Goal: Task Accomplishment & Management: Manage account settings

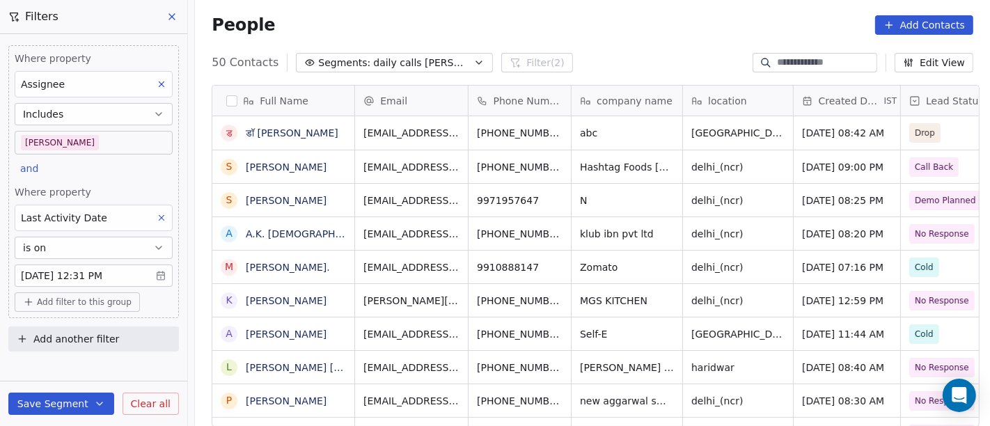
scroll to position [363, 790]
click at [631, 23] on div "People Add Contacts" at bounding box center [593, 24] width 762 height 19
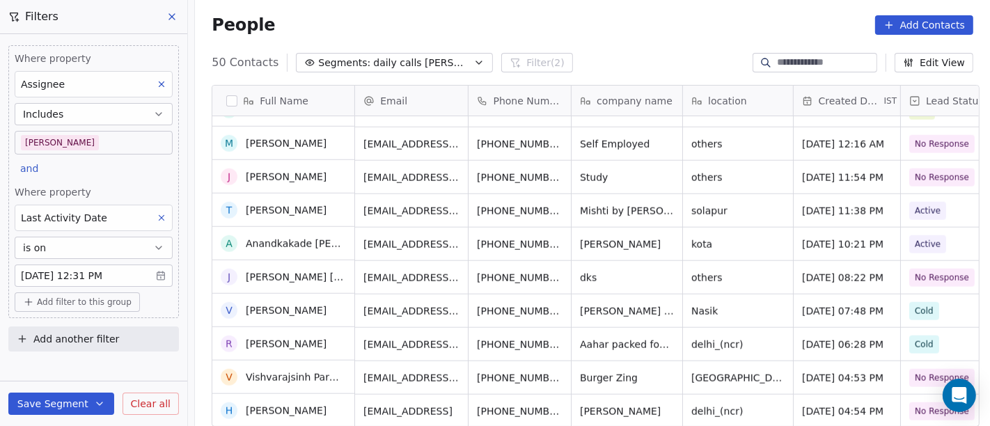
scroll to position [1360, 0]
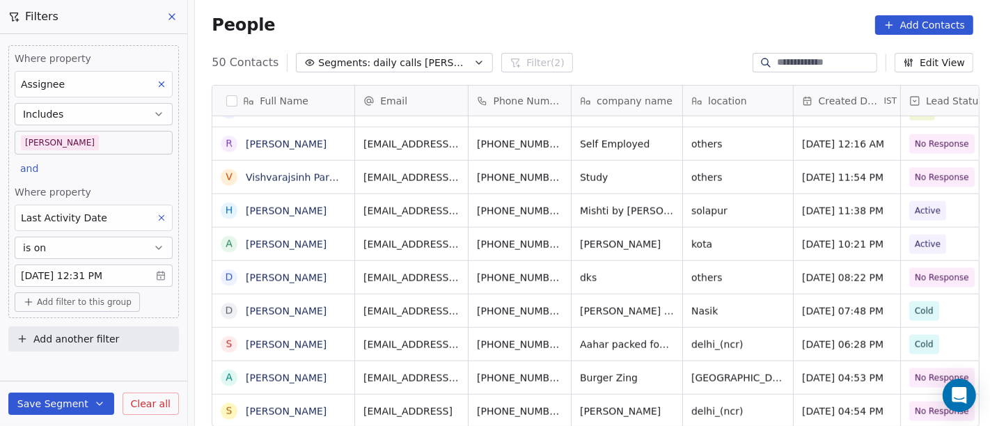
click at [101, 142] on body "On2Cook India Pvt. Ltd. Contacts People Marketing Workflows Campaigns Sales Pip…" at bounding box center [495, 213] width 990 height 426
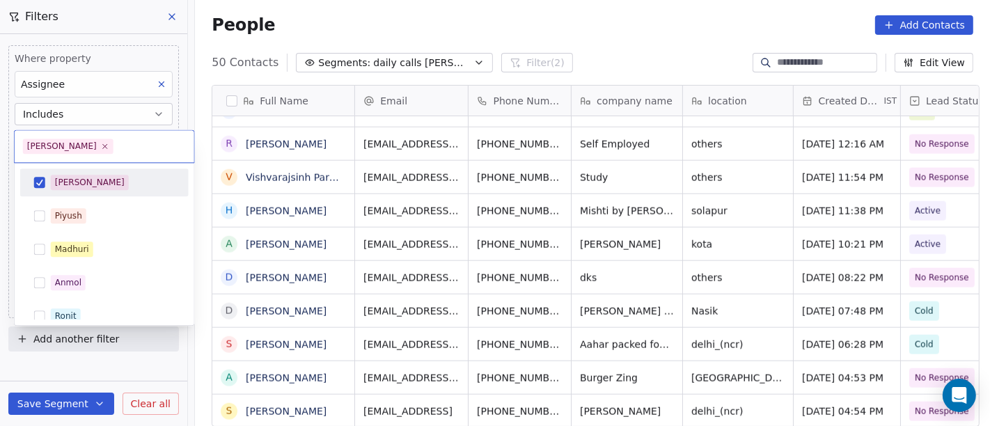
click at [96, 184] on div "[PERSON_NAME]" at bounding box center [113, 182] width 124 height 15
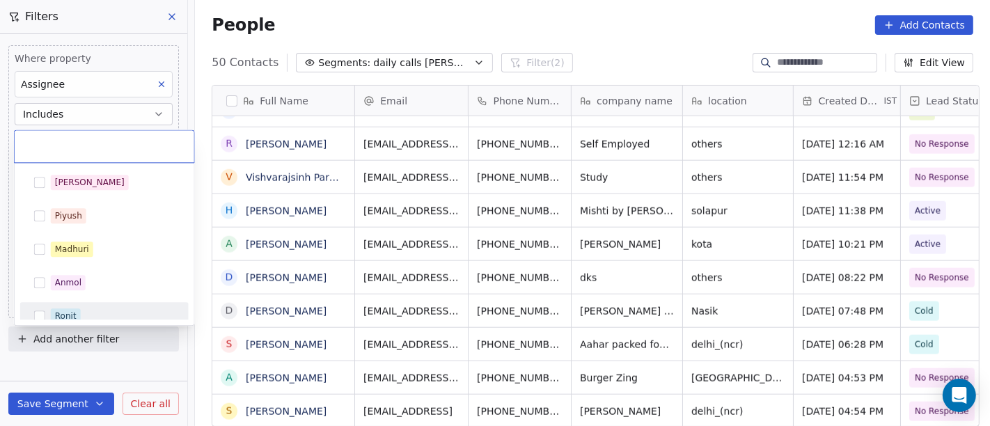
click at [99, 313] on div "Ronit" at bounding box center [113, 315] width 124 height 15
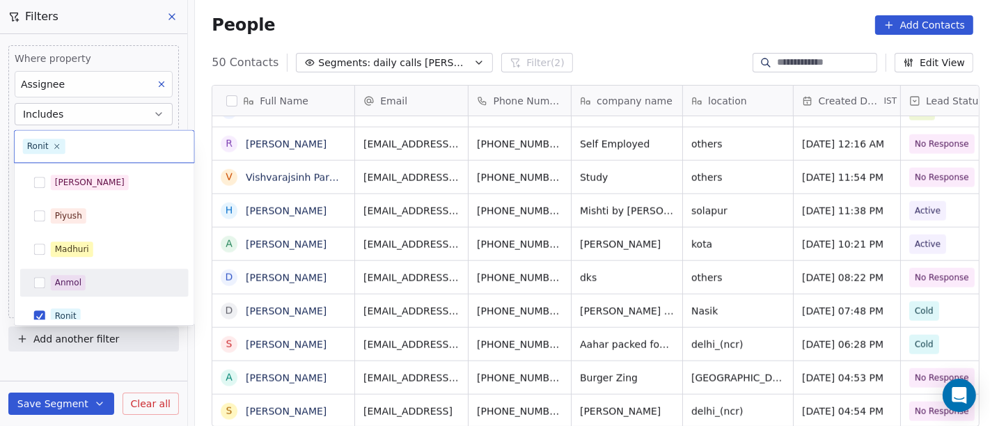
click at [441, 29] on html "On2Cook India Pvt. Ltd. Contacts People Marketing Workflows Campaigns Sales Pip…" at bounding box center [495, 213] width 990 height 426
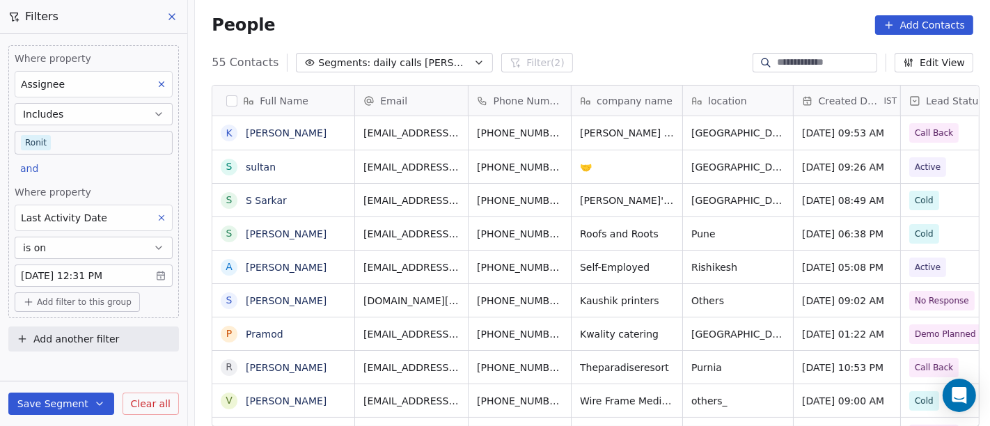
scroll to position [363, 790]
click at [60, 145] on body "On2Cook India Pvt. Ltd. Contacts People Marketing Workflows Campaigns Sales Pip…" at bounding box center [495, 213] width 990 height 426
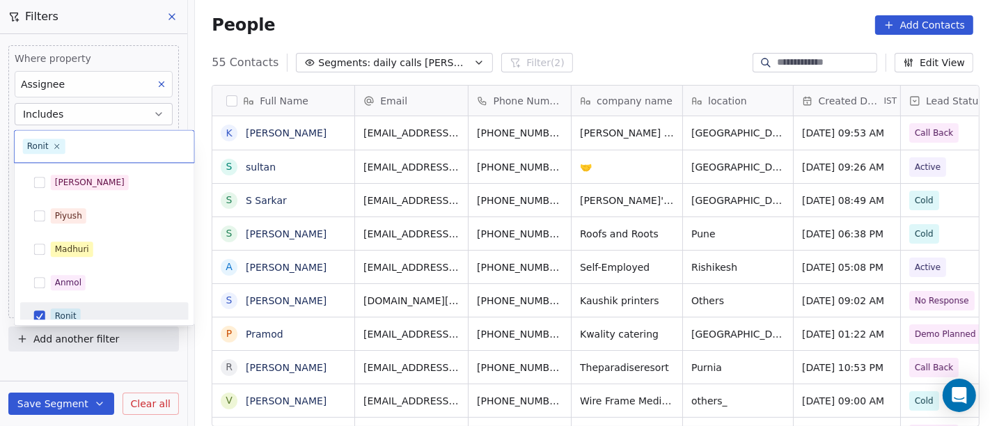
scroll to position [10, 0]
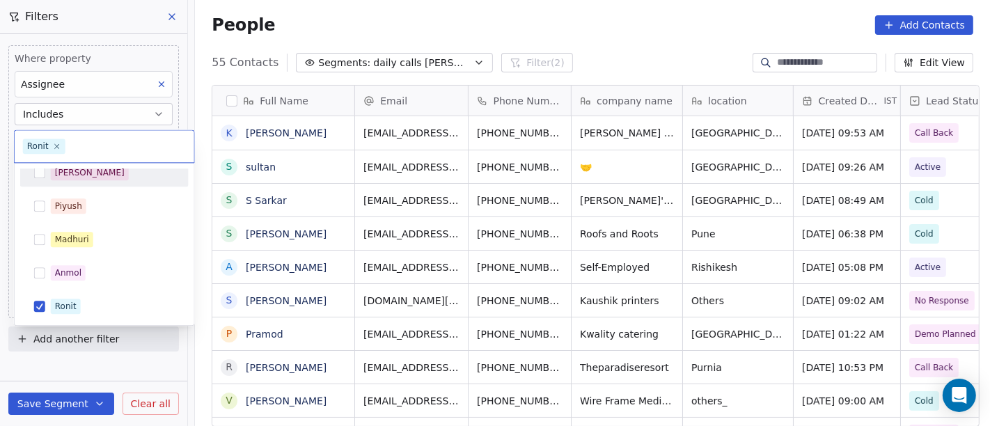
click at [95, 158] on div "Ronit" at bounding box center [105, 146] width 180 height 32
click at [85, 168] on div "Salim Piyush Madhuri Anmol Ronit Saurabh Sapan Falguni Mary Ajay Ankit Rohit" at bounding box center [105, 244] width 180 height 162
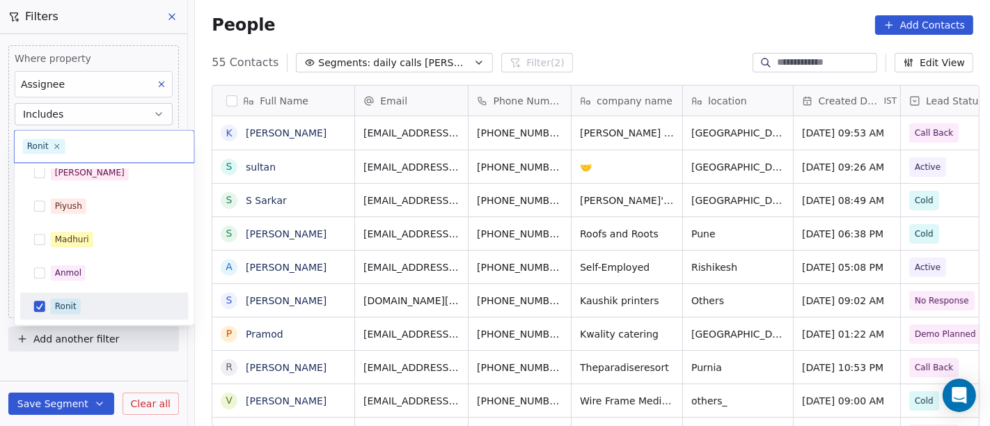
click at [89, 313] on div "Ronit" at bounding box center [104, 306] width 157 height 22
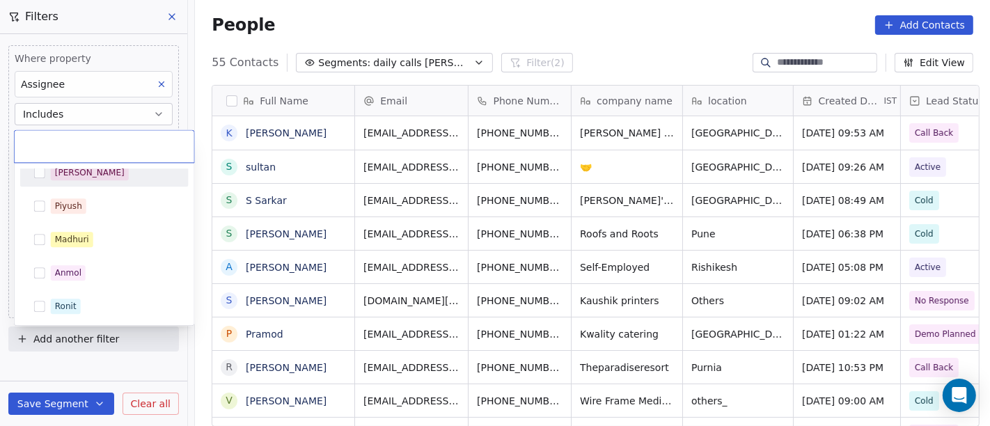
click at [100, 180] on div "[PERSON_NAME]" at bounding box center [104, 173] width 157 height 22
click at [555, 30] on html "On2Cook India Pvt. Ltd. Contacts People Marketing Workflows Campaigns Sales Pip…" at bounding box center [495, 213] width 990 height 426
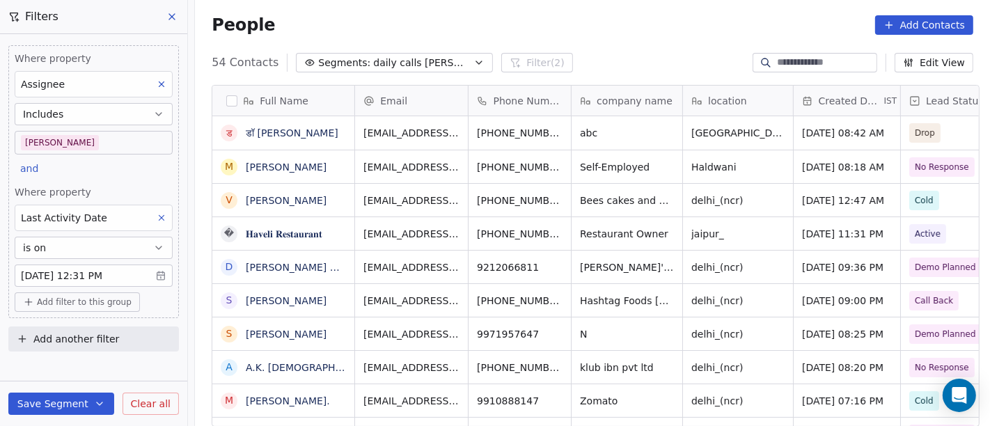
click at [561, 69] on div "54 Contacts Segments: daily calls salim Filter (2) Edit View" at bounding box center [592, 63] width 795 height 22
click at [572, 10] on div "People Add Contacts" at bounding box center [592, 25] width 795 height 53
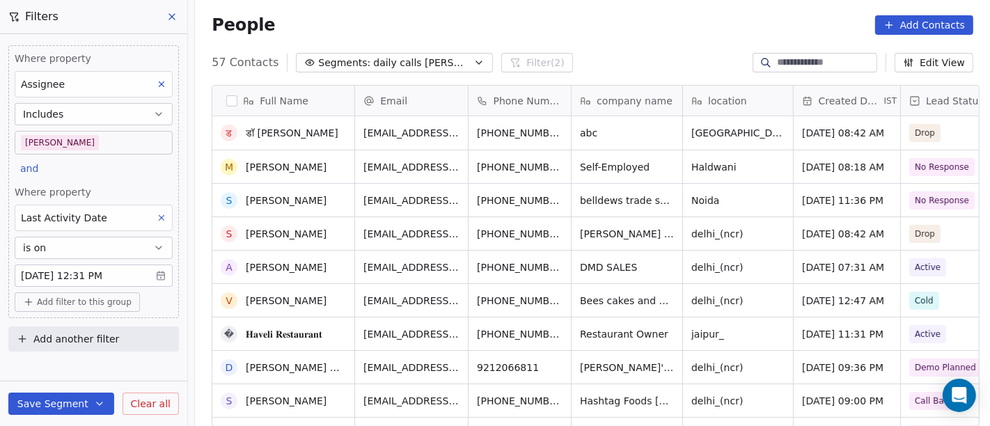
scroll to position [77, 0]
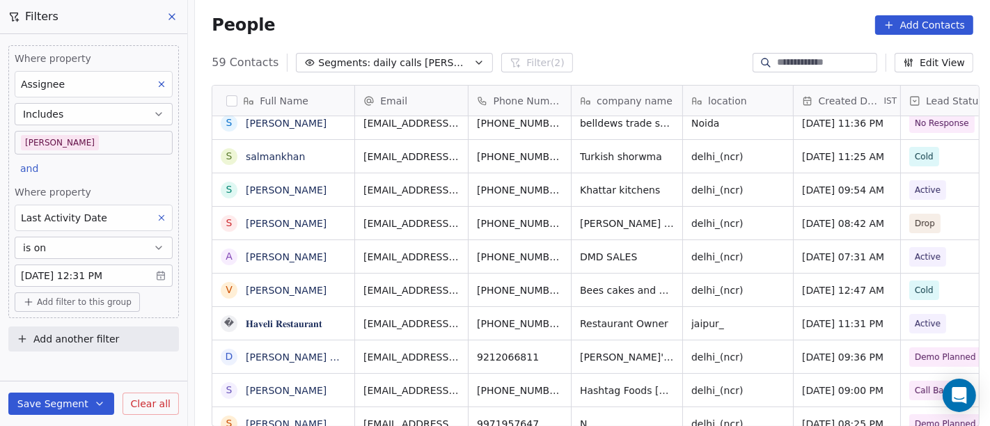
click at [597, 26] on div "People Add Contacts" at bounding box center [593, 24] width 762 height 19
click at [588, 17] on div "People Add Contacts" at bounding box center [593, 24] width 762 height 19
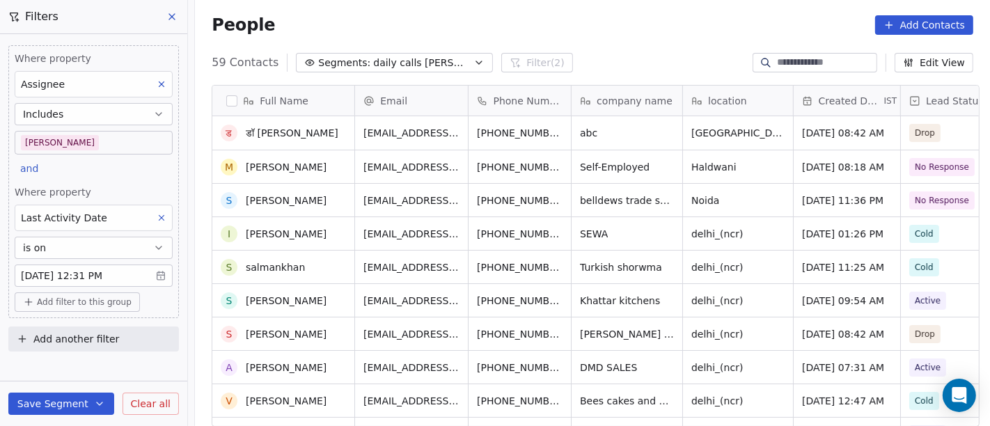
scroll to position [0, 0]
click at [570, 3] on div "People Add Contacts" at bounding box center [592, 25] width 795 height 53
click at [602, 52] on div "59 Contacts Segments: daily calls salim Filter (2) Edit View" at bounding box center [592, 63] width 795 height 22
click at [531, 18] on div "People Add Contacts" at bounding box center [593, 24] width 762 height 19
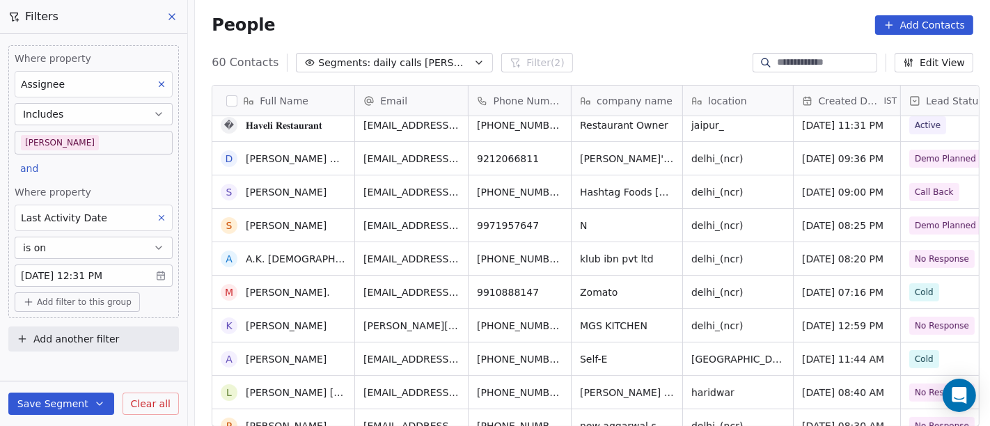
scroll to position [309, 0]
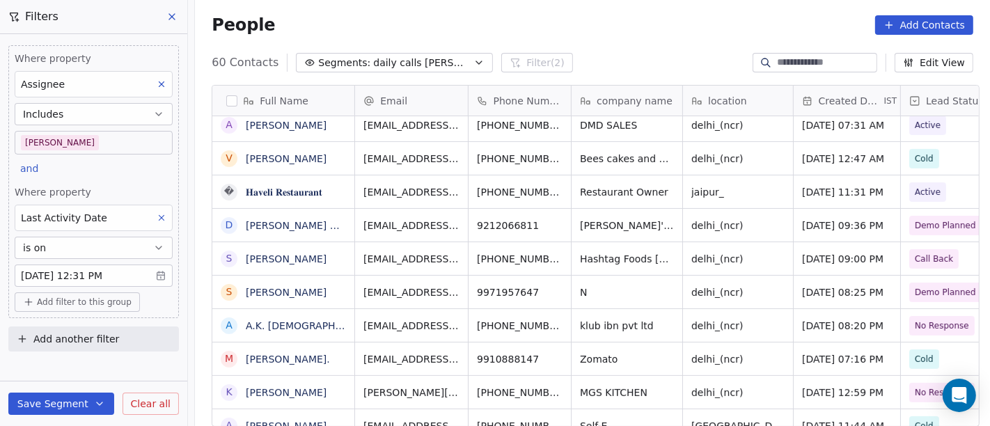
click at [620, 44] on div "People Add Contacts" at bounding box center [592, 25] width 795 height 53
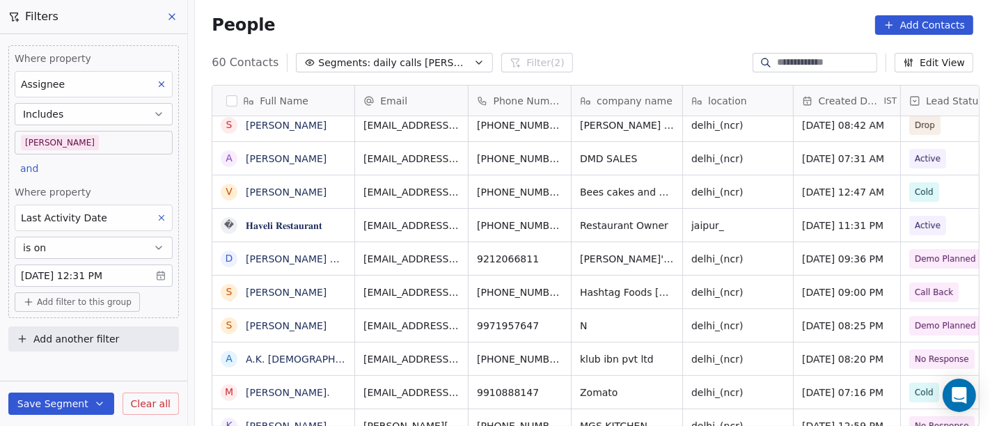
click at [581, 24] on div "People Add Contacts" at bounding box center [593, 24] width 762 height 19
click at [601, 19] on div "People Add Contacts" at bounding box center [593, 24] width 762 height 19
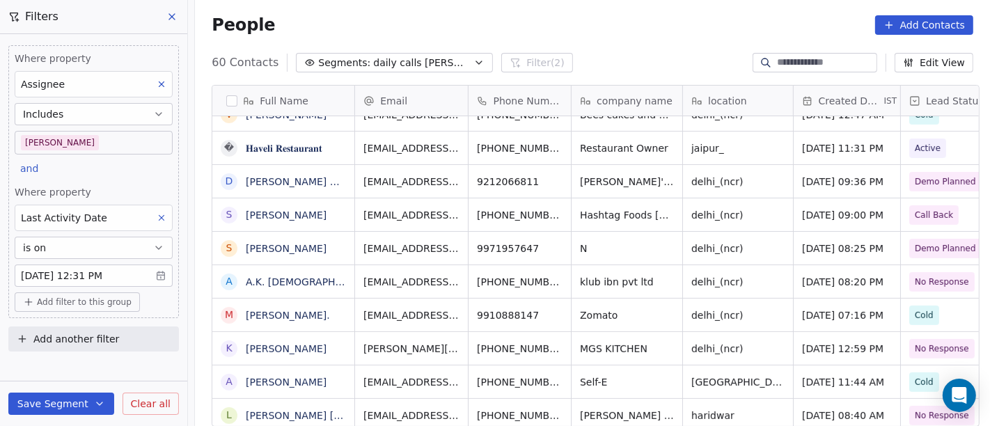
click at [581, 33] on div "People Add Contacts" at bounding box center [593, 24] width 762 height 19
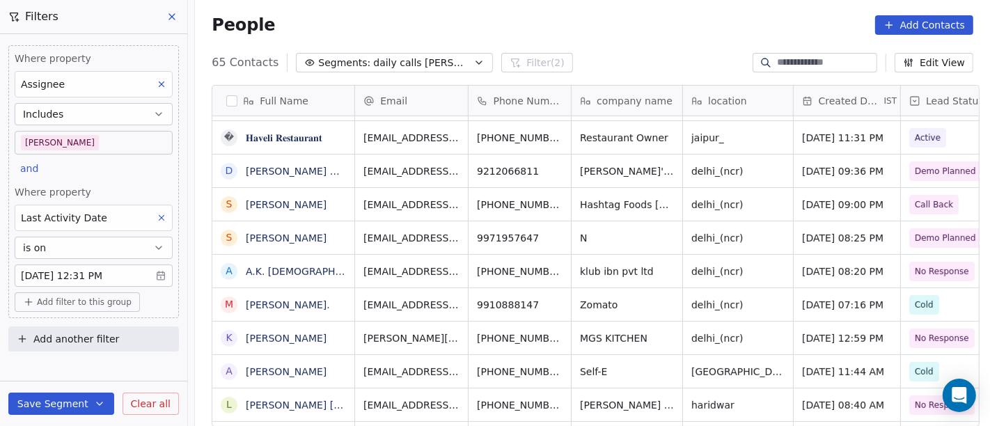
click at [610, 40] on div "People Add Contacts" at bounding box center [592, 25] width 795 height 53
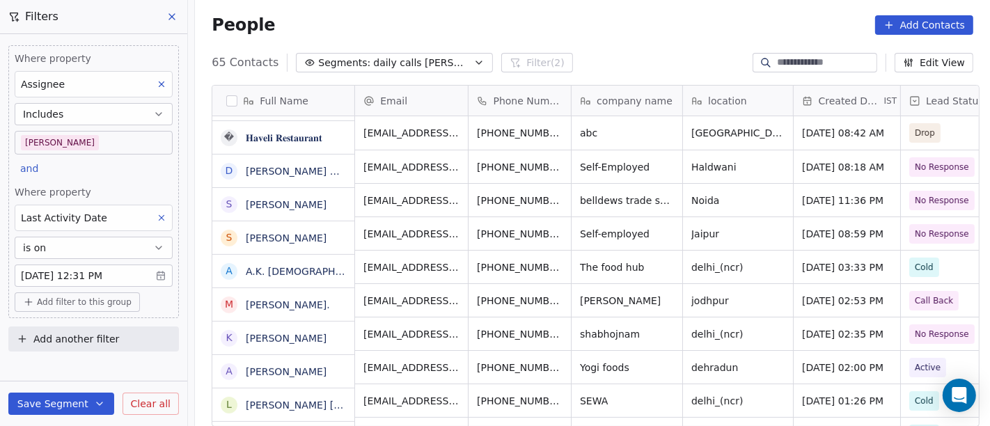
scroll to position [0, 0]
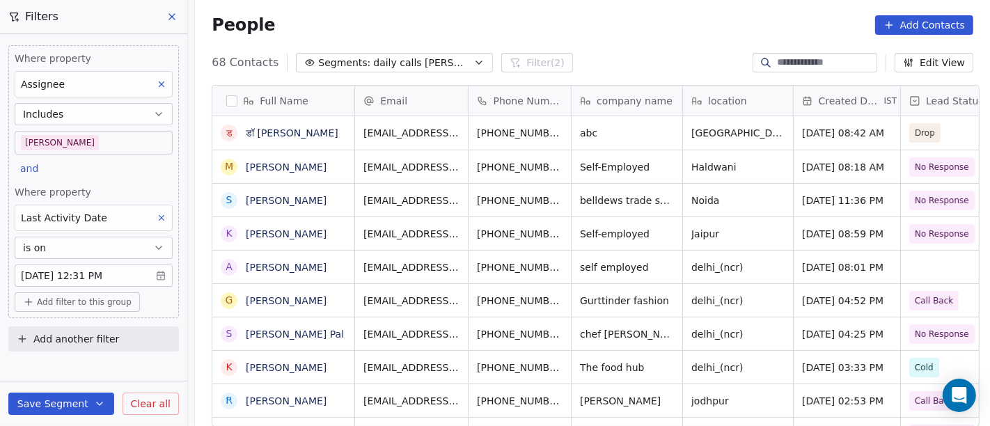
click at [626, 49] on div "People Add Contacts" at bounding box center [592, 25] width 795 height 53
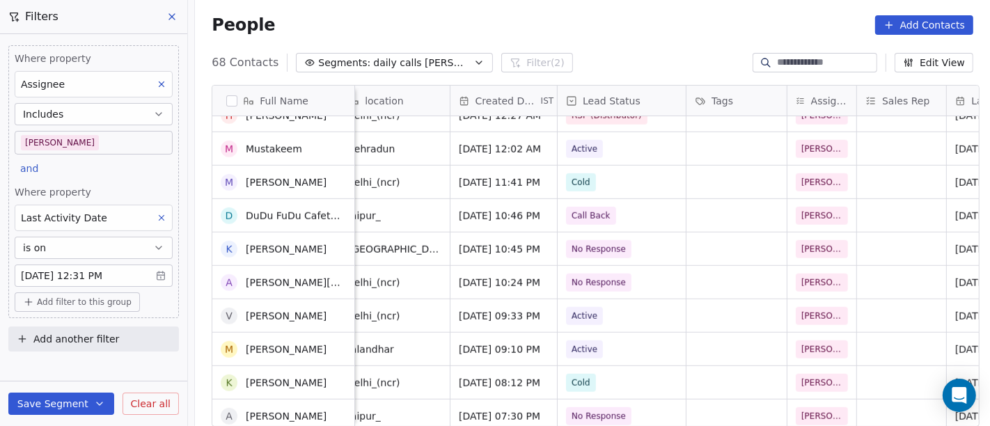
scroll to position [1257, 0]
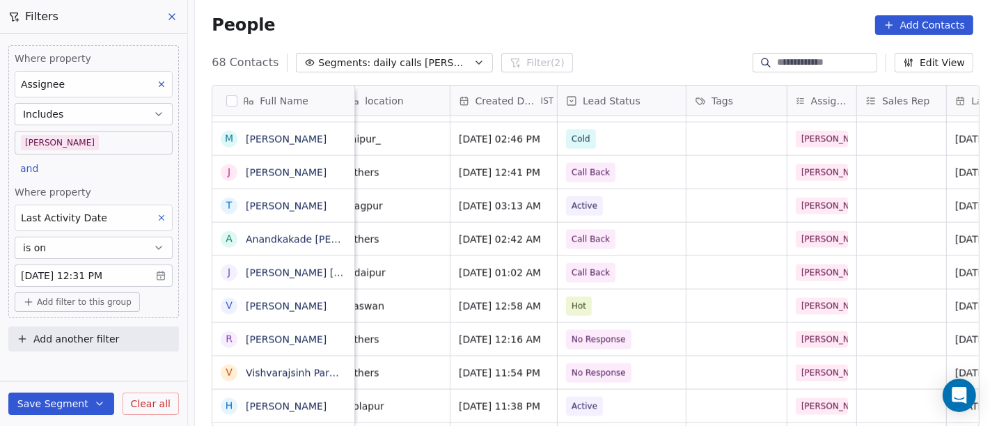
click at [561, 31] on div "People Add Contacts" at bounding box center [593, 24] width 762 height 19
click at [69, 304] on span "Add filter to this group" at bounding box center [84, 302] width 95 height 11
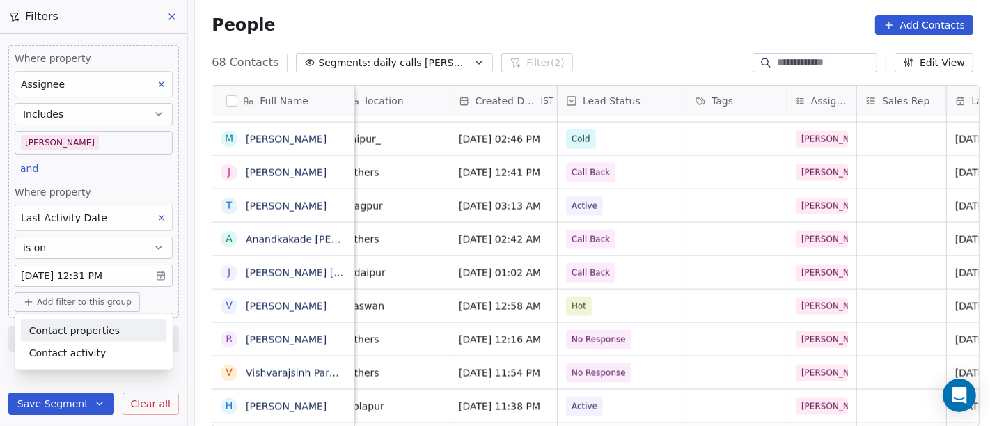
click at [102, 324] on span "Contact properties" at bounding box center [74, 330] width 91 height 15
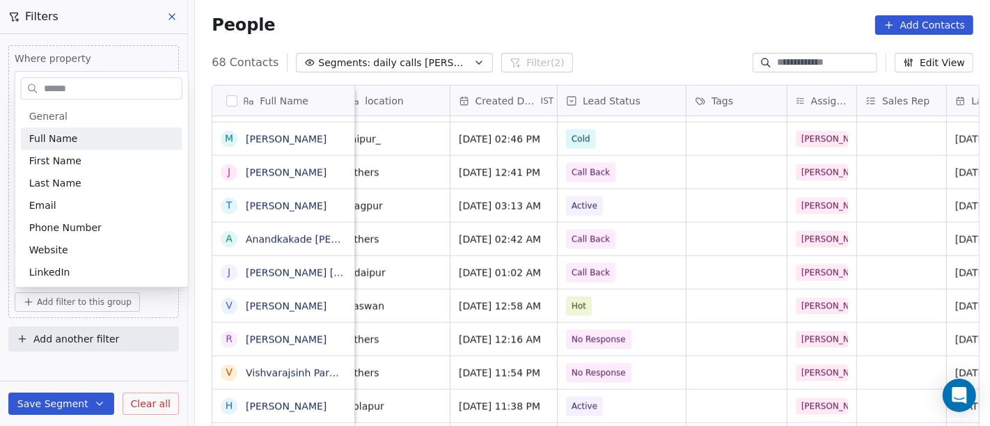
click at [92, 82] on input "text" at bounding box center [111, 89] width 141 height 20
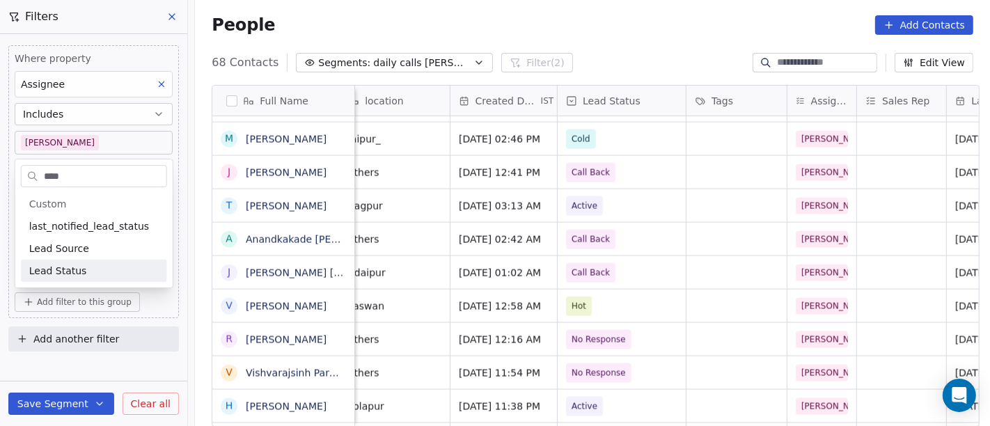
type input "****"
click at [61, 278] on div "Lead Status" at bounding box center [94, 271] width 146 height 22
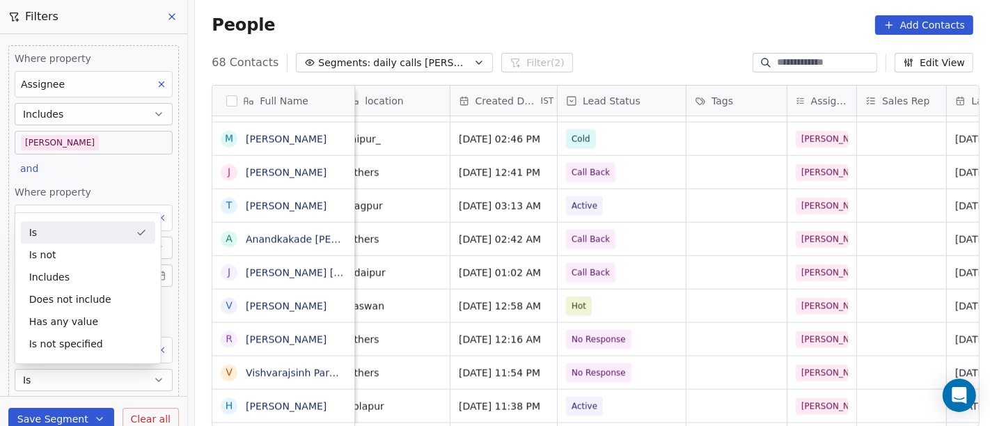
click at [71, 236] on div "Is" at bounding box center [88, 232] width 134 height 22
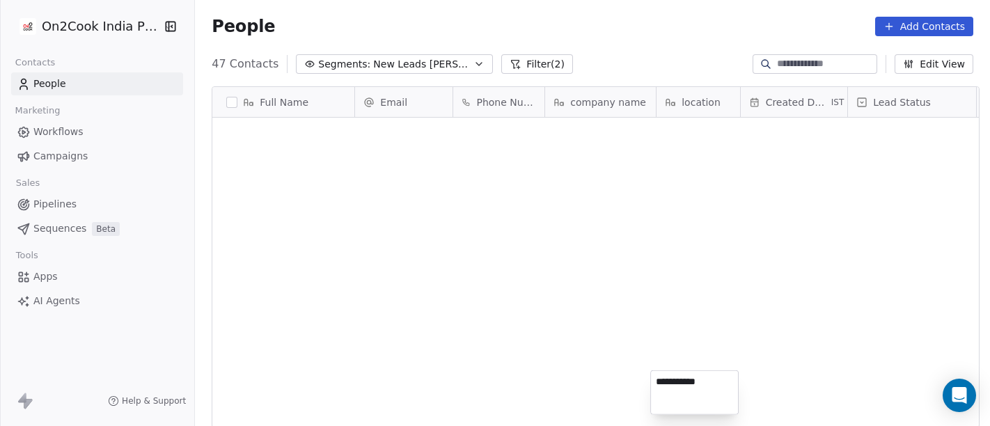
click at [618, 8] on html "On2Cook India Pvt. Ltd. Contacts People Marketing Workflows Campaigns Sales Pip…" at bounding box center [495, 213] width 990 height 426
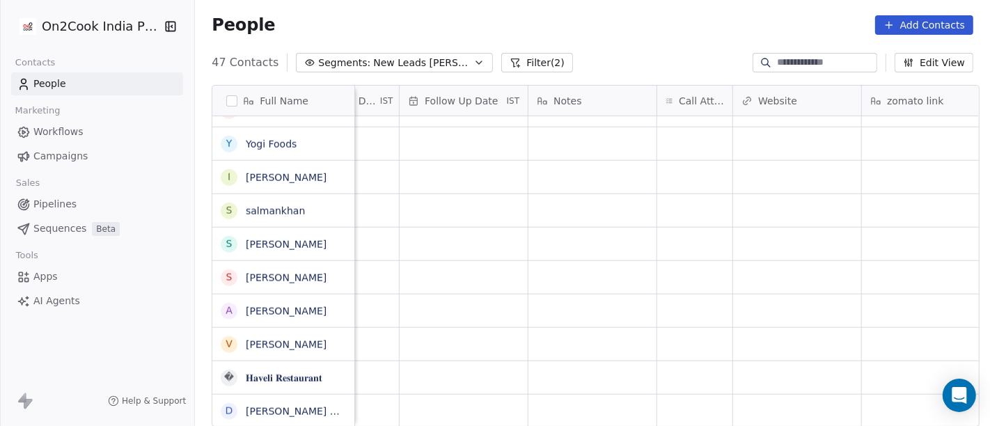
scroll to position [12, 974]
click at [650, 395] on div "grid" at bounding box center [687, 411] width 75 height 33
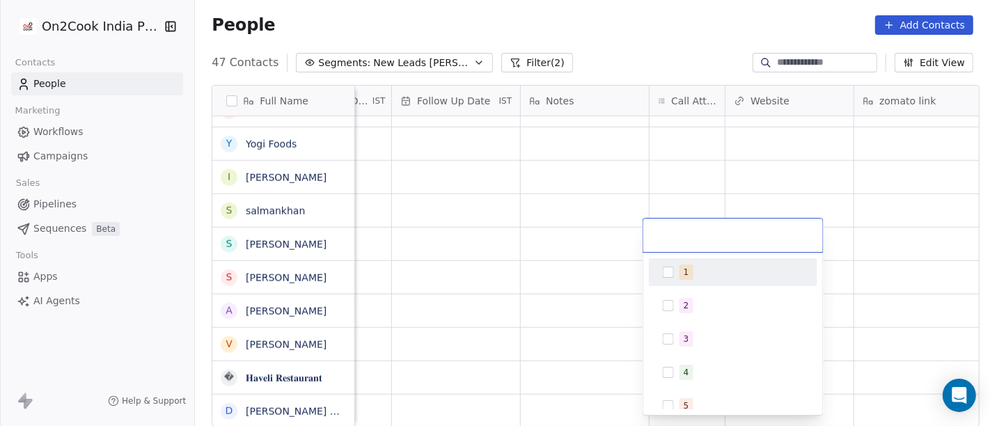
click at [686, 261] on div "1" at bounding box center [732, 272] width 157 height 22
click at [552, 239] on html "On2Cook India Pvt. Ltd. Contacts People Marketing Workflows Campaigns Sales Pip…" at bounding box center [495, 213] width 990 height 426
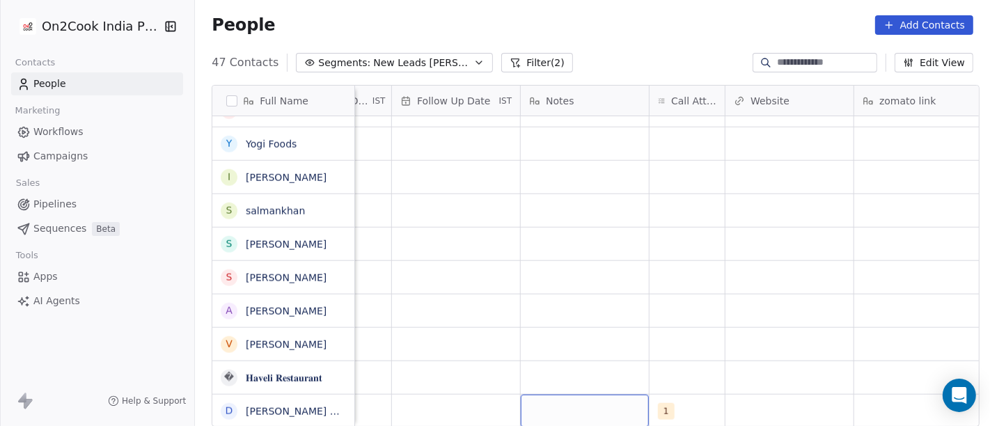
click at [559, 397] on div "grid" at bounding box center [585, 411] width 128 height 33
type textarea "**********"
click at [581, 326] on html "On2Cook India Pvt. Ltd. Contacts People Marketing Workflows Campaigns Sales Pip…" at bounding box center [495, 213] width 990 height 426
click at [603, 405] on span "28-08 17:45" at bounding box center [572, 412] width 85 height 14
type textarea "**********"
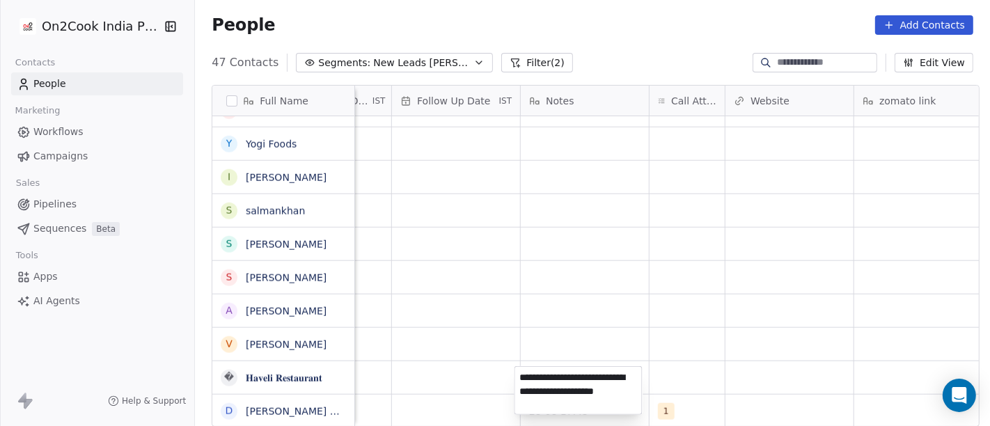
click at [586, 325] on html "On2Cook India Pvt. Ltd. Contacts People Marketing Workflows Campaigns Sales Pip…" at bounding box center [495, 213] width 990 height 426
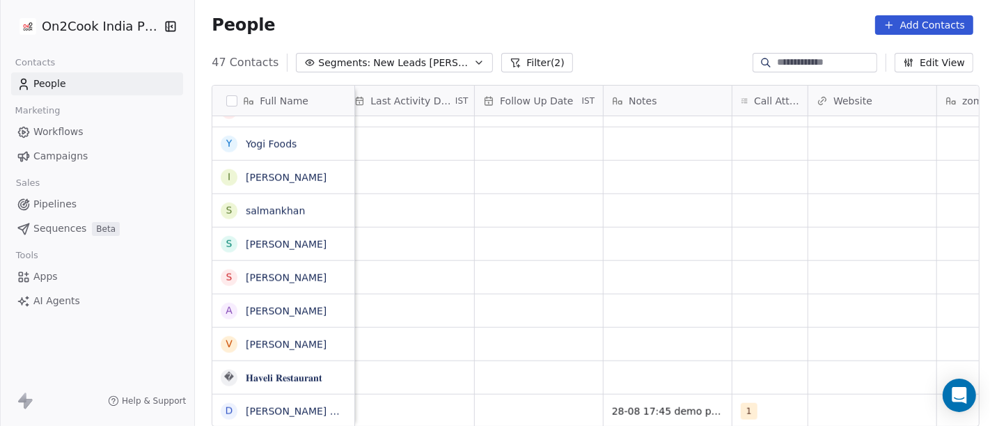
scroll to position [12, 891]
click at [513, 395] on div "grid" at bounding box center [540, 411] width 128 height 33
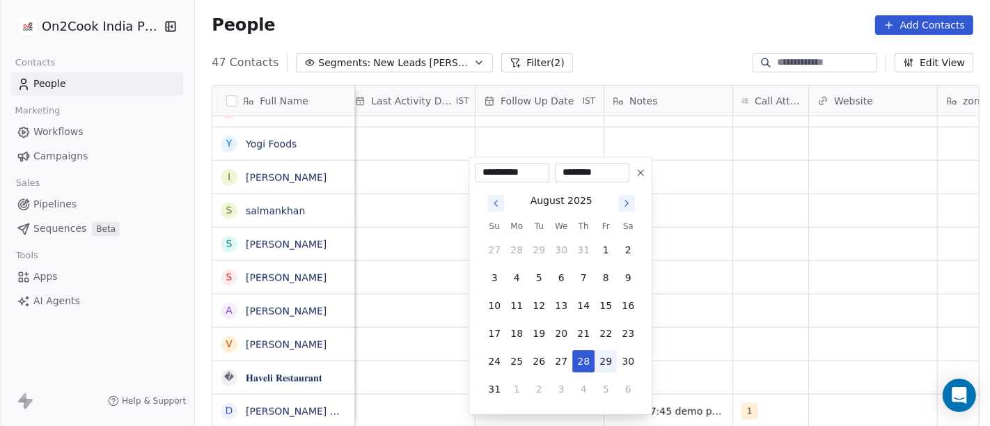
click at [599, 358] on button "29" at bounding box center [606, 361] width 22 height 22
type input "**********"
click at [765, 336] on html "On2Cook India Pvt. Ltd. Contacts People Marketing Workflows Campaigns Sales Pip…" at bounding box center [495, 213] width 990 height 426
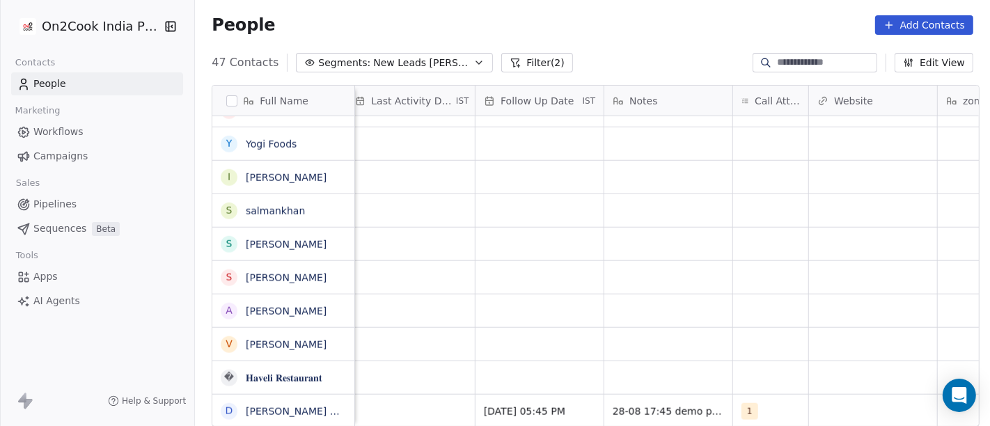
scroll to position [12, 881]
click at [413, 395] on div "grid" at bounding box center [420, 411] width 128 height 33
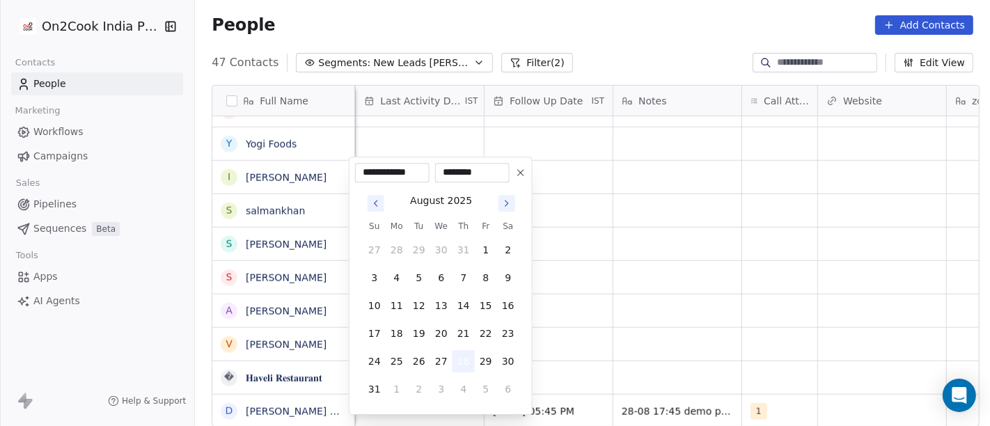
click at [464, 359] on button "28" at bounding box center [464, 361] width 22 height 22
click at [723, 310] on html "On2Cook India Pvt. Ltd. Contacts People Marketing Workflows Campaigns Sales Pip…" at bounding box center [495, 213] width 990 height 426
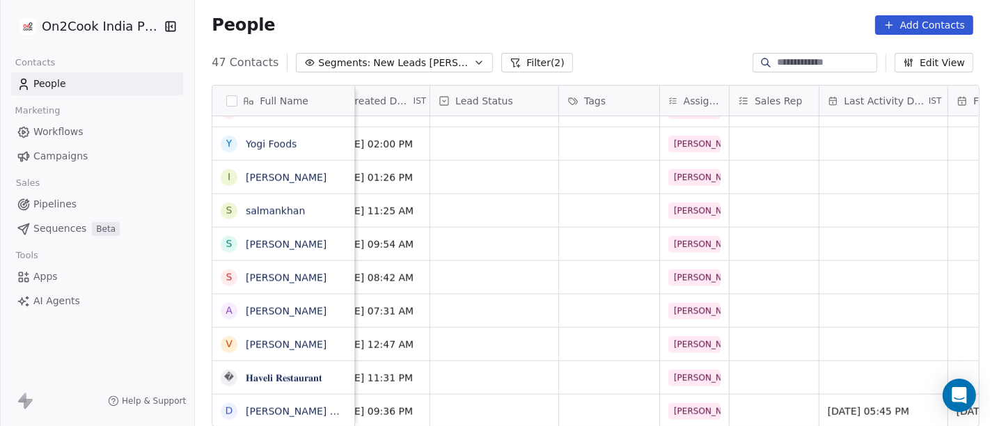
scroll to position [12, 416]
click at [514, 395] on div "grid" at bounding box center [496, 411] width 128 height 33
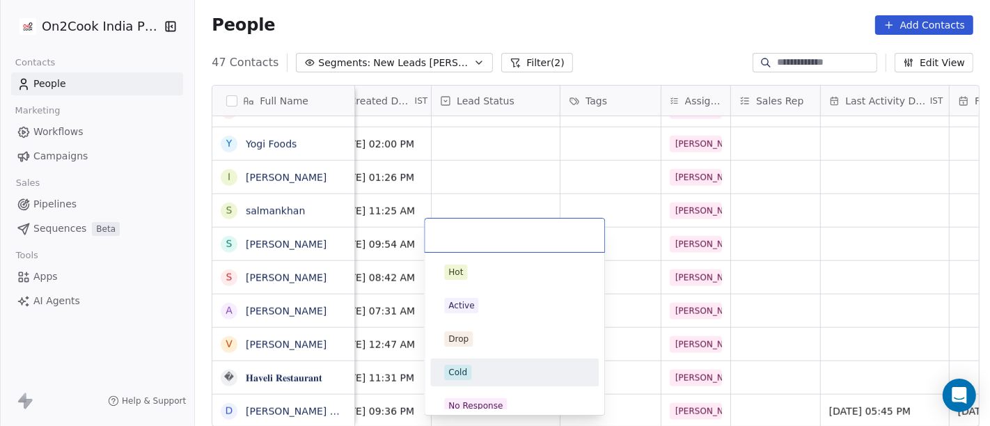
click at [768, 369] on html "On2Cook India Pvt. Ltd. Contacts People Marketing Workflows Campaigns Sales Pip…" at bounding box center [495, 213] width 990 height 426
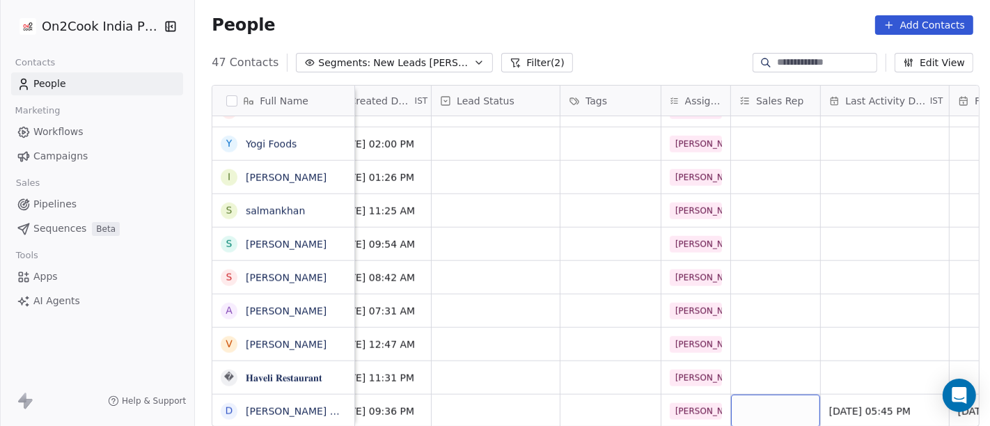
click at [762, 395] on div "grid" at bounding box center [775, 411] width 89 height 33
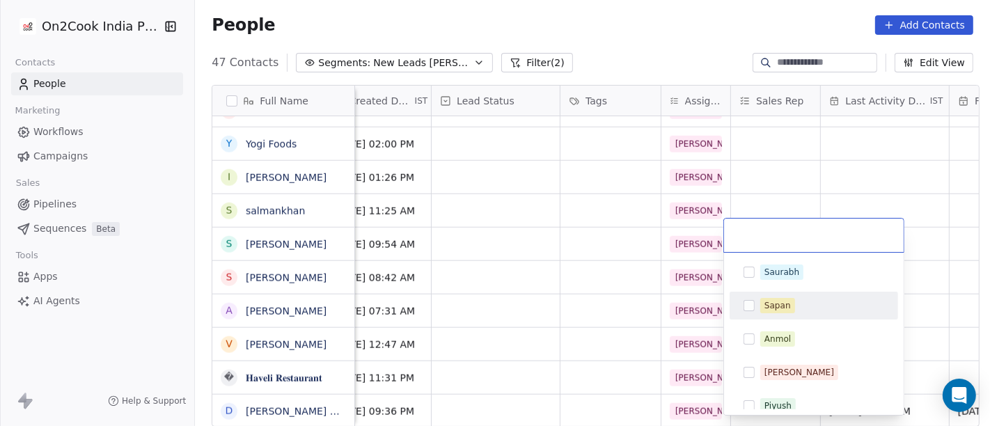
click at [766, 305] on div "Sapan" at bounding box center [778, 305] width 26 height 13
click at [574, 287] on html "On2Cook India Pvt. Ltd. Contacts People Marketing Workflows Campaigns Sales Pip…" at bounding box center [495, 213] width 990 height 426
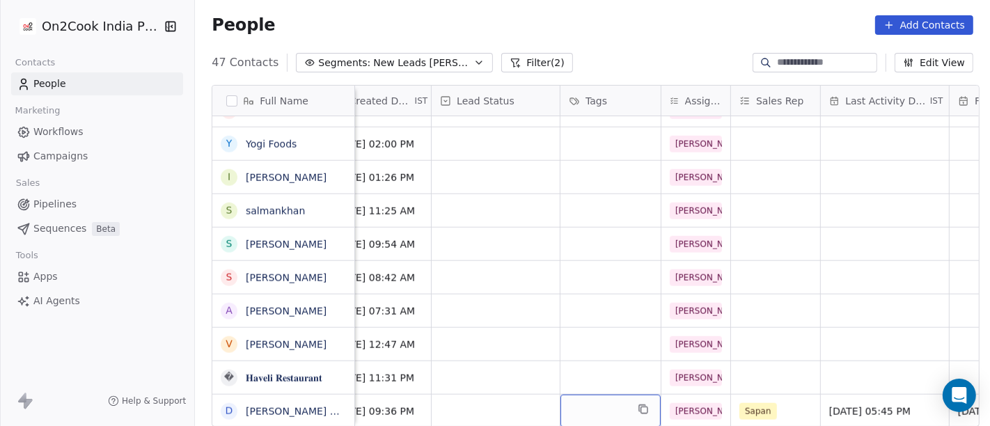
click at [574, 400] on div "grid" at bounding box center [611, 411] width 100 height 33
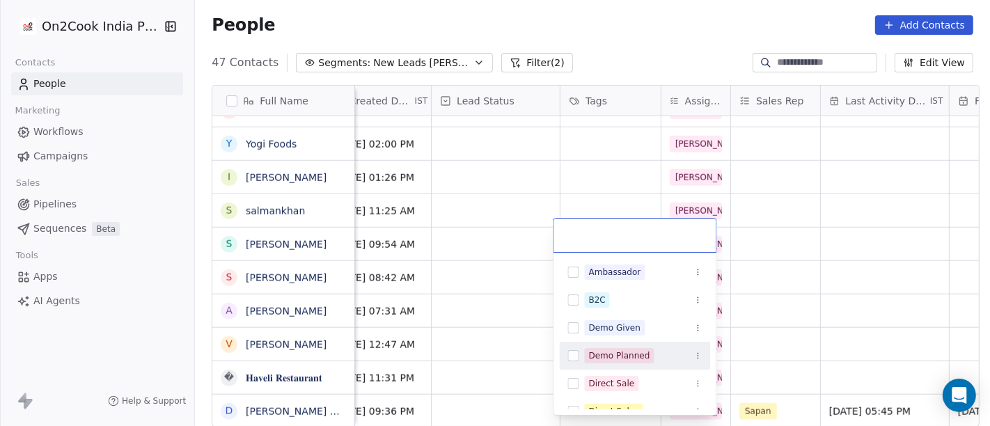
click at [619, 356] on div "Demo Planned" at bounding box center [619, 356] width 61 height 13
click at [822, 291] on html "On2Cook India Pvt. Ltd. Contacts People Marketing Workflows Campaigns Sales Pip…" at bounding box center [495, 213] width 990 height 426
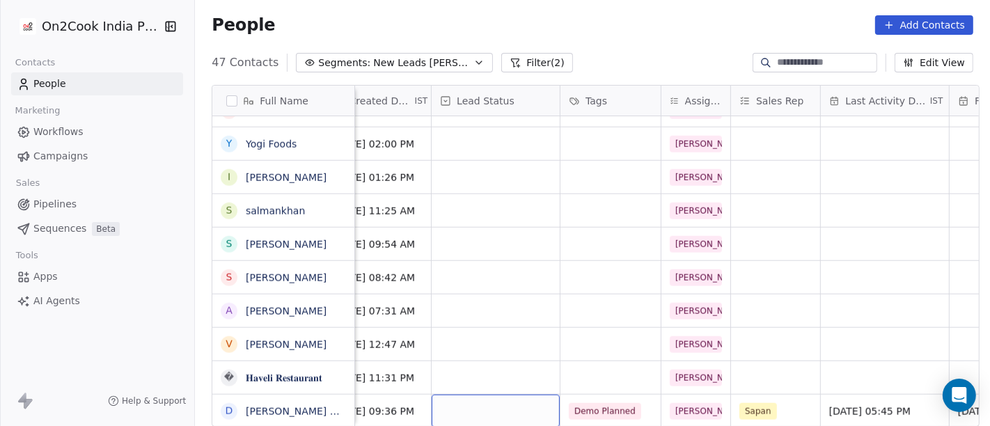
click at [512, 395] on div "grid" at bounding box center [496, 411] width 128 height 33
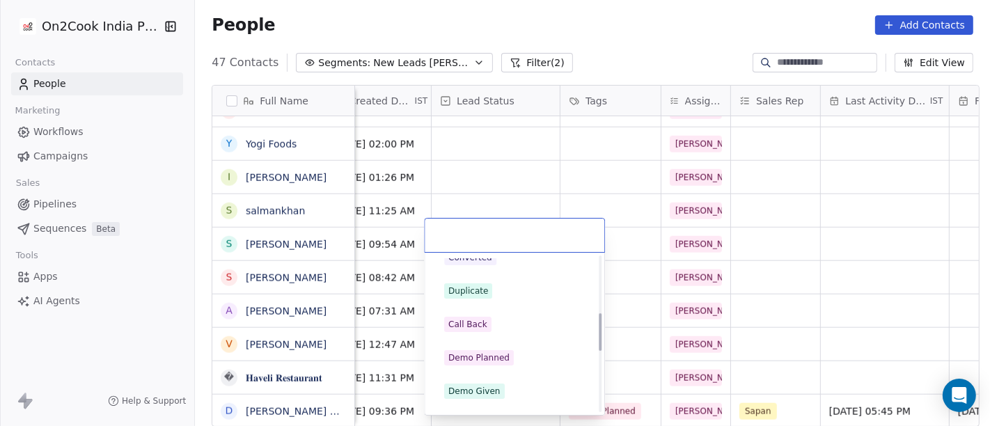
scroll to position [232, 0]
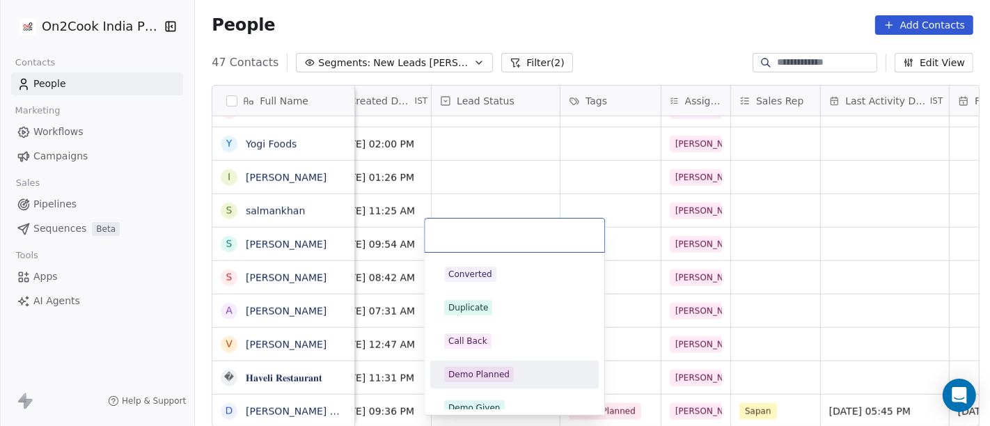
click at [471, 369] on div "Demo Planned" at bounding box center [478, 374] width 61 height 13
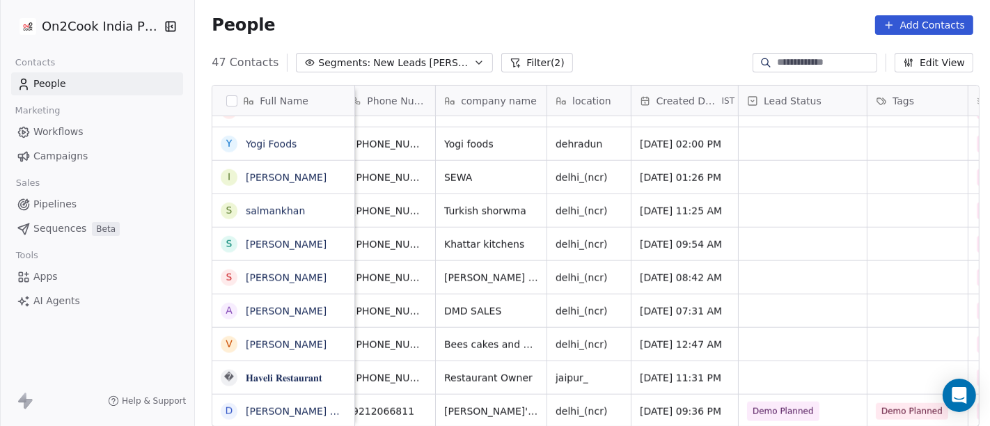
scroll to position [12, 0]
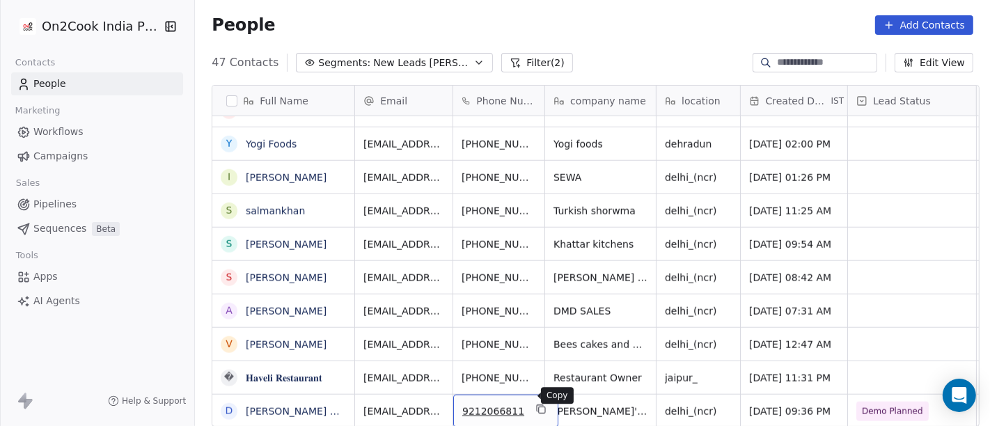
click at [533, 401] on button "grid" at bounding box center [541, 409] width 17 height 17
click at [566, 407] on icon "grid" at bounding box center [569, 410] width 6 height 6
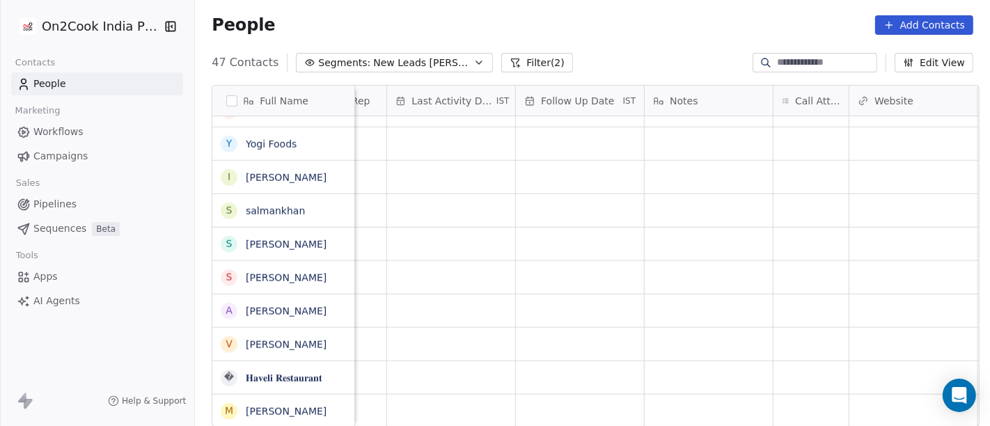
scroll to position [12, 851]
click at [827, 397] on div "grid" at bounding box center [810, 411] width 75 height 33
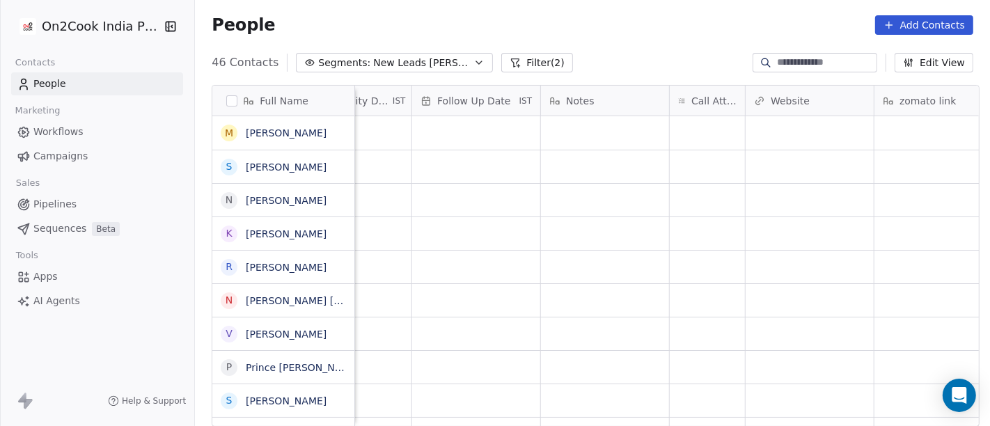
scroll to position [0, 955]
click at [712, 128] on div "grid" at bounding box center [706, 132] width 75 height 33
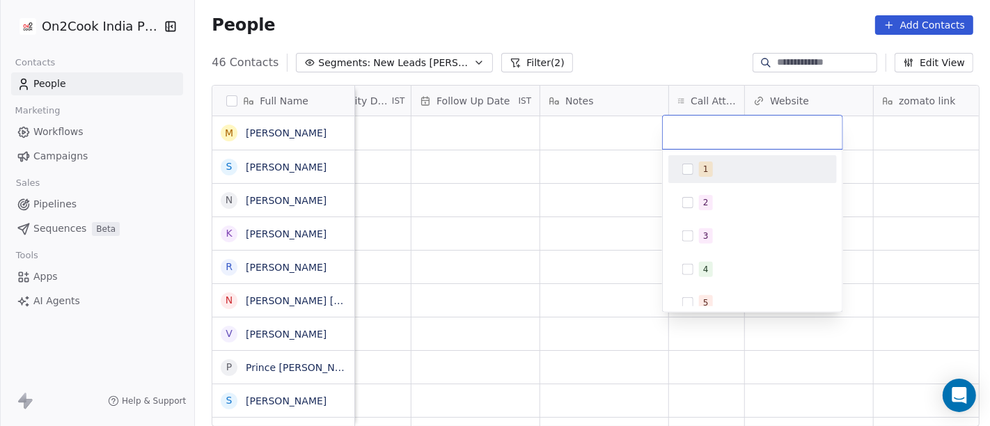
click at [724, 164] on div "1" at bounding box center [761, 169] width 124 height 15
click at [590, 181] on html "On2Cook India Pvt. Ltd. Contacts People Marketing Workflows Campaigns Sales Pip…" at bounding box center [495, 213] width 990 height 426
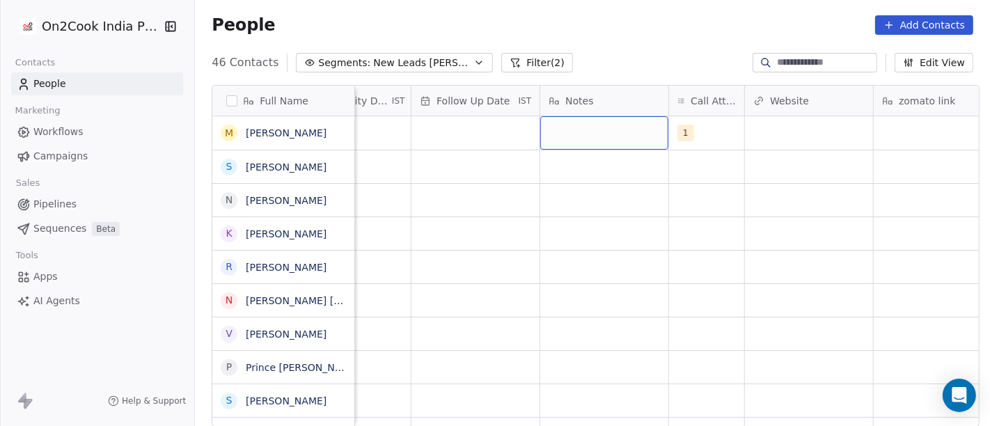
click at [627, 126] on div "grid" at bounding box center [604, 132] width 128 height 33
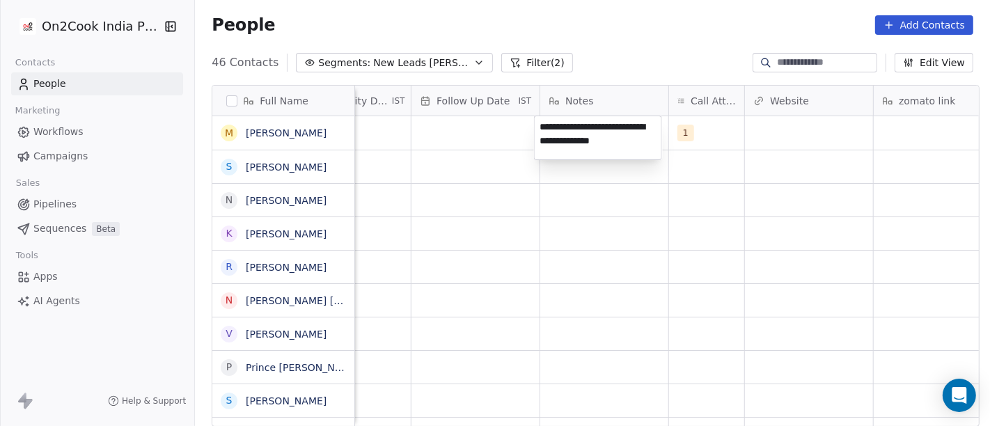
type textarea "**********"
click at [493, 402] on html "On2Cook India Pvt. Ltd. Contacts People Marketing Workflows Campaigns Sales Pip…" at bounding box center [495, 213] width 990 height 426
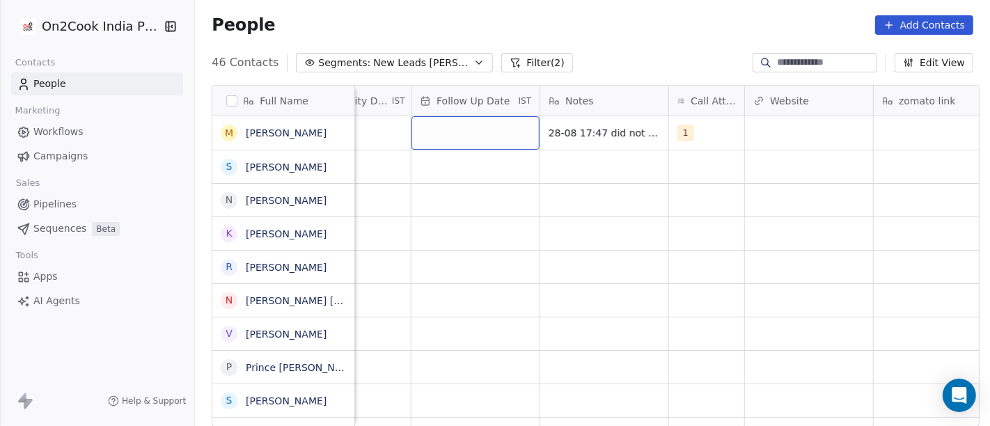
click at [465, 128] on div "grid" at bounding box center [475, 132] width 128 height 33
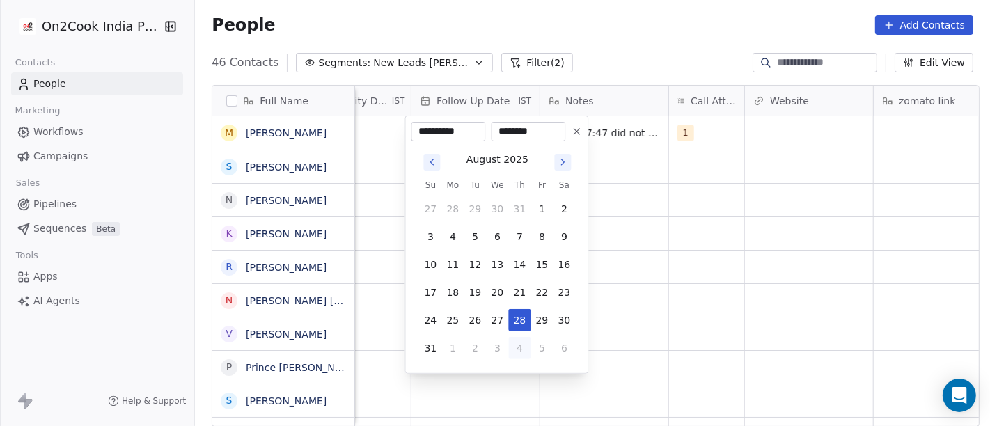
click at [523, 341] on button "4" at bounding box center [519, 348] width 22 height 22
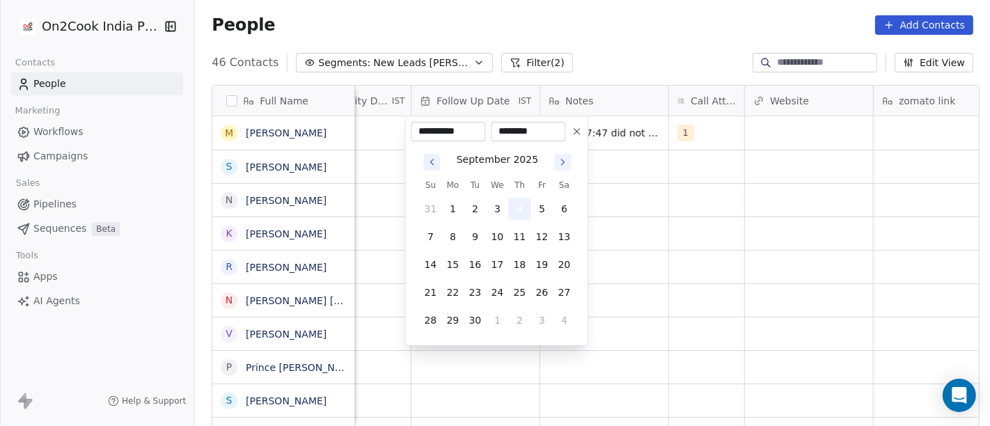
type input "**********"
click at [708, 323] on html "On2Cook India Pvt. Ltd. Contacts People Marketing Workflows Campaigns Sales Pip…" at bounding box center [495, 213] width 990 height 426
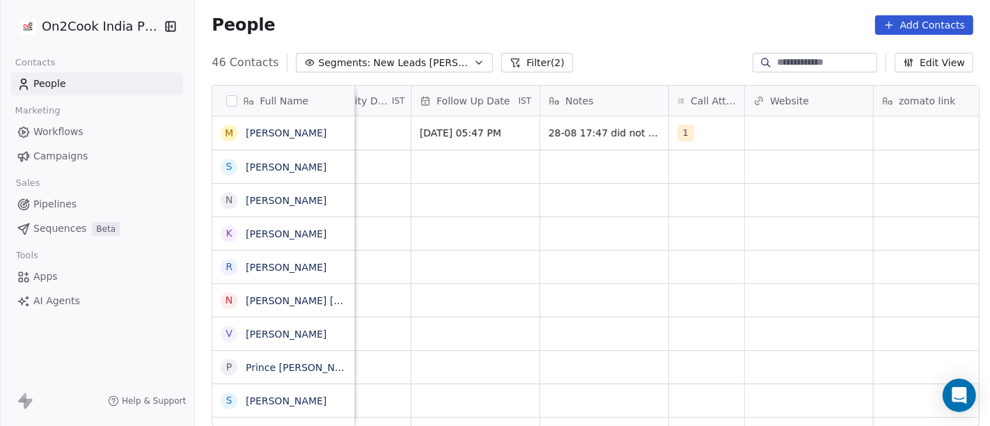
scroll to position [0, 881]
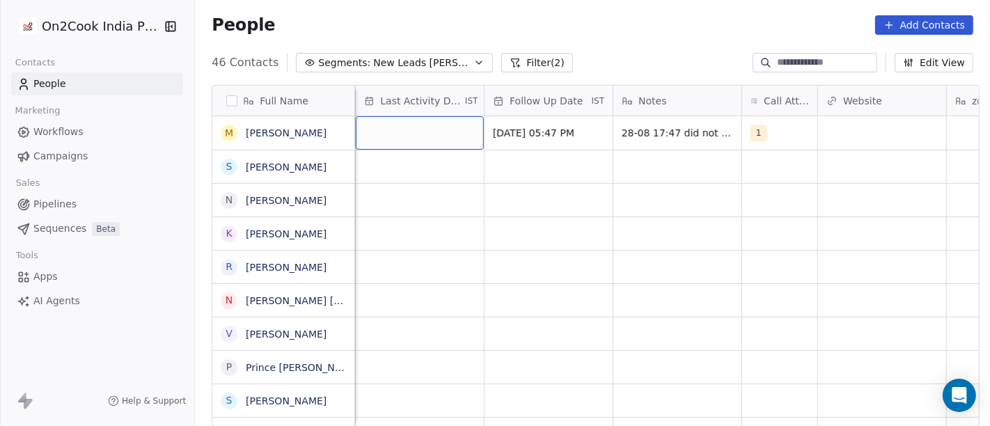
click at [374, 136] on div "grid" at bounding box center [420, 132] width 128 height 33
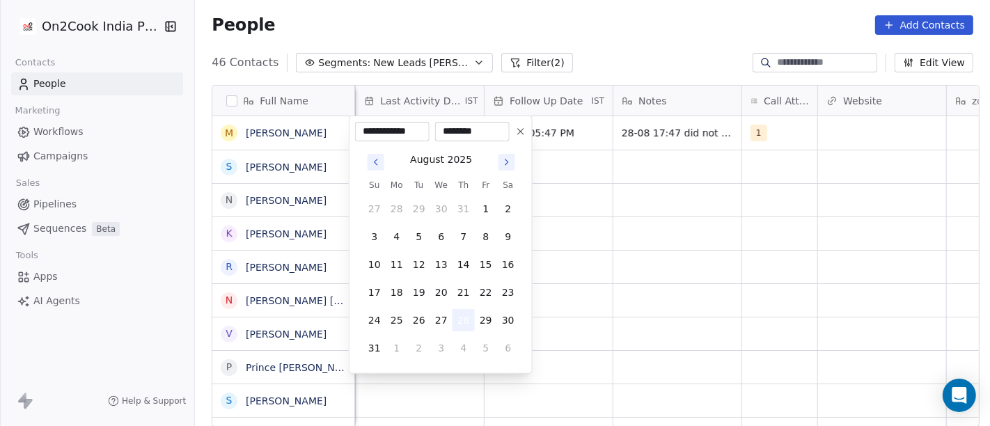
click at [460, 323] on button "28" at bounding box center [464, 320] width 22 height 22
click at [630, 256] on html "On2Cook India Pvt. Ltd. Contacts People Marketing Workflows Campaigns Sales Pip…" at bounding box center [495, 213] width 990 height 426
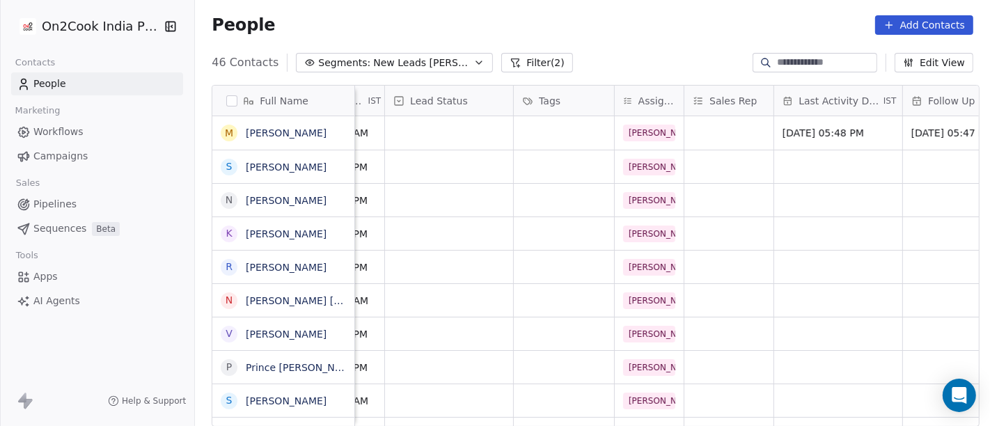
scroll to position [0, 445]
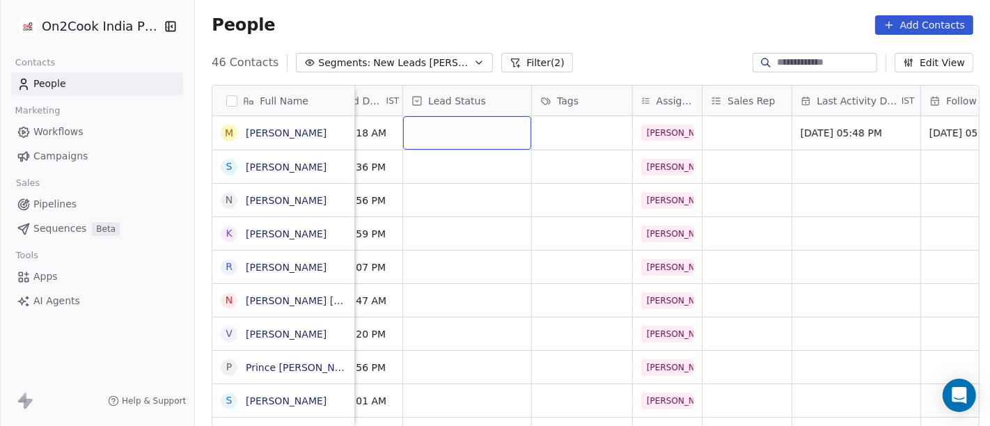
click at [439, 141] on div "grid" at bounding box center [467, 132] width 128 height 33
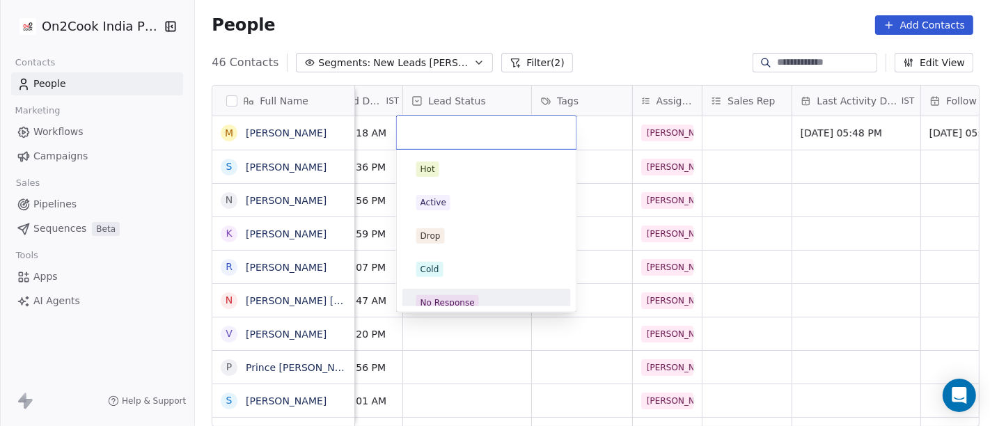
click at [461, 292] on div "No Response" at bounding box center [486, 303] width 157 height 22
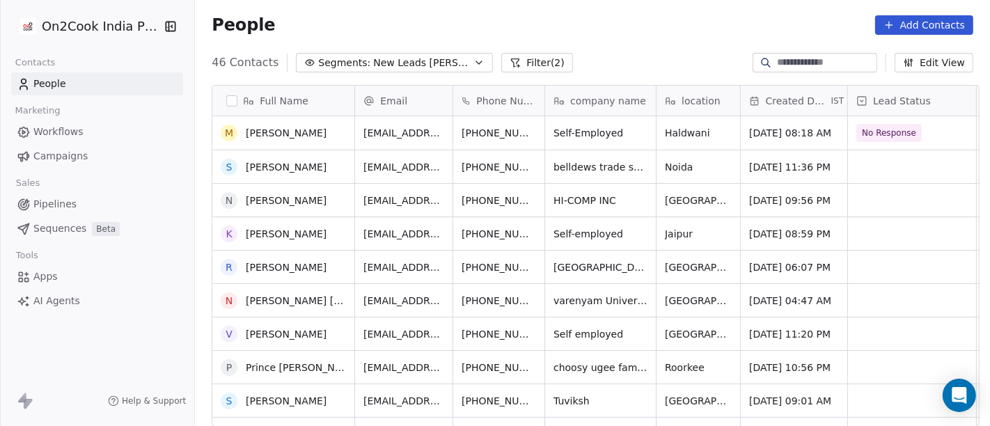
scroll to position [1226, 0]
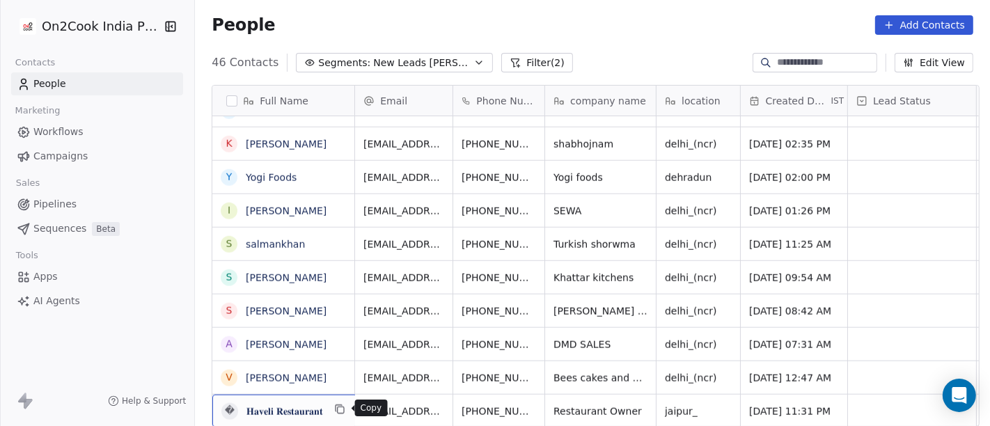
click at [336, 416] on button "grid" at bounding box center [340, 409] width 17 height 17
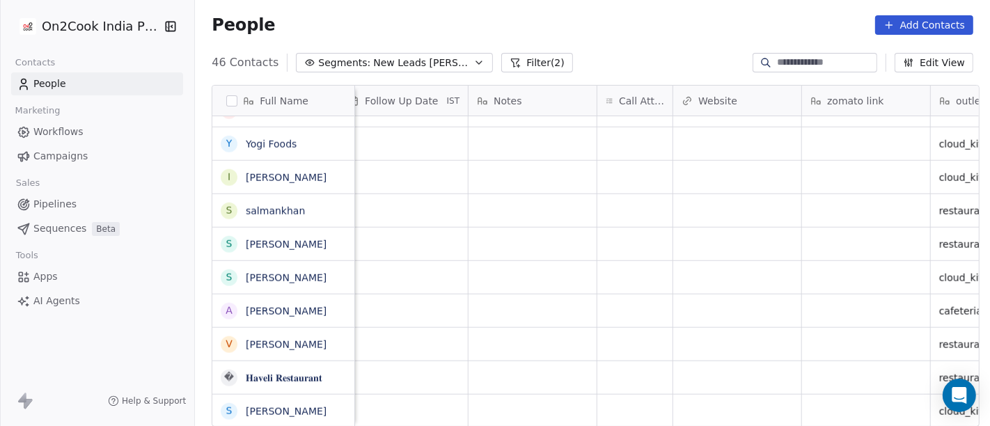
scroll to position [12, 1027]
click at [854, 400] on div "grid" at bounding box center [865, 411] width 128 height 33
type textarea "**********"
click at [723, 270] on html "On2Cook India Pvt. Ltd. Contacts People Marketing Workflows Campaigns Sales Pip…" at bounding box center [495, 213] width 990 height 426
click at [638, 395] on div "grid" at bounding box center [634, 411] width 75 height 33
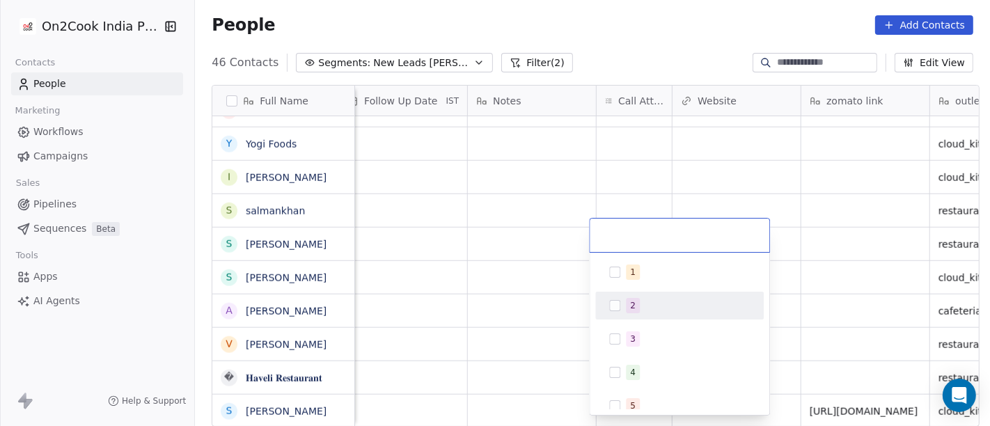
click at [634, 289] on div "1 2 3 4 5 6 7 8 9 10" at bounding box center [679, 422] width 168 height 329
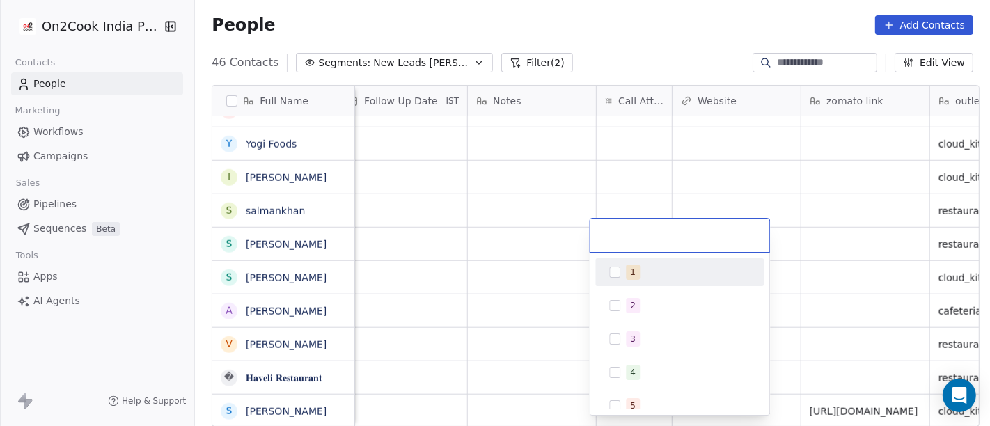
click at [630, 274] on div "1" at bounding box center [633, 272] width 6 height 13
click at [767, 234] on div "1" at bounding box center [680, 235] width 180 height 33
click at [843, 273] on html "On2Cook India Pvt. Ltd. Contacts People Marketing Workflows Campaigns Sales Pip…" at bounding box center [495, 213] width 990 height 426
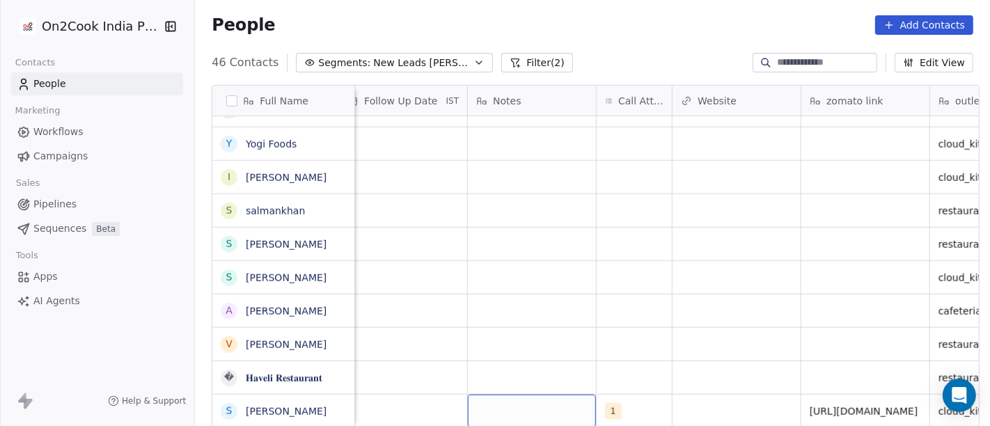
click at [517, 400] on div "grid" at bounding box center [532, 411] width 128 height 33
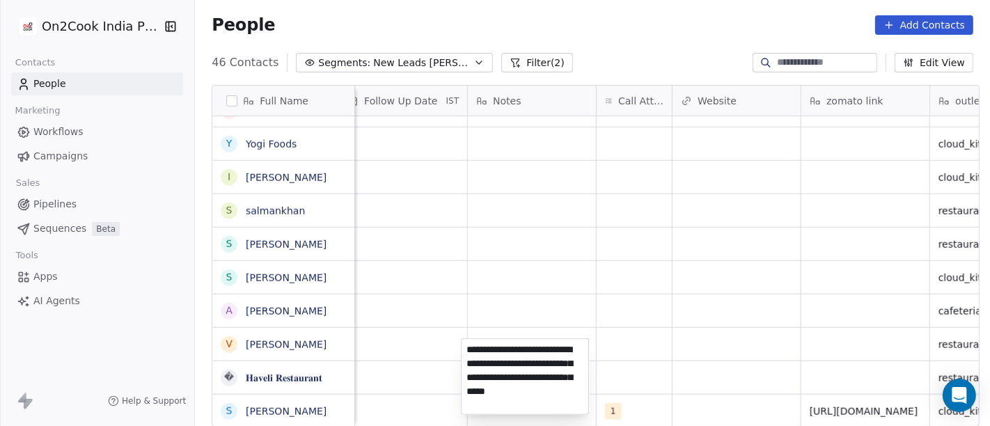
type textarea "**********"
click at [670, 331] on html "On2Cook India Pvt. Ltd. Contacts People Marketing Workflows Campaigns Sales Pip…" at bounding box center [495, 213] width 990 height 426
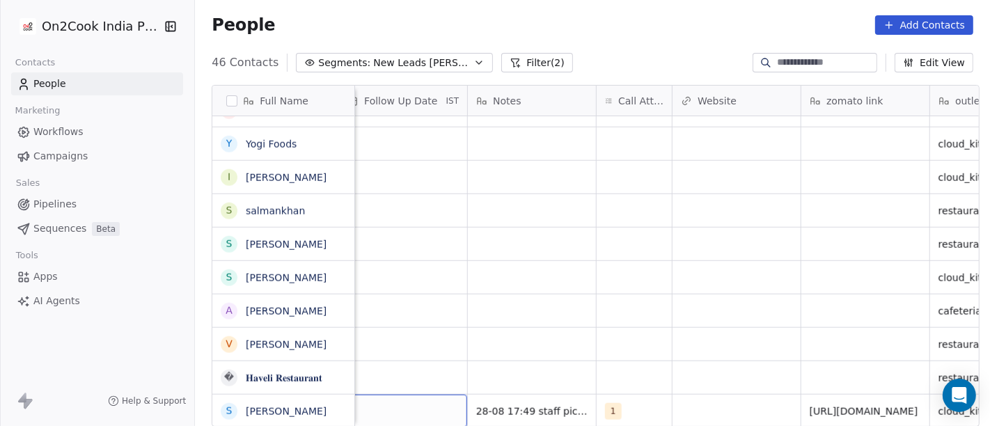
scroll to position [12, 1010]
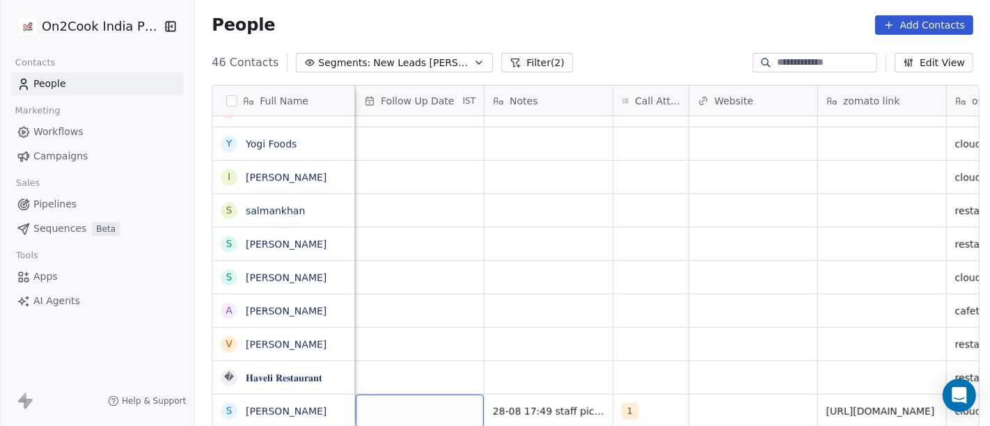
click at [420, 395] on div "grid" at bounding box center [420, 411] width 128 height 33
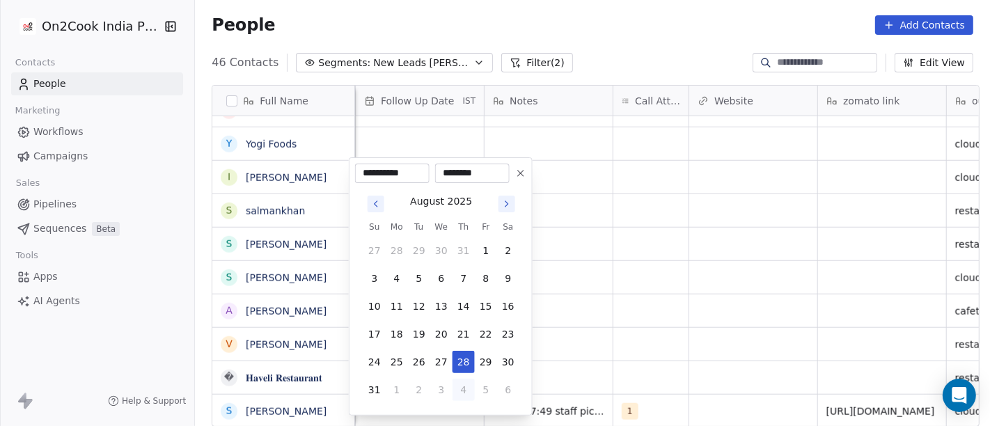
click at [460, 392] on button "4" at bounding box center [464, 390] width 22 height 22
type input "**********"
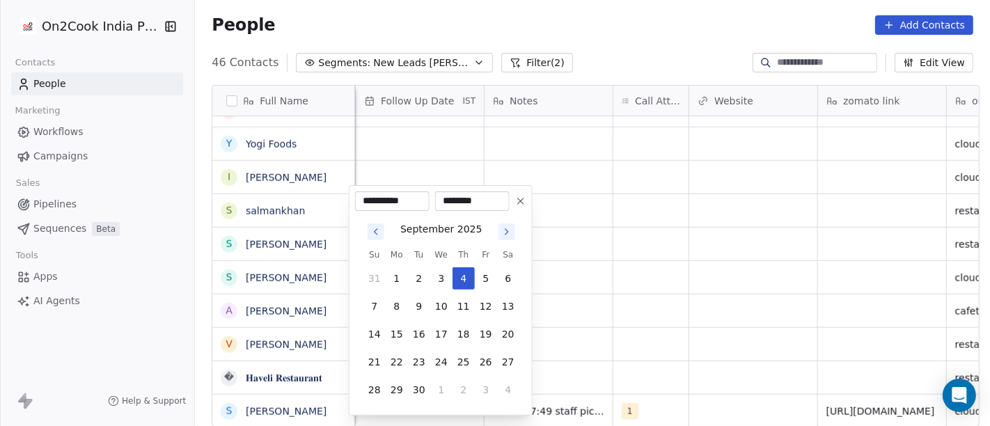
click at [634, 327] on html "On2Cook India Pvt. Ltd. Contacts People Marketing Workflows Campaigns Sales Pip…" at bounding box center [495, 213] width 990 height 426
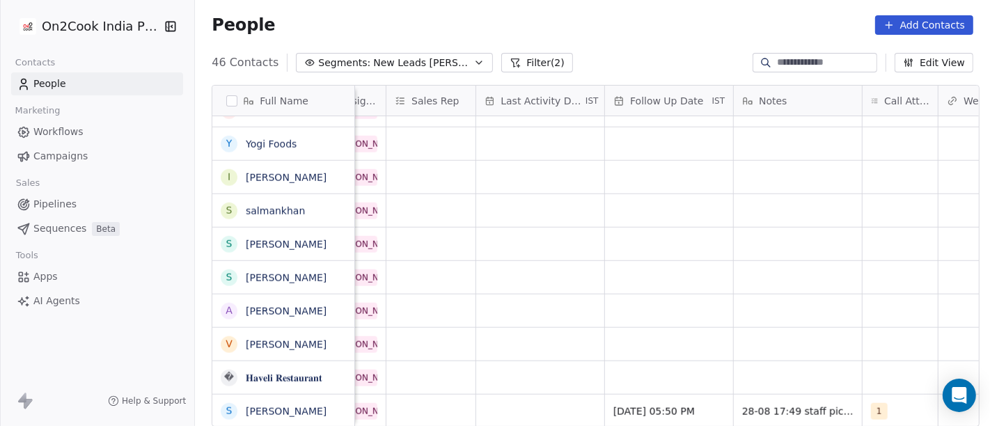
scroll to position [12, 742]
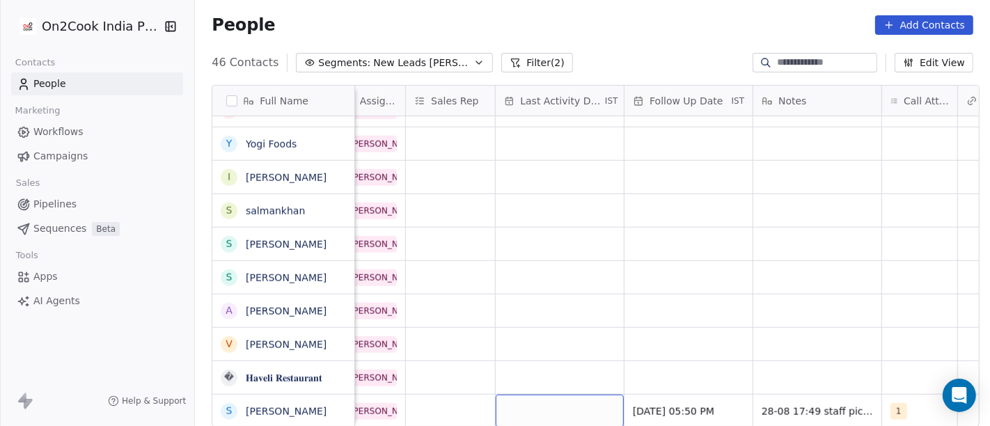
click at [571, 395] on div "grid" at bounding box center [560, 411] width 128 height 33
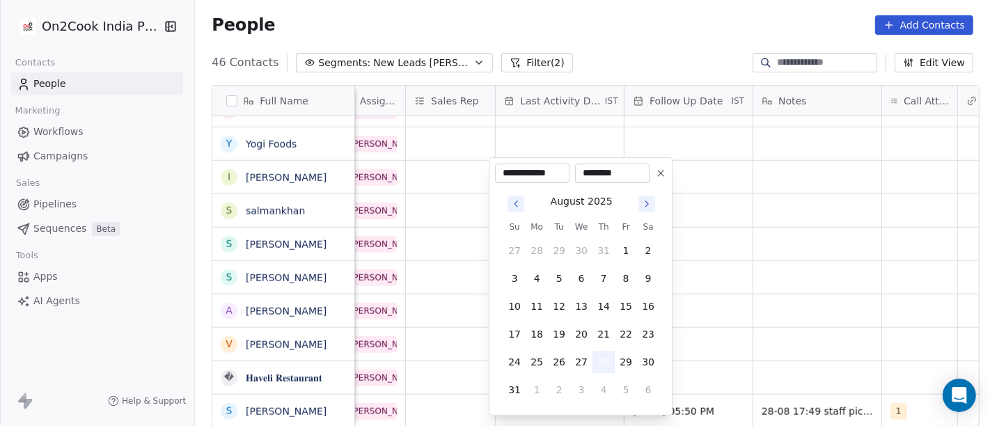
click at [607, 359] on button "28" at bounding box center [604, 362] width 22 height 22
click at [813, 330] on html "On2Cook India Pvt. Ltd. Contacts People Marketing Workflows Campaigns Sales Pip…" at bounding box center [495, 213] width 990 height 426
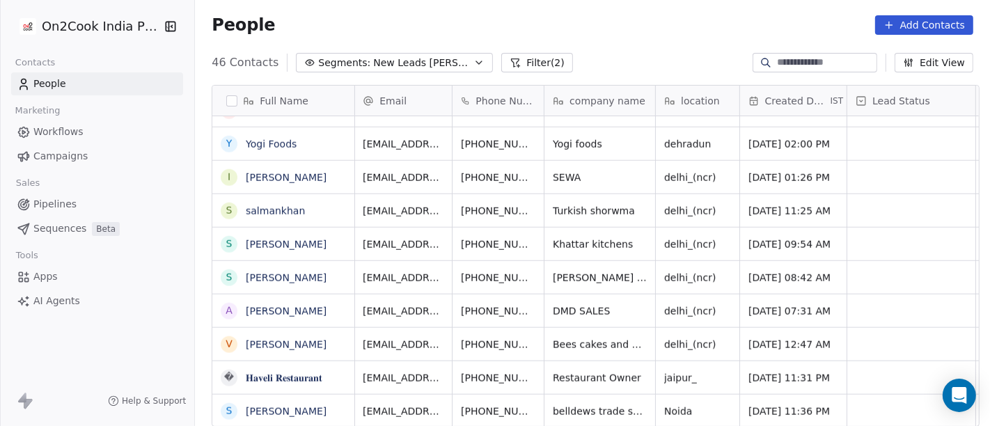
scroll to position [12, 0]
click at [563, 404] on icon "grid" at bounding box center [568, 409] width 11 height 11
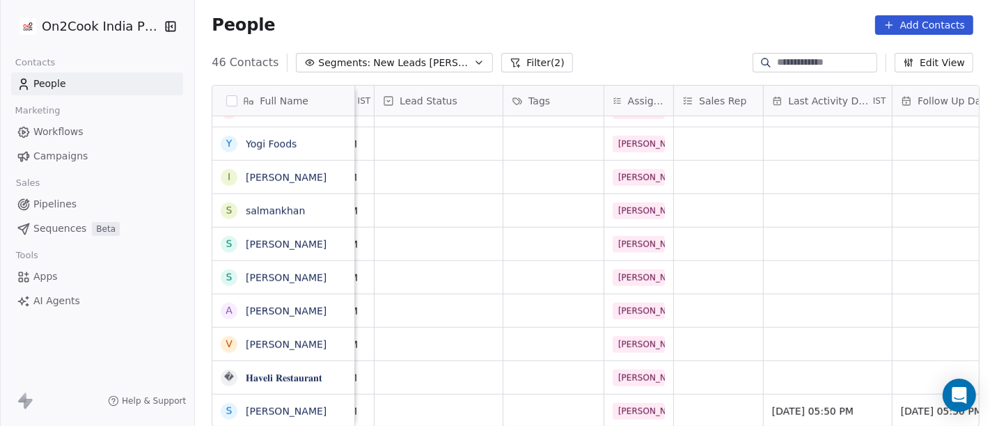
scroll to position [12, 465]
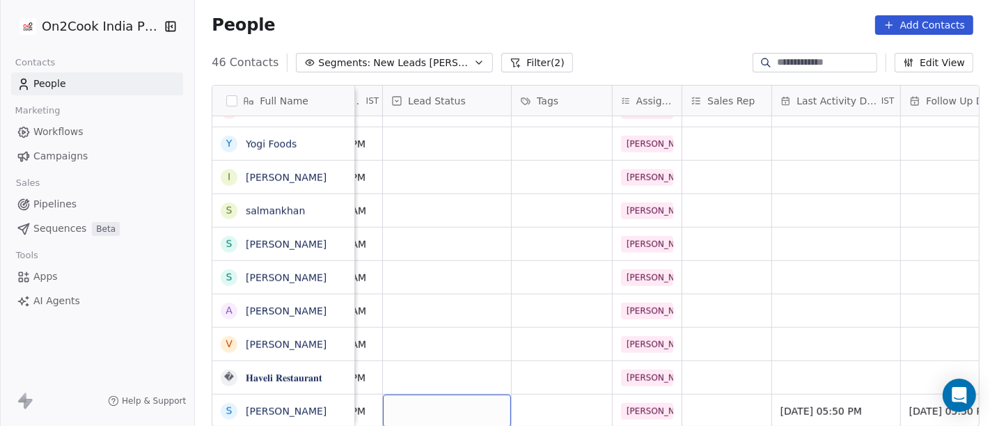
click at [421, 405] on div "grid" at bounding box center [447, 411] width 128 height 33
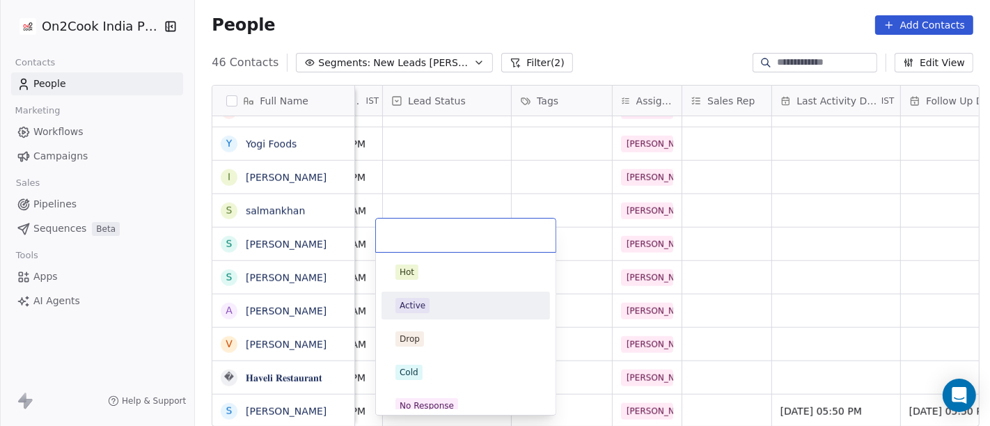
click at [441, 313] on div "Active" at bounding box center [465, 305] width 141 height 15
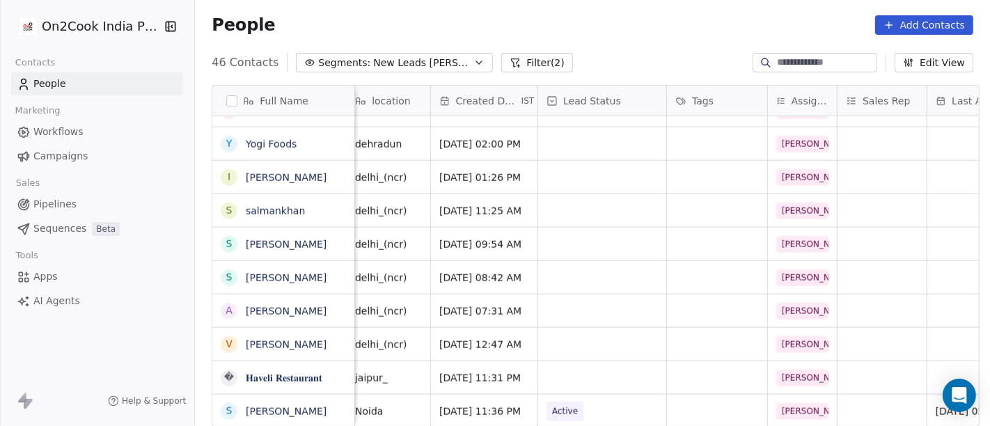
scroll to position [12, 311]
click at [339, 406] on icon "grid" at bounding box center [344, 409] width 11 height 11
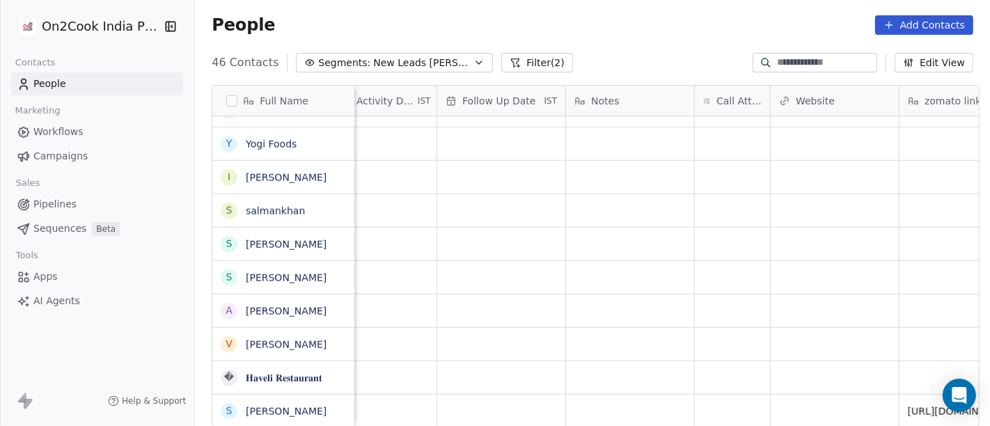
scroll to position [12, 931]
click at [602, 365] on div "grid" at bounding box center [628, 377] width 128 height 33
click at [602, 365] on textarea at bounding box center [621, 369] width 127 height 43
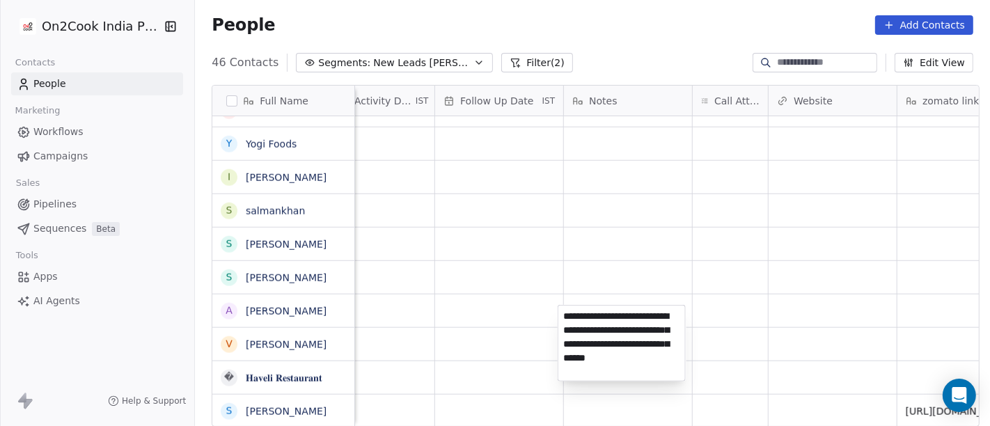
type textarea "**********"
click at [736, 341] on html "On2Cook India Pvt. Ltd. Contacts People Marketing Workflows Campaigns Sales Pip…" at bounding box center [495, 213] width 990 height 426
click at [704, 356] on html "On2Cook India Pvt. Ltd. Contacts People Marketing Workflows Campaigns Sales Pip…" at bounding box center [495, 213] width 990 height 426
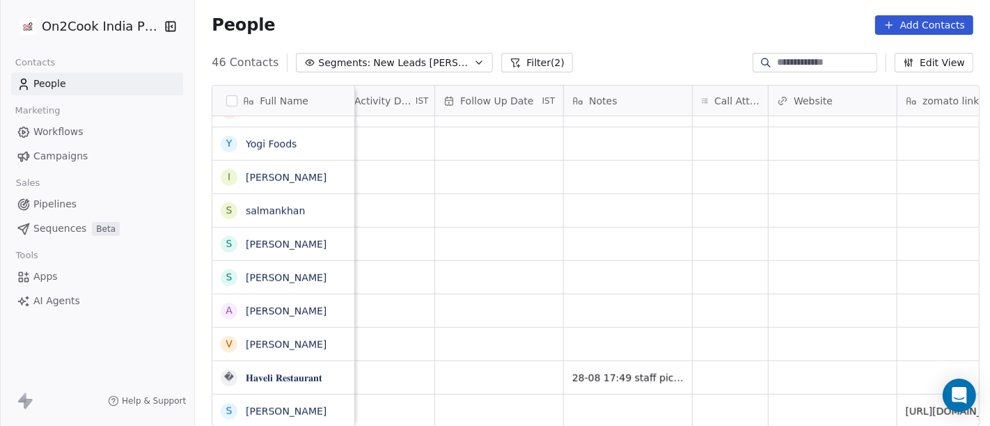
scroll to position [12, 1051]
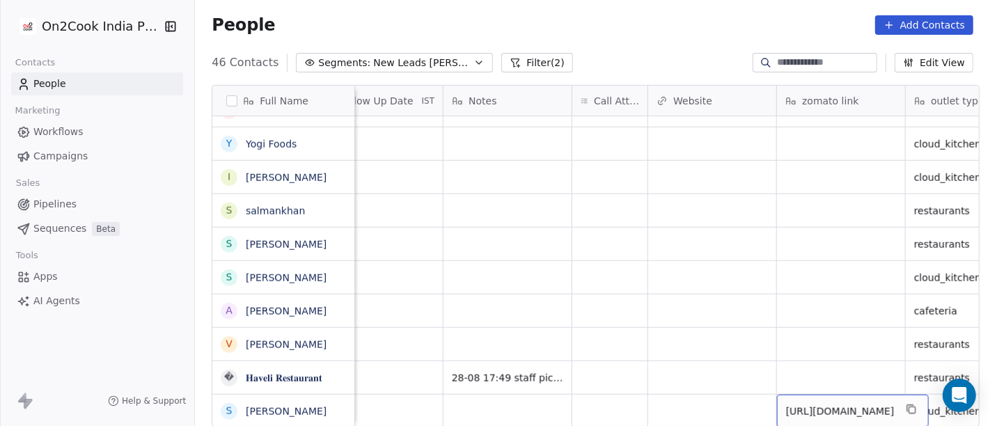
click at [806, 405] on span "https://www.zomato.com/jaipur/haveli-restaurant-gopalpura" at bounding box center [840, 412] width 109 height 14
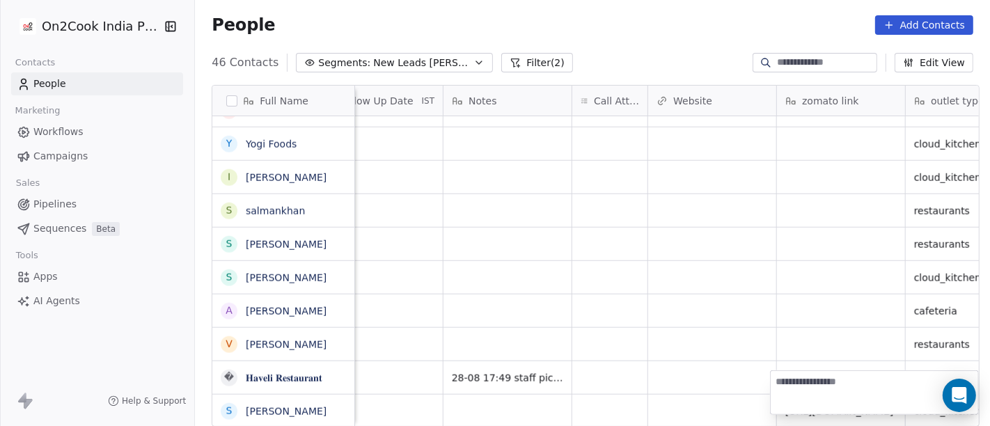
click at [786, 326] on html "On2Cook India Pvt. Ltd. Contacts People Marketing Workflows Campaigns Sales Pip…" at bounding box center [495, 213] width 990 height 426
click at [801, 363] on html "On2Cook India Pvt. Ltd. Contacts People Marketing Workflows Campaigns Sales Pip…" at bounding box center [495, 213] width 990 height 426
click at [801, 361] on div "grid" at bounding box center [841, 377] width 128 height 33
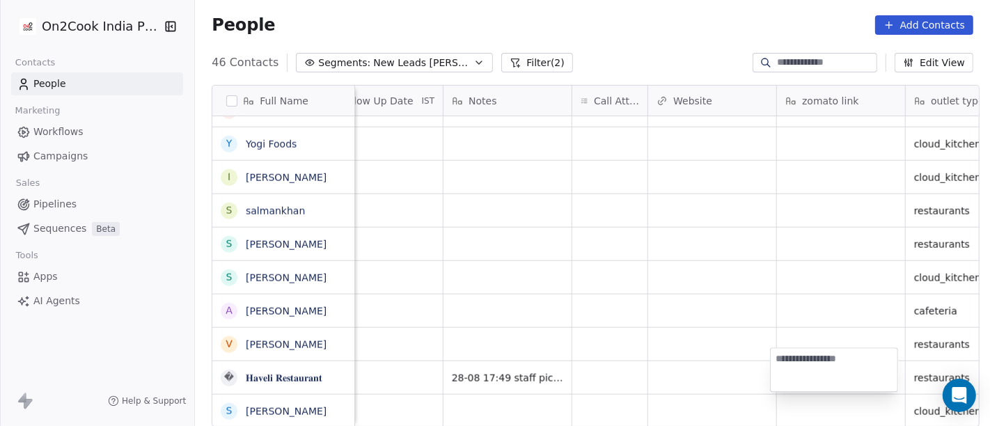
click at [801, 359] on textarea at bounding box center [834, 369] width 127 height 43
type textarea "**********"
click at [706, 315] on html "On2Cook India Pvt. Ltd. Contacts People Marketing Workflows Campaigns Sales Pip…" at bounding box center [495, 213] width 990 height 426
click at [590, 375] on html "On2Cook India Pvt. Ltd. Contacts People Marketing Workflows Campaigns Sales Pip…" at bounding box center [495, 213] width 990 height 426
click at [595, 363] on div "grid" at bounding box center [609, 377] width 75 height 33
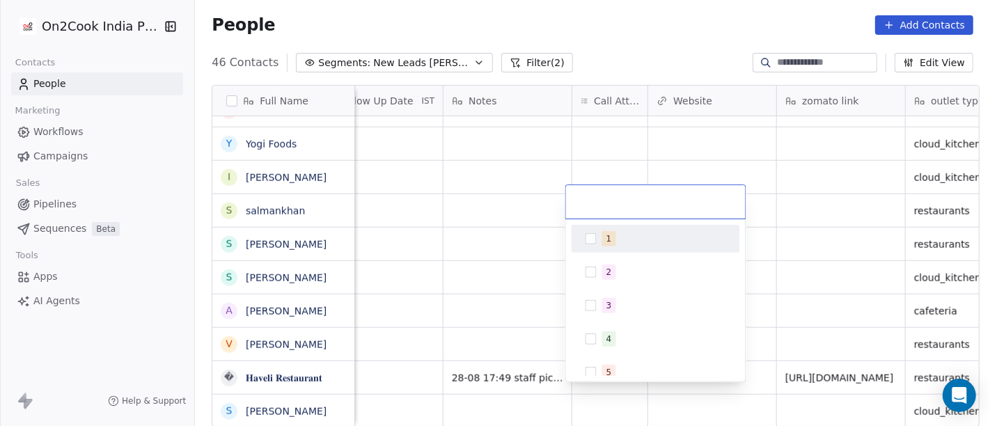
click at [611, 240] on span "1" at bounding box center [609, 238] width 14 height 15
click at [511, 217] on html "On2Cook India Pvt. Ltd. Contacts People Marketing Workflows Campaigns Sales Pip…" at bounding box center [495, 213] width 990 height 426
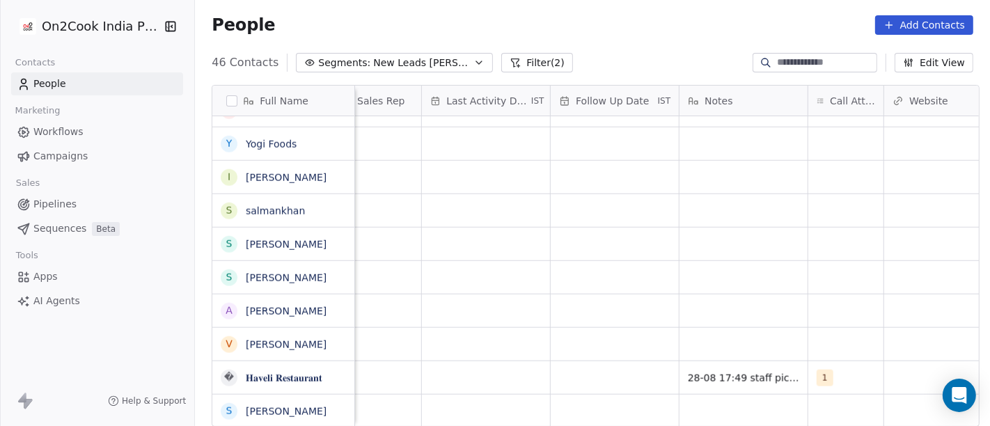
scroll to position [12, 811]
click at [581, 363] on div "grid" at bounding box center [619, 377] width 128 height 33
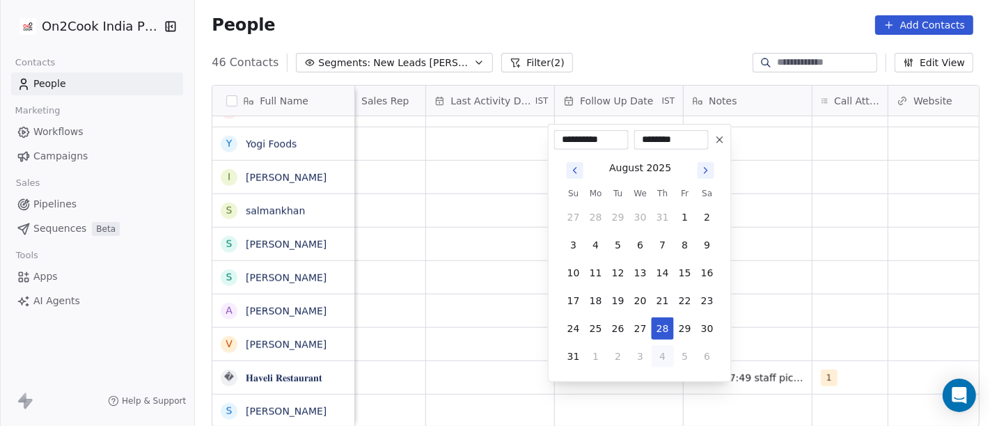
click at [666, 359] on button "4" at bounding box center [663, 356] width 22 height 22
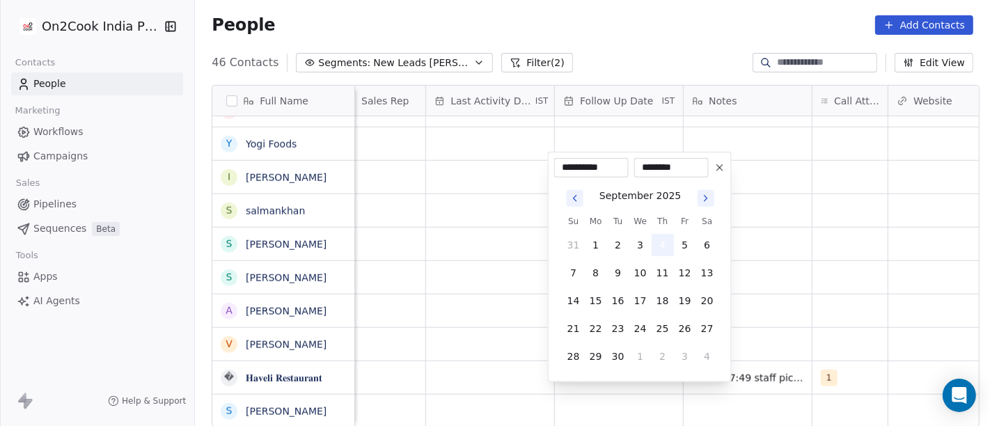
type input "**********"
click at [773, 323] on html "On2Cook India Pvt. Ltd. Contacts People Marketing Workflows Campaigns Sales Pip…" at bounding box center [495, 213] width 990 height 426
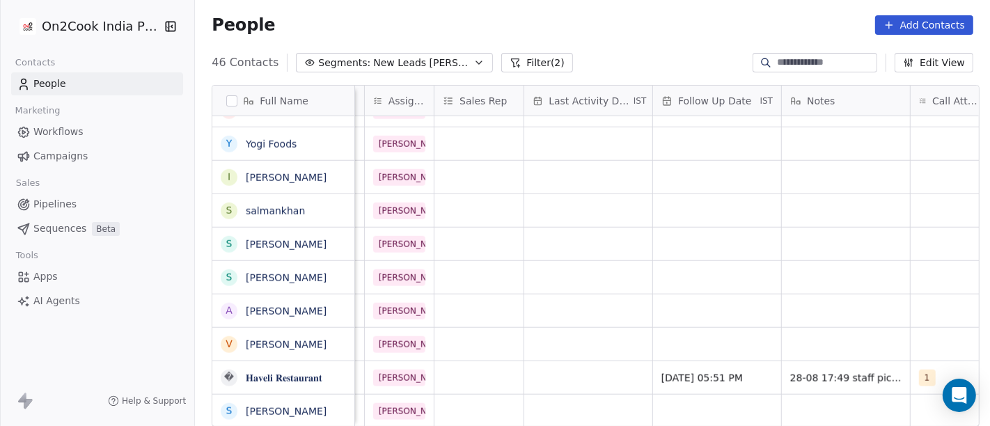
scroll to position [12, 711]
click at [566, 365] on div "grid" at bounding box center [590, 377] width 128 height 33
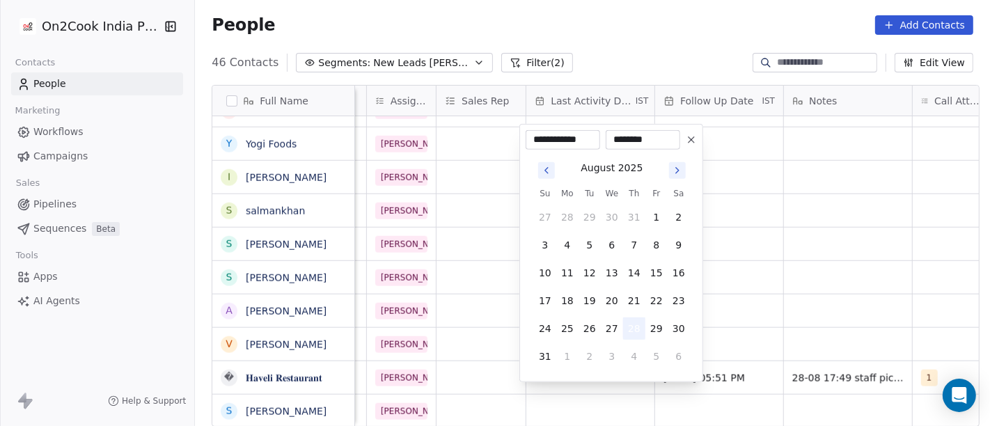
click at [634, 324] on button "28" at bounding box center [634, 329] width 22 height 22
click at [911, 315] on html "On2Cook India Pvt. Ltd. Contacts People Marketing Workflows Campaigns Sales Pip…" at bounding box center [495, 213] width 990 height 426
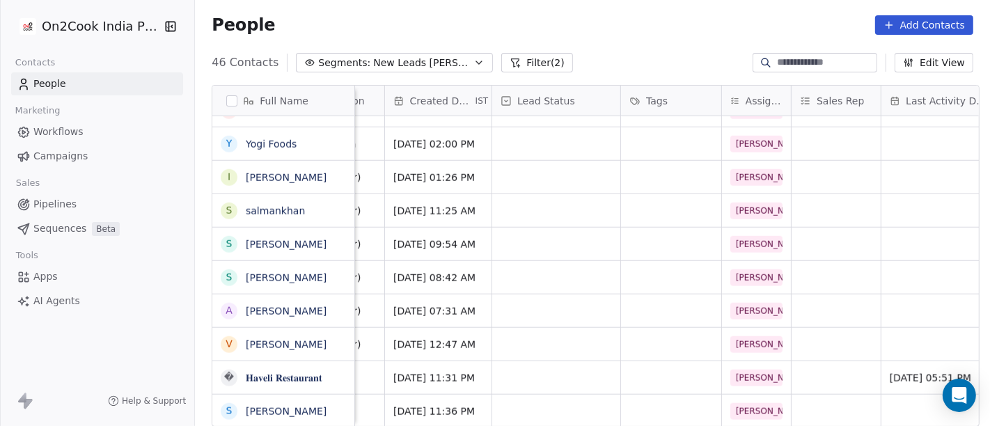
scroll to position [12, 355]
click at [554, 363] on div "grid" at bounding box center [557, 377] width 128 height 33
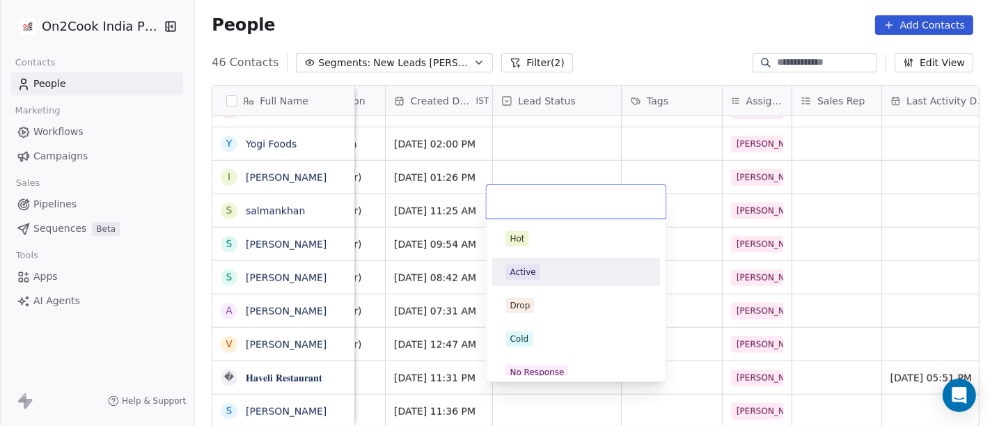
click at [528, 278] on span "Active" at bounding box center [523, 272] width 34 height 15
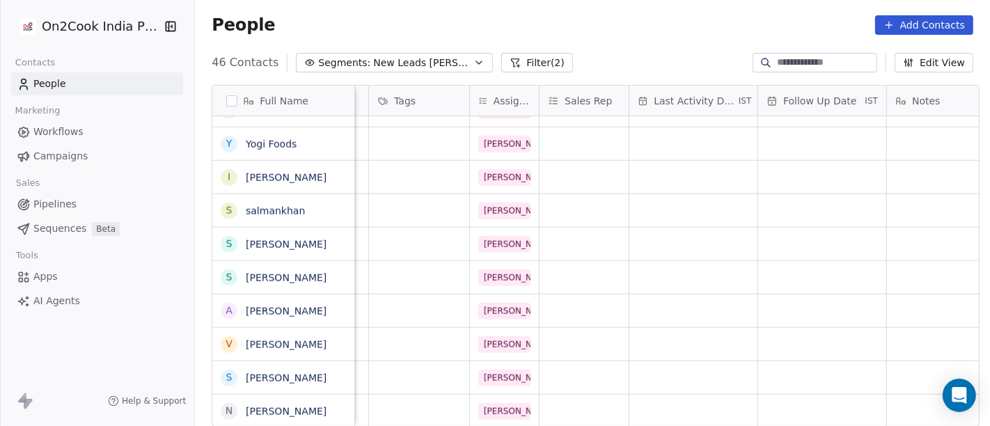
scroll to position [12, 0]
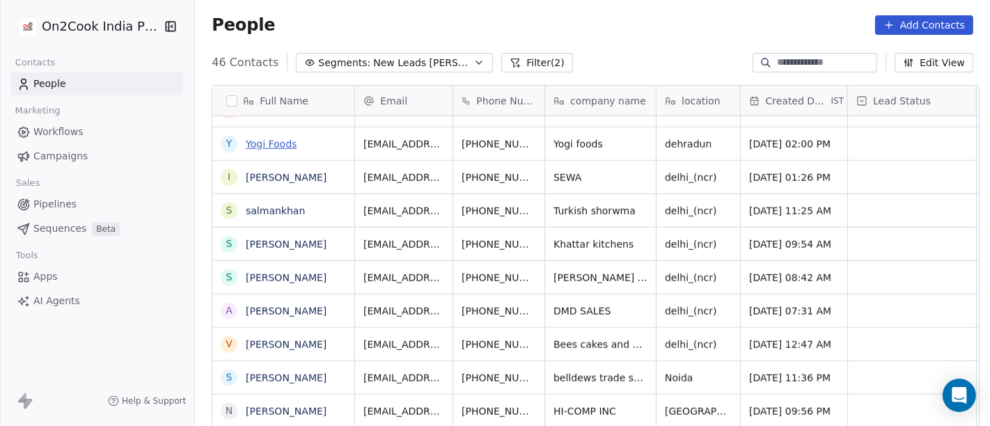
click at [274, 140] on link "Yogi Foods" at bounding box center [271, 144] width 51 height 11
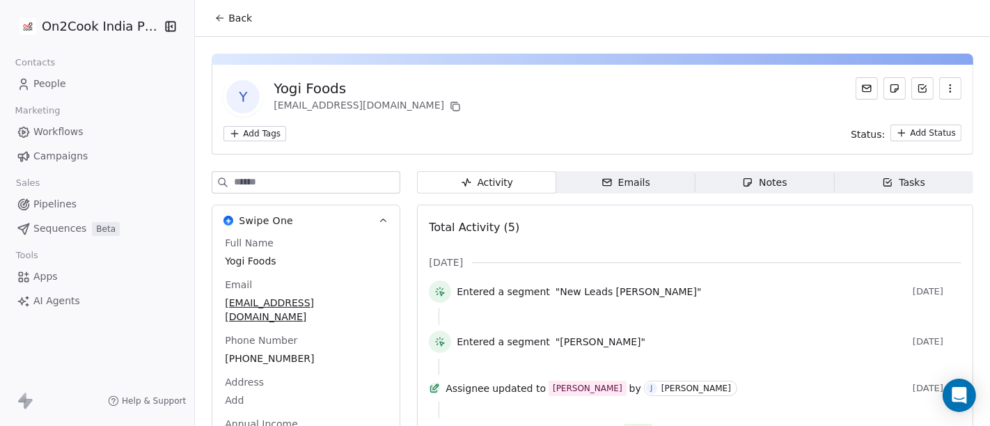
click at [240, 11] on span "Back" at bounding box center [240, 18] width 24 height 14
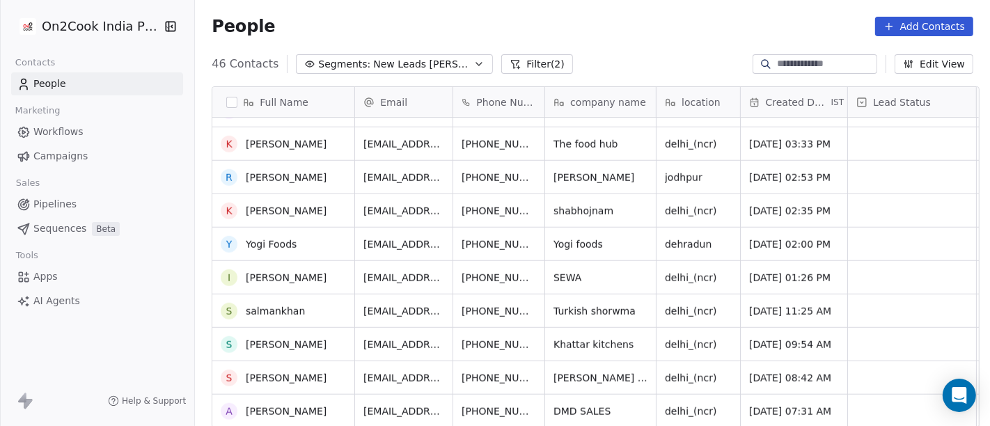
scroll to position [1226, 0]
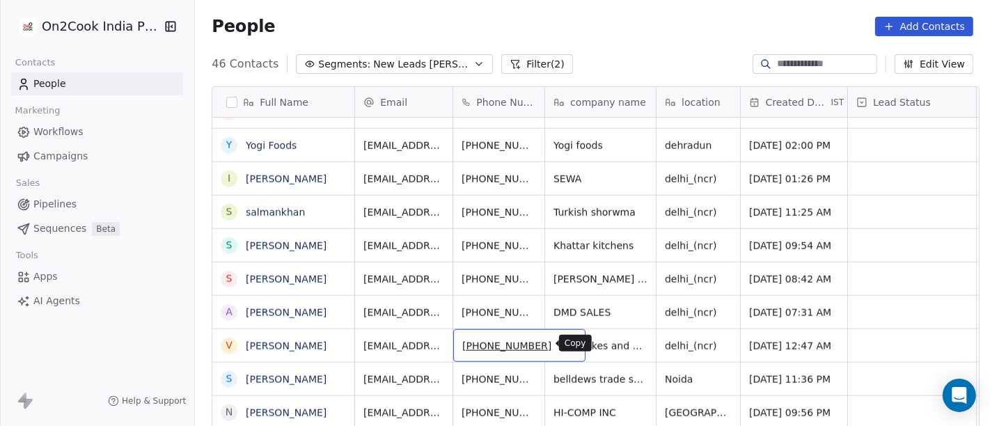
click at [563, 342] on icon "grid" at bounding box center [568, 343] width 11 height 11
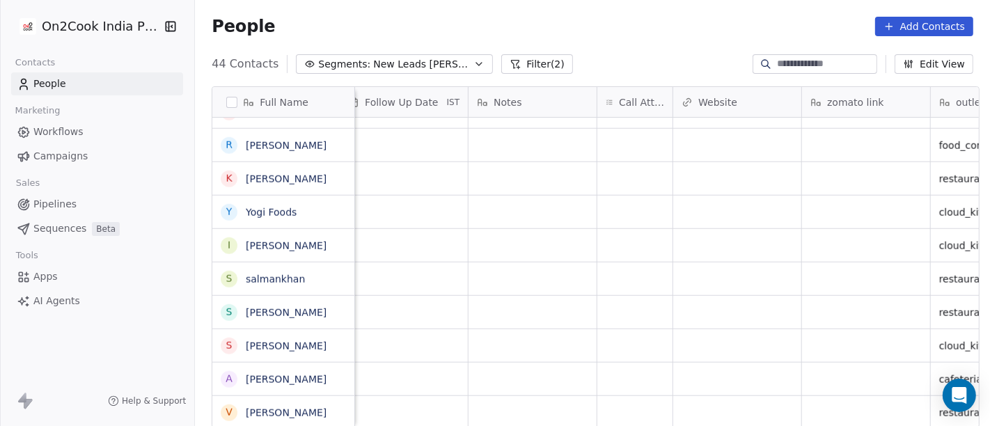
scroll to position [12, 1027]
click at [617, 398] on div "grid" at bounding box center [634, 412] width 75 height 33
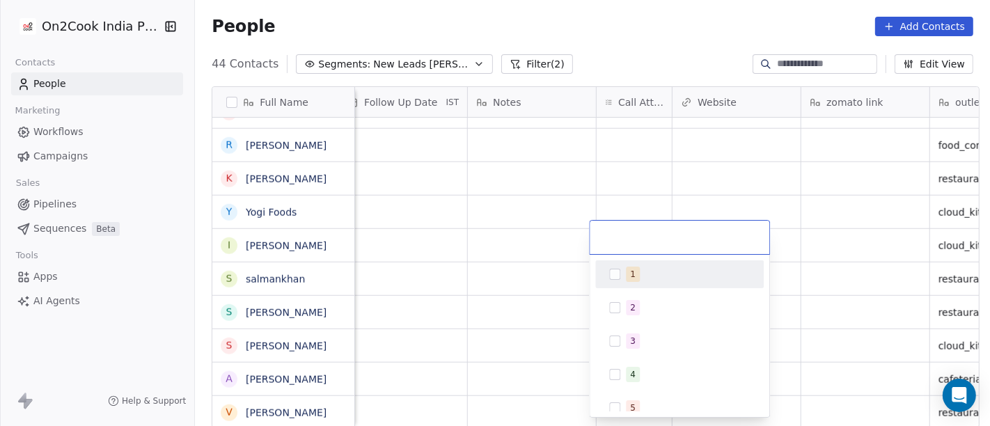
click at [620, 260] on div "1" at bounding box center [679, 274] width 168 height 28
click at [643, 189] on html "On2Cook India Pvt. Ltd. Contacts People Marketing Workflows Campaigns Sales Pip…" at bounding box center [495, 213] width 990 height 426
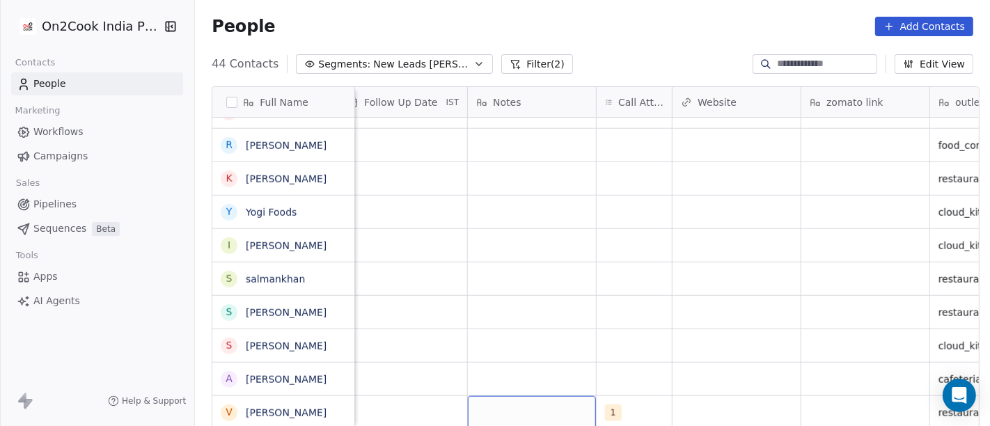
click at [522, 405] on div "grid" at bounding box center [532, 412] width 128 height 33
type textarea "**********"
click at [547, 292] on html "On2Cook India Pvt. Ltd. Contacts People Marketing Workflows Campaigns Sales Pip…" at bounding box center [495, 213] width 990 height 426
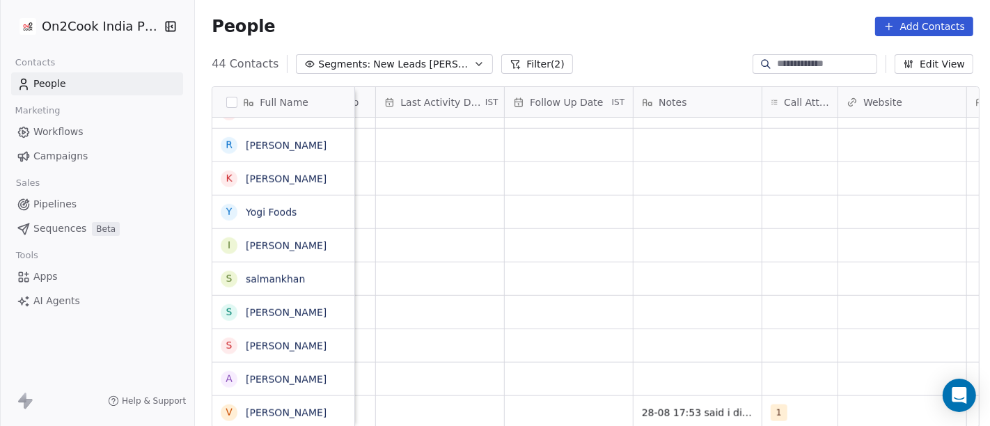
scroll to position [12, 861]
click at [519, 398] on div "grid" at bounding box center [569, 412] width 128 height 33
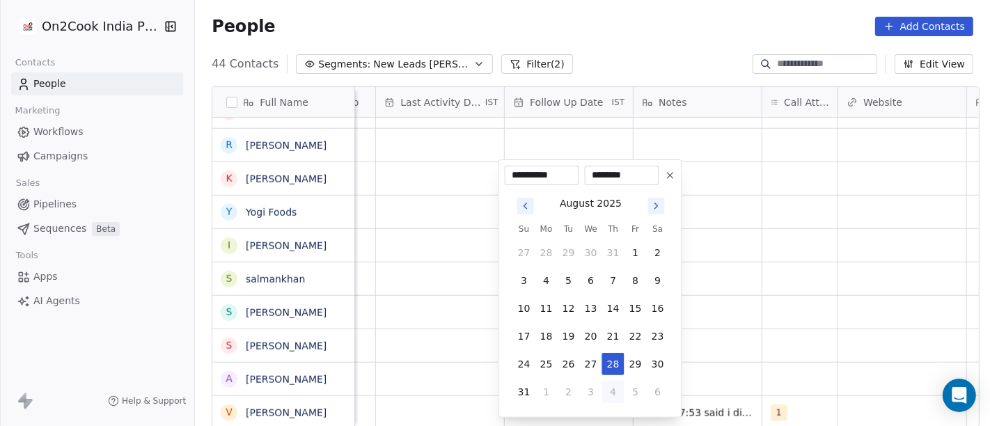
click at [611, 389] on button "4" at bounding box center [613, 392] width 22 height 22
type input "**********"
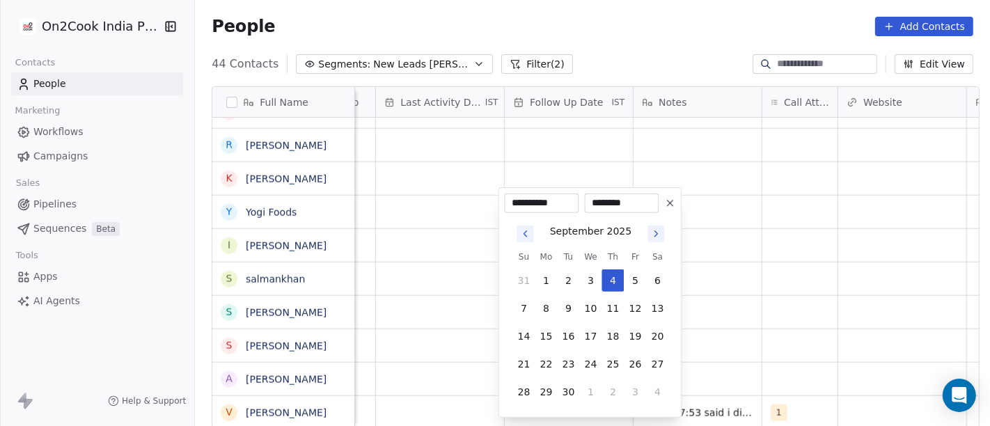
click at [766, 347] on html "On2Cook India Pvt. Ltd. Contacts People Marketing Workflows Campaigns Sales Pip…" at bounding box center [495, 213] width 990 height 426
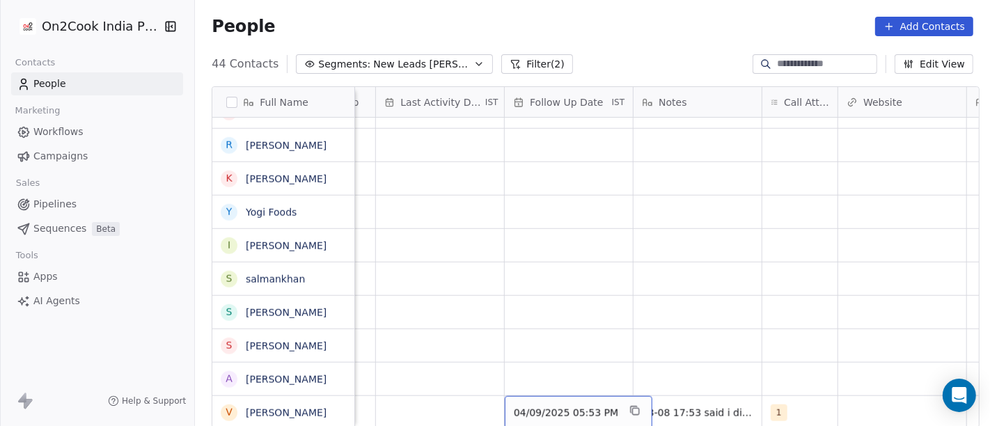
click at [554, 406] on span "04/09/2025 05:53 PM" at bounding box center [566, 413] width 104 height 14
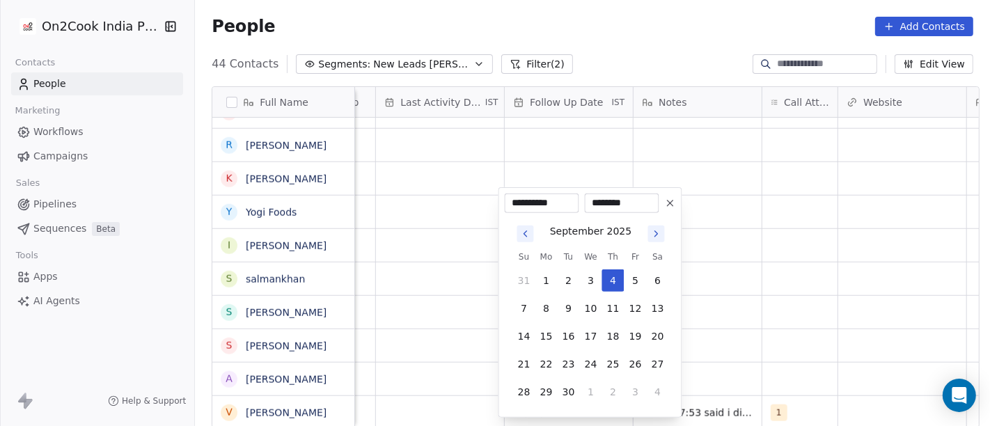
click at [670, 198] on icon at bounding box center [670, 203] width 11 height 11
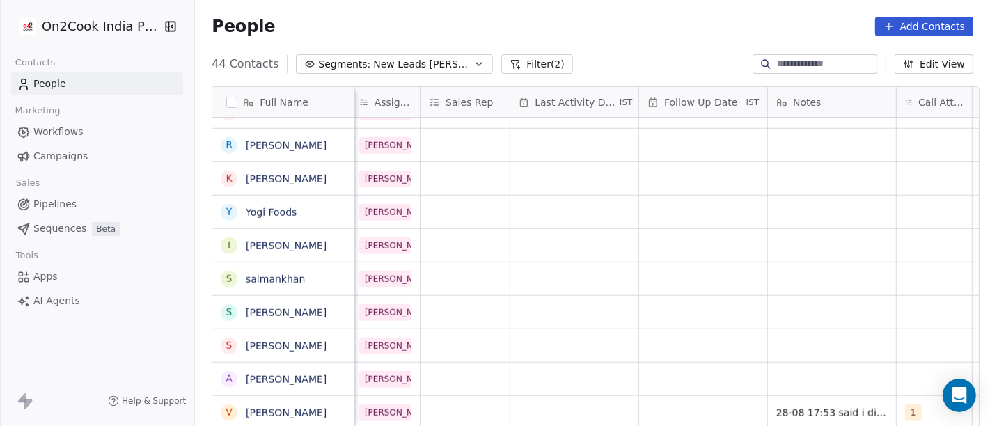
scroll to position [12, 726]
click at [534, 397] on div "grid" at bounding box center [575, 412] width 128 height 33
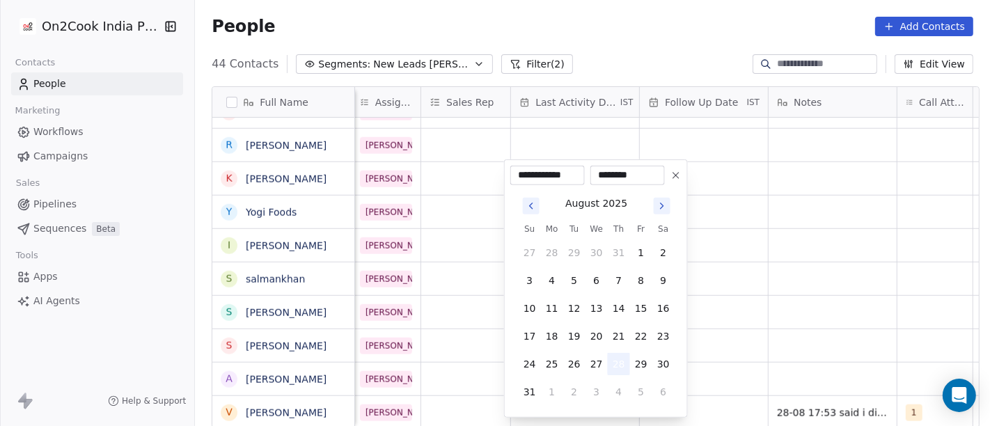
click at [617, 363] on button "28" at bounding box center [619, 364] width 22 height 22
click at [789, 340] on html "On2Cook India Pvt. Ltd. Contacts People Marketing Workflows Campaigns Sales Pip…" at bounding box center [495, 213] width 990 height 426
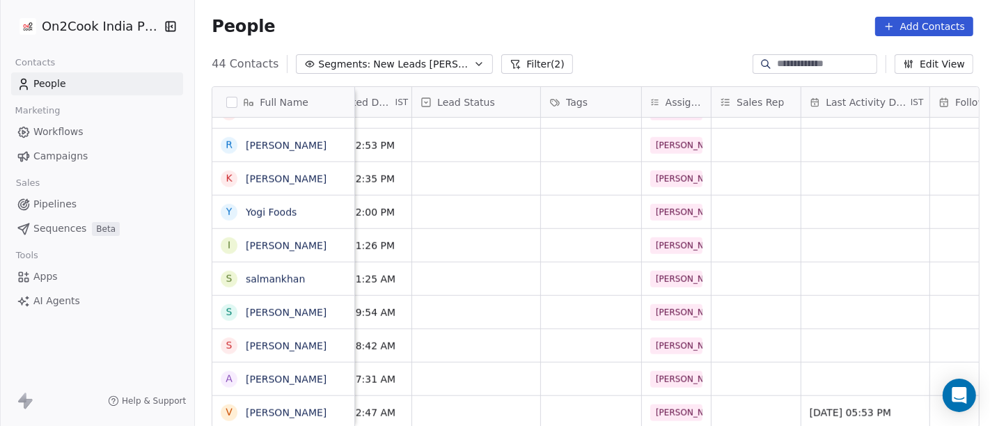
scroll to position [12, 434]
click at [477, 396] on div "grid" at bounding box center [478, 412] width 128 height 33
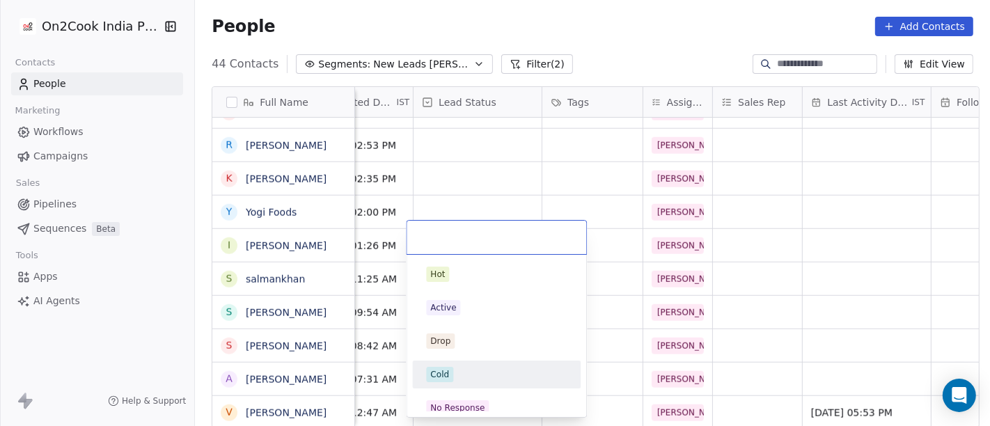
click at [455, 387] on div "Cold" at bounding box center [496, 375] width 168 height 28
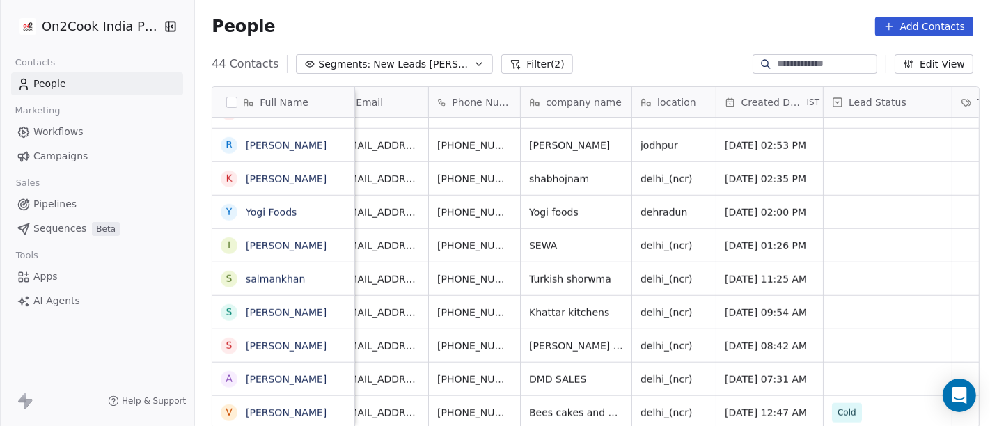
scroll to position [12, 0]
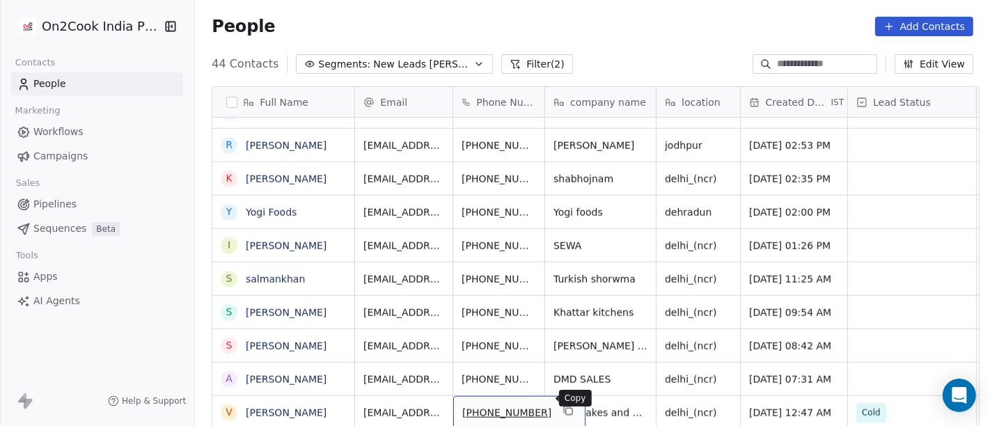
click at [563, 405] on icon "grid" at bounding box center [568, 410] width 11 height 11
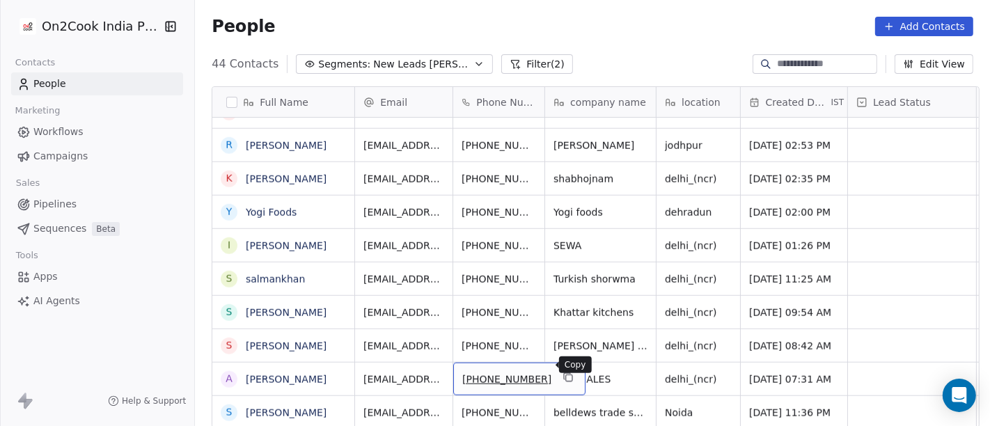
click at [563, 372] on icon "grid" at bounding box center [568, 377] width 11 height 11
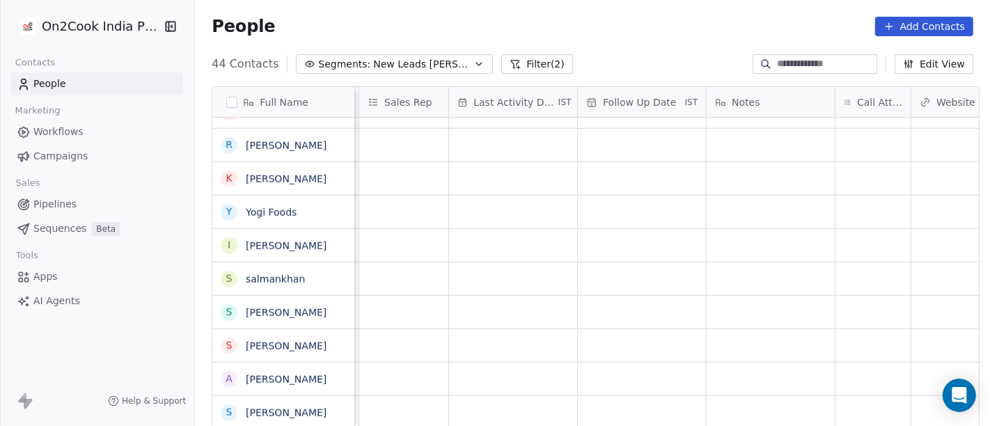
scroll to position [12, 780]
click at [518, 366] on div "grid" at bounding box center [521, 379] width 128 height 33
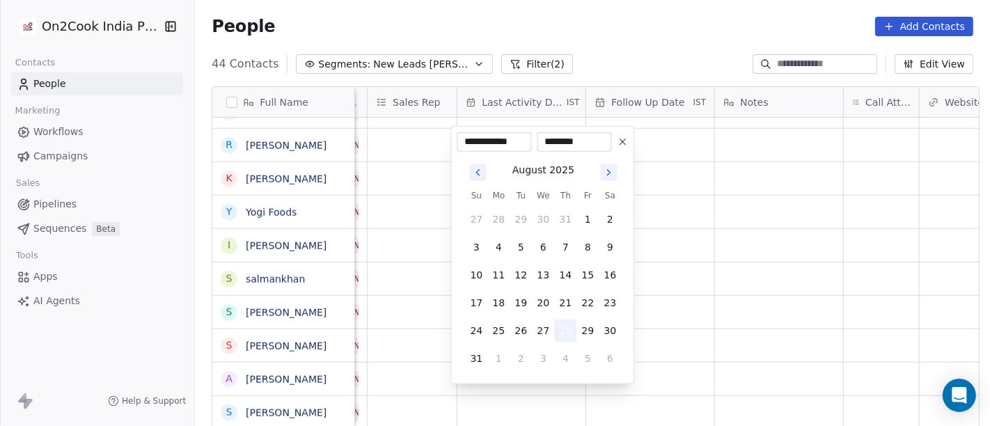
click at [561, 327] on button "28" at bounding box center [565, 331] width 22 height 22
click at [634, 320] on html "On2Cook India Pvt. Ltd. Contacts People Marketing Workflows Campaigns Sales Pip…" at bounding box center [495, 213] width 990 height 426
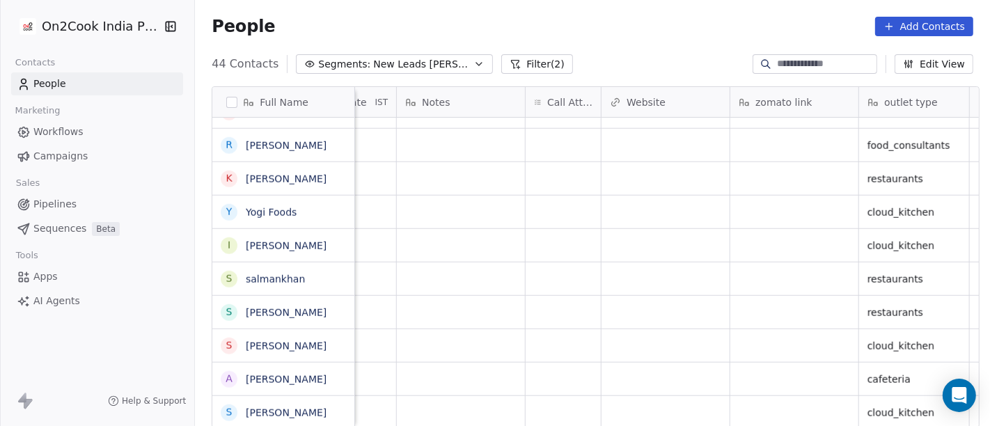
scroll to position [12, 1102]
click at [548, 363] on div "grid" at bounding box center [559, 379] width 75 height 33
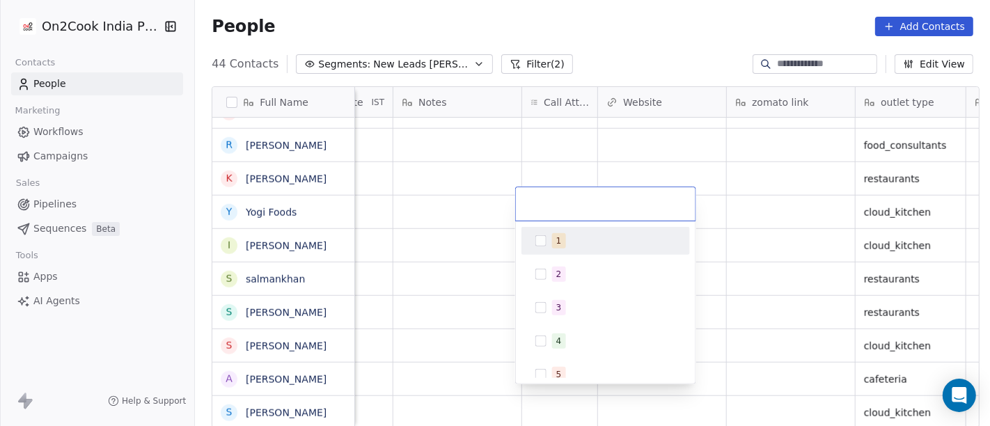
click at [541, 231] on div "1" at bounding box center [605, 241] width 157 height 22
click at [461, 268] on html "On2Cook India Pvt. Ltd. Contacts People Marketing Workflows Campaigns Sales Pip…" at bounding box center [495, 213] width 990 height 426
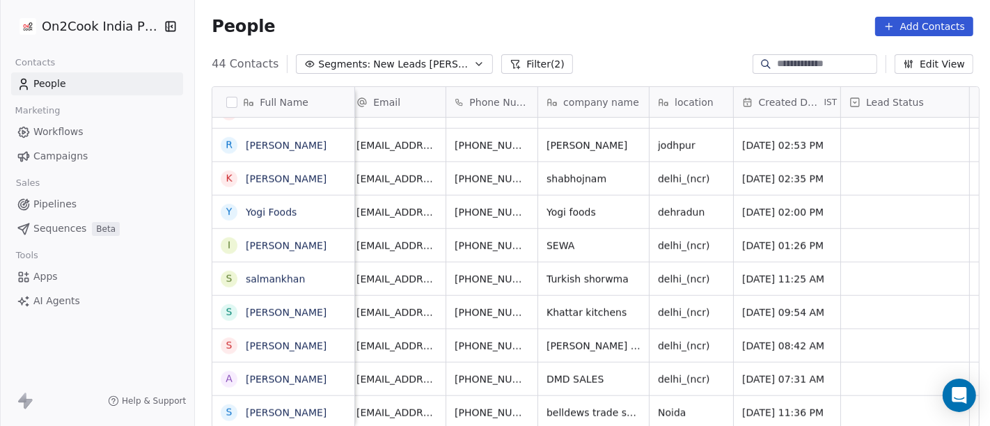
scroll to position [12, 0]
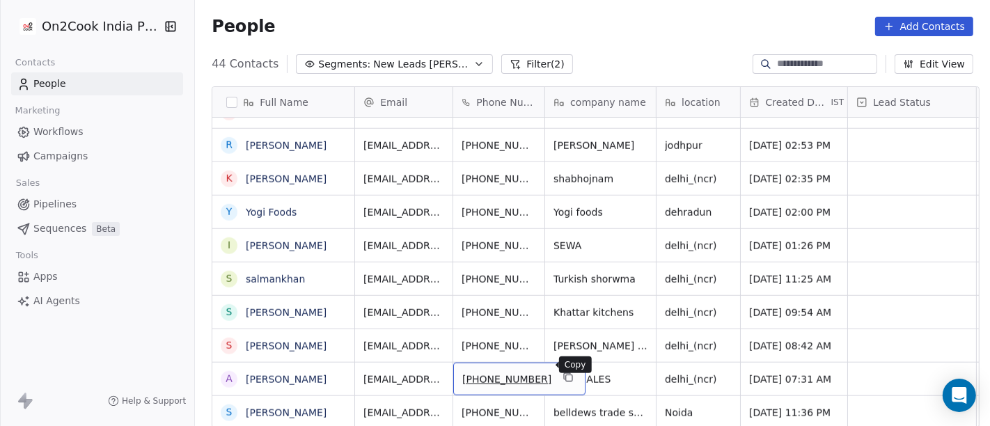
click at [563, 372] on icon "grid" at bounding box center [568, 377] width 11 height 11
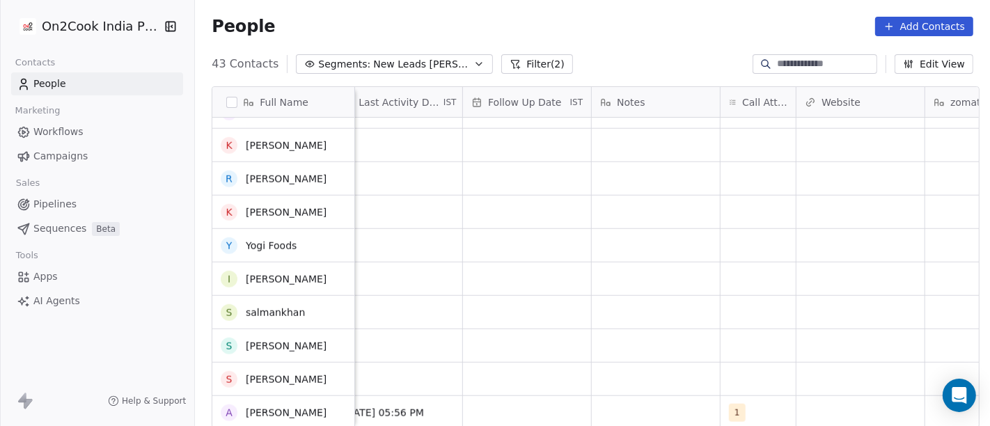
scroll to position [1126, 0]
click at [628, 407] on div "grid" at bounding box center [656, 412] width 128 height 33
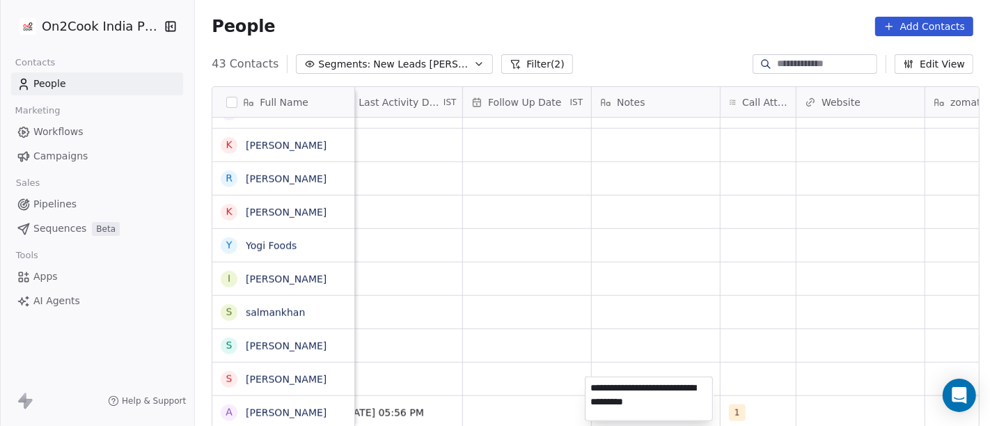
click at [660, 404] on textarea "**********" at bounding box center [649, 398] width 127 height 43
type textarea "**********"
click at [767, 374] on html "On2Cook India Pvt. Ltd. Contacts People Marketing Workflows Campaigns Sales Pip…" at bounding box center [495, 213] width 990 height 426
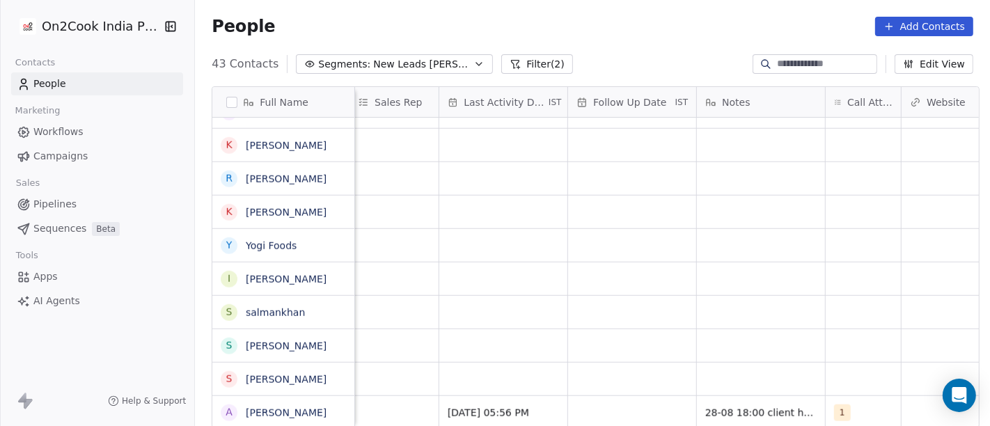
scroll to position [12, 795]
click at [628, 398] on div "grid" at bounding box center [635, 412] width 128 height 33
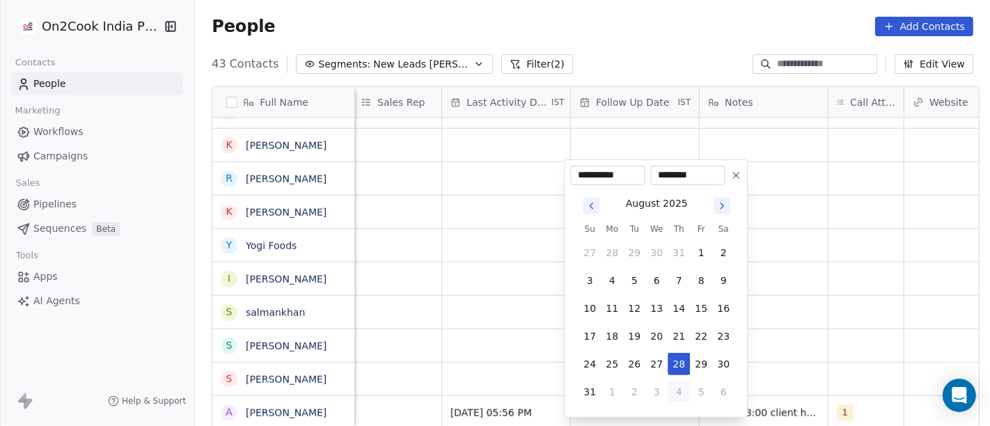
click at [680, 385] on button "4" at bounding box center [679, 392] width 22 height 22
type input "**********"
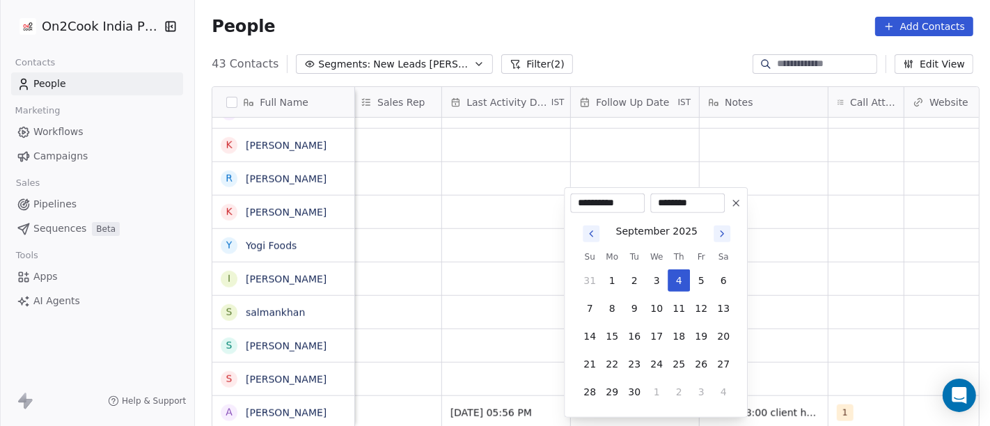
click at [806, 323] on html "On2Cook India Pvt. Ltd. Contacts People Marketing Workflows Campaigns Sales Pip…" at bounding box center [495, 213] width 990 height 426
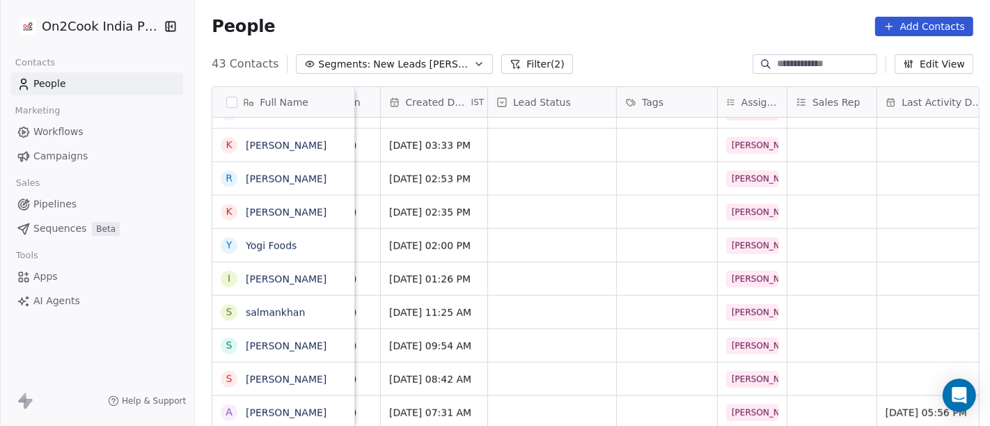
scroll to position [12, 359]
click at [572, 397] on div "grid" at bounding box center [553, 412] width 128 height 33
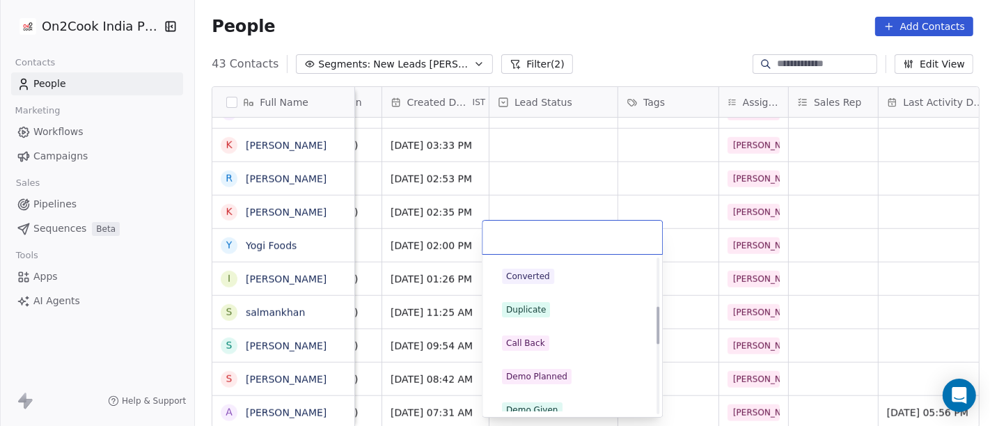
scroll to position [0, 0]
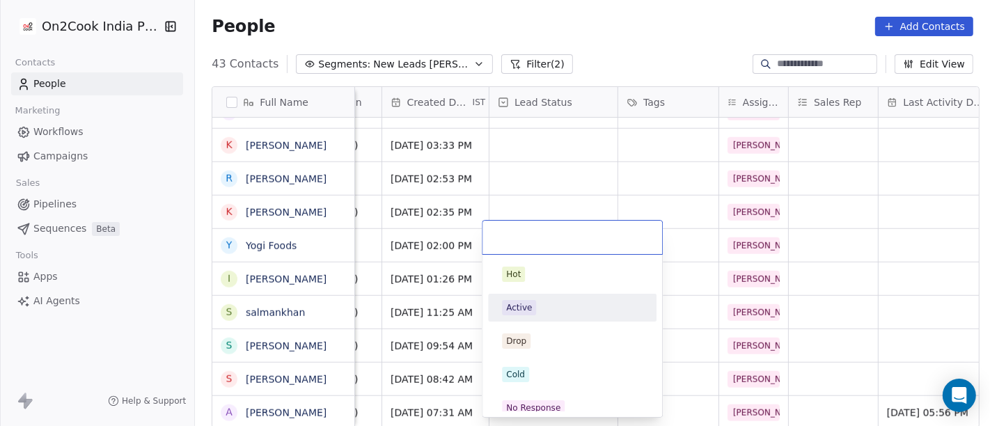
click at [547, 313] on div "Active" at bounding box center [572, 307] width 141 height 15
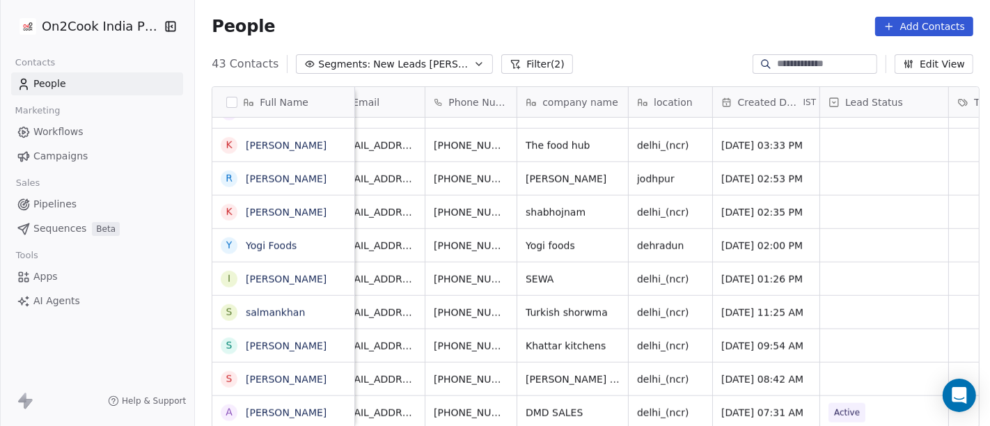
scroll to position [12, 0]
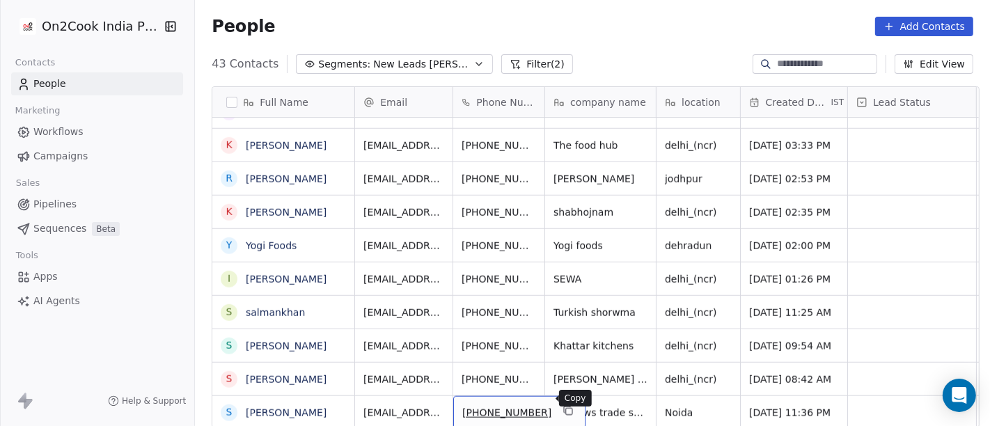
click at [560, 403] on button "grid" at bounding box center [568, 410] width 17 height 17
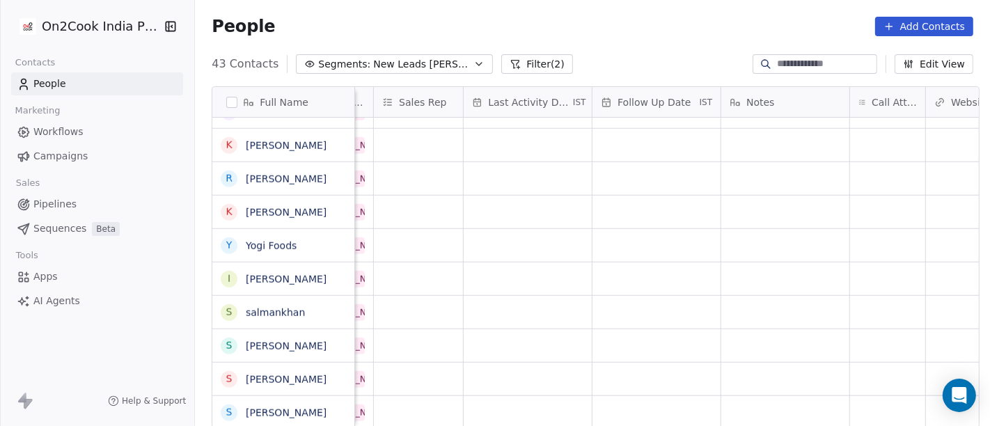
scroll to position [12, 775]
click at [877, 396] on div "grid" at bounding box center [886, 412] width 75 height 33
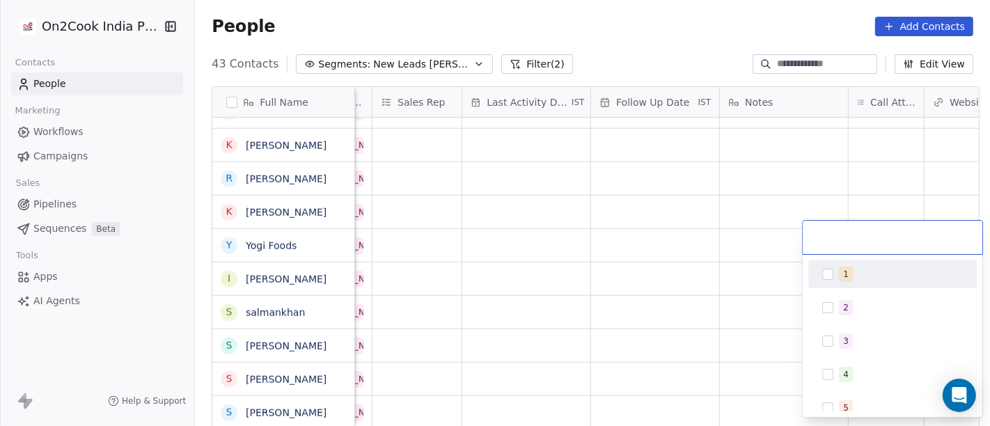
click at [884, 261] on div "1" at bounding box center [892, 274] width 168 height 28
click at [753, 265] on html "On2Cook India Pvt. Ltd. Contacts People Marketing Workflows Campaigns Sales Pip…" at bounding box center [495, 213] width 990 height 426
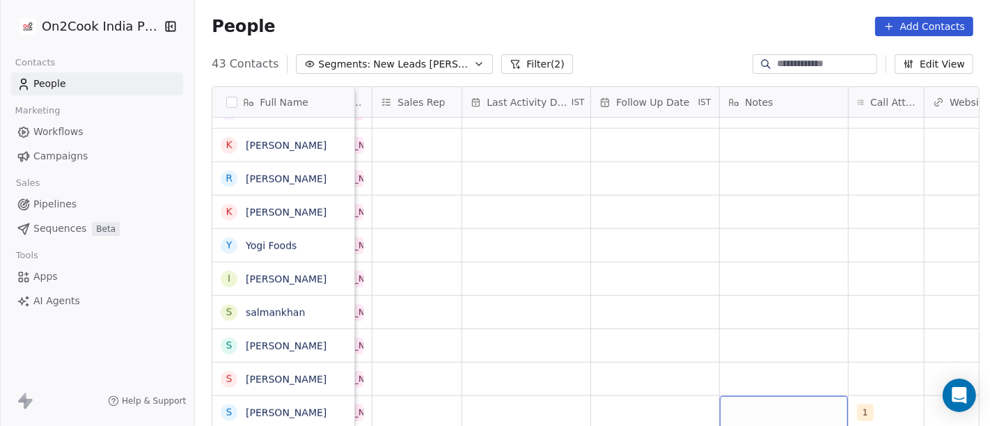
click at [794, 405] on div "grid" at bounding box center [784, 412] width 128 height 33
type textarea "**********"
click at [724, 350] on html "On2Cook India Pvt. Ltd. Contacts People Marketing Workflows Campaigns Sales Pip…" at bounding box center [495, 213] width 990 height 426
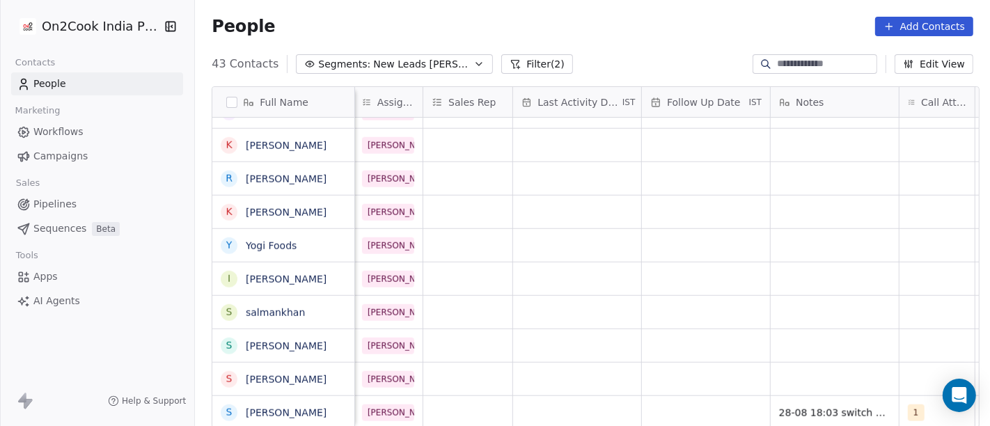
scroll to position [12, 719]
click at [688, 403] on div "grid" at bounding box center [711, 412] width 128 height 33
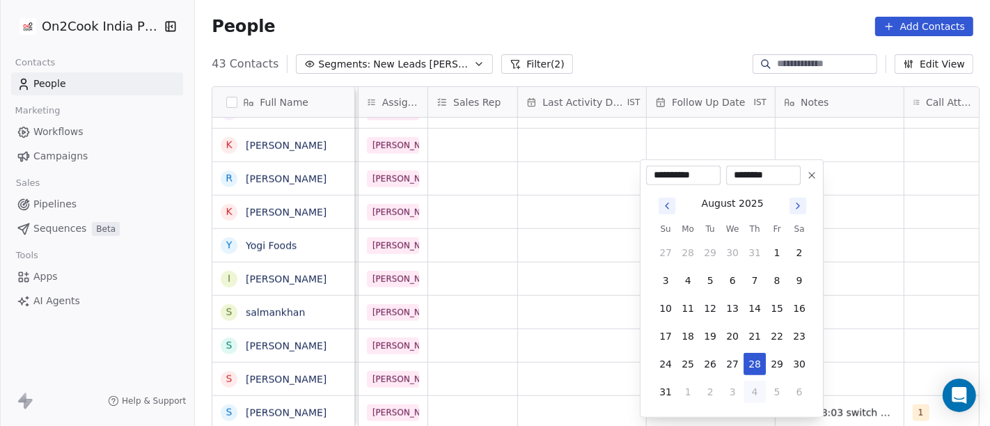
click at [753, 393] on button "4" at bounding box center [755, 392] width 22 height 22
type input "**********"
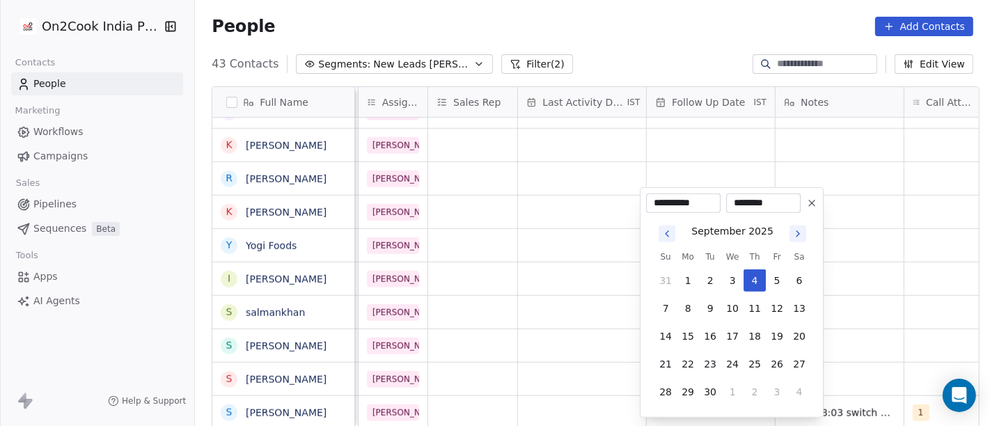
click at [860, 329] on html "On2Cook India Pvt. Ltd. Contacts People Marketing Workflows Campaigns Sales Pip…" at bounding box center [495, 213] width 990 height 426
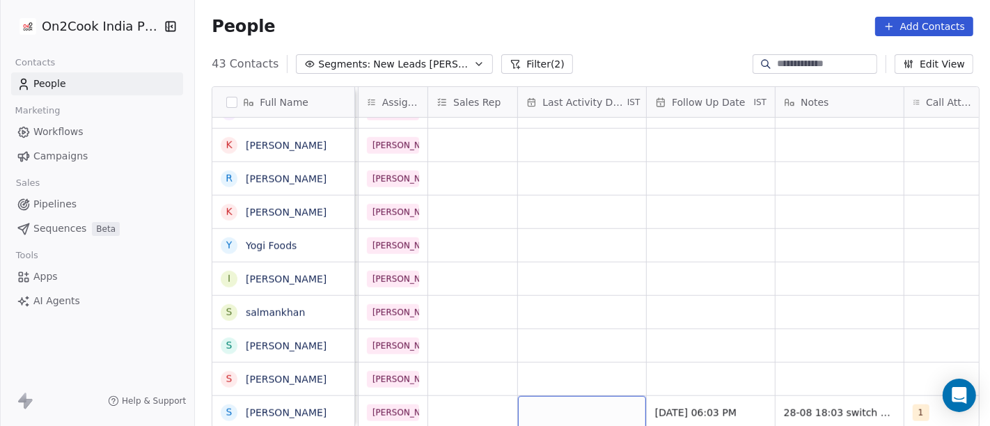
click at [611, 396] on div "grid" at bounding box center [582, 412] width 128 height 33
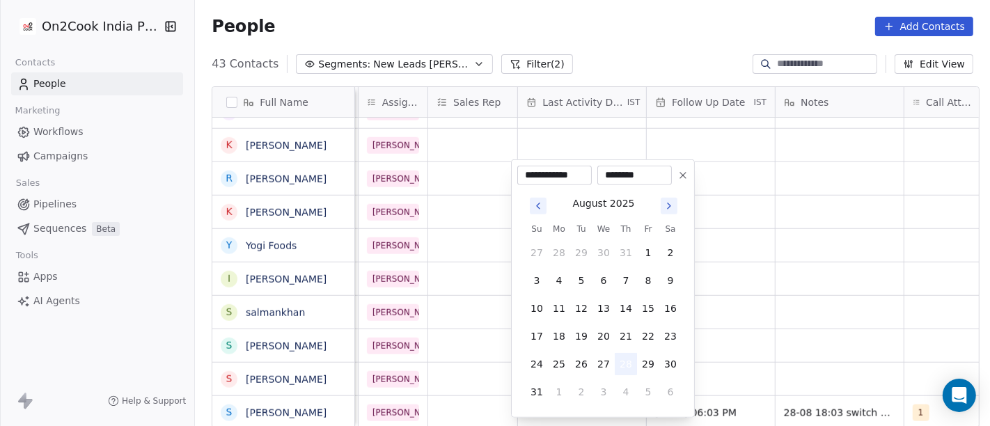
click at [627, 359] on button "28" at bounding box center [626, 364] width 22 height 22
click at [762, 317] on html "On2Cook India Pvt. Ltd. Contacts People Marketing Workflows Campaigns Sales Pip…" at bounding box center [495, 213] width 990 height 426
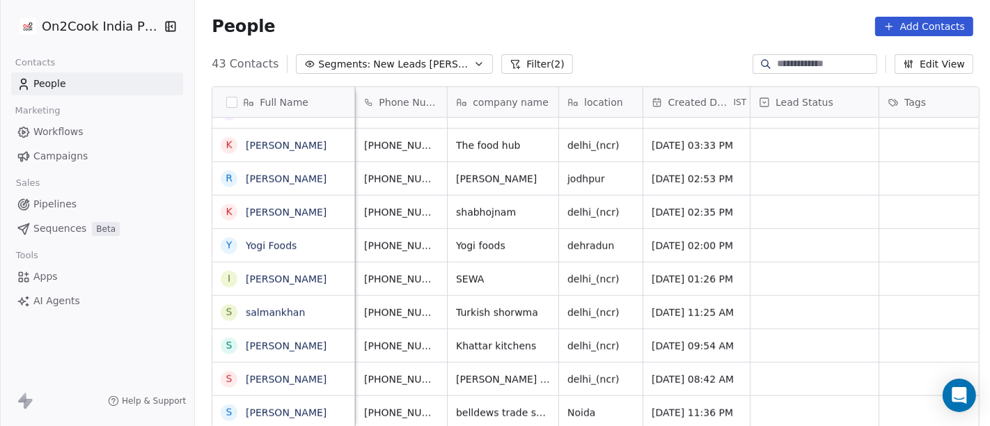
scroll to position [12, 97]
click at [466, 405] on icon "grid" at bounding box center [471, 410] width 11 height 11
click at [799, 396] on div "grid" at bounding box center [815, 412] width 128 height 33
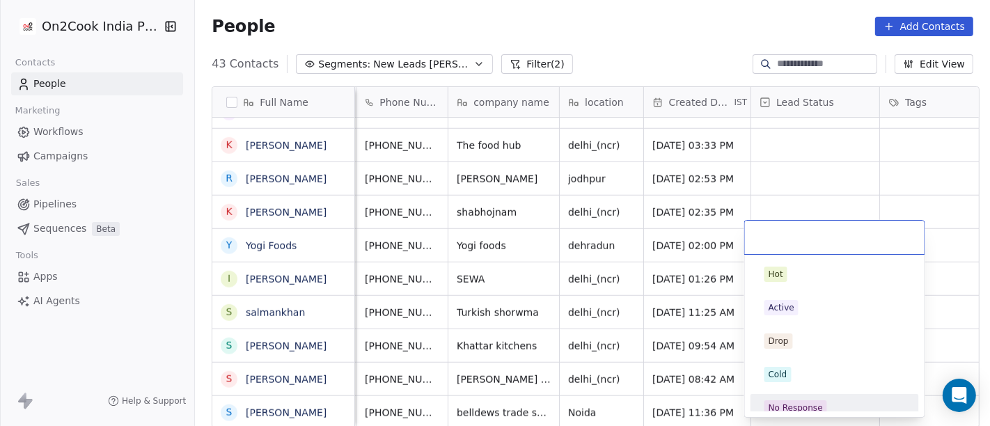
click at [809, 408] on div "No Response" at bounding box center [796, 408] width 54 height 13
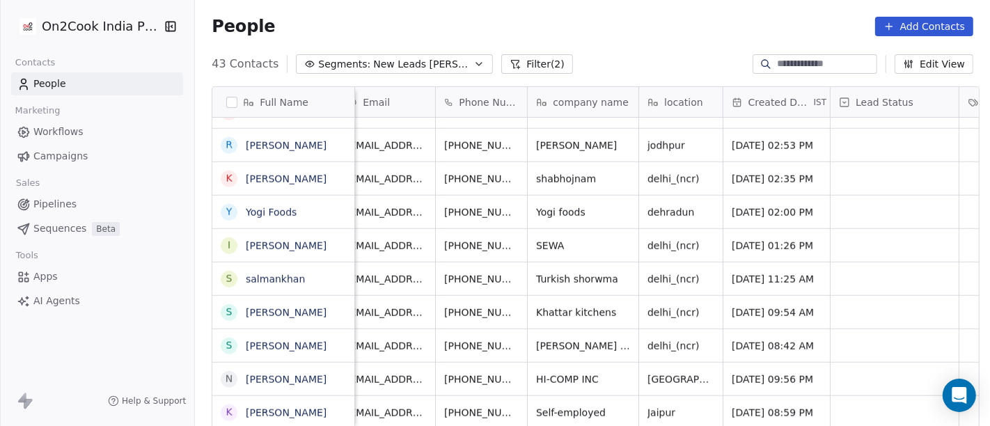
scroll to position [8, 14]
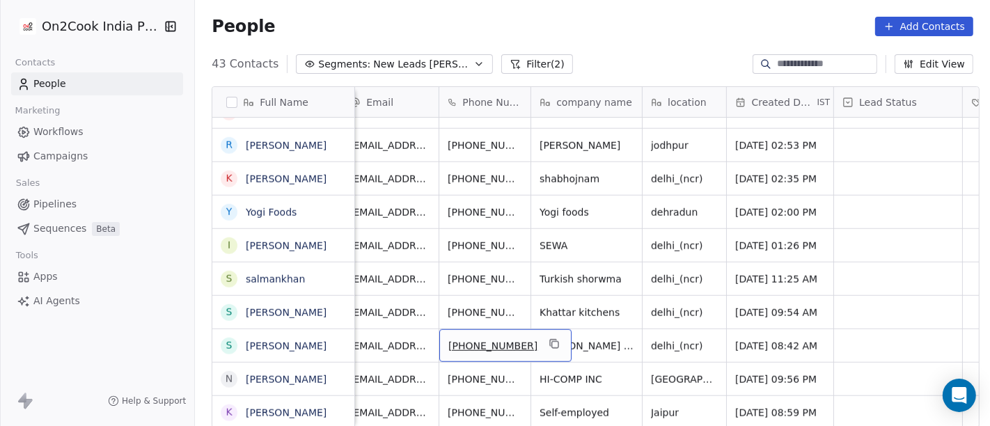
click at [467, 329] on div "+8928973677" at bounding box center [505, 345] width 132 height 33
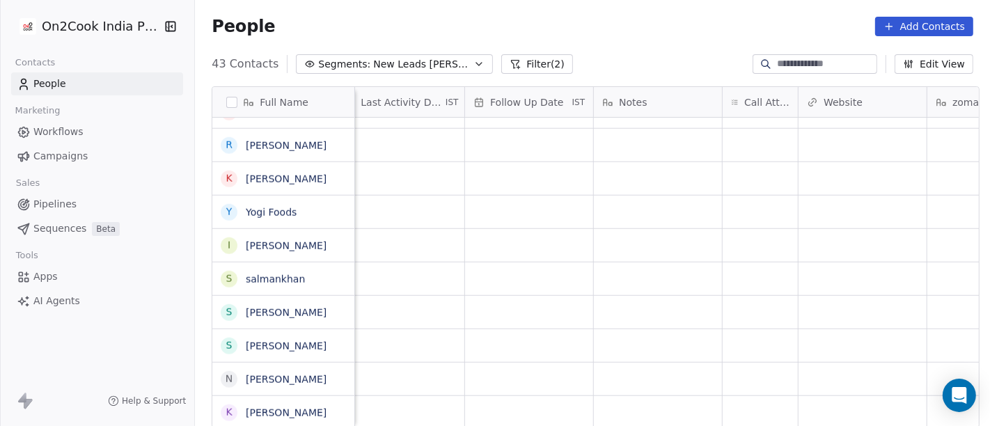
scroll to position [8, 904]
click at [744, 341] on div "grid" at bounding box center [757, 345] width 75 height 33
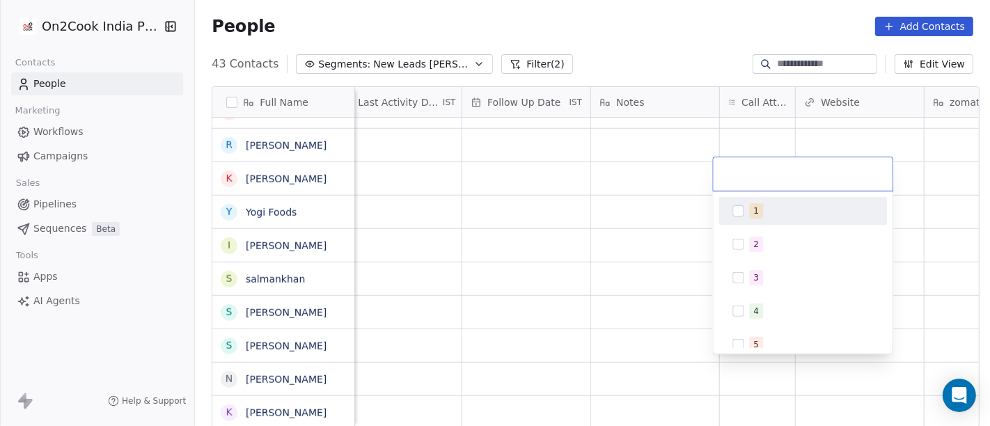
click at [764, 213] on div "1" at bounding box center [811, 210] width 124 height 15
click at [688, 204] on html "On2Cook India Pvt. Ltd. Contacts People Marketing Workflows Campaigns Sales Pip…" at bounding box center [495, 213] width 990 height 426
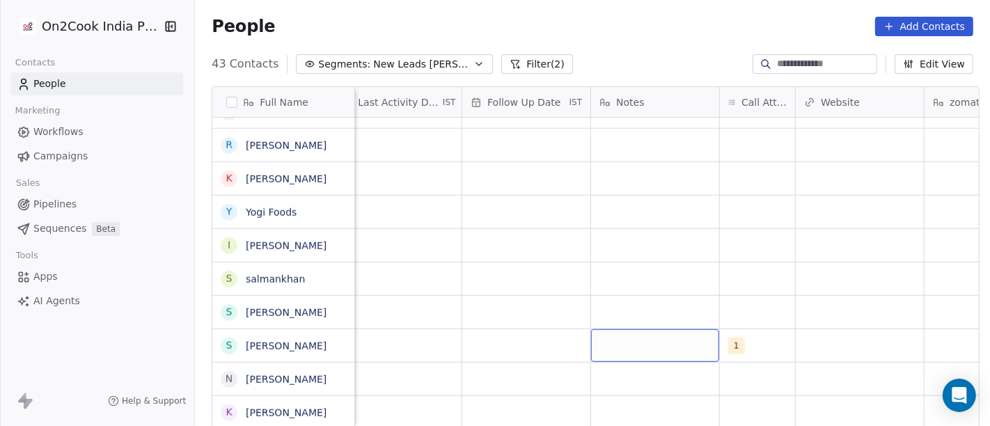
click at [641, 329] on div "grid" at bounding box center [655, 345] width 128 height 33
type textarea "**"
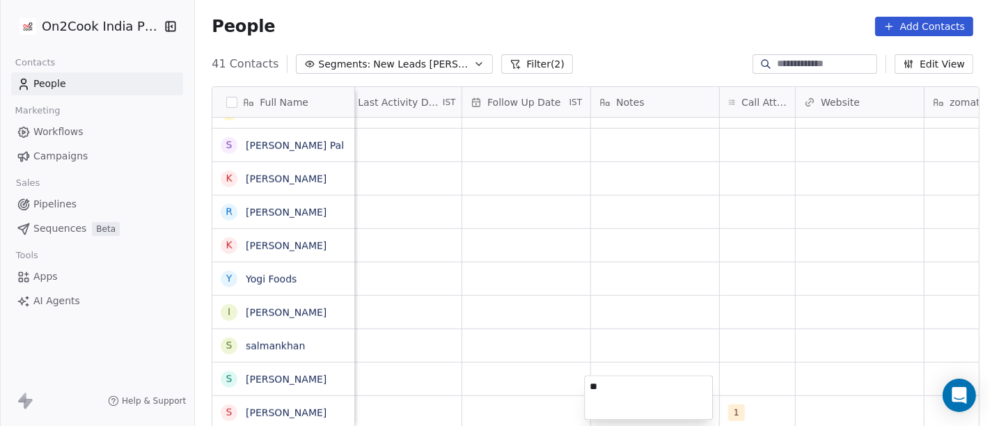
scroll to position [1059, 0]
type textarea "*"
type textarea "**********"
click at [641, 324] on html "On2Cook India Pvt. Ltd. Contacts People Marketing Workflows Campaigns Sales Pip…" at bounding box center [495, 213] width 990 height 426
click at [497, 400] on div "grid" at bounding box center [526, 412] width 128 height 33
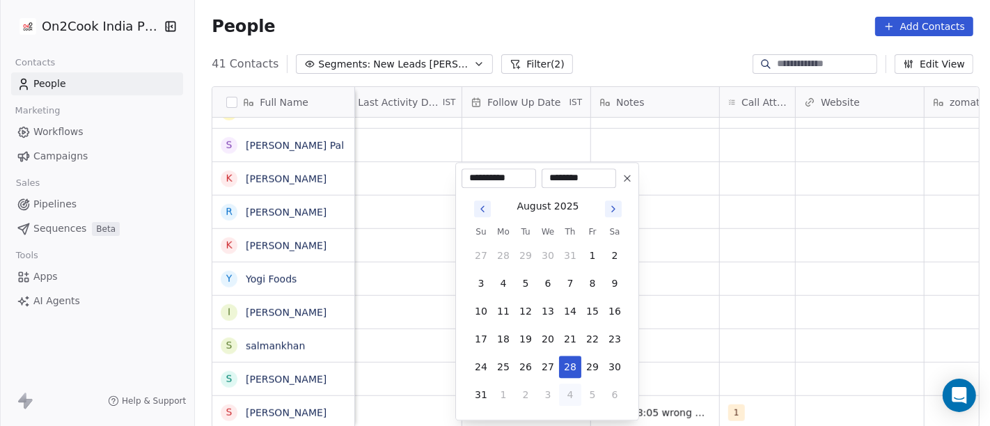
click at [569, 396] on button "4" at bounding box center [570, 395] width 22 height 22
type input "**********"
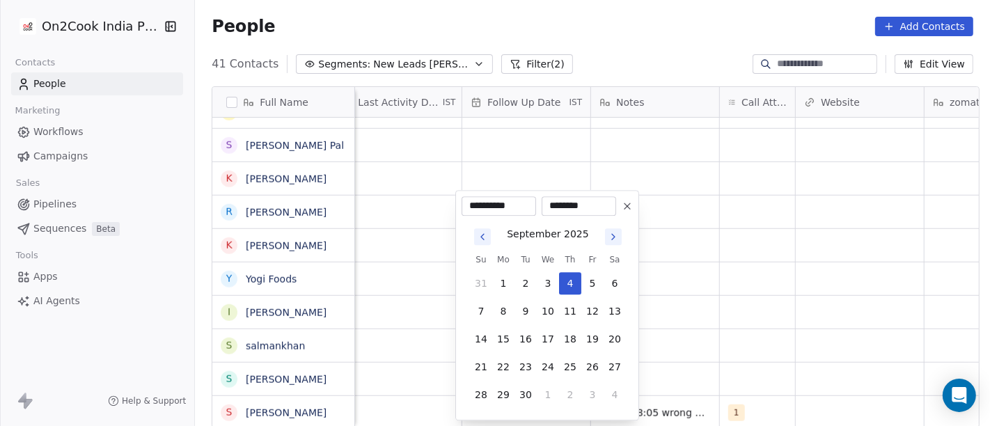
click at [733, 320] on html "On2Cook India Pvt. Ltd. Contacts People Marketing Workflows Campaigns Sales Pip…" at bounding box center [495, 213] width 990 height 426
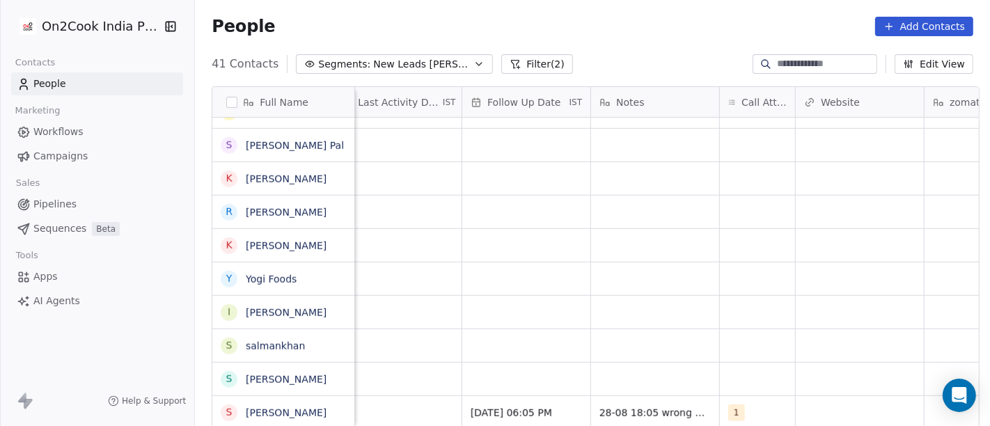
scroll to position [8, 881]
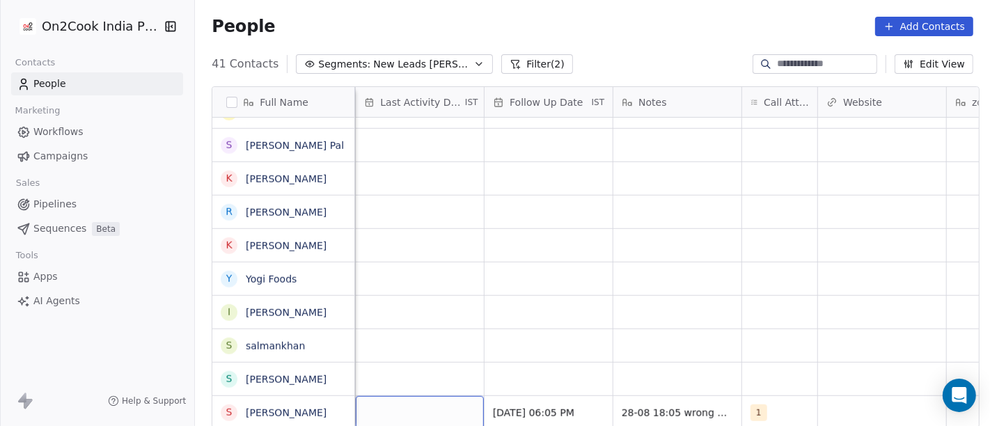
click at [405, 396] on div "grid" at bounding box center [420, 412] width 128 height 33
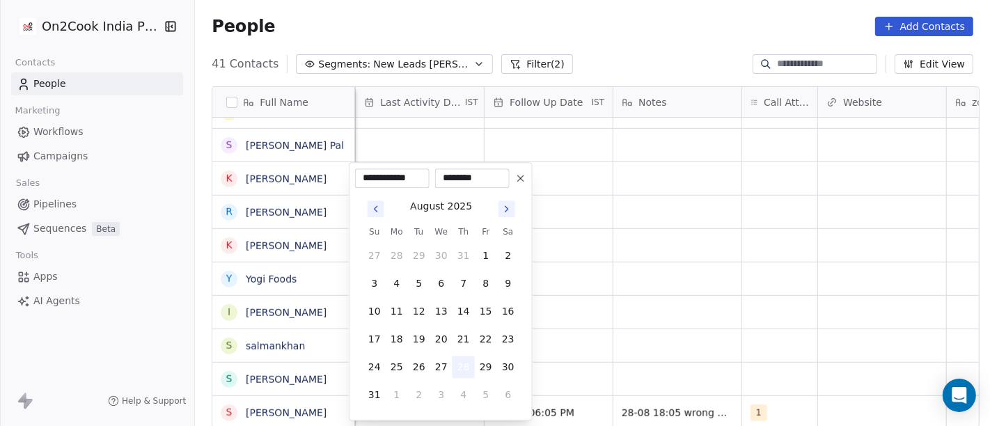
click at [468, 356] on button "28" at bounding box center [464, 367] width 22 height 22
click at [680, 324] on html "On2Cook India Pvt. Ltd. Contacts People Marketing Workflows Campaigns Sales Pip…" at bounding box center [495, 213] width 990 height 426
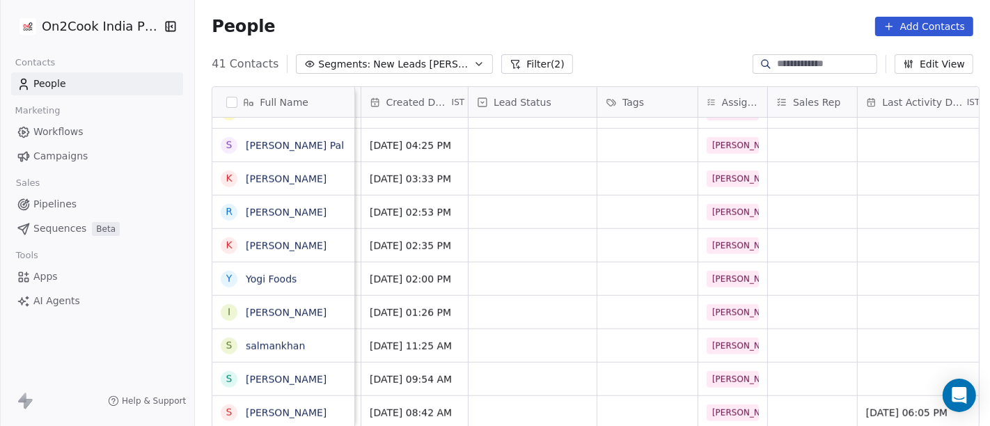
scroll to position [12, 377]
click at [500, 411] on div "grid" at bounding box center [535, 412] width 128 height 33
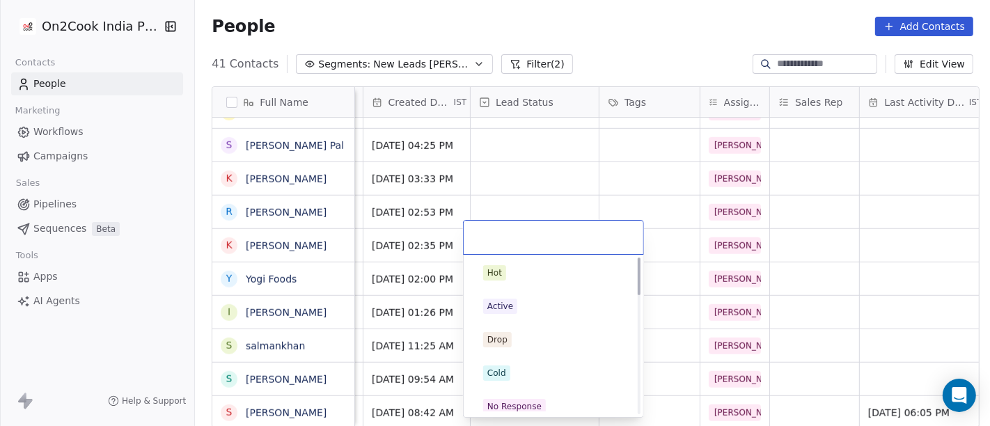
scroll to position [0, 0]
click at [527, 347] on div "Drop" at bounding box center [553, 341] width 141 height 15
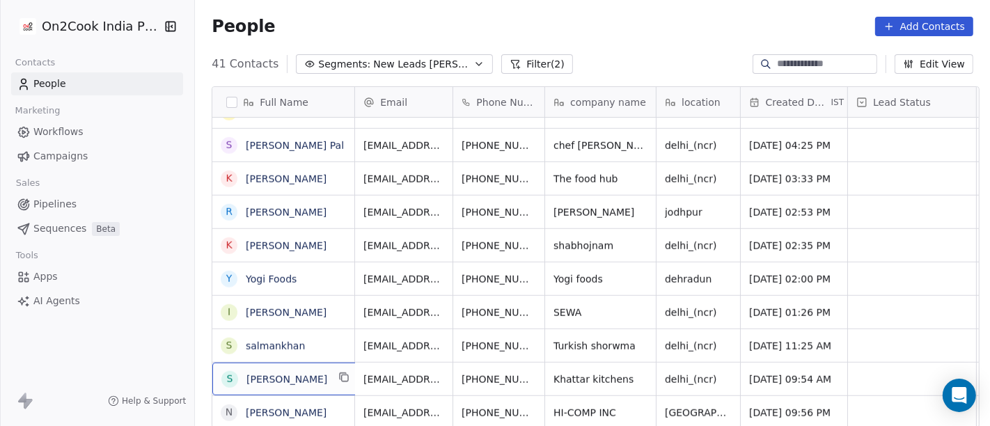
scroll to position [1, 0]
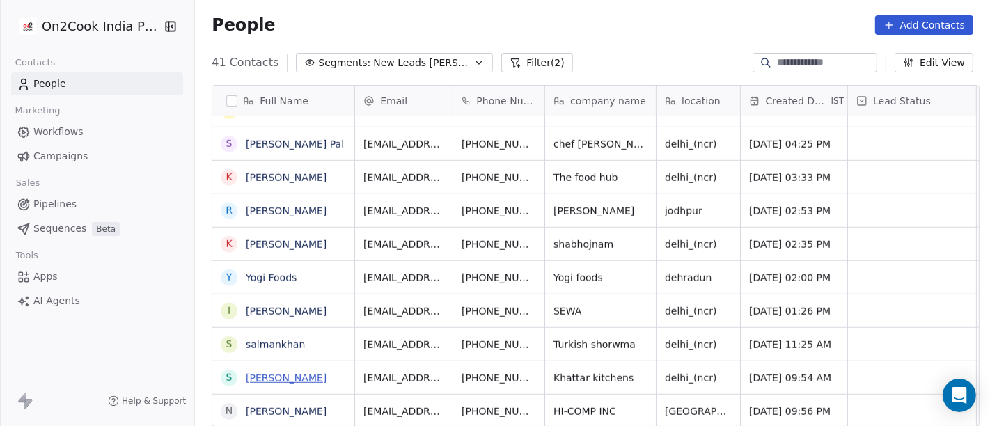
click at [297, 380] on link "Sudhanshu Mishra" at bounding box center [286, 378] width 81 height 11
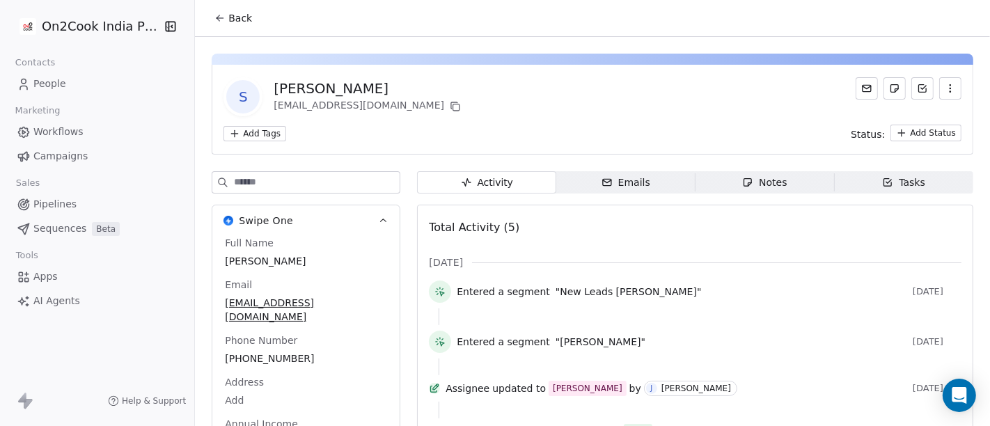
click at [237, 20] on span "Back" at bounding box center [240, 18] width 24 height 14
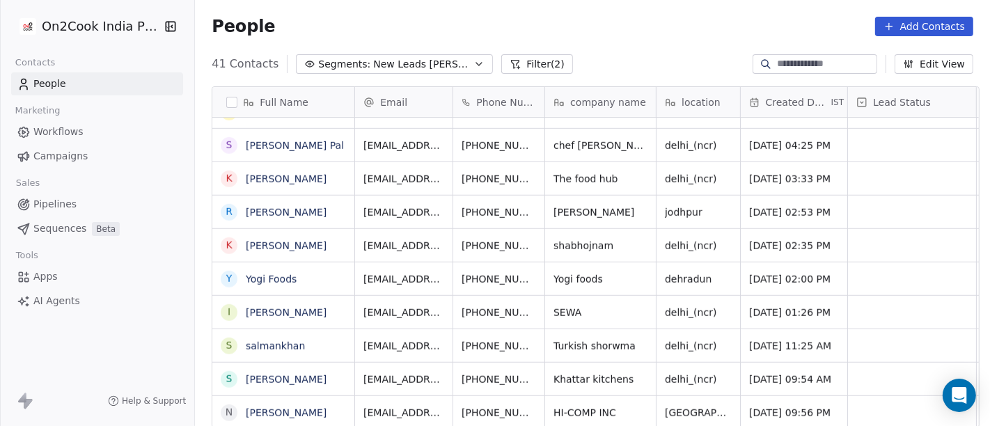
scroll to position [12, 0]
click at [563, 372] on icon "grid" at bounding box center [568, 377] width 11 height 11
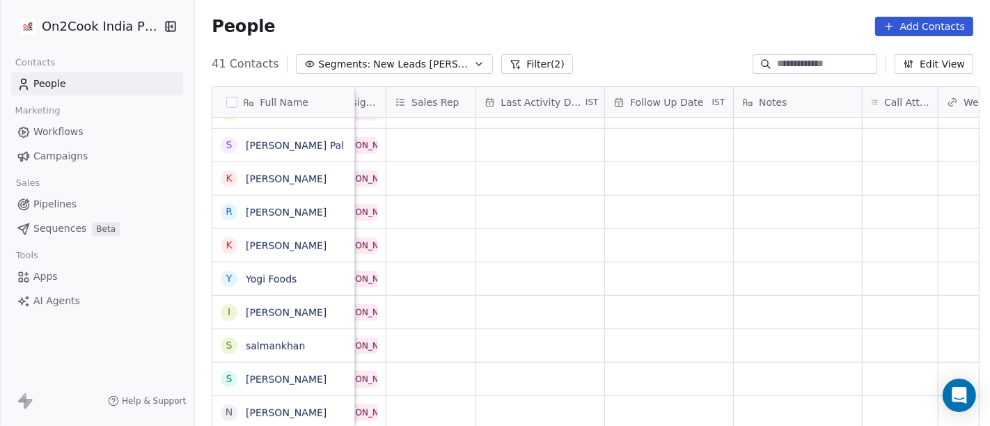
scroll to position [12, 760]
click at [536, 363] on div "grid" at bounding box center [541, 379] width 128 height 33
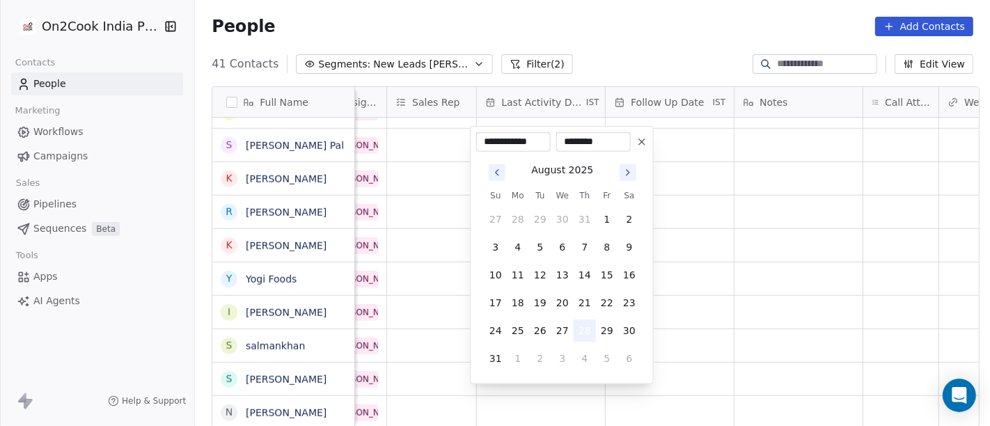
click at [585, 324] on button "28" at bounding box center [585, 331] width 22 height 22
click at [723, 321] on html "On2Cook India Pvt. Ltd. Contacts People Marketing Workflows Campaigns Sales Pip…" at bounding box center [495, 213] width 990 height 426
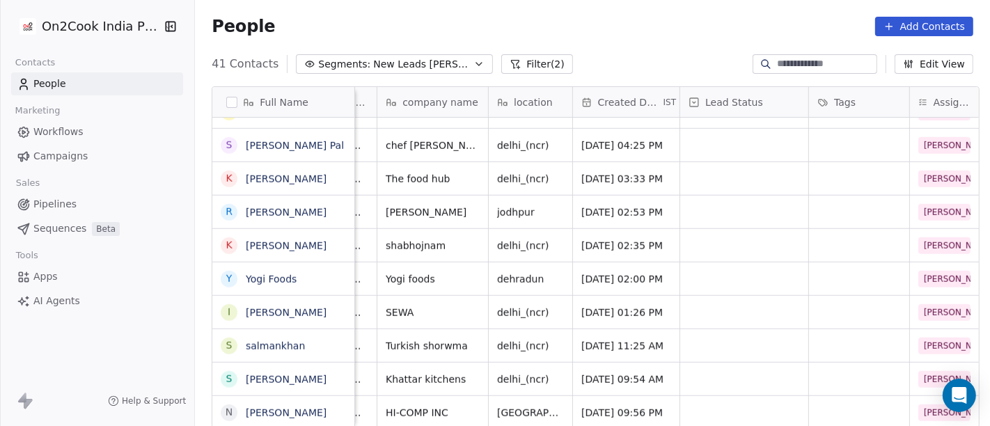
scroll to position [12, 0]
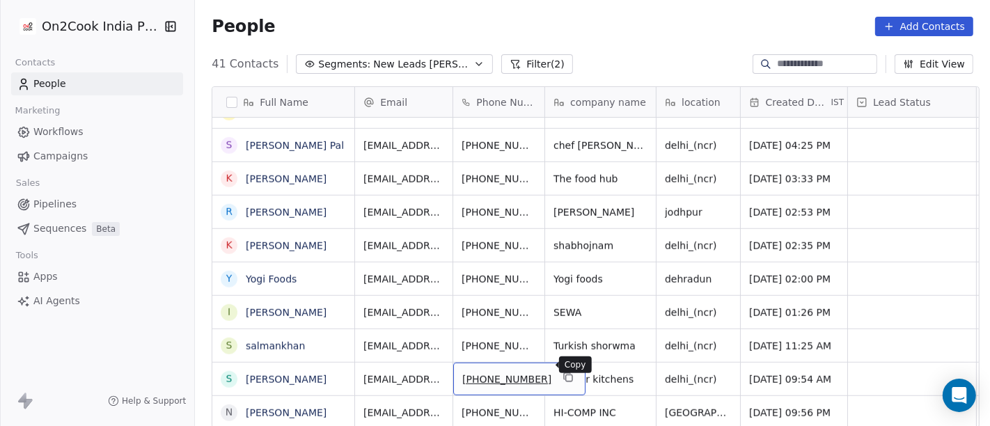
click at [563, 372] on icon "grid" at bounding box center [568, 377] width 11 height 11
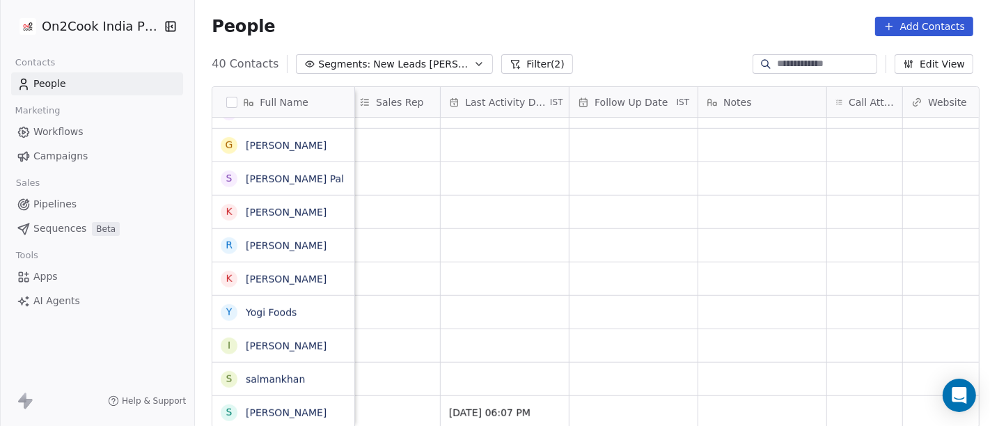
scroll to position [12, 797]
click at [857, 401] on div "grid" at bounding box center [863, 412] width 75 height 33
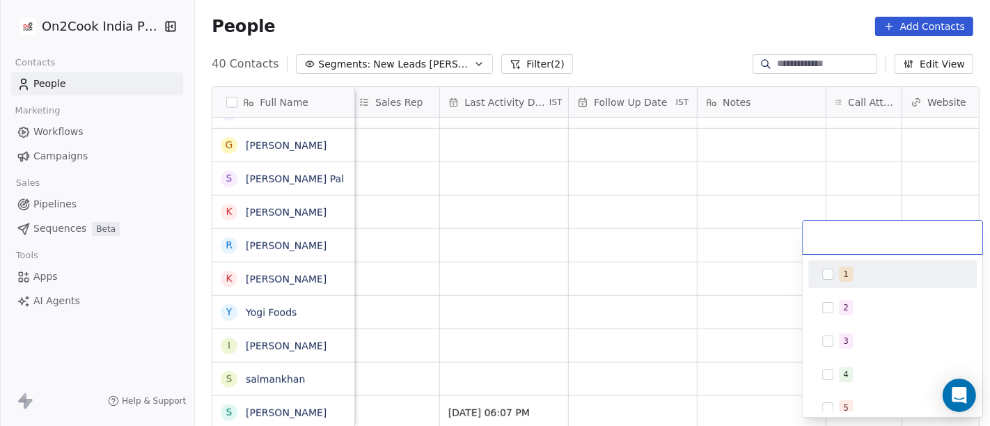
click at [847, 283] on div "1" at bounding box center [892, 274] width 157 height 22
click at [732, 272] on html "On2Cook India Pvt. Ltd. Contacts People Marketing Workflows Campaigns Sales Pip…" at bounding box center [495, 213] width 990 height 426
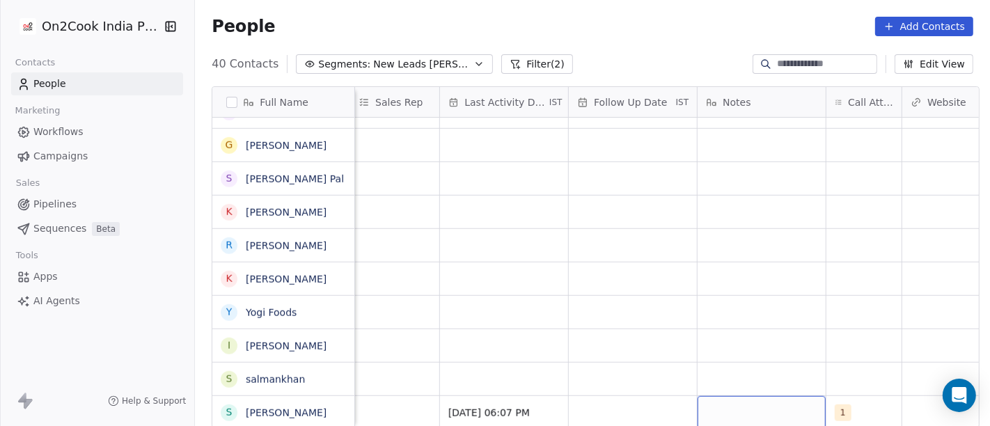
click at [747, 397] on div "grid" at bounding box center [762, 412] width 128 height 33
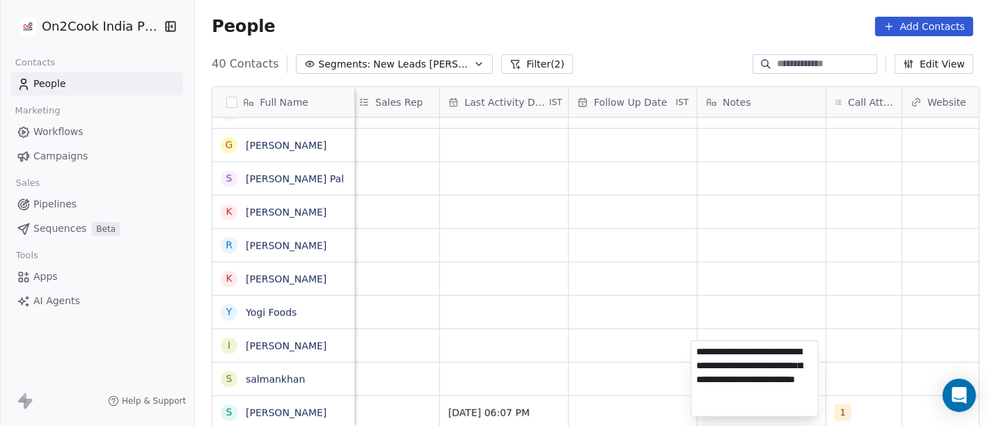
type textarea "**********"
click at [571, 320] on html "On2Cook India Pvt. Ltd. Contacts People Marketing Workflows Campaigns Sales Pip…" at bounding box center [495, 213] width 990 height 426
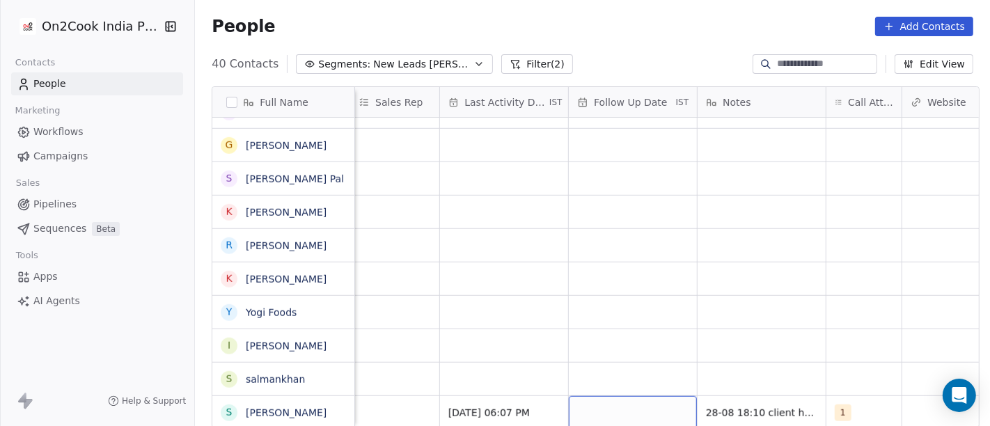
click at [621, 412] on div "grid" at bounding box center [633, 412] width 128 height 33
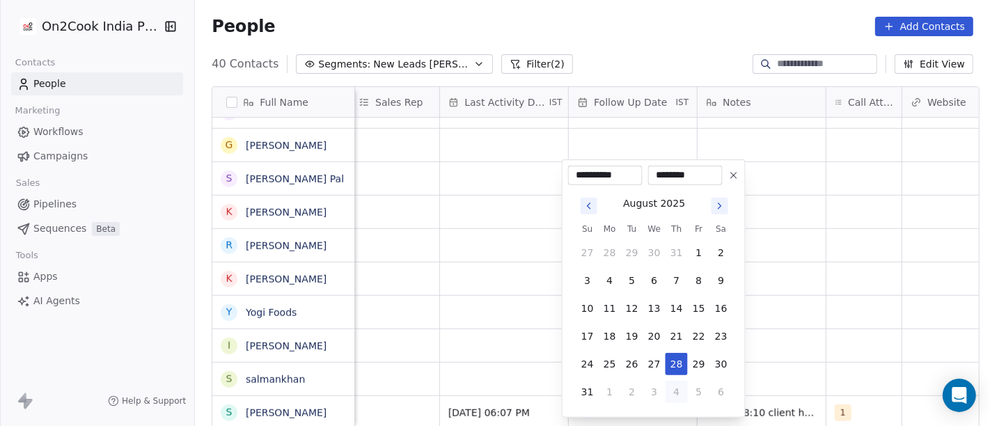
click at [672, 393] on button "4" at bounding box center [677, 392] width 22 height 22
type input "**********"
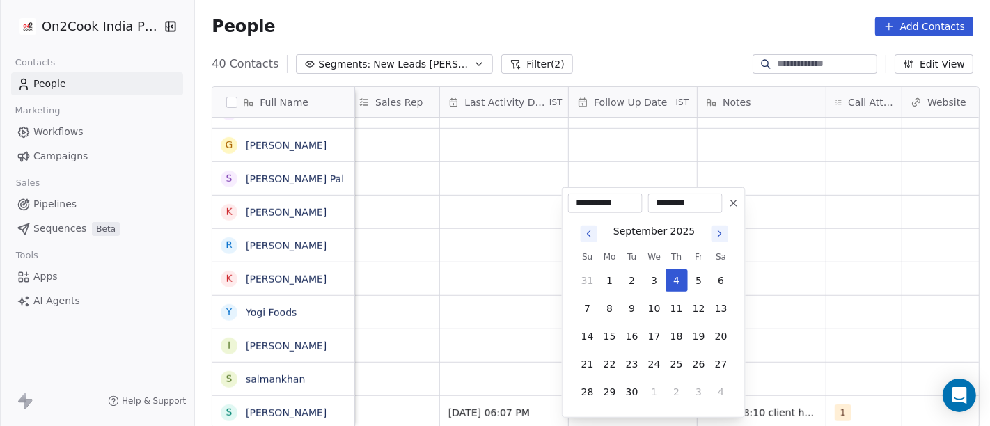
click at [805, 326] on html "On2Cook India Pvt. Ltd. Contacts People Marketing Workflows Campaigns Sales Pip…" at bounding box center [495, 213] width 990 height 426
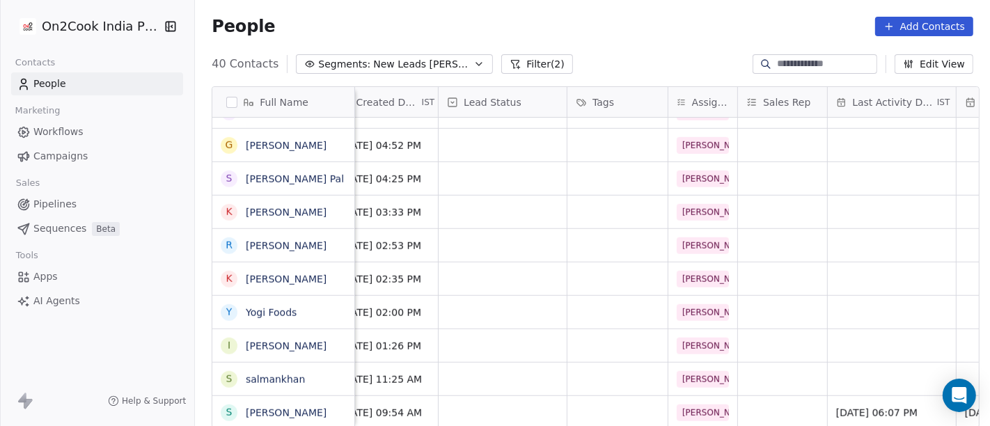
scroll to position [12, 343]
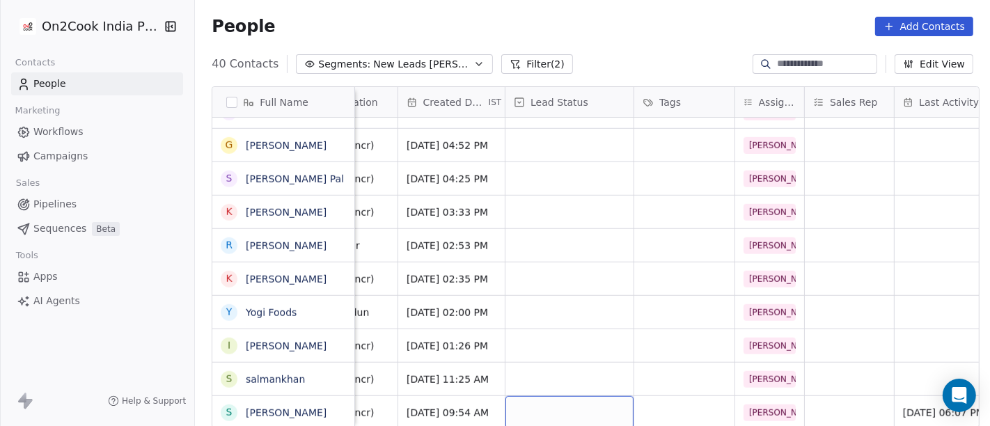
click at [560, 396] on div "grid" at bounding box center [569, 412] width 128 height 33
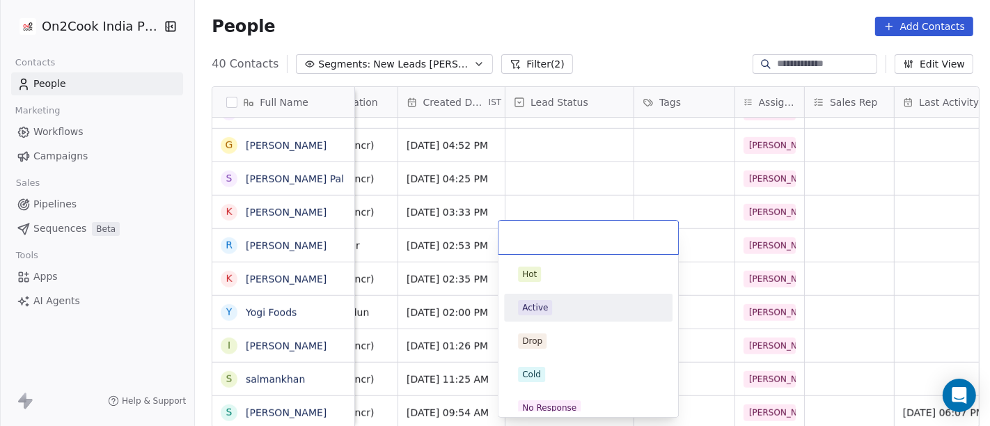
click at [539, 313] on div "Active" at bounding box center [535, 307] width 26 height 13
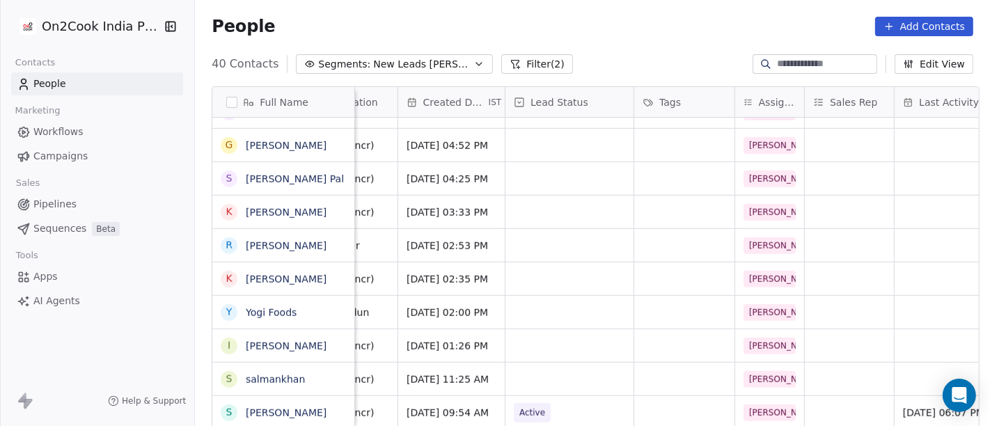
scroll to position [12, 0]
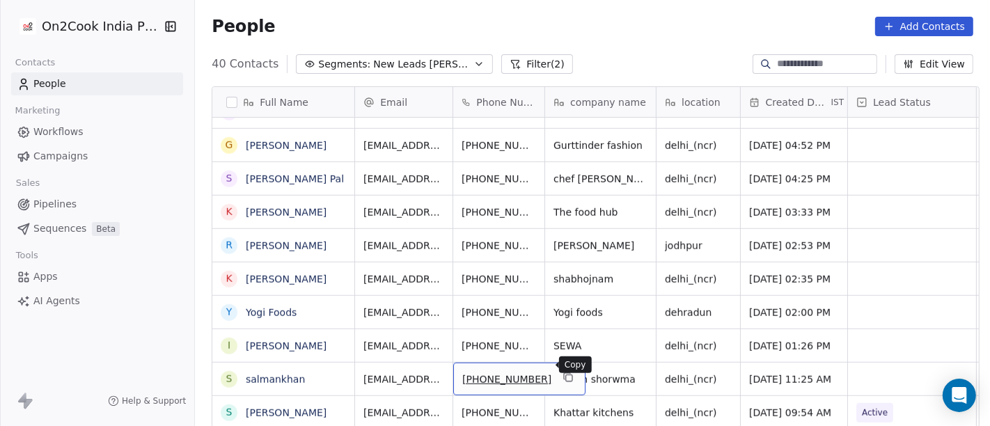
click at [564, 373] on icon "grid" at bounding box center [567, 376] width 6 height 6
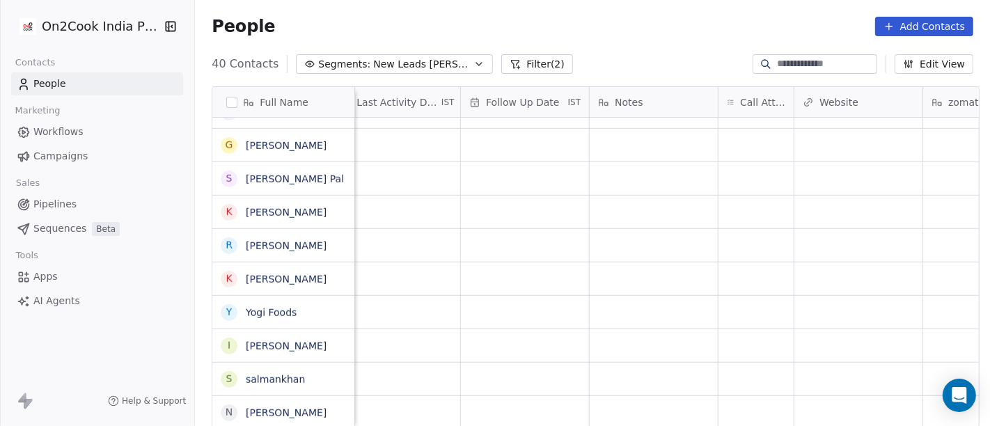
scroll to position [12, 909]
click at [748, 364] on div "grid" at bounding box center [752, 379] width 75 height 33
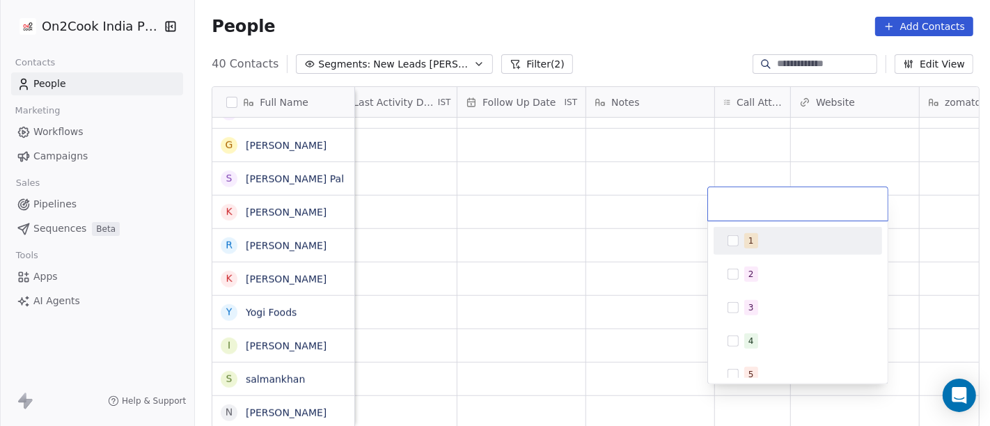
click at [801, 247] on div "1" at bounding box center [806, 240] width 124 height 15
click at [487, 331] on html "On2Cook India Pvt. Ltd. Contacts People Marketing Workflows Campaigns Sales Pip…" at bounding box center [495, 213] width 990 height 426
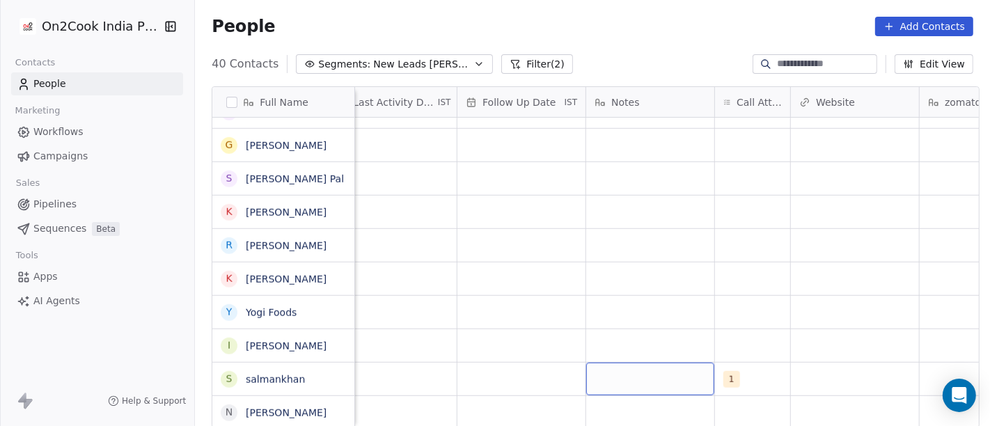
click at [642, 376] on div "grid" at bounding box center [650, 379] width 128 height 33
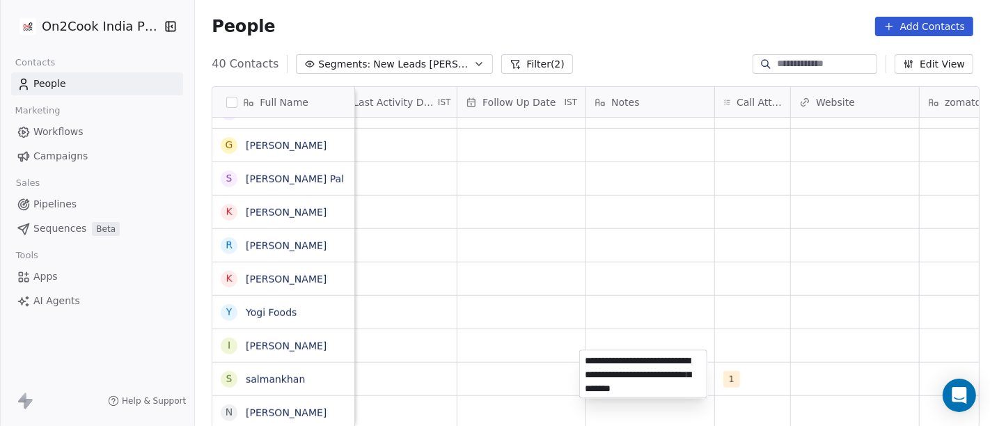
type textarea "**********"
click at [554, 255] on html "On2Cook India Pvt. Ltd. Contacts People Marketing Workflows Campaigns Sales Pip…" at bounding box center [495, 213] width 990 height 426
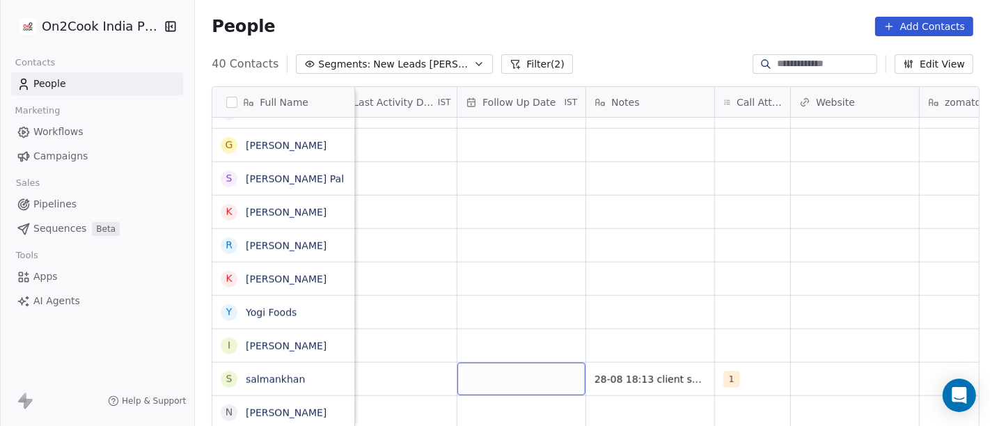
click at [512, 368] on div "grid" at bounding box center [521, 379] width 128 height 33
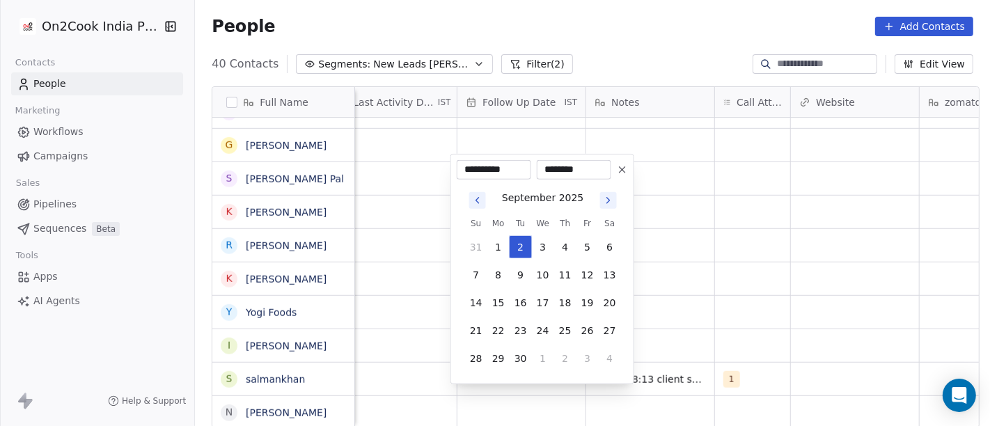
click at [480, 206] on button "Go to previous month" at bounding box center [477, 200] width 17 height 17
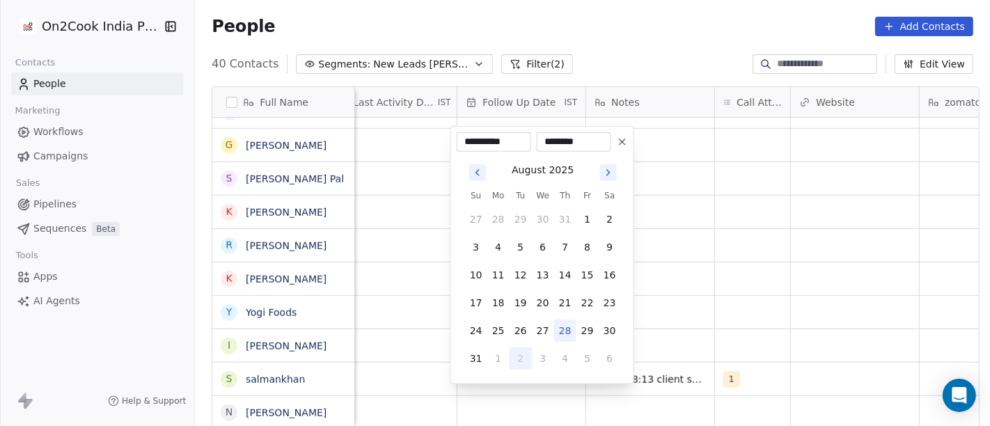
click at [619, 148] on button at bounding box center [622, 142] width 17 height 17
type input "**********"
type input "********"
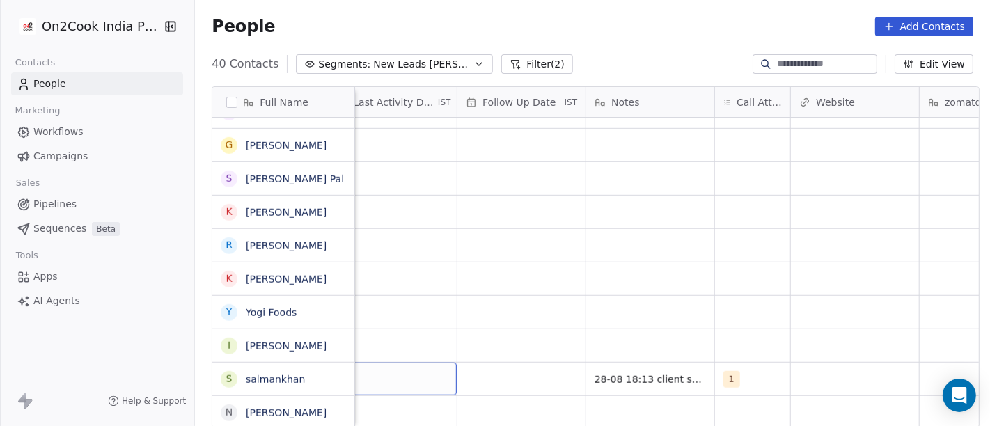
scroll to position [12, 881]
click at [404, 368] on div "grid" at bounding box center [420, 379] width 128 height 33
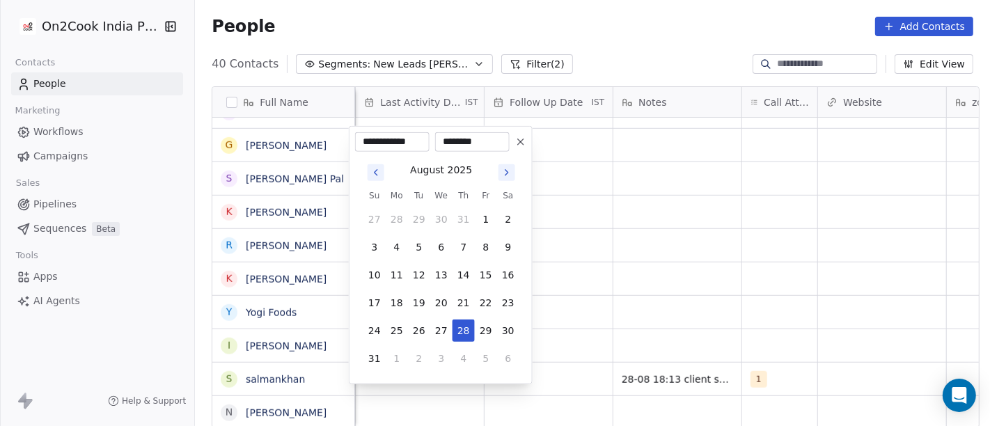
click at [465, 315] on tbody "27 28 29 30 31 1 2 3 4 5 6 7 8 9 10 11 12 13 14 15 16 17 18 19 20 21 22 23 24 2…" at bounding box center [441, 286] width 156 height 167
click at [465, 327] on button "28" at bounding box center [464, 331] width 22 height 22
click at [668, 295] on html "On2Cook India Pvt. Ltd. Contacts People Marketing Workflows Campaigns Sales Pip…" at bounding box center [495, 213] width 990 height 426
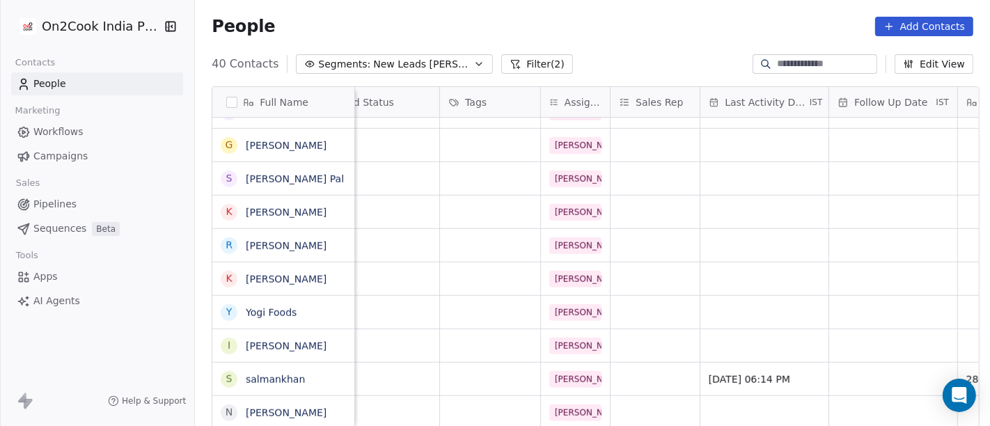
scroll to position [12, 422]
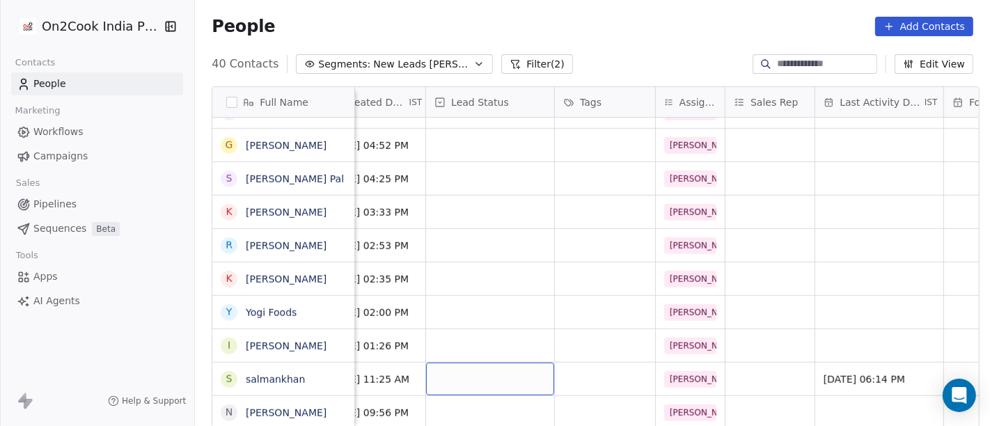
click at [479, 366] on div "grid" at bounding box center [490, 379] width 128 height 33
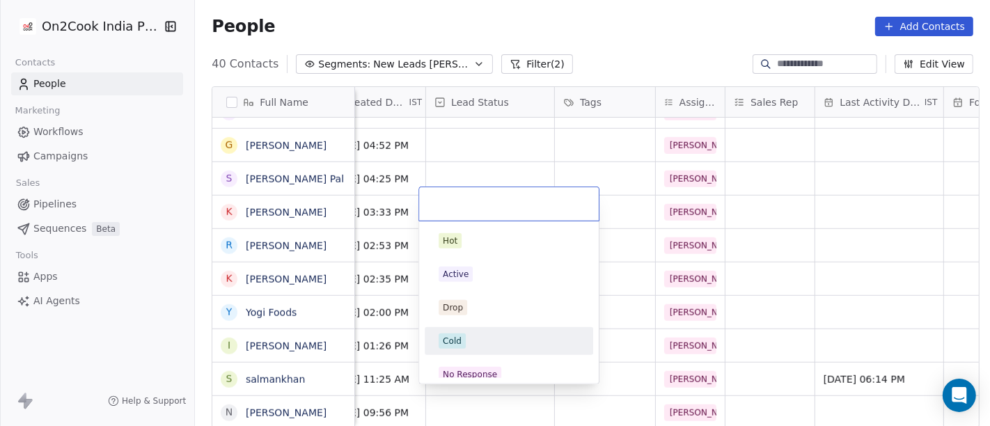
click at [484, 347] on div "Cold" at bounding box center [509, 341] width 141 height 15
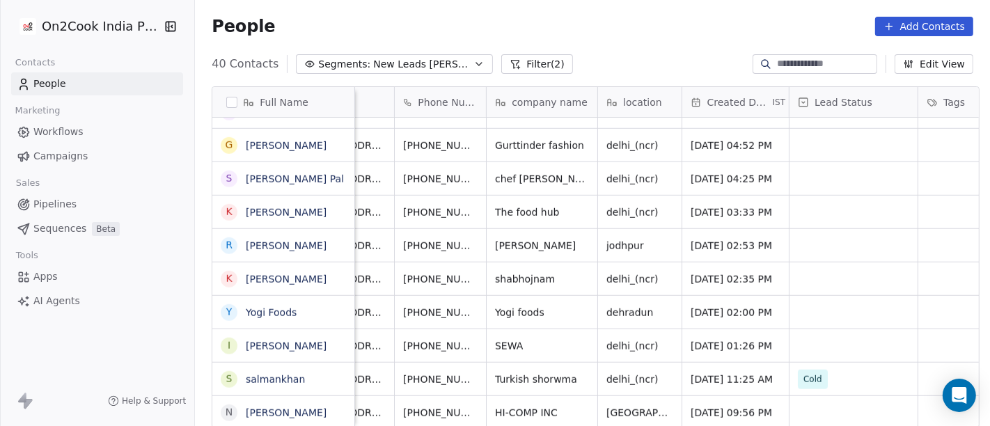
scroll to position [12, 0]
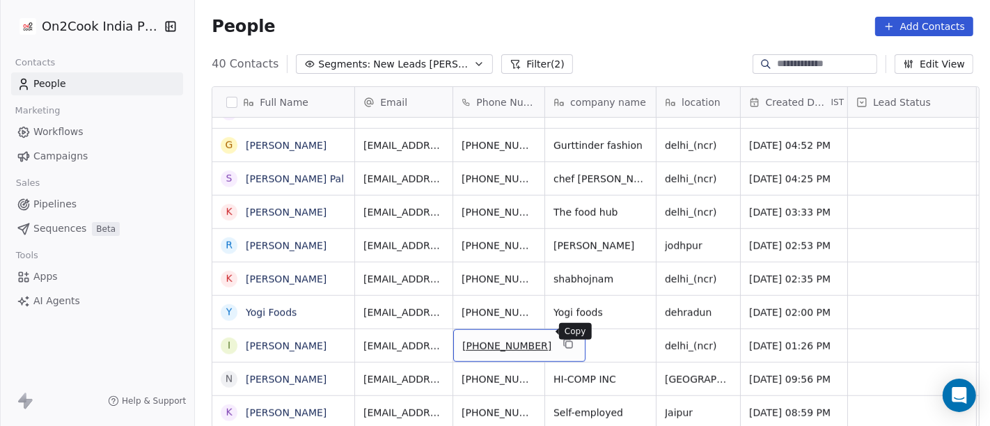
click at [566, 342] on icon "grid" at bounding box center [569, 345] width 6 height 6
click at [259, 344] on link "Ishant Dudeja" at bounding box center [286, 345] width 81 height 11
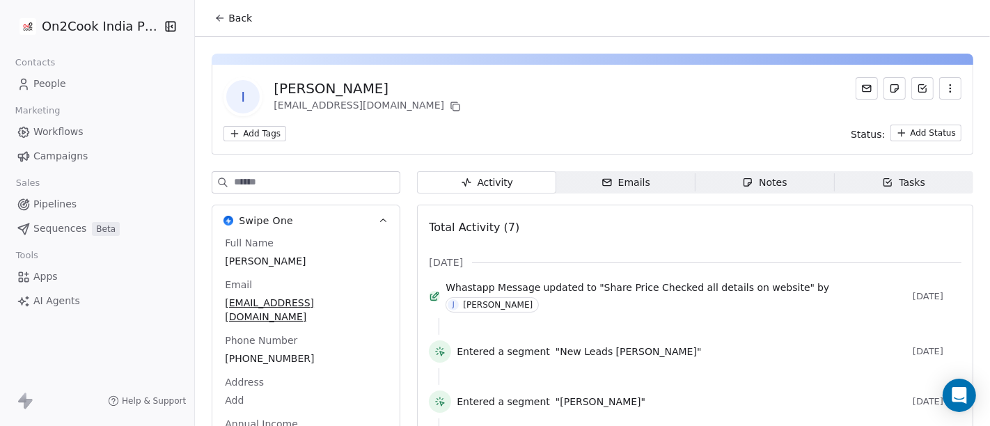
click at [234, 15] on span "Back" at bounding box center [240, 18] width 24 height 14
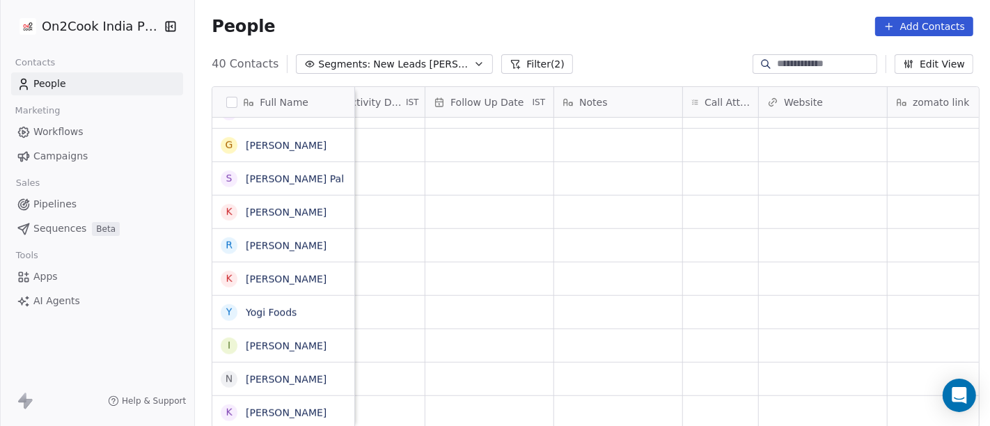
scroll to position [0, 1044]
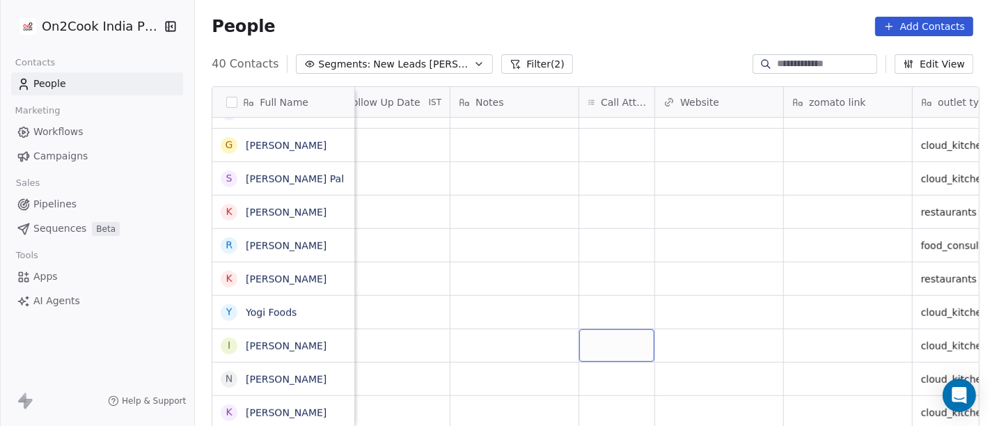
click at [583, 339] on div "grid" at bounding box center [616, 345] width 75 height 33
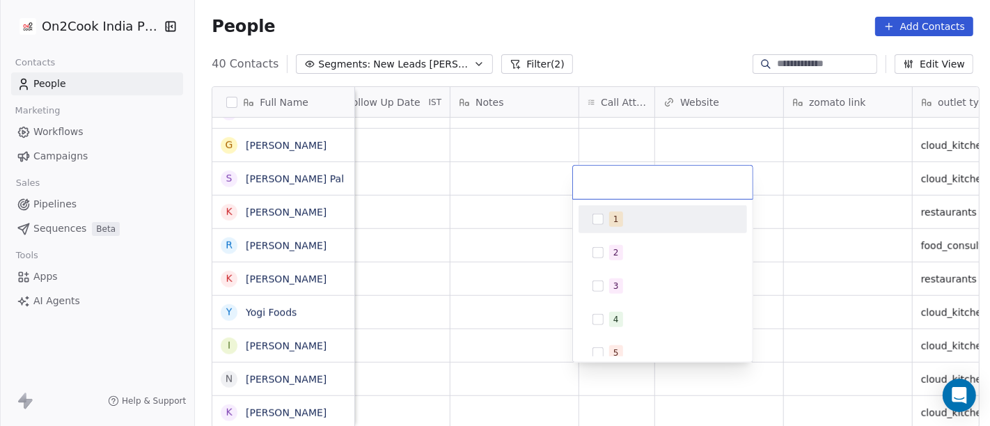
click at [611, 224] on span "1" at bounding box center [616, 219] width 14 height 15
click at [496, 231] on html "On2Cook India Pvt. Ltd. Contacts People Marketing Workflows Campaigns Sales Pip…" at bounding box center [495, 213] width 990 height 426
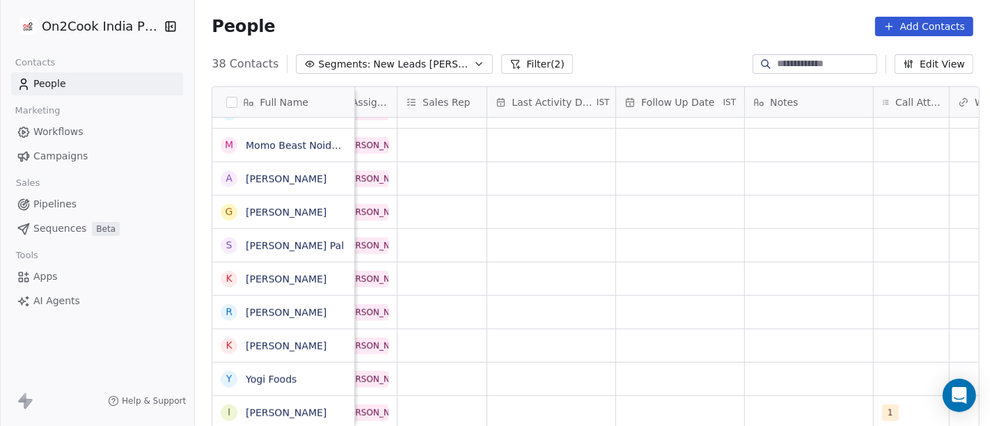
scroll to position [12, 744]
click at [577, 398] on div "grid" at bounding box center [558, 412] width 128 height 33
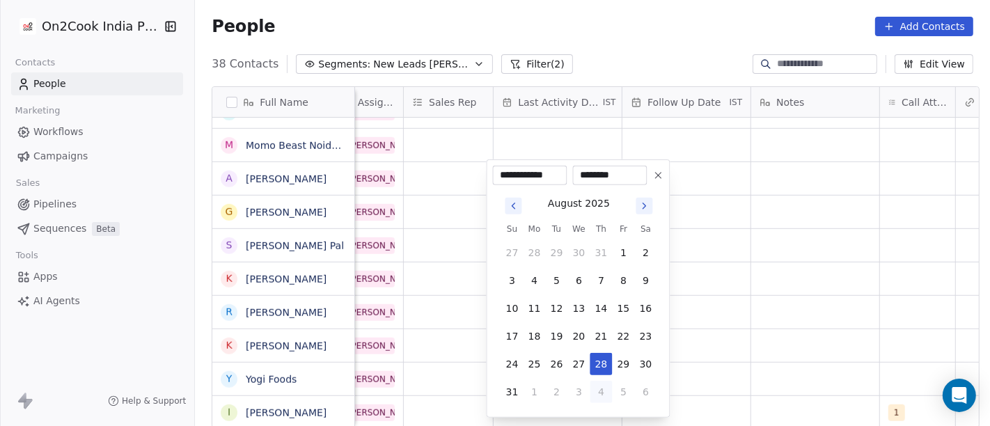
click at [597, 393] on button "4" at bounding box center [601, 392] width 22 height 22
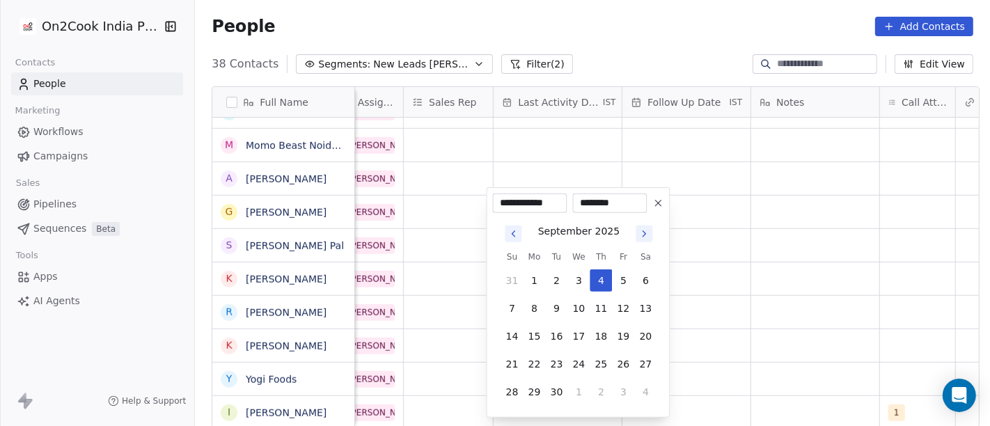
click at [508, 233] on icon "Go to previous month" at bounding box center [513, 233] width 11 height 11
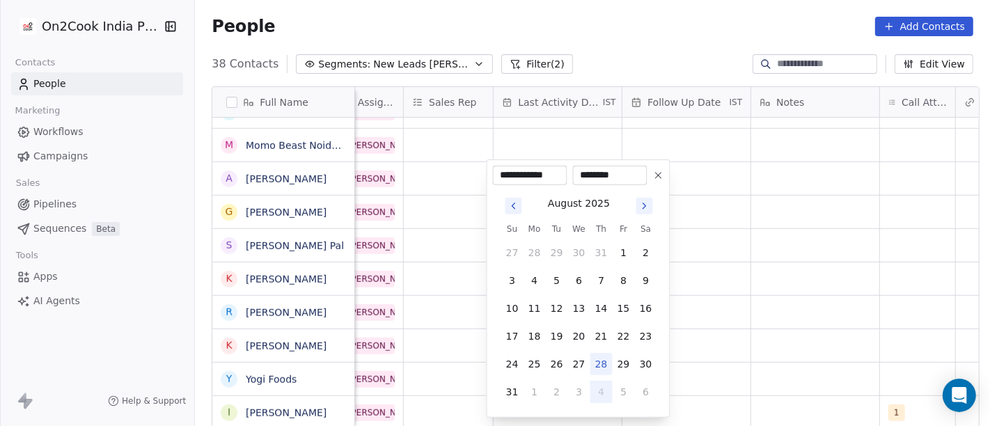
click at [602, 358] on button "28" at bounding box center [601, 364] width 22 height 22
type input "**********"
click at [710, 349] on html "On2Cook India Pvt. Ltd. Contacts People Marketing Workflows Campaigns Sales Pip…" at bounding box center [495, 213] width 990 height 426
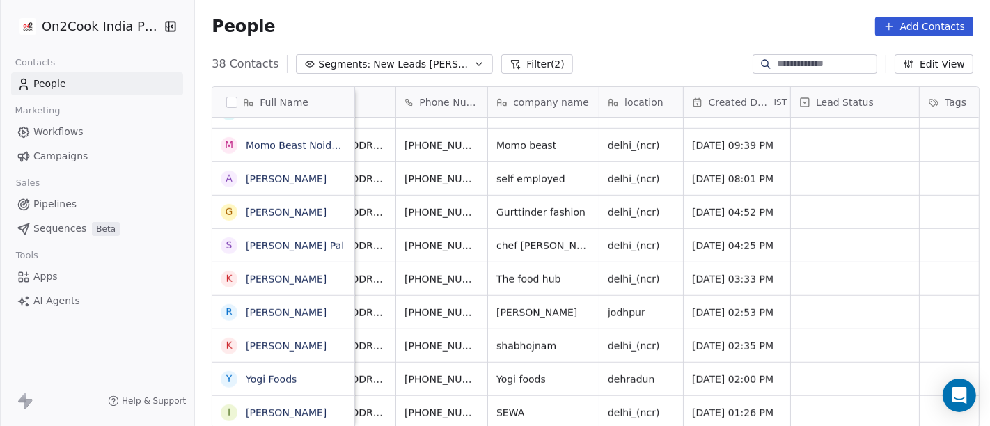
scroll to position [12, 56]
click at [506, 405] on icon "grid" at bounding box center [511, 410] width 11 height 11
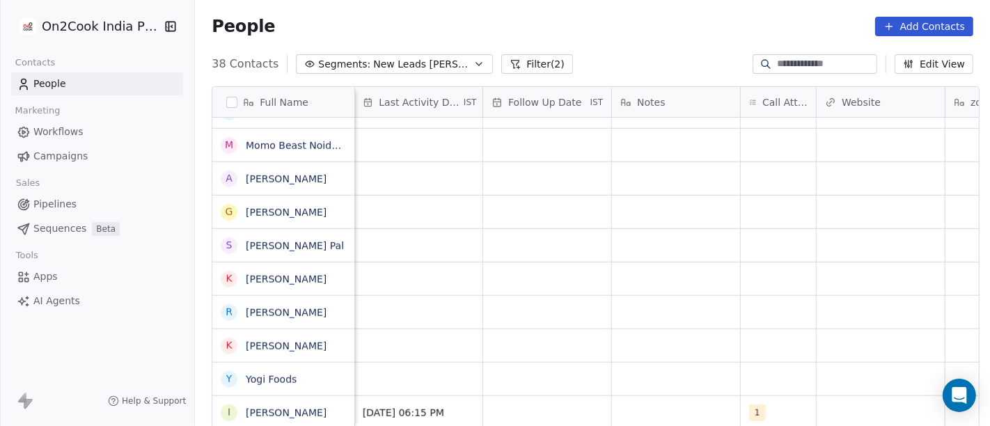
scroll to position [12, 884]
click at [692, 398] on div "grid" at bounding box center [675, 412] width 128 height 33
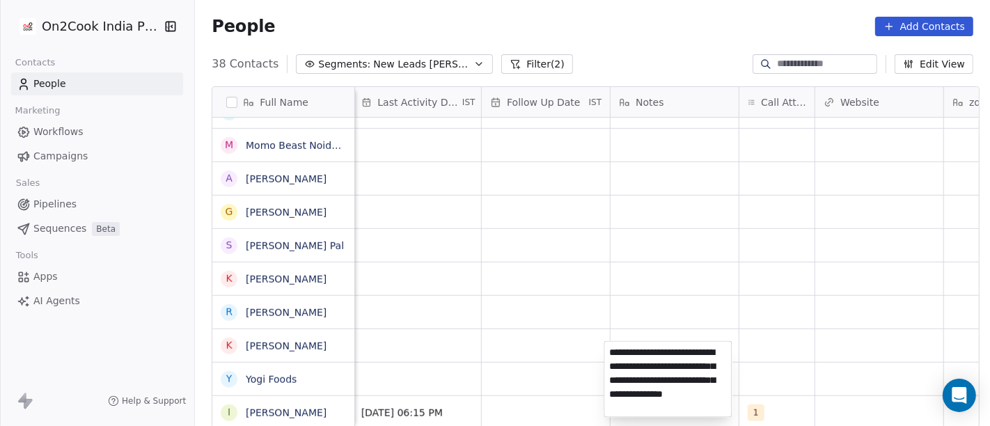
type textarea "**********"
click at [793, 311] on html "On2Cook India Pvt. Ltd. Contacts People Marketing Workflows Campaigns Sales Pip…" at bounding box center [495, 213] width 990 height 426
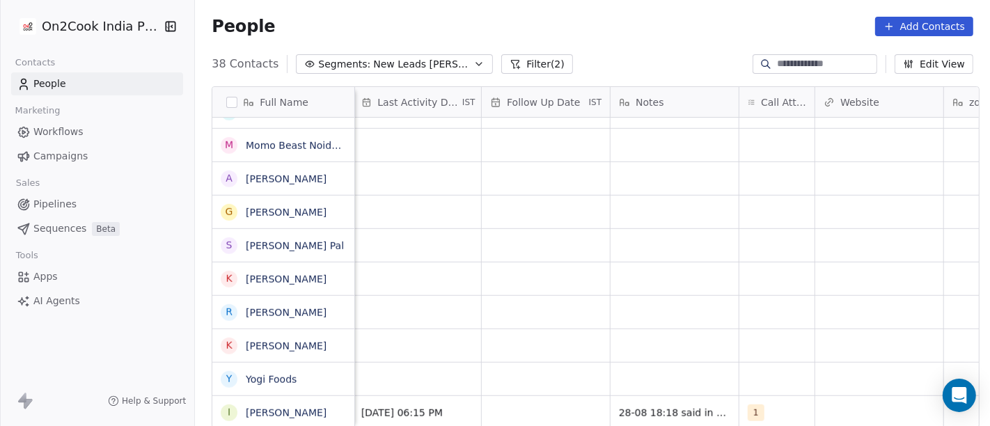
scroll to position [12, 827]
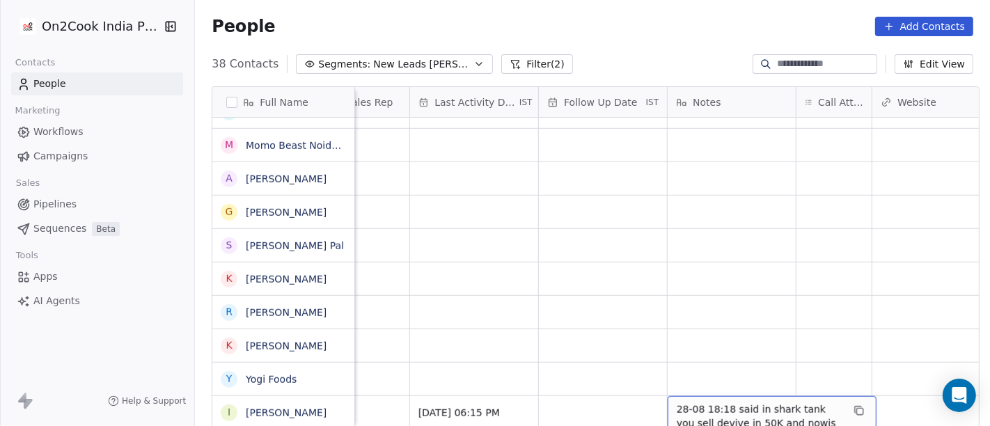
click at [717, 396] on div "28-08 18:18 said in shark tank you sell devive in 50K and nowis 151K said not i…" at bounding box center [772, 430] width 209 height 68
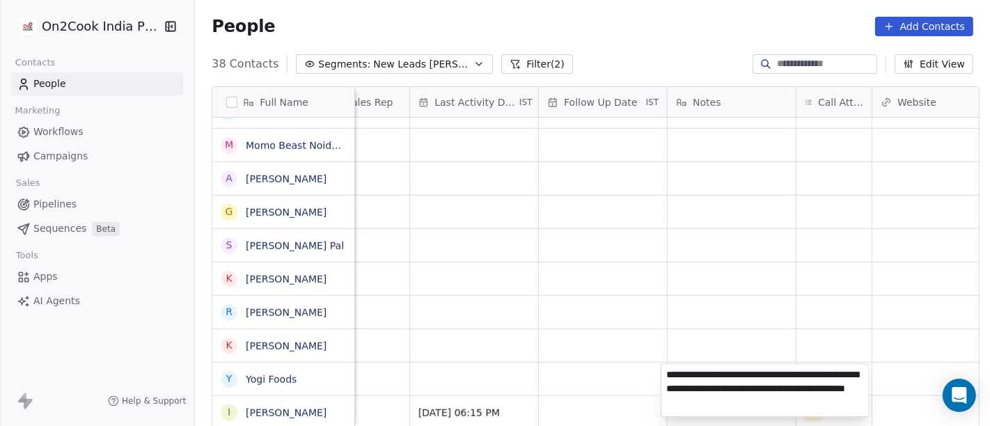
type textarea "**********"
drag, startPoint x: 680, startPoint y: 389, endPoint x: 673, endPoint y: 315, distance: 74.1
click at [647, 261] on html "On2Cook India Pvt. Ltd. Contacts People Marketing Workflows Campaigns Sales Pip…" at bounding box center [495, 213] width 990 height 426
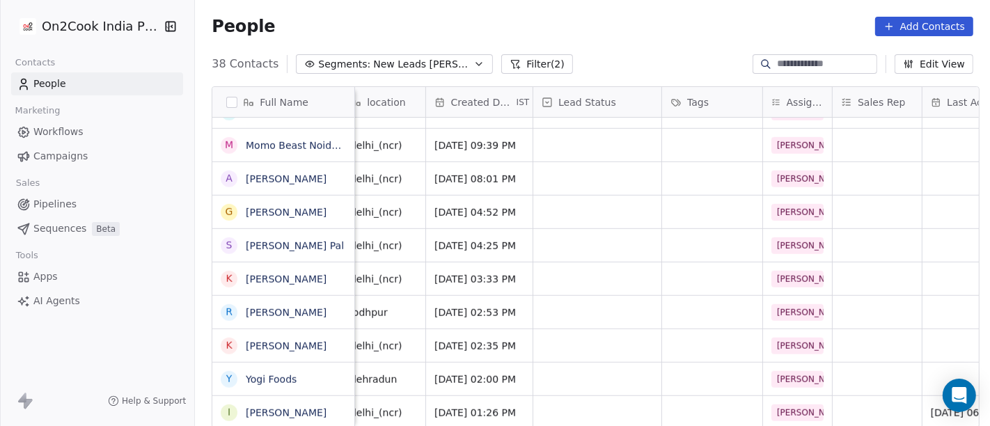
scroll to position [12, 313]
click at [573, 404] on div "grid" at bounding box center [599, 412] width 128 height 33
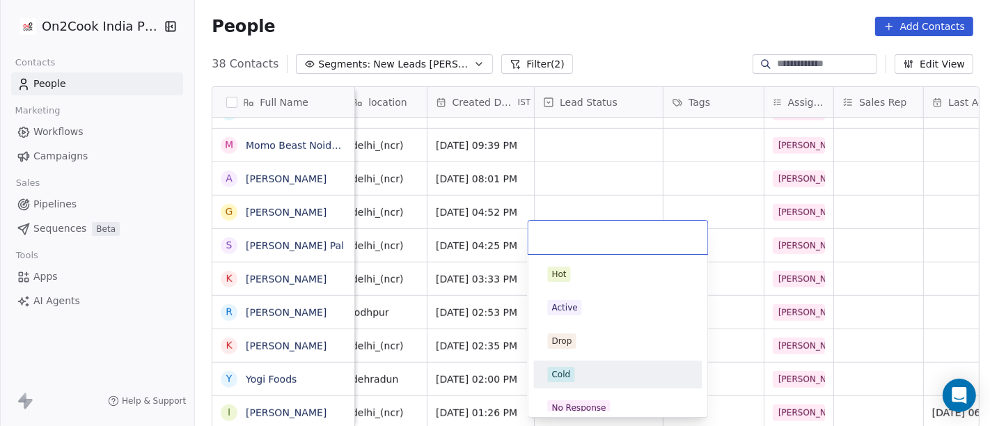
click at [604, 373] on div "Cold" at bounding box center [618, 374] width 141 height 15
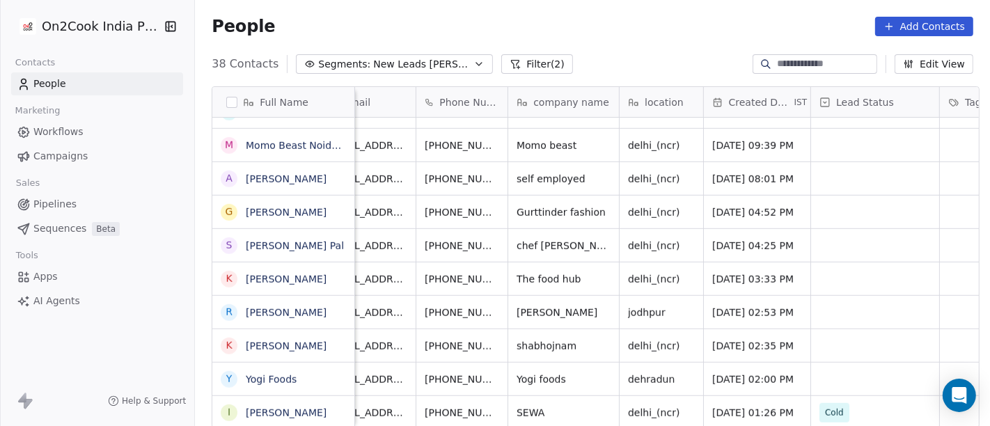
scroll to position [12, 0]
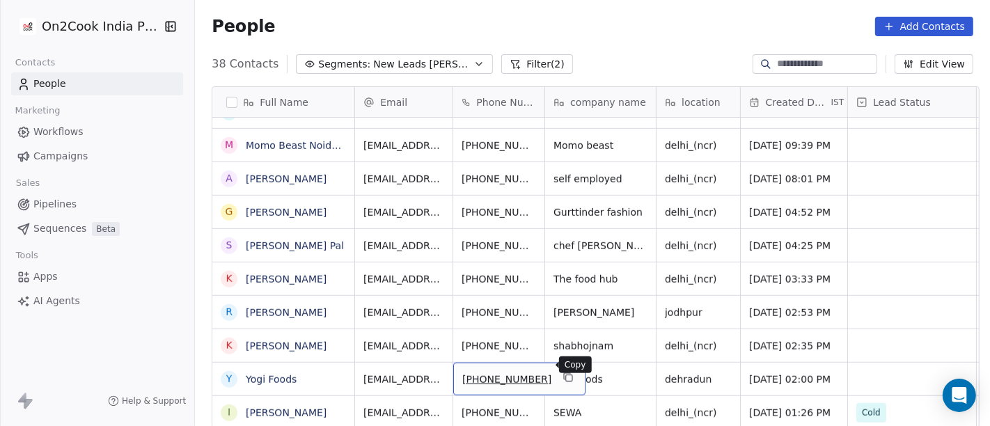
click at [563, 372] on icon "grid" at bounding box center [568, 377] width 11 height 11
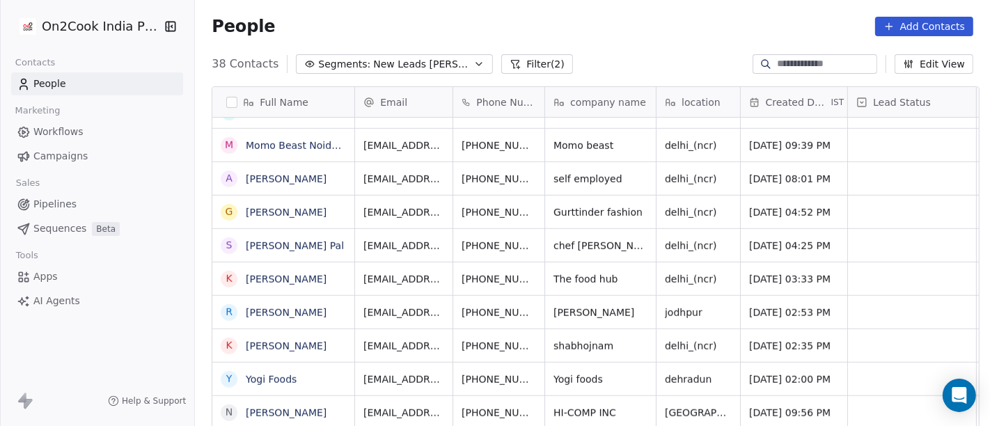
scroll to position [726, 0]
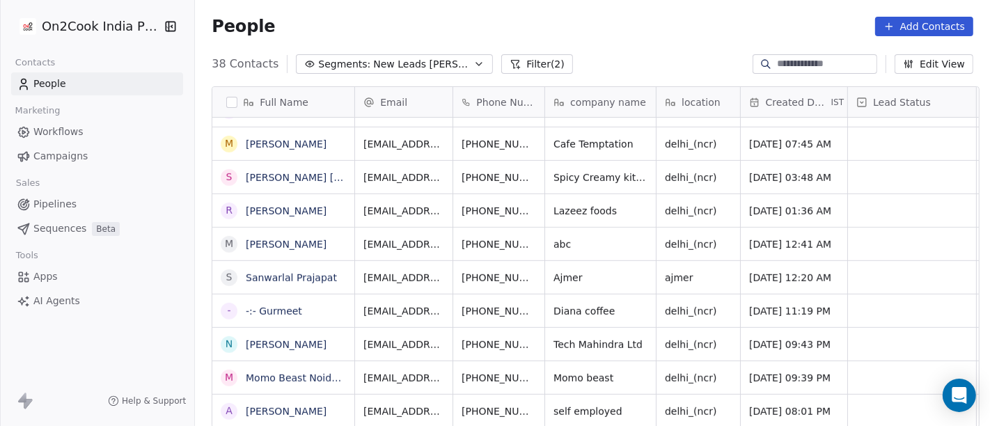
click at [593, 46] on div "People Add Contacts" at bounding box center [592, 26] width 795 height 53
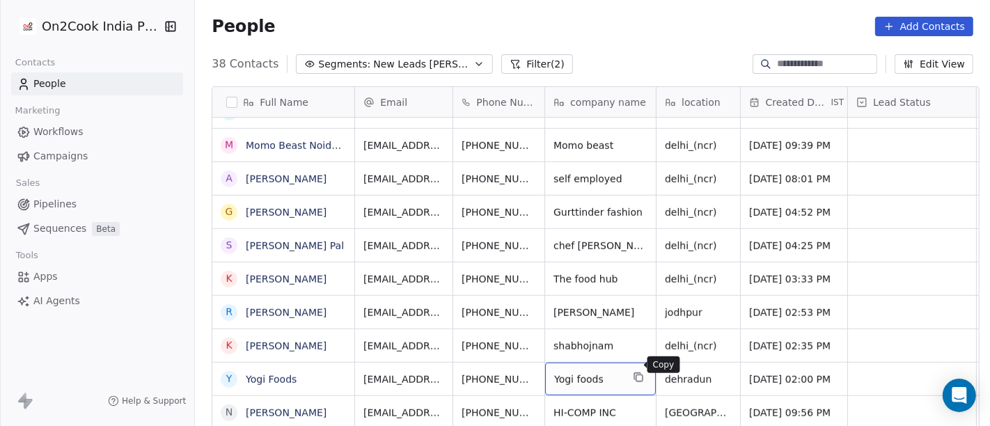
click at [638, 370] on button "grid" at bounding box center [638, 377] width 17 height 17
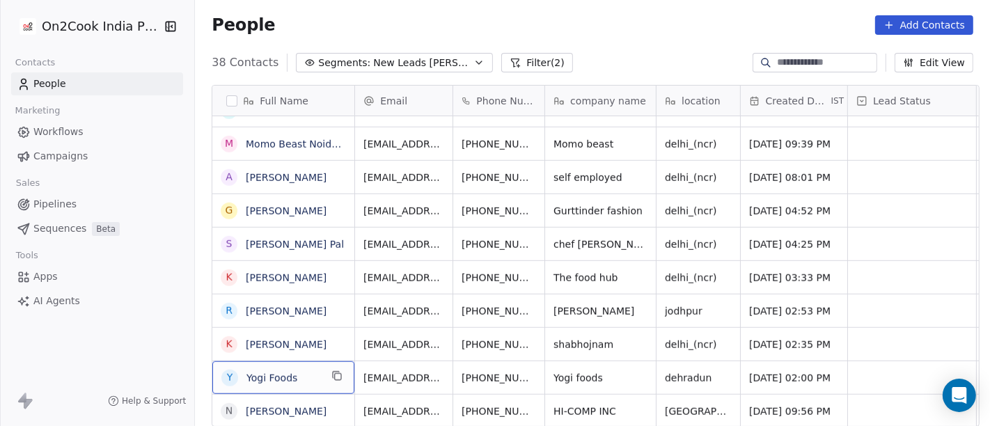
click at [301, 379] on span "Yogi Foods" at bounding box center [283, 378] width 74 height 14
type textarea "*"
type textarea "**********"
click at [461, 373] on html "On2Cook India Pvt. Ltd. Contacts People Marketing Workflows Campaigns Sales Pip…" at bounding box center [495, 213] width 990 height 426
click at [494, 357] on html "On2Cook India Pvt. Ltd. Contacts People Marketing Workflows Campaigns Sales Pip…" at bounding box center [495, 213] width 990 height 426
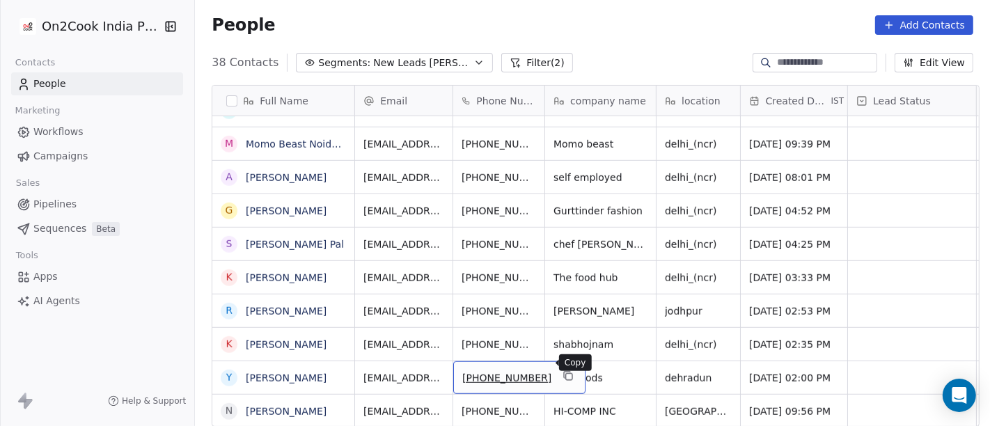
click at [566, 374] on icon "grid" at bounding box center [569, 377] width 6 height 6
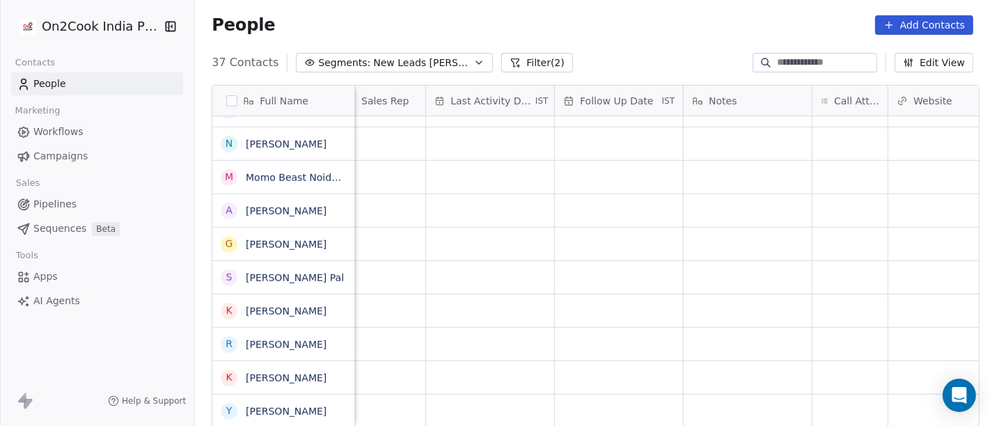
scroll to position [12, 817]
click at [829, 395] on div "grid" at bounding box center [843, 411] width 75 height 33
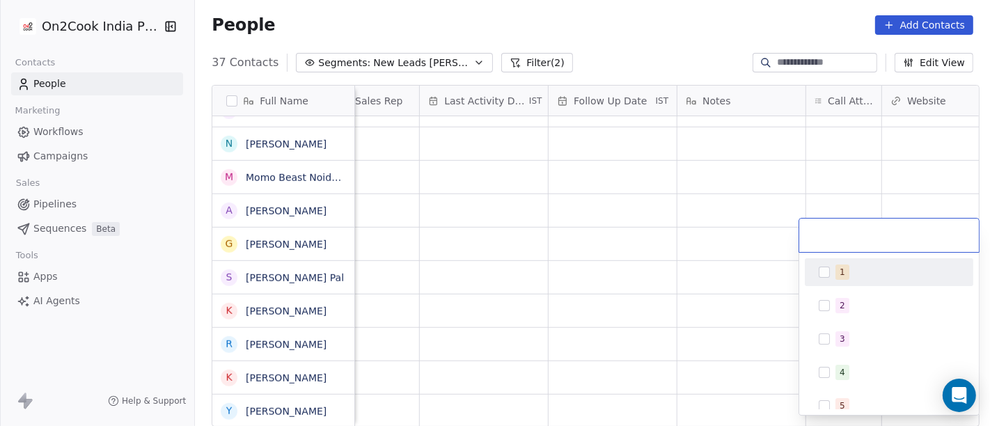
click at [842, 277] on div "1" at bounding box center [843, 272] width 6 height 13
click at [666, 230] on html "On2Cook India Pvt. Ltd. Contacts People Marketing Workflows Campaigns Sales Pip…" at bounding box center [495, 213] width 990 height 426
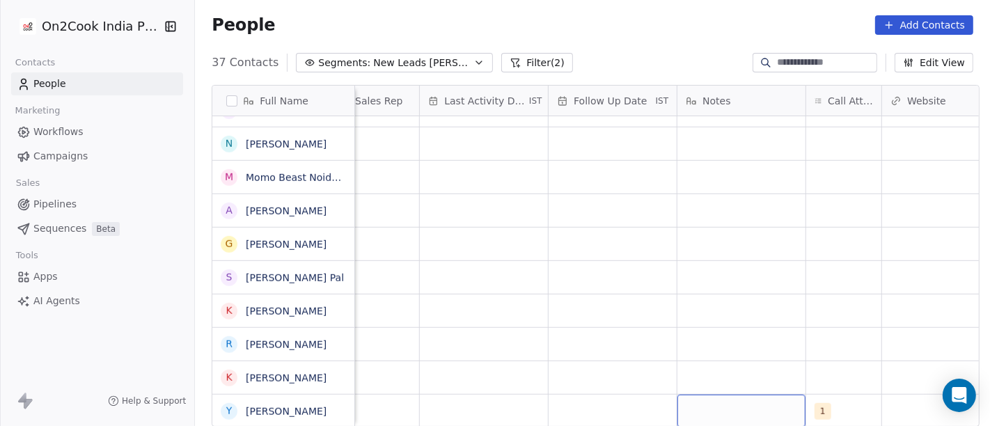
click at [729, 407] on div "grid" at bounding box center [741, 411] width 128 height 33
type textarea "**********"
click at [714, 300] on html "On2Cook India Pvt. Ltd. Contacts People Marketing Workflows Campaigns Sales Pip…" at bounding box center [495, 213] width 990 height 426
click at [605, 395] on div "grid" at bounding box center [613, 411] width 128 height 33
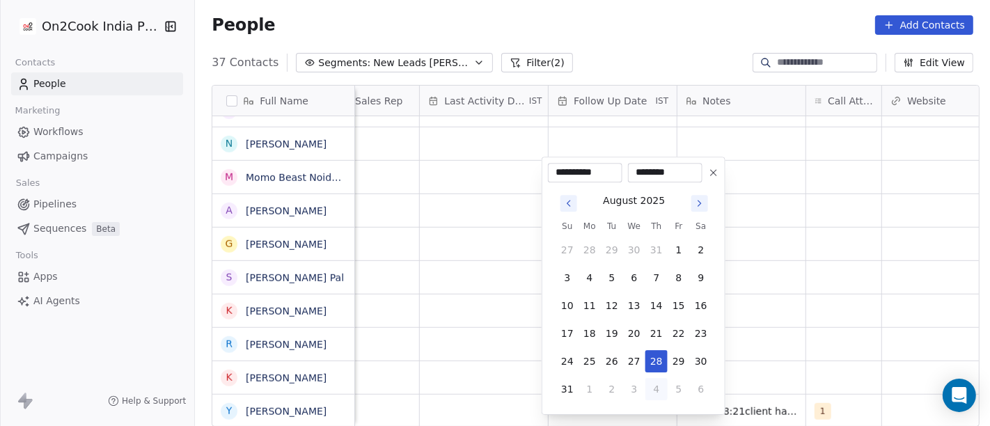
click at [654, 389] on button "4" at bounding box center [656, 389] width 22 height 22
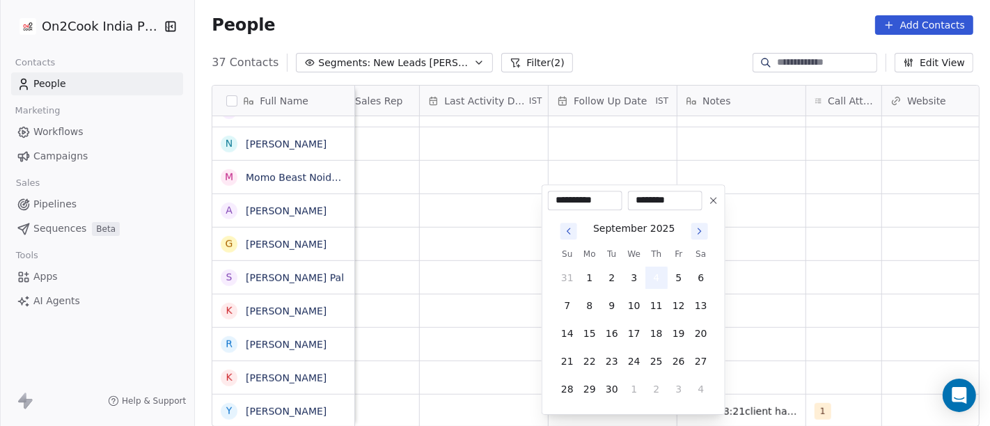
type input "**********"
click at [806, 347] on html "On2Cook India Pvt. Ltd. Contacts People Marketing Workflows Campaigns Sales Pip…" at bounding box center [495, 213] width 990 height 426
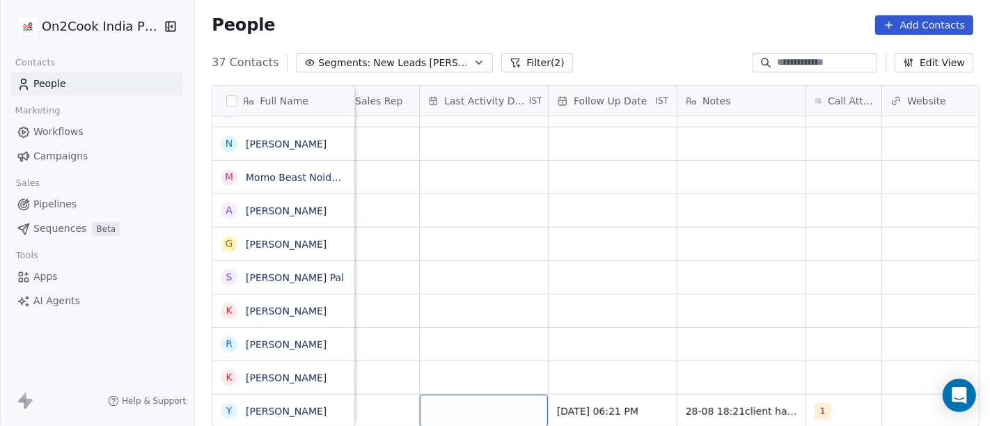
click at [477, 395] on div "grid" at bounding box center [484, 411] width 128 height 33
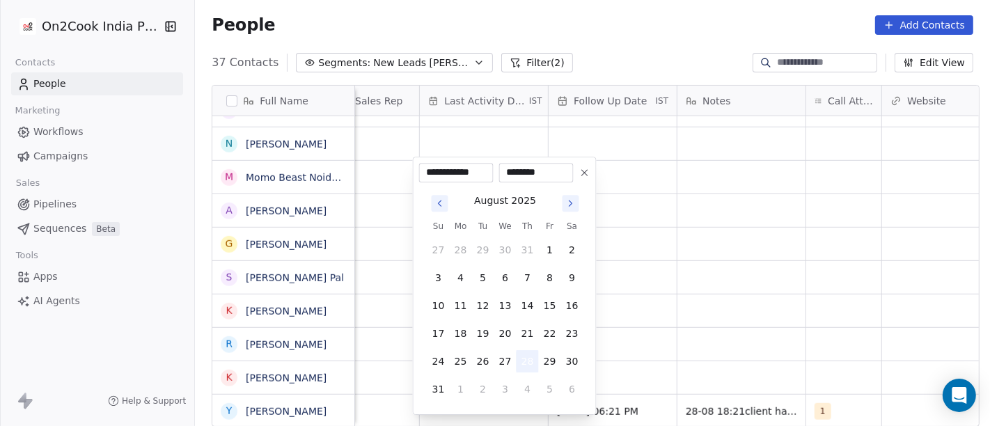
click at [532, 361] on button "28" at bounding box center [528, 361] width 22 height 22
click at [726, 337] on html "On2Cook India Pvt. Ltd. Contacts People Marketing Workflows Campaigns Sales Pip…" at bounding box center [495, 213] width 990 height 426
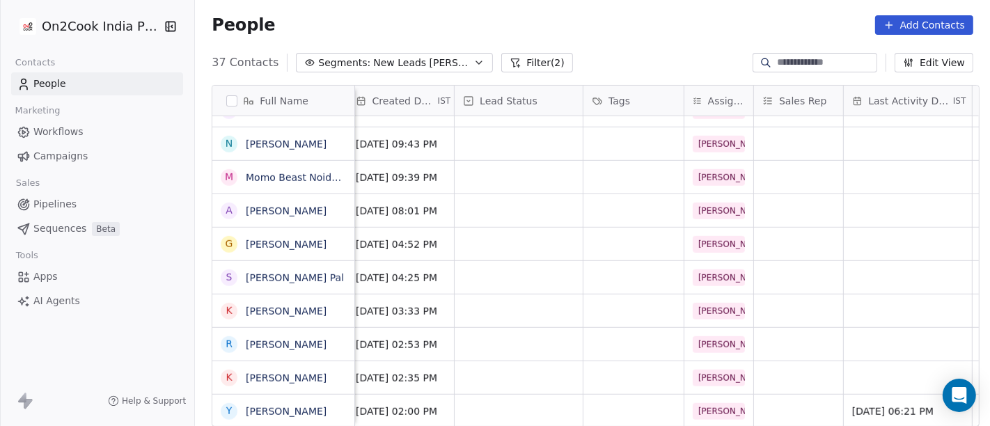
scroll to position [12, 393]
click at [509, 397] on div "grid" at bounding box center [519, 411] width 128 height 33
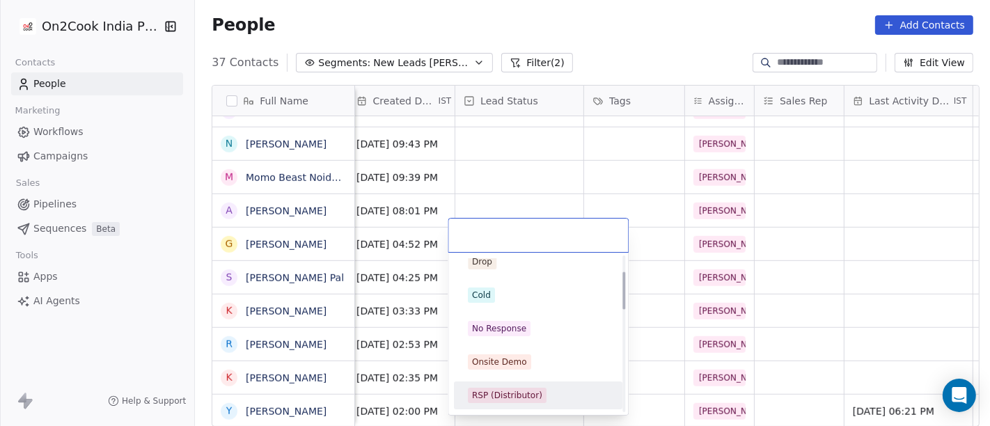
scroll to position [0, 0]
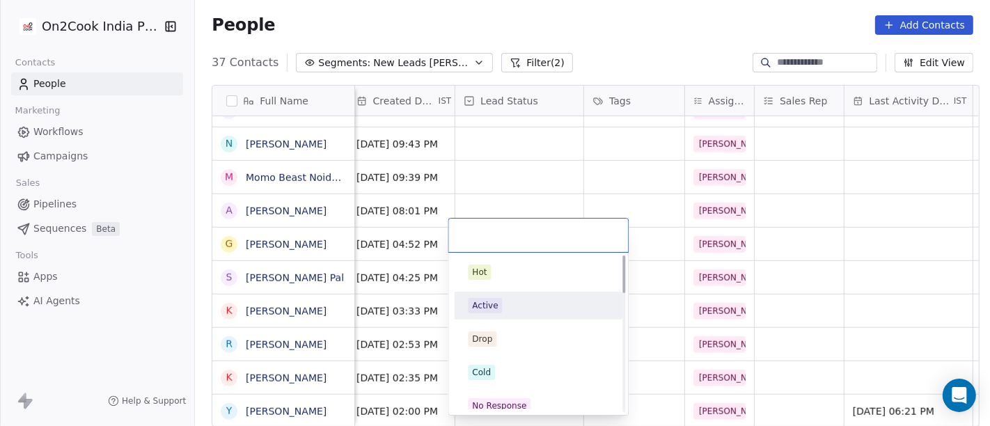
click at [500, 313] on div "Active" at bounding box center [538, 305] width 141 height 15
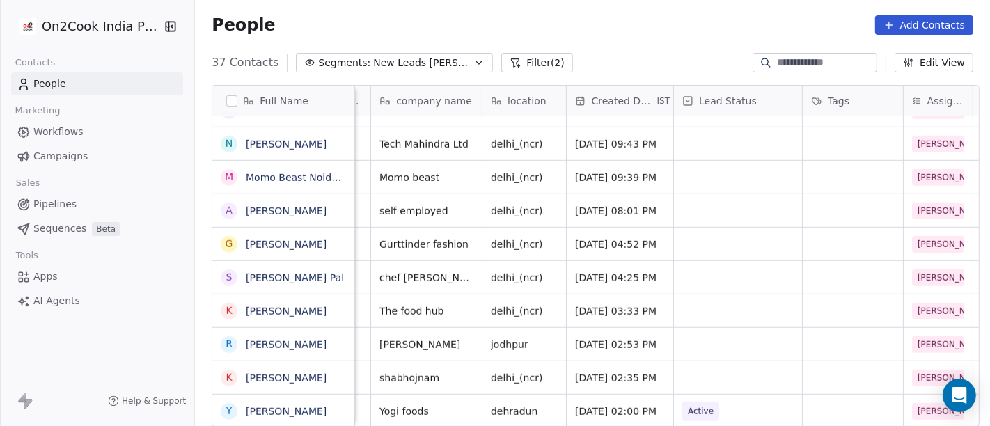
scroll to position [12, 0]
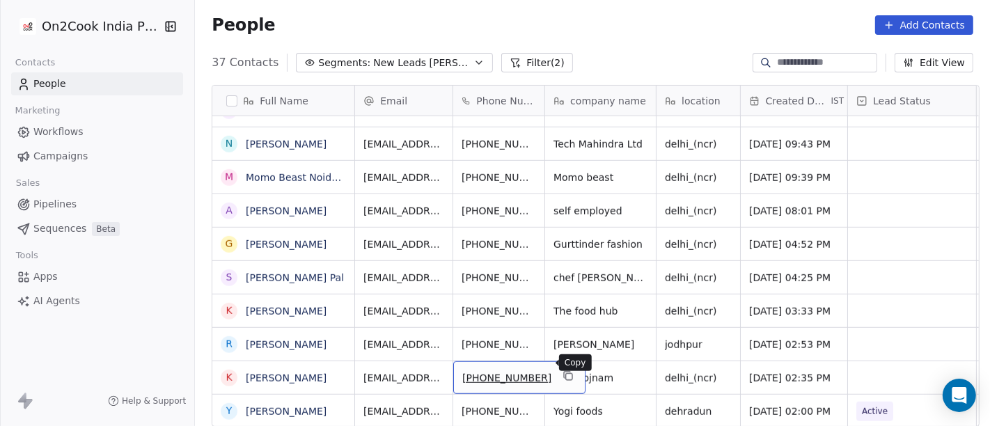
click at [560, 368] on button "grid" at bounding box center [568, 376] width 17 height 17
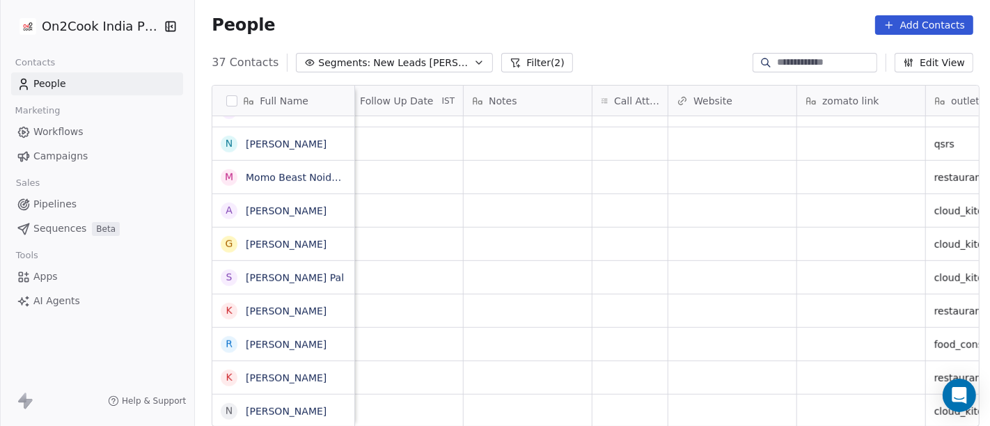
scroll to position [12, 1022]
click at [636, 365] on div "grid" at bounding box center [639, 377] width 75 height 33
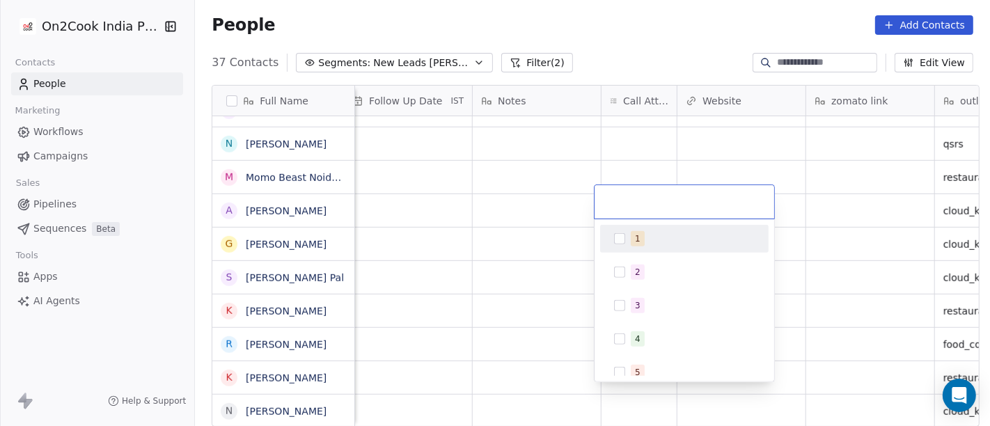
click at [636, 236] on div "1" at bounding box center [638, 239] width 6 height 13
click at [517, 251] on html "On2Cook India Pvt. Ltd. Contacts People Marketing Workflows Campaigns Sales Pip…" at bounding box center [495, 213] width 990 height 426
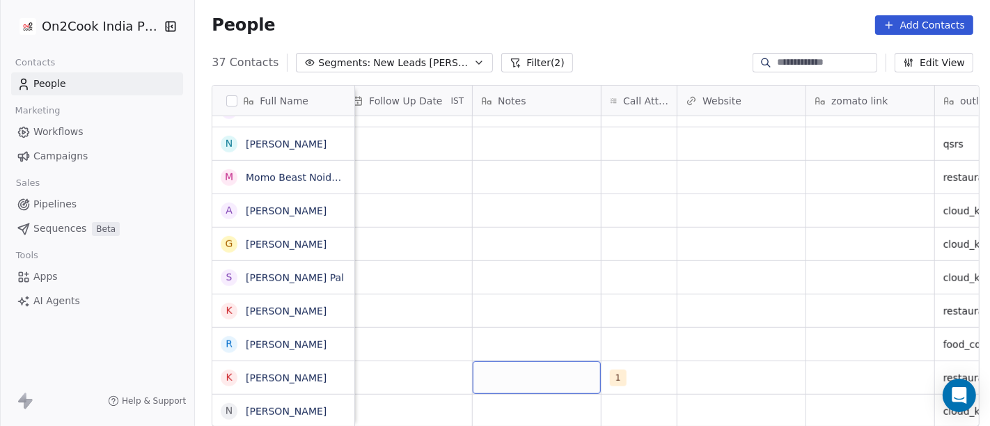
click at [526, 361] on div "grid" at bounding box center [537, 377] width 128 height 33
type textarea "**********"
click at [593, 329] on html "On2Cook India Pvt. Ltd. Contacts People Marketing Workflows Campaigns Sales Pip…" at bounding box center [495, 213] width 990 height 426
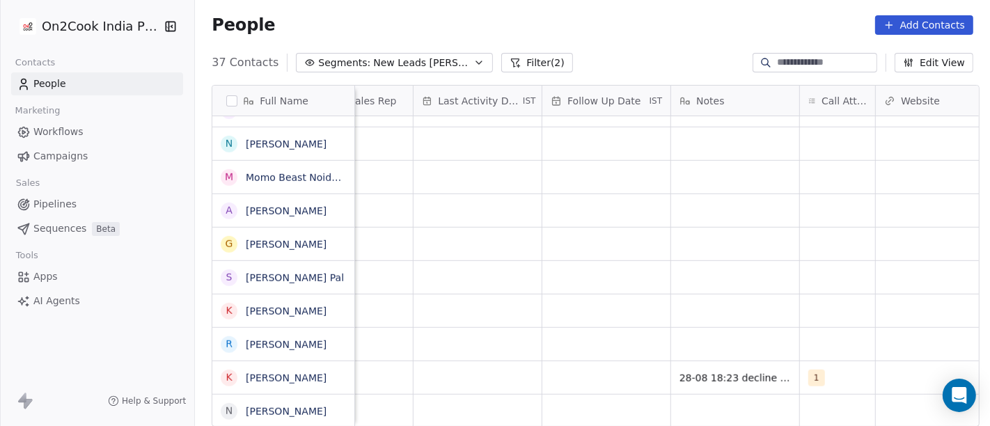
scroll to position [12, 823]
click at [585, 373] on div "grid" at bounding box center [607, 377] width 128 height 33
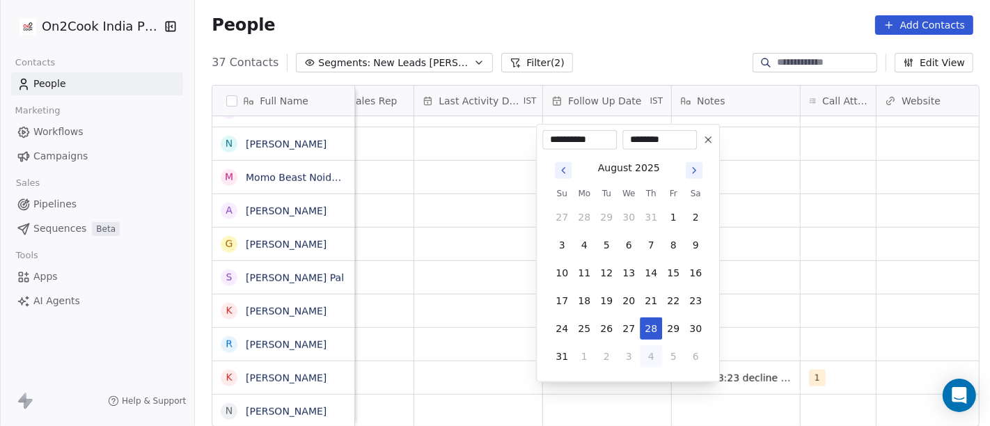
click at [648, 358] on button "4" at bounding box center [651, 356] width 22 height 22
type input "**********"
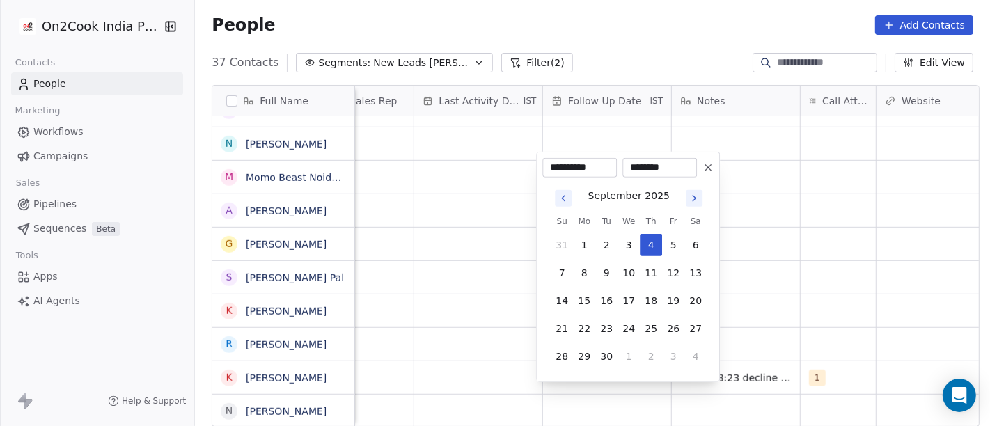
click at [832, 303] on html "On2Cook India Pvt. Ltd. Contacts People Marketing Workflows Campaigns Sales Pip…" at bounding box center [495, 213] width 990 height 426
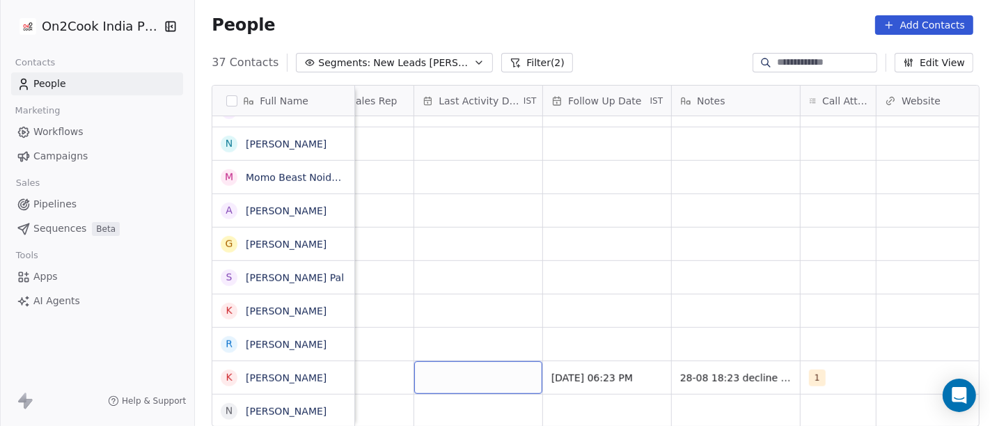
click at [475, 366] on div "grid" at bounding box center [478, 377] width 128 height 33
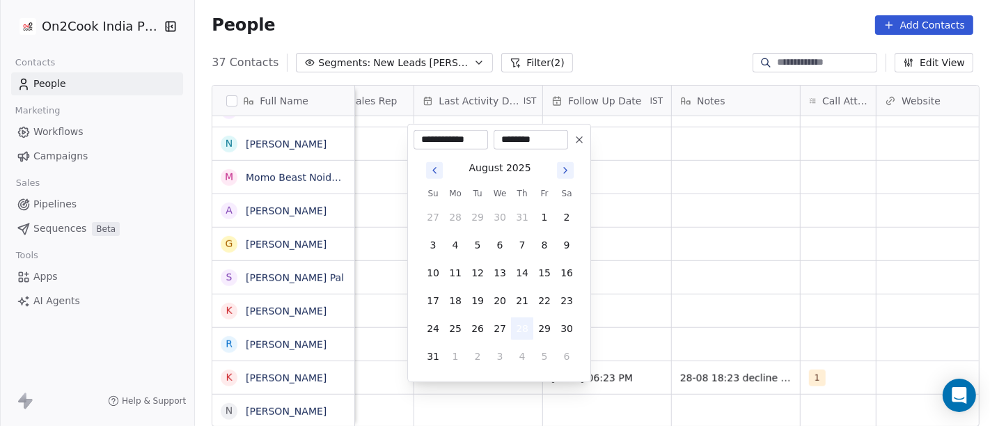
click at [521, 327] on button "28" at bounding box center [522, 329] width 22 height 22
click at [782, 295] on html "On2Cook India Pvt. Ltd. Contacts People Marketing Workflows Campaigns Sales Pip…" at bounding box center [495, 213] width 990 height 426
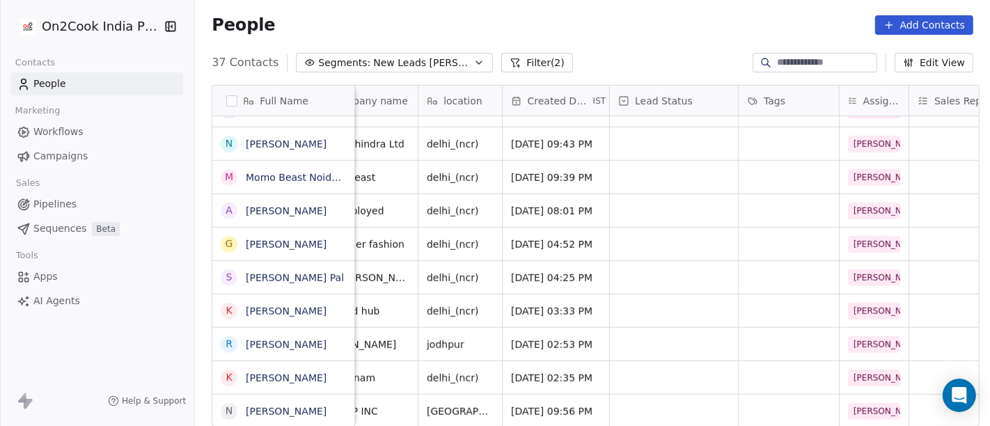
scroll to position [12, 237]
click at [682, 365] on div "grid" at bounding box center [675, 377] width 128 height 33
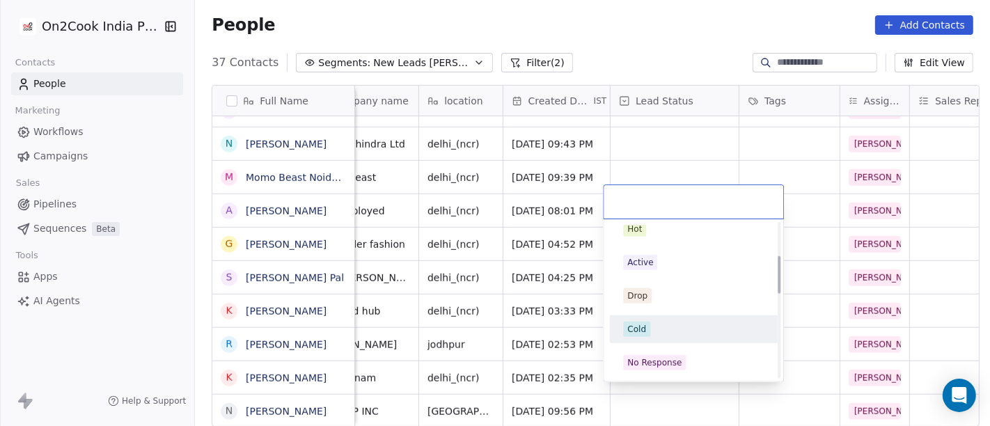
scroll to position [0, 0]
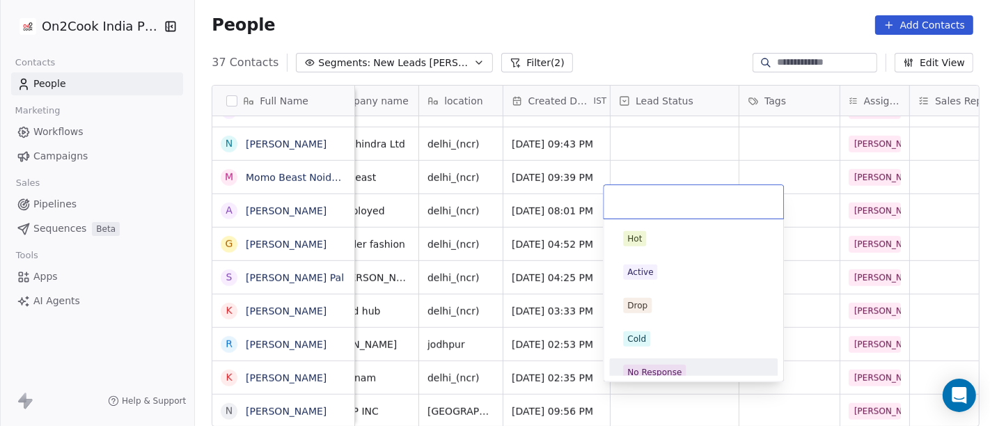
click at [658, 371] on div "No Response" at bounding box center [654, 372] width 54 height 13
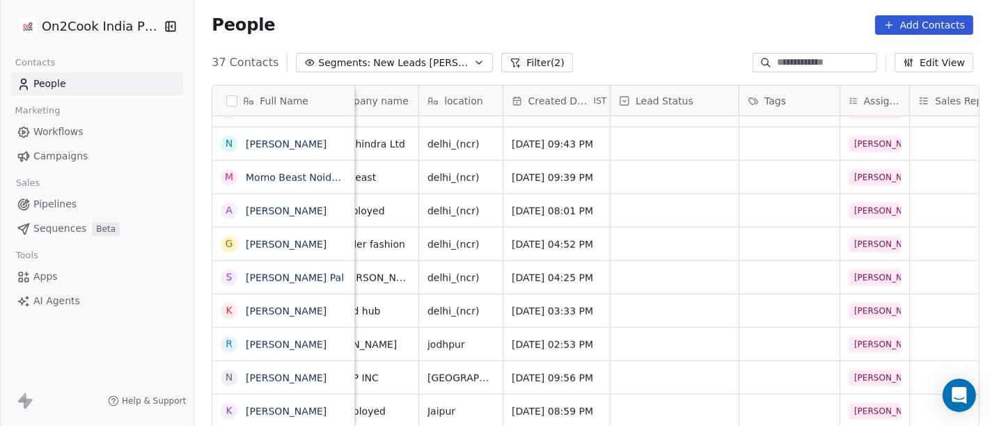
scroll to position [12, 0]
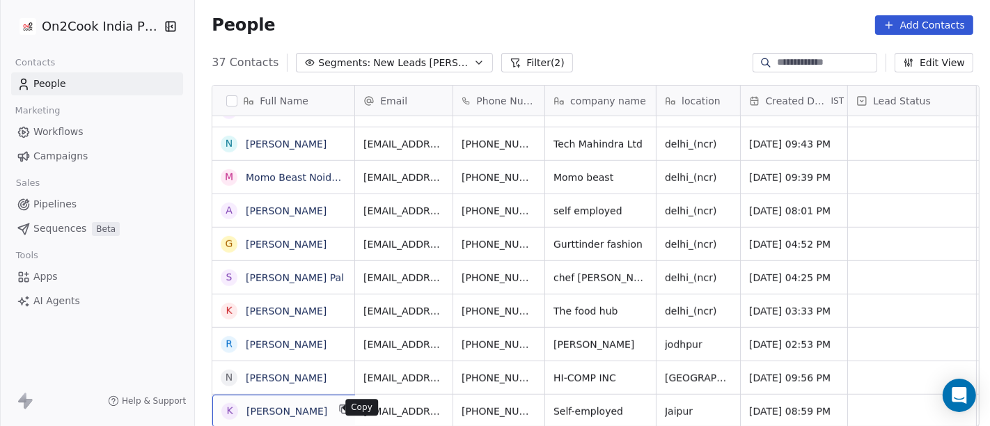
click at [342, 407] on icon "grid" at bounding box center [345, 410] width 6 height 6
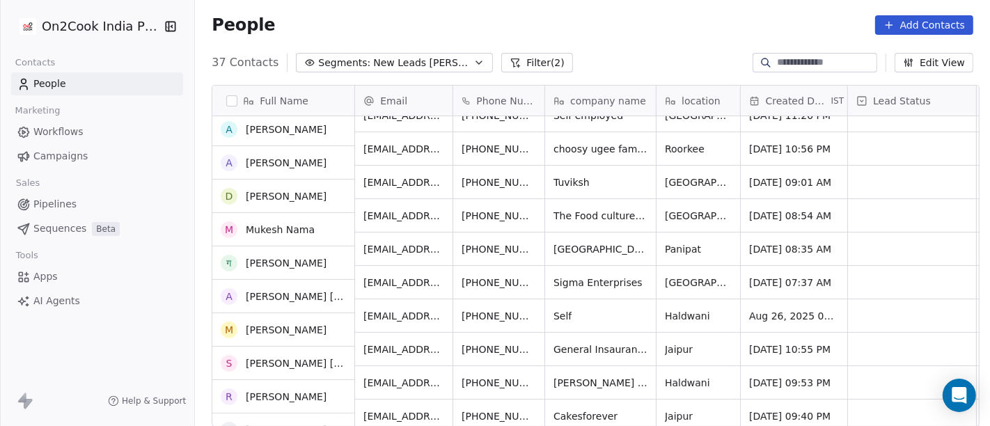
scroll to position [152, 0]
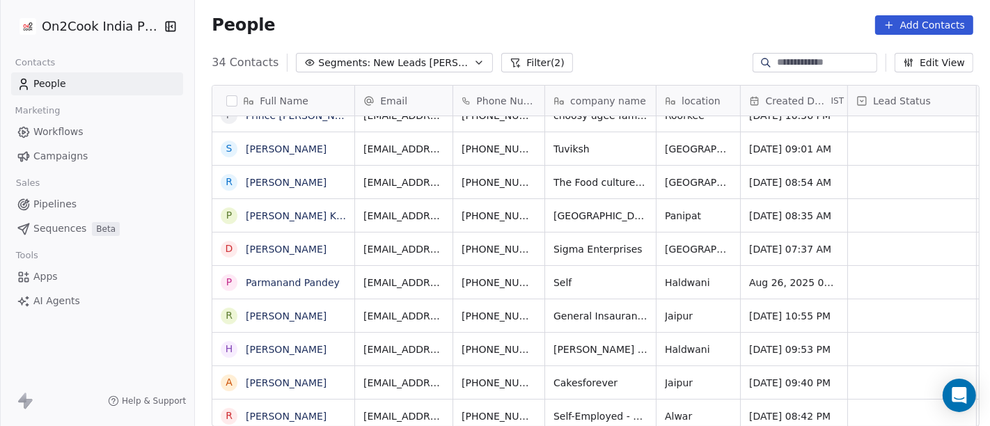
click at [618, 11] on div "People Add Contacts" at bounding box center [592, 25] width 795 height 53
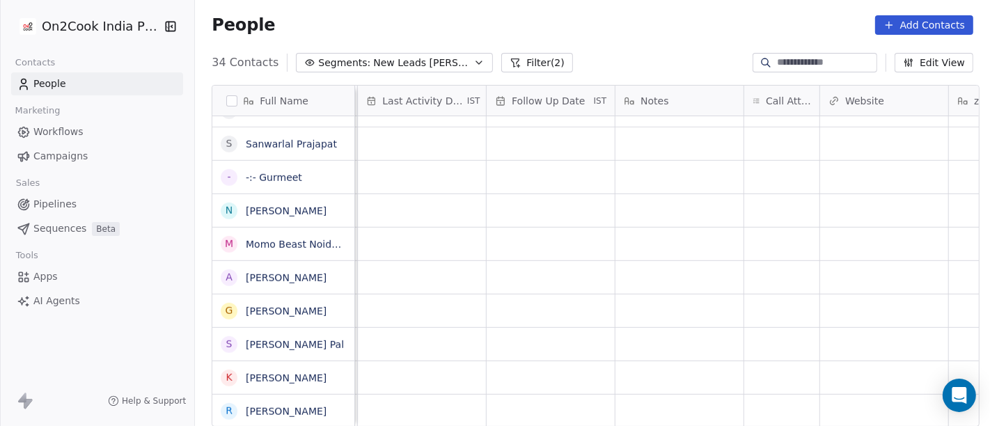
scroll to position [12, 895]
click at [758, 402] on div "grid" at bounding box center [765, 411] width 75 height 33
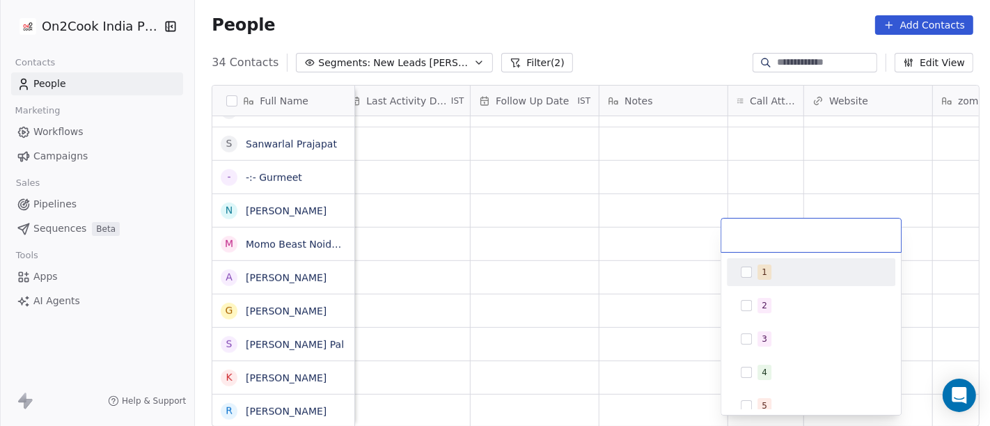
click at [781, 261] on div "1" at bounding box center [810, 272] width 157 height 22
click at [625, 247] on html "On2Cook India Pvt. Ltd. Contacts People Marketing Workflows Campaigns Sales Pip…" at bounding box center [495, 213] width 990 height 426
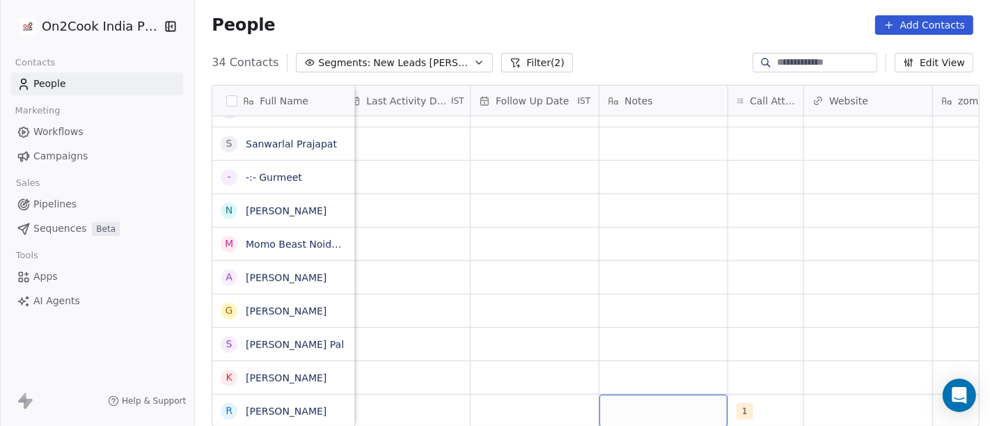
click at [604, 398] on div "grid" at bounding box center [663, 411] width 128 height 33
type textarea "**********"
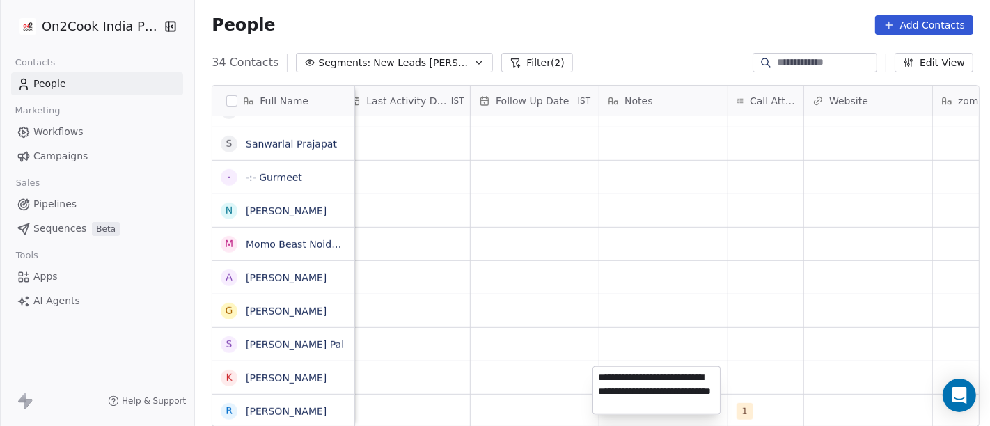
click at [567, 305] on html "On2Cook India Pvt. Ltd. Contacts People Marketing Workflows Campaigns Sales Pip…" at bounding box center [495, 213] width 990 height 426
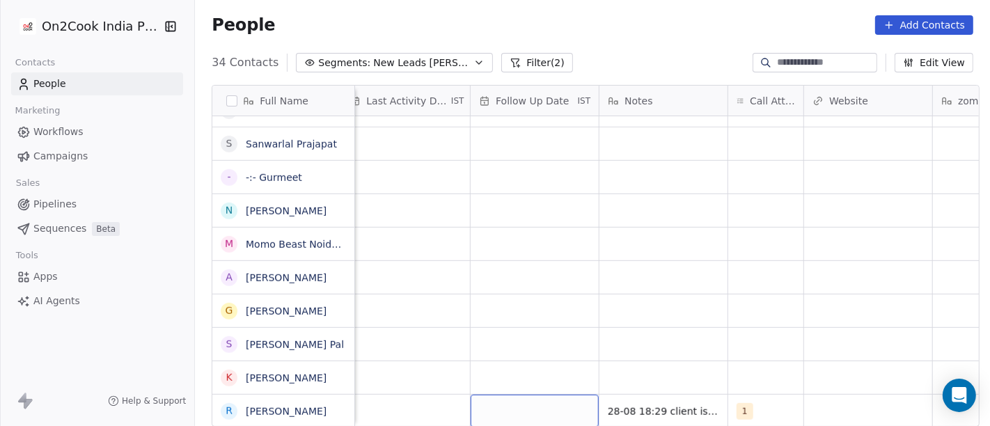
click at [533, 395] on div "grid" at bounding box center [535, 411] width 128 height 33
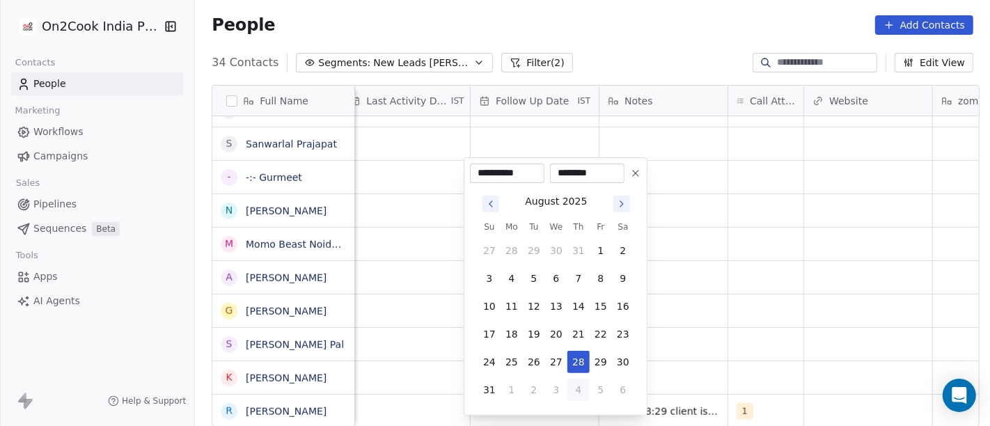
click at [581, 382] on button "4" at bounding box center [578, 390] width 22 height 22
type input "**********"
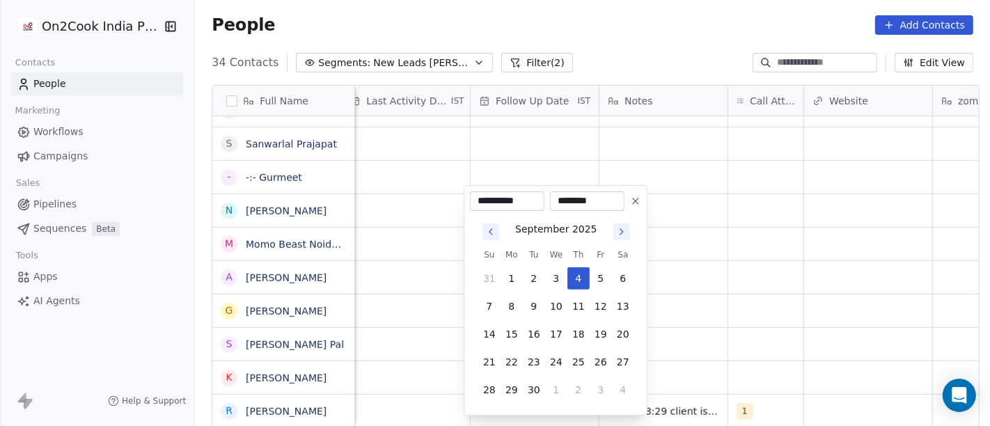
click at [722, 336] on html "On2Cook India Pvt. Ltd. Contacts People Marketing Workflows Campaigns Sales Pip…" at bounding box center [495, 213] width 990 height 426
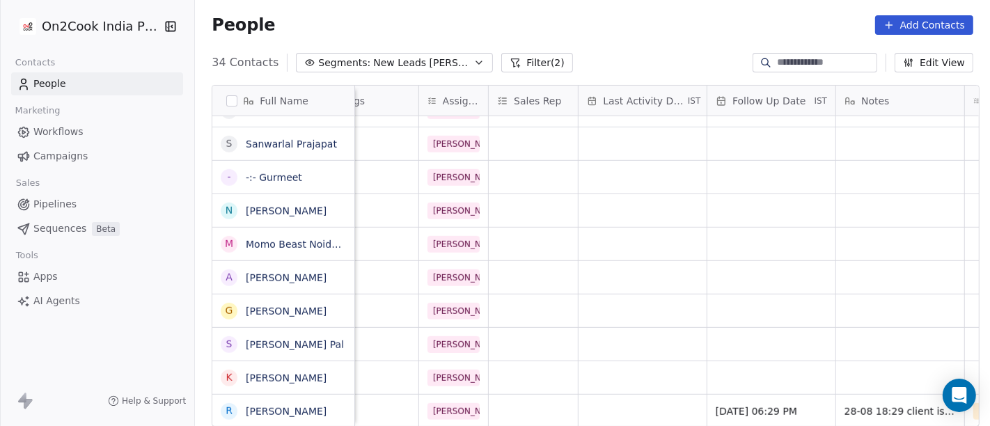
scroll to position [12, 658]
click at [613, 405] on div "grid" at bounding box center [643, 411] width 128 height 33
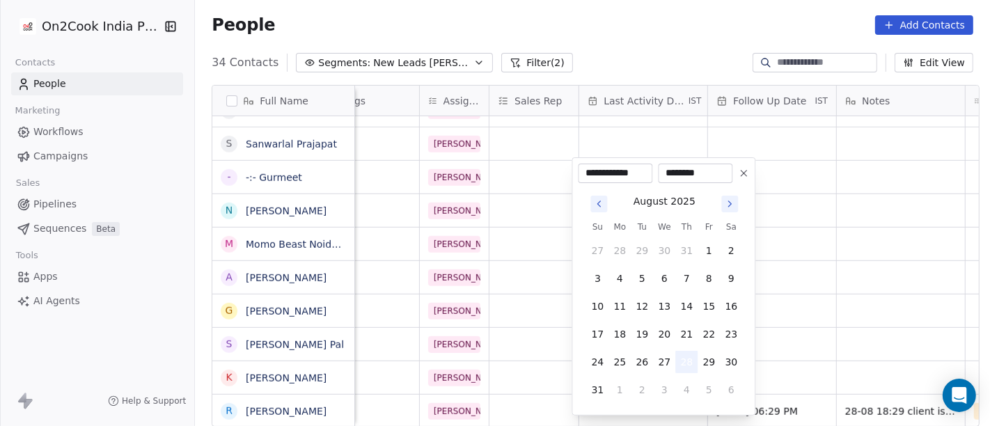
click at [686, 363] on button "28" at bounding box center [686, 362] width 22 height 22
click at [815, 331] on html "On2Cook India Pvt. Ltd. Contacts People Marketing Workflows Campaigns Sales Pip…" at bounding box center [495, 213] width 990 height 426
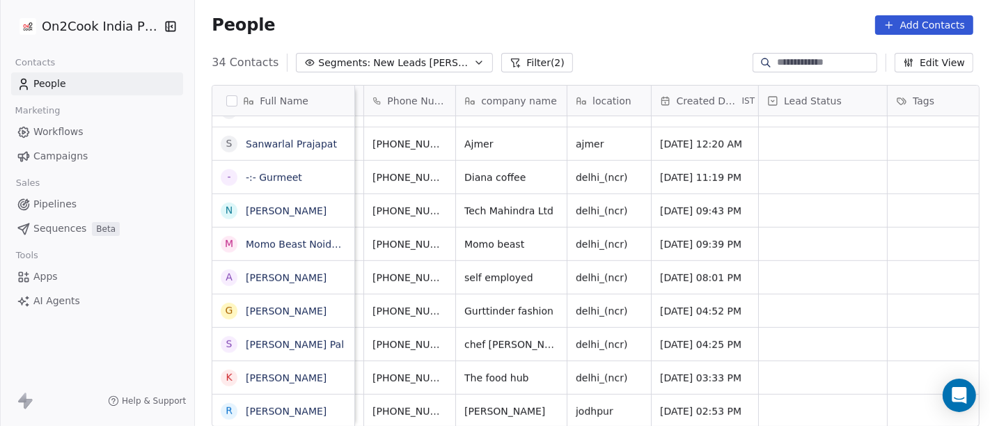
scroll to position [12, 89]
click at [473, 404] on icon "grid" at bounding box center [478, 409] width 11 height 11
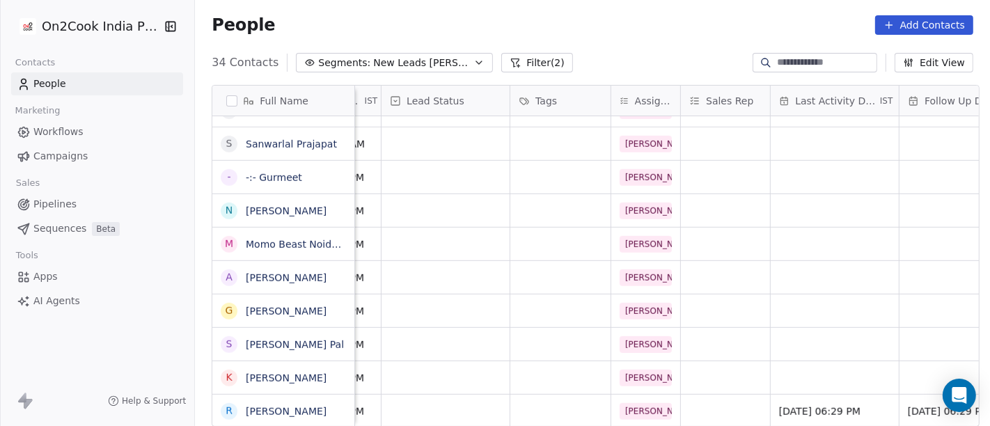
scroll to position [12, 465]
click at [483, 395] on div "grid" at bounding box center [447, 411] width 128 height 33
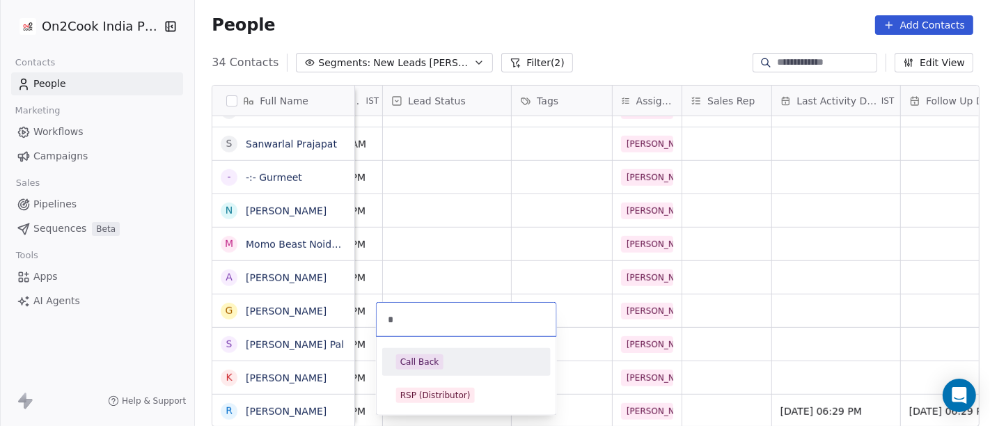
type input "*"
click at [457, 364] on div "Call Back" at bounding box center [466, 361] width 141 height 15
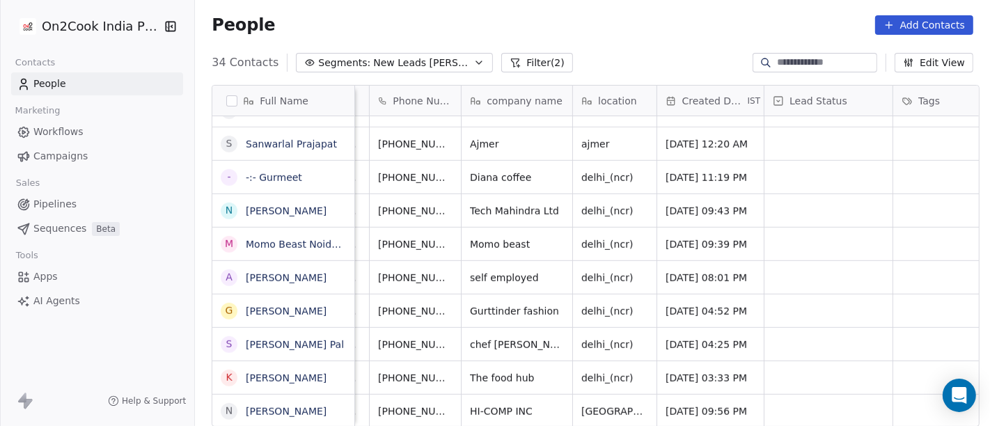
scroll to position [12, 0]
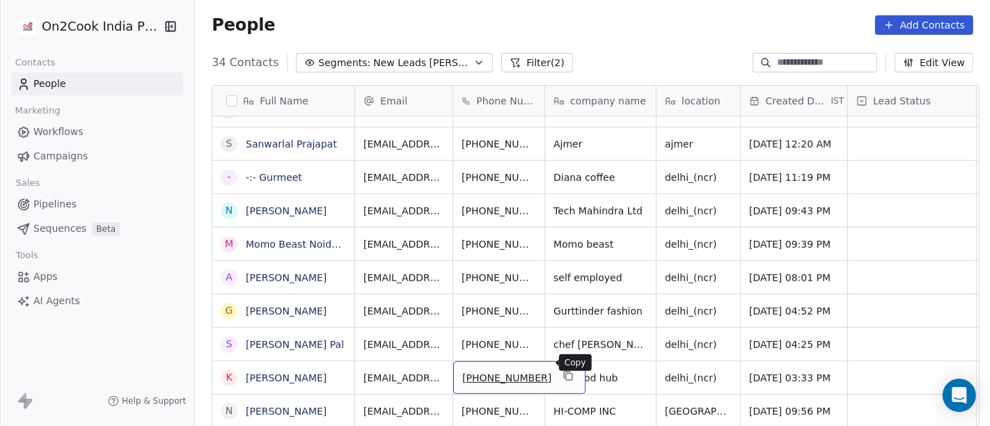
click at [566, 374] on icon "grid" at bounding box center [569, 377] width 6 height 6
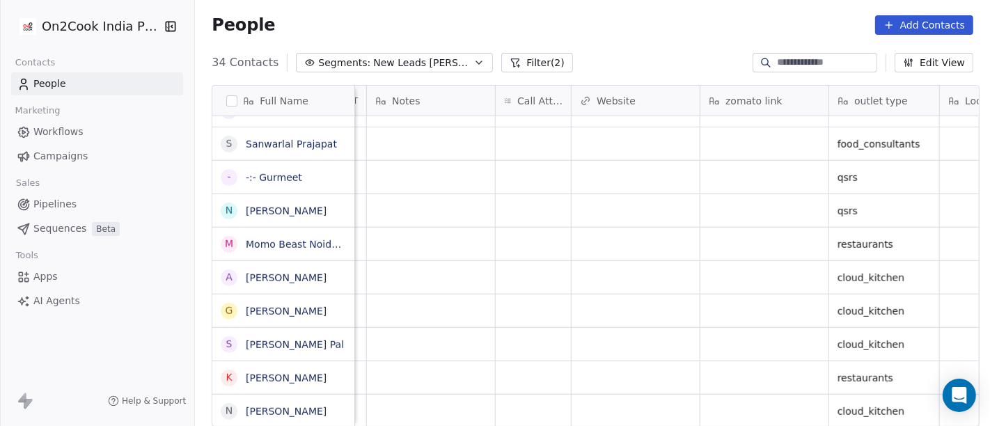
scroll to position [12, 1129]
click at [526, 363] on div "grid" at bounding box center [532, 377] width 75 height 33
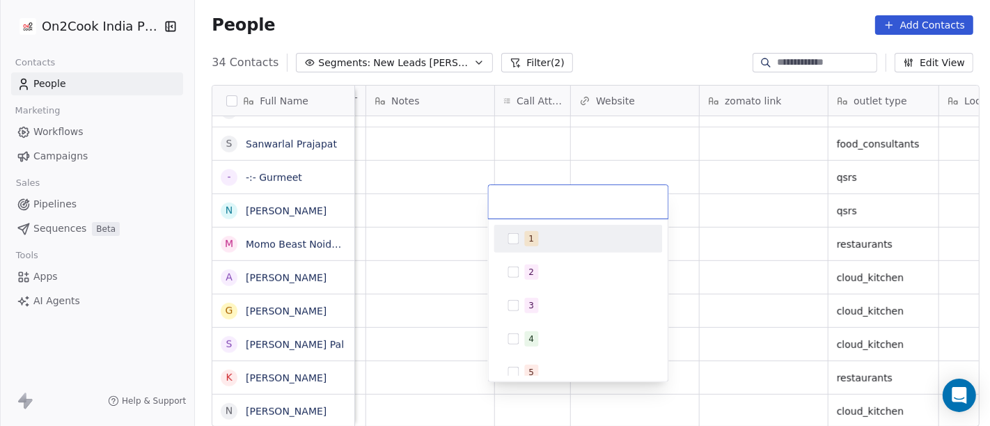
click at [523, 240] on div "1" at bounding box center [577, 239] width 157 height 22
click at [555, 139] on html "On2Cook India Pvt. Ltd. Contacts People Marketing Workflows Campaigns Sales Pip…" at bounding box center [495, 213] width 990 height 426
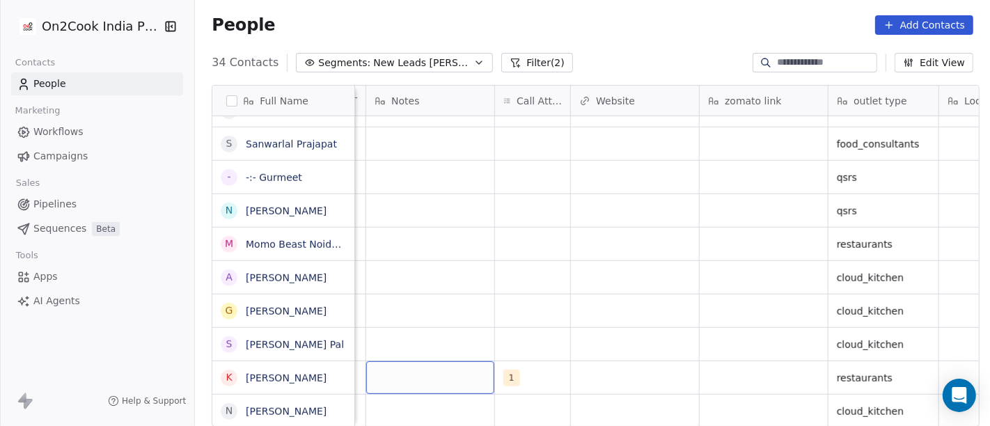
click at [465, 362] on div "grid" at bounding box center [430, 377] width 128 height 33
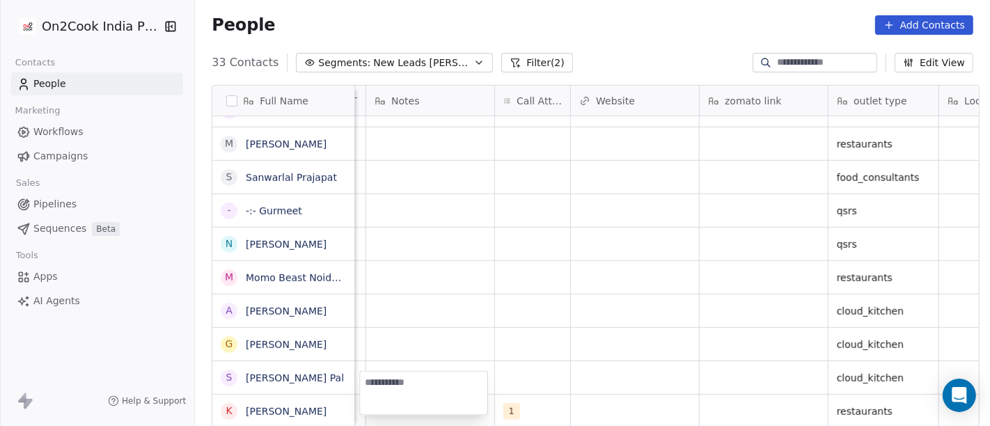
scroll to position [792, 0]
type textarea "**********"
click at [590, 375] on html "On2Cook India Pvt. Ltd. Contacts People Marketing Workflows Campaigns Sales Pip…" at bounding box center [495, 213] width 990 height 426
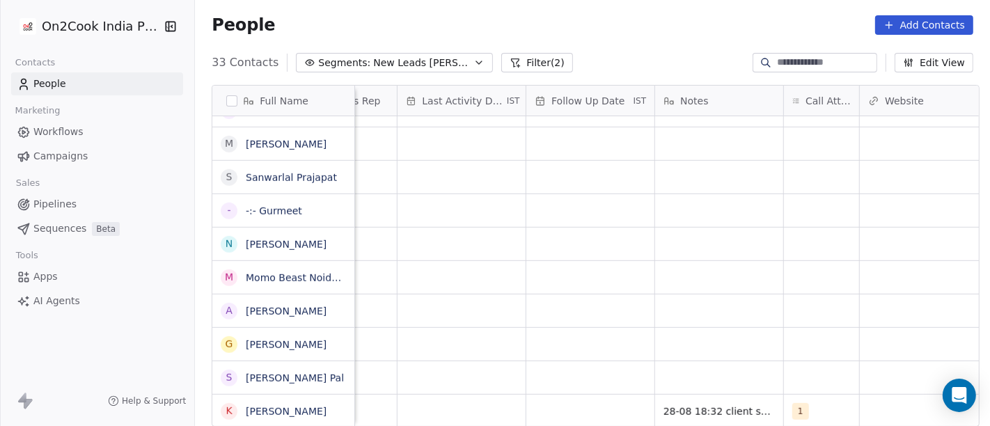
scroll to position [12, 837]
click at [590, 395] on div "grid" at bounding box center [593, 411] width 128 height 33
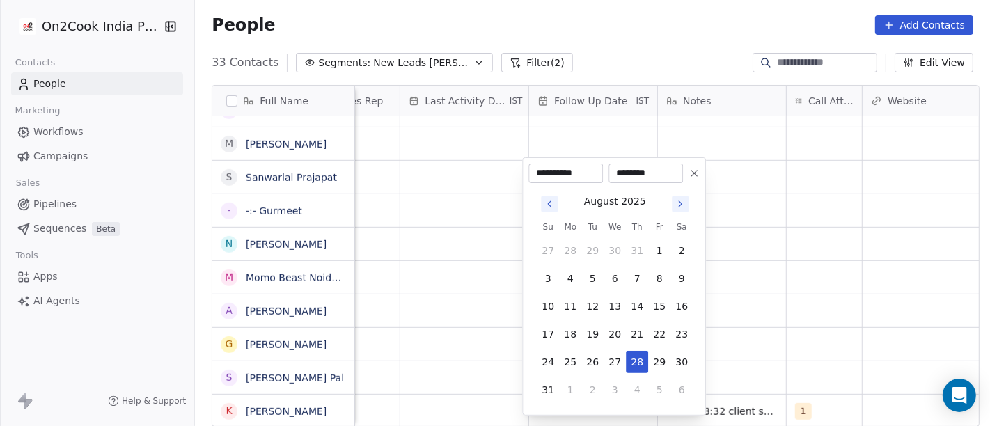
click at [699, 173] on icon at bounding box center [694, 173] width 11 height 11
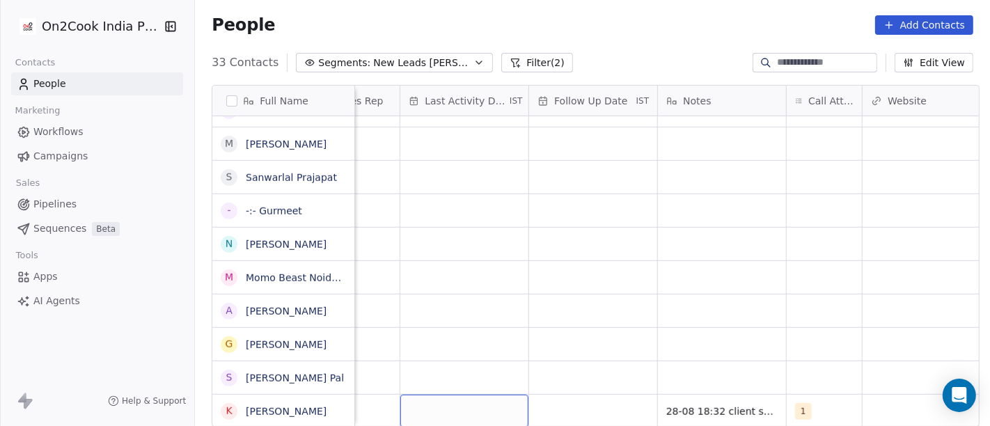
click at [423, 397] on div "grid" at bounding box center [464, 411] width 128 height 33
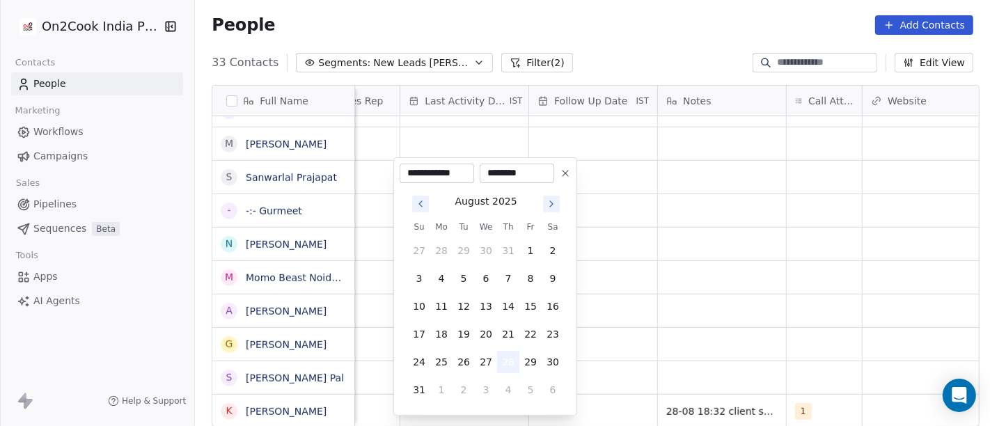
click at [504, 363] on button "28" at bounding box center [508, 362] width 22 height 22
click at [730, 311] on html "On2Cook India Pvt. Ltd. Contacts People Marketing Workflows Campaigns Sales Pip…" at bounding box center [495, 213] width 990 height 426
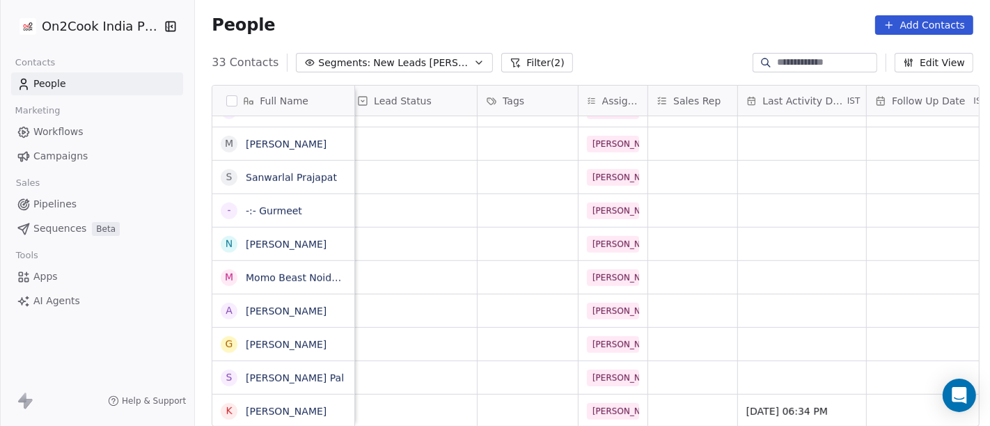
scroll to position [12, 479]
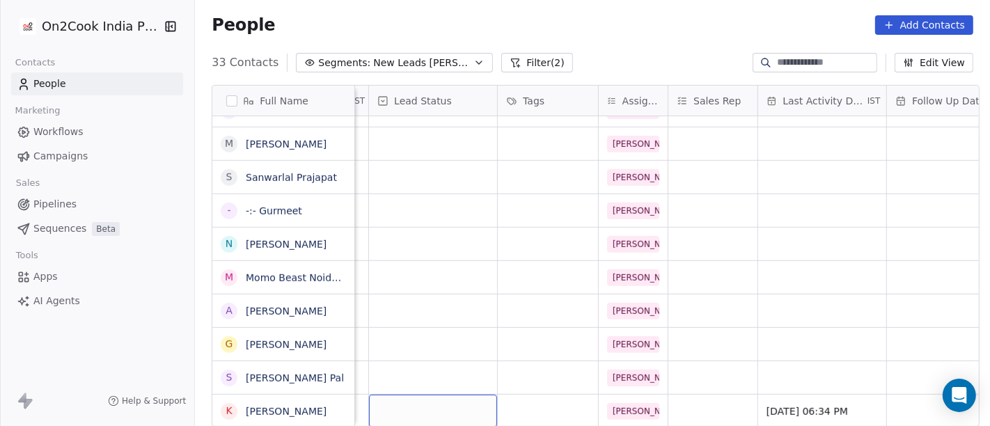
click at [434, 395] on div "grid" at bounding box center [433, 411] width 128 height 33
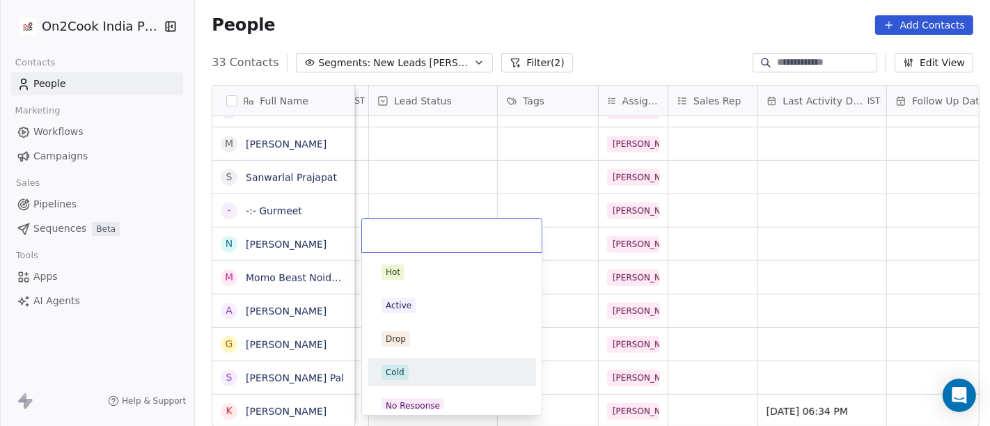
click at [430, 367] on div "Cold" at bounding box center [452, 372] width 141 height 15
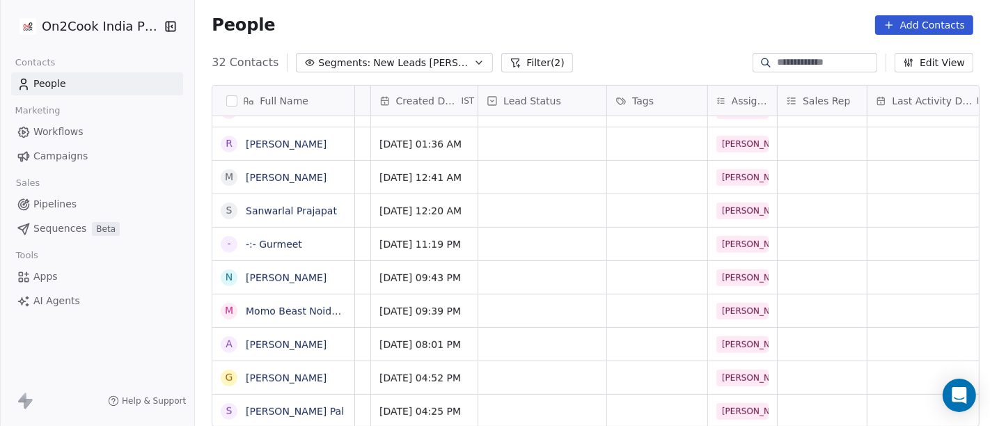
scroll to position [12, 0]
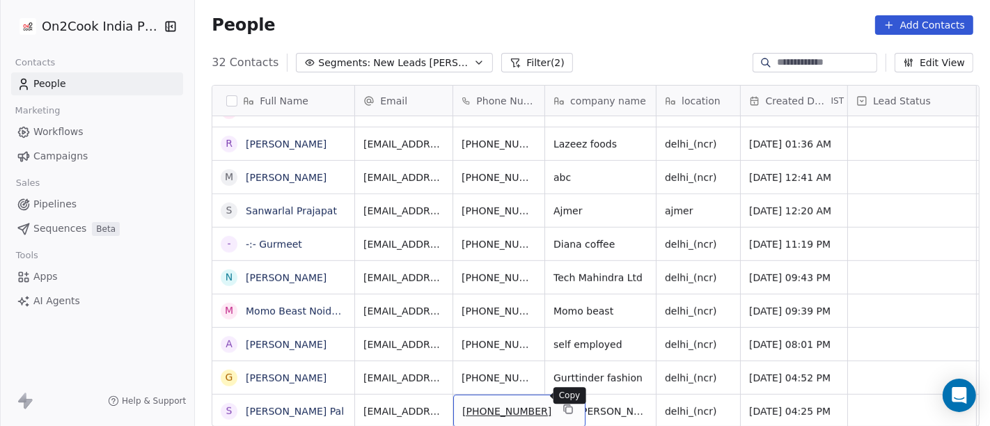
click at [563, 404] on icon "grid" at bounding box center [568, 409] width 11 height 11
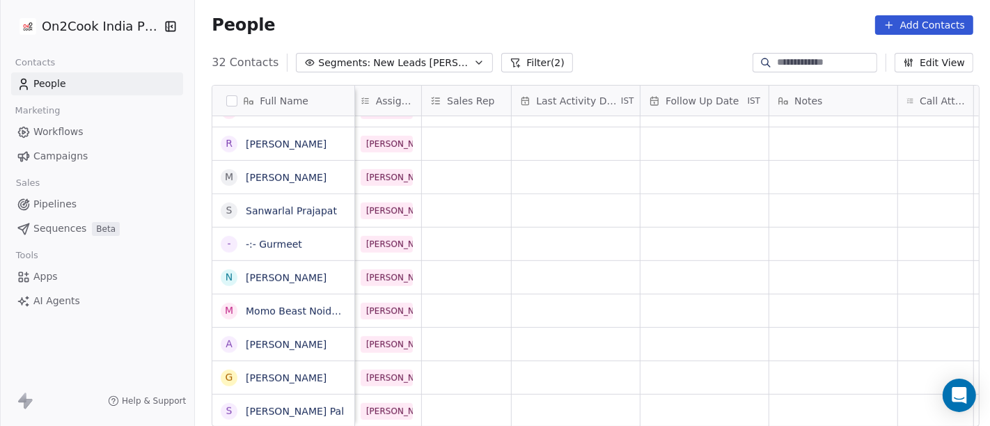
scroll to position [12, 728]
click at [698, 402] on div "grid" at bounding box center [702, 411] width 128 height 33
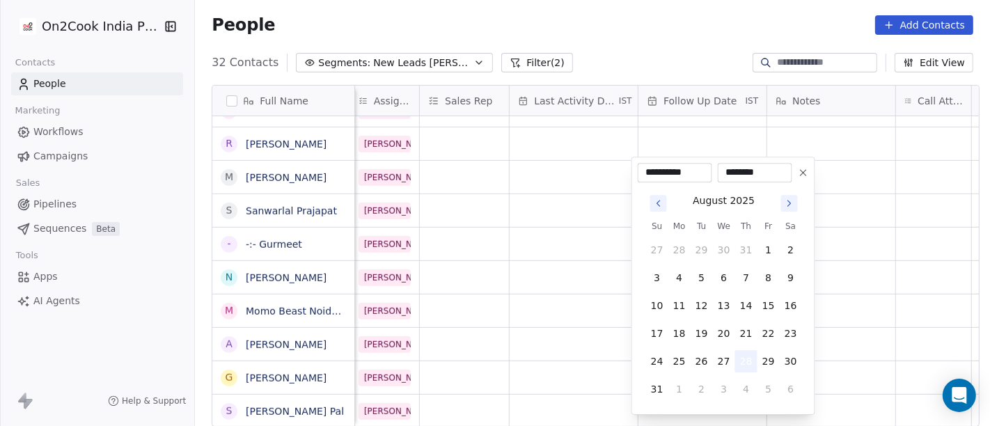
click at [747, 360] on button "28" at bounding box center [746, 361] width 22 height 22
click at [876, 357] on html "On2Cook India Pvt. Ltd. Contacts People Marketing Workflows Campaigns Sales Pip…" at bounding box center [495, 213] width 990 height 426
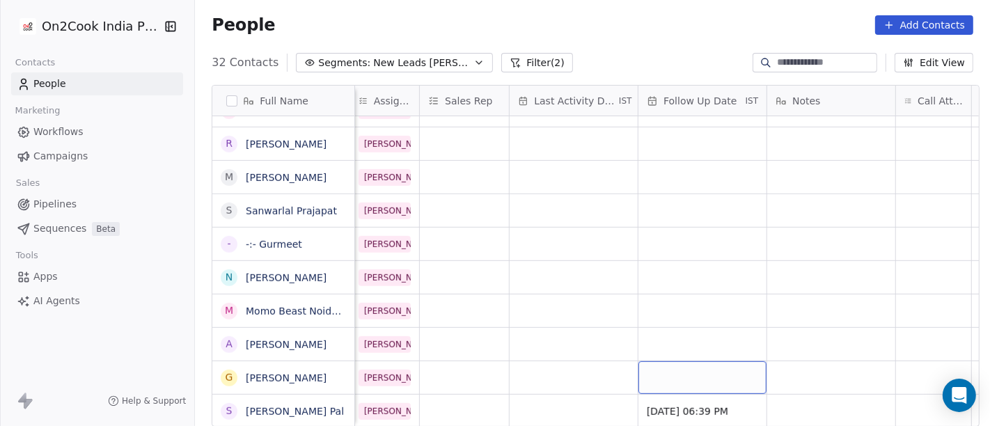
click at [671, 372] on div "grid" at bounding box center [702, 377] width 128 height 33
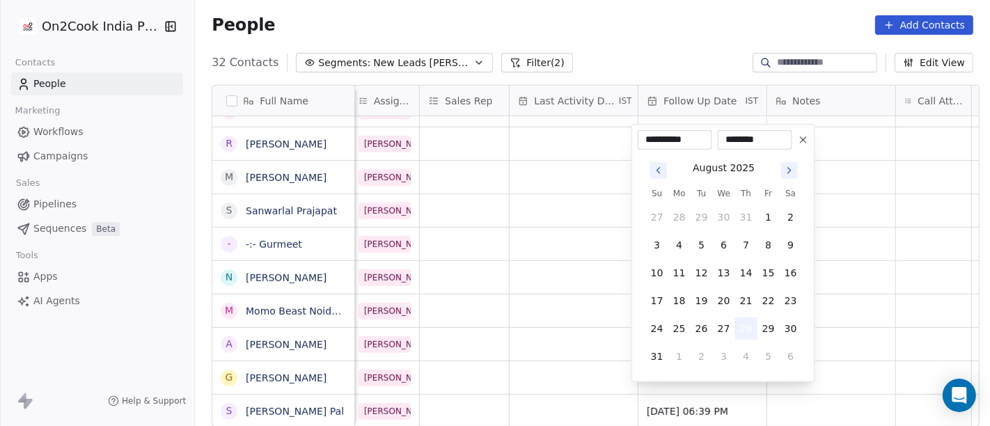
click at [752, 323] on button "28" at bounding box center [746, 329] width 22 height 22
click at [856, 309] on html "On2Cook India Pvt. Ltd. Contacts People Marketing Workflows Campaigns Sales Pip…" at bounding box center [495, 213] width 990 height 426
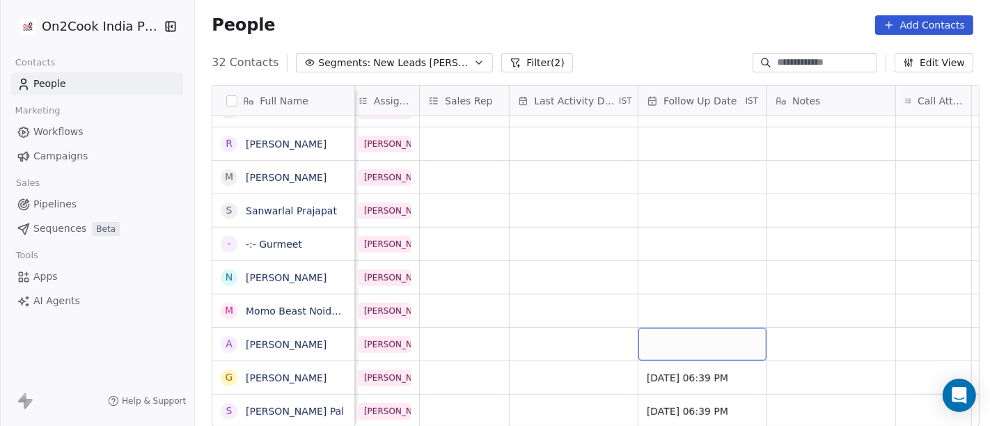
click at [685, 331] on div "grid" at bounding box center [702, 344] width 128 height 33
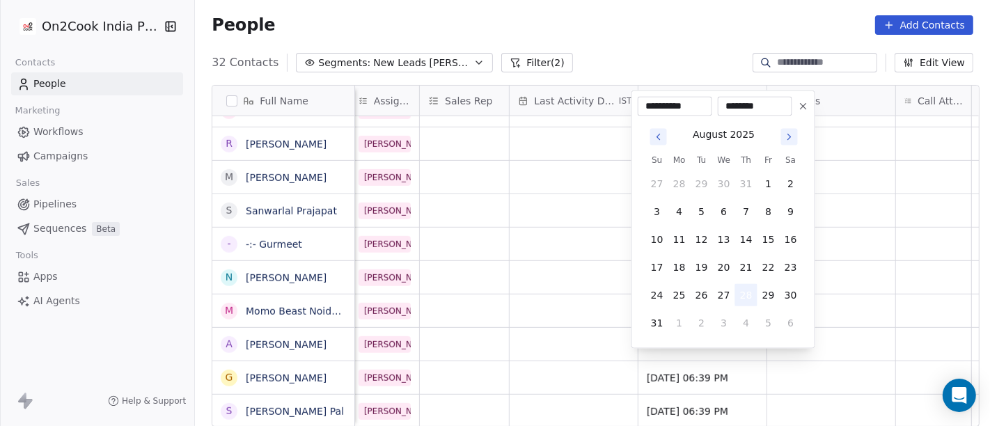
click at [742, 297] on button "28" at bounding box center [746, 295] width 22 height 22
click at [835, 299] on html "On2Cook India Pvt. Ltd. Contacts People Marketing Workflows Campaigns Sales Pip…" at bounding box center [495, 213] width 990 height 426
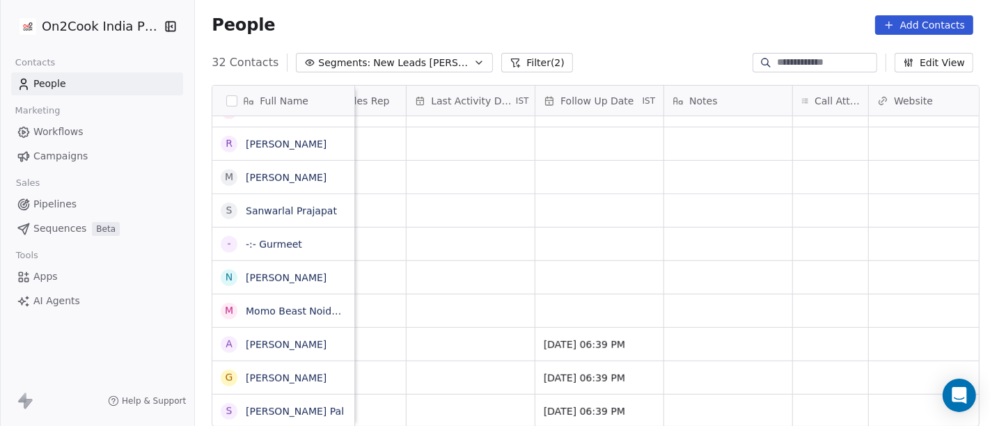
scroll to position [12, 833]
click at [817, 400] on div "grid" at bounding box center [827, 411] width 75 height 33
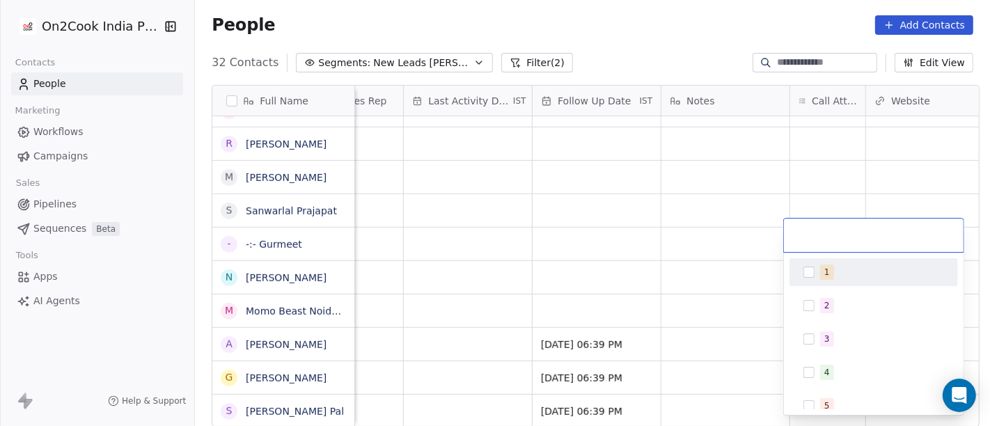
click at [801, 279] on div "1" at bounding box center [873, 272] width 157 height 22
click at [729, 272] on html "On2Cook India Pvt. Ltd. Contacts People Marketing Workflows Campaigns Sales Pip…" at bounding box center [495, 213] width 990 height 426
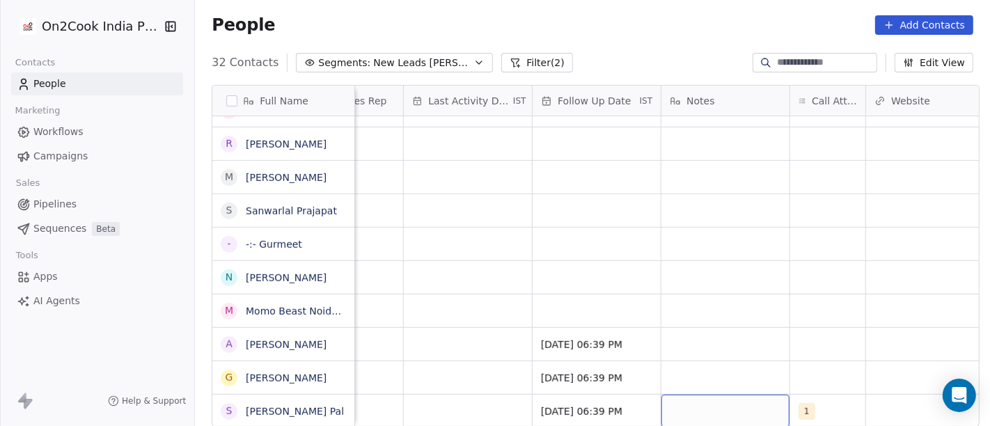
click at [716, 402] on div "grid" at bounding box center [725, 411] width 128 height 33
type textarea "**********"
click at [830, 338] on html "On2Cook India Pvt. Ltd. Contacts People Marketing Workflows Campaigns Sales Pip…" at bounding box center [495, 213] width 990 height 426
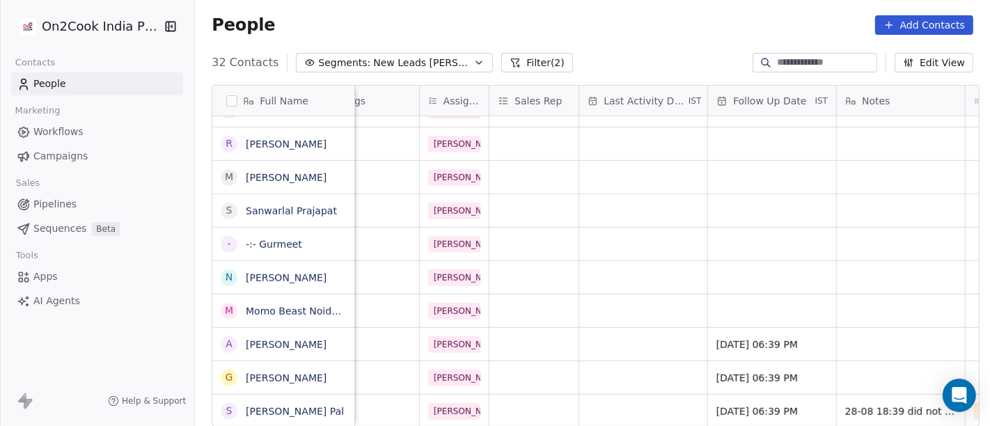
scroll to position [12, 656]
click at [627, 398] on div "grid" at bounding box center [645, 411] width 128 height 33
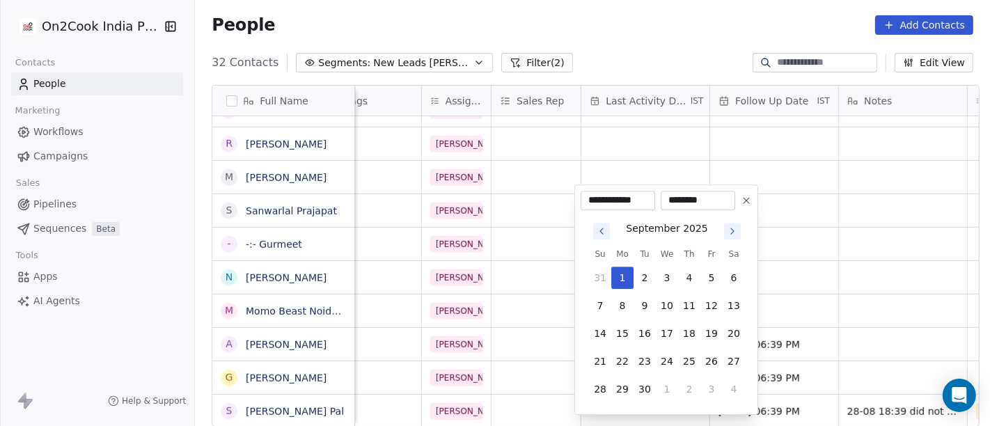
click at [600, 229] on icon "Go to previous month" at bounding box center [601, 231] width 11 height 11
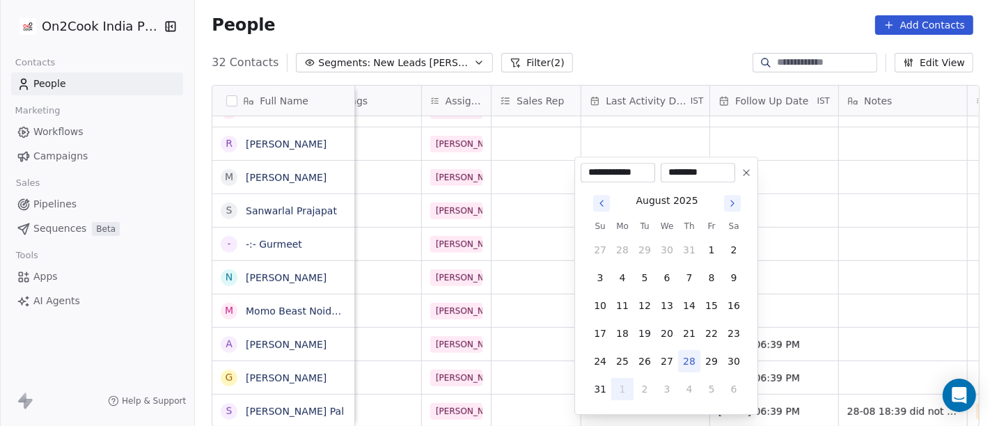
click at [691, 356] on button "28" at bounding box center [689, 361] width 22 height 22
type input "**********"
click at [920, 276] on html "On2Cook India Pvt. Ltd. Contacts People Marketing Workflows Campaigns Sales Pip…" at bounding box center [495, 213] width 990 height 426
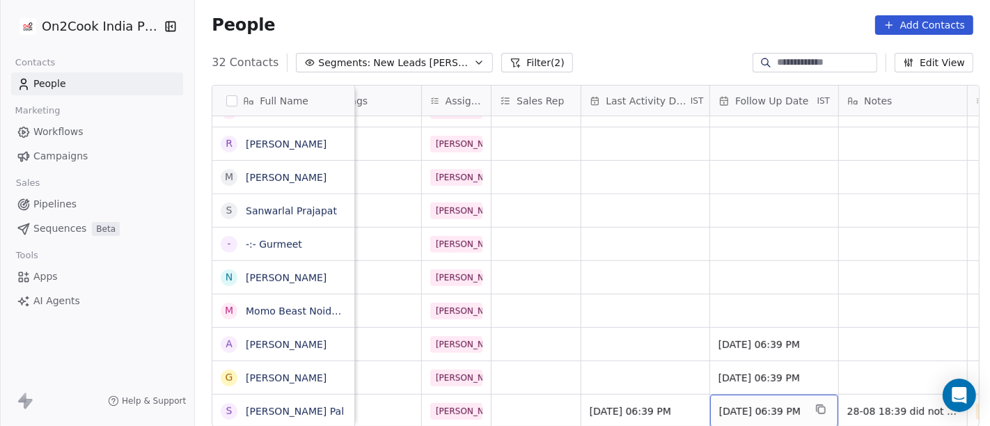
click at [745, 405] on span "28/08/2025 06:39 PM" at bounding box center [761, 412] width 85 height 14
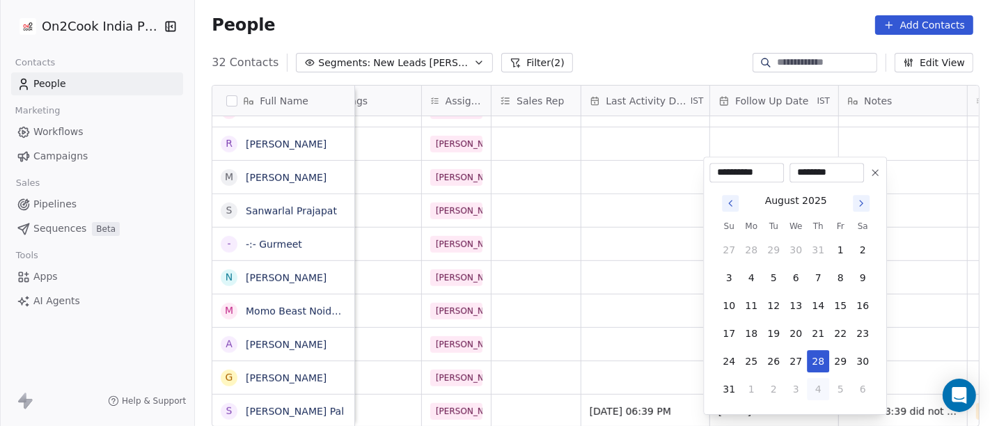
click at [815, 383] on button "4" at bounding box center [818, 389] width 22 height 22
type input "**********"
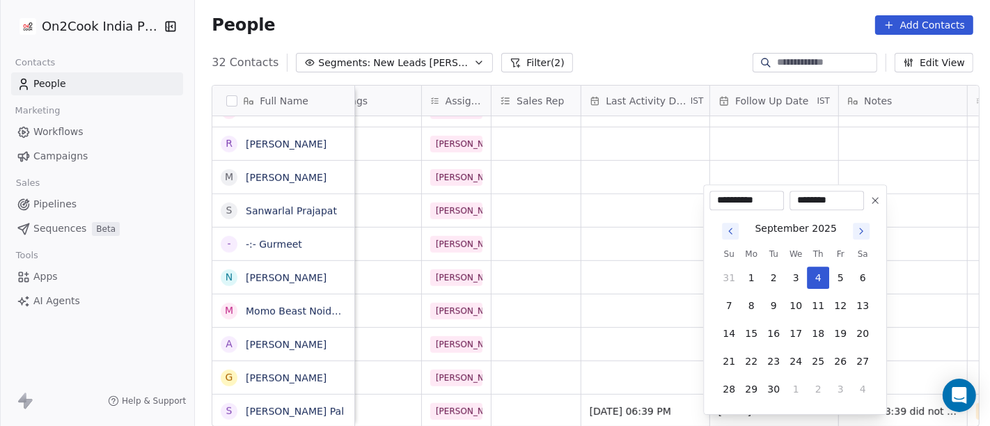
click at [618, 288] on html "On2Cook India Pvt. Ltd. Contacts People Marketing Workflows Campaigns Sales Pip…" at bounding box center [495, 213] width 990 height 426
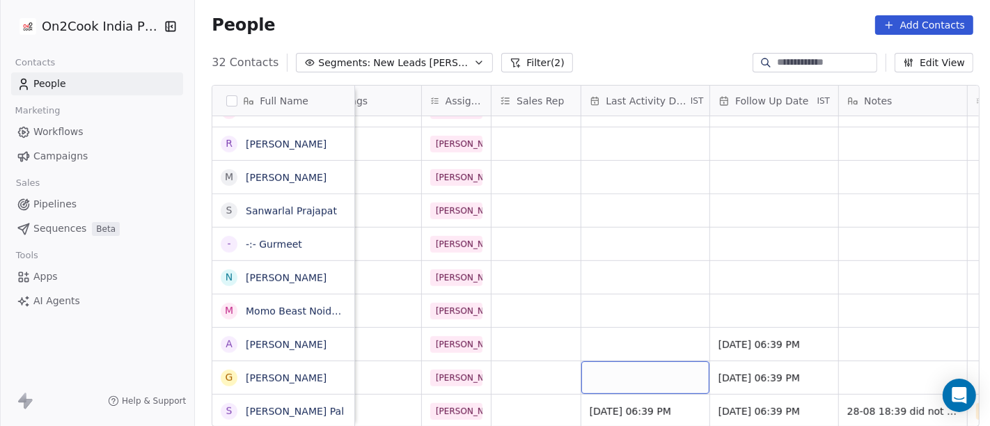
click at [581, 376] on div "grid" at bounding box center [645, 377] width 128 height 33
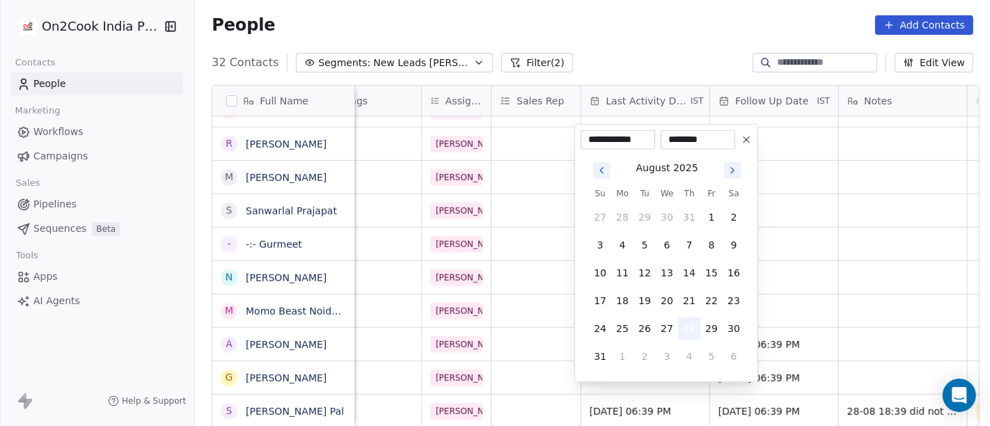
click at [691, 327] on button "28" at bounding box center [689, 329] width 22 height 22
click at [844, 285] on html "On2Cook India Pvt. Ltd. Contacts People Marketing Workflows Campaigns Sales Pip…" at bounding box center [495, 213] width 990 height 426
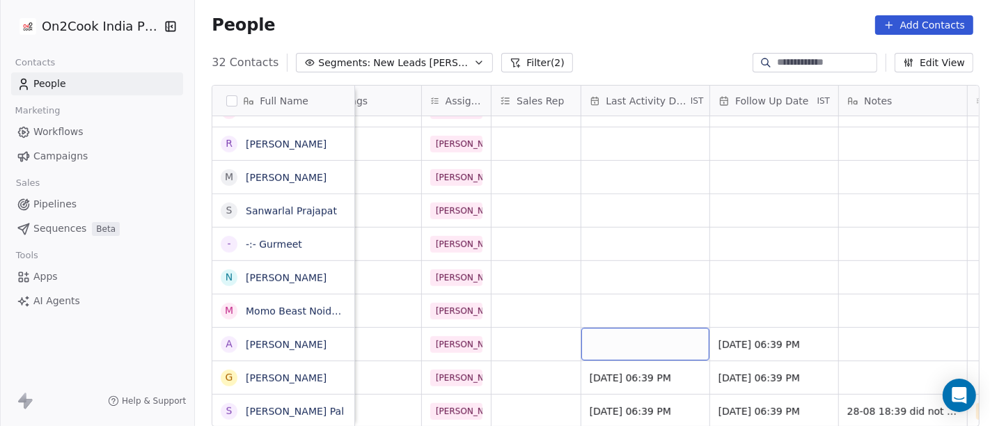
click at [626, 328] on div "grid" at bounding box center [645, 344] width 128 height 33
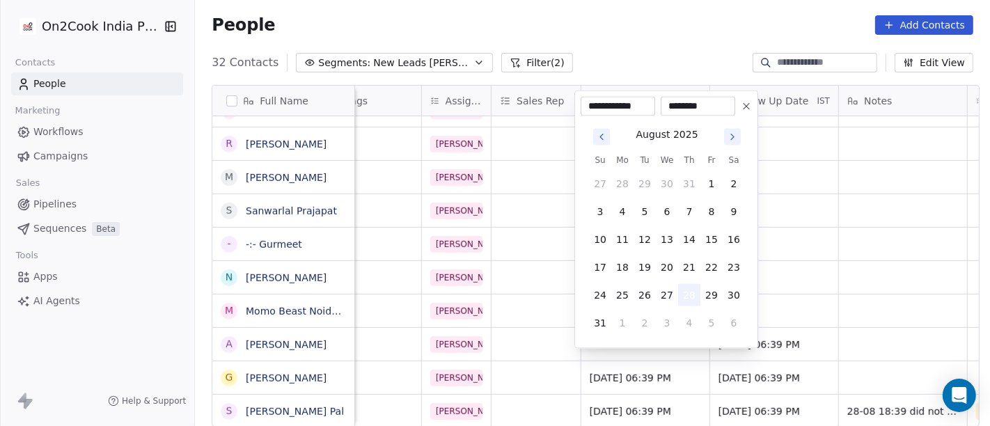
click at [687, 293] on button "28" at bounding box center [689, 295] width 22 height 22
click at [829, 273] on html "On2Cook India Pvt. Ltd. Contacts People Marketing Workflows Campaigns Sales Pip…" at bounding box center [495, 213] width 990 height 426
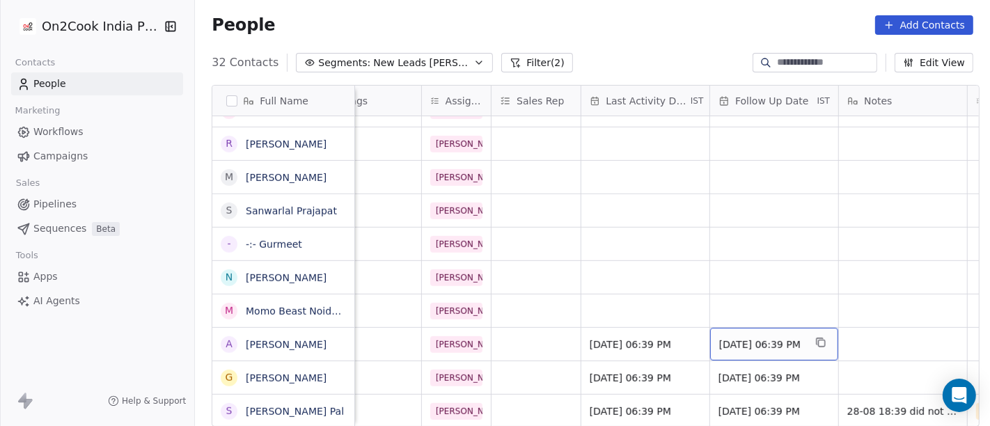
click at [746, 338] on span "28/08/2025 06:39 PM" at bounding box center [761, 345] width 85 height 14
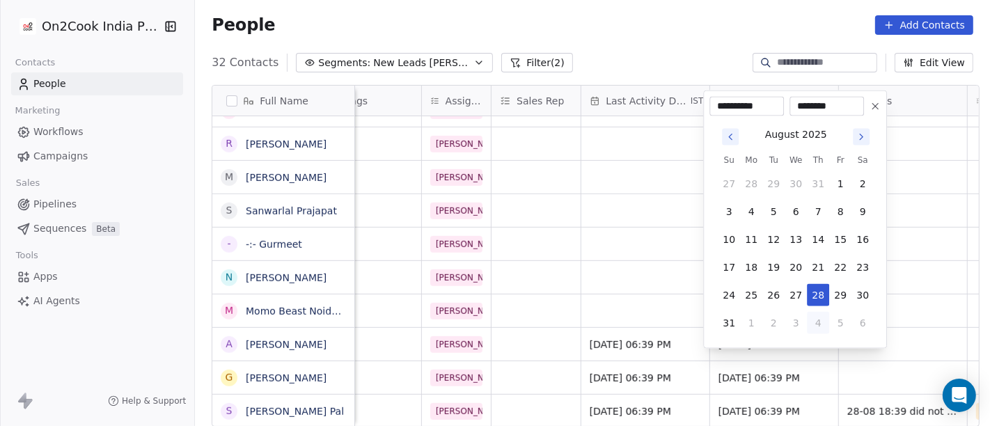
click at [817, 312] on button "4" at bounding box center [818, 323] width 22 height 22
type input "**********"
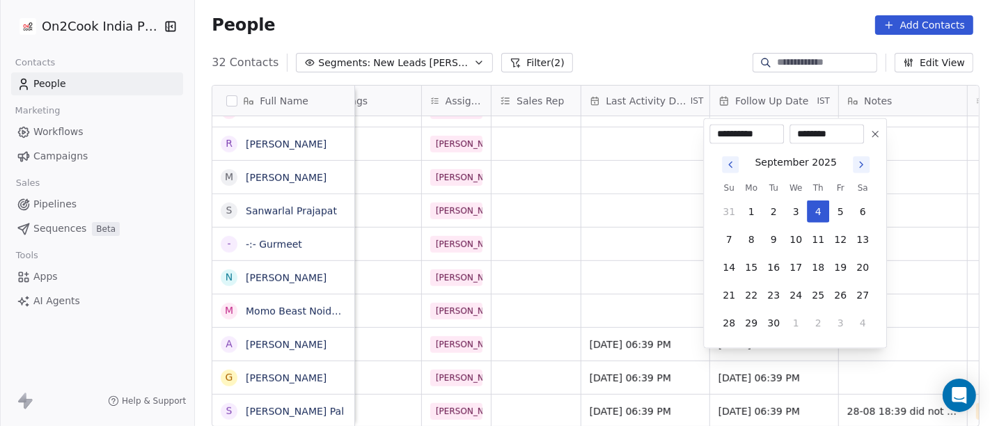
click at [909, 294] on html "On2Cook India Pvt. Ltd. Contacts People Marketing Workflows Campaigns Sales Pip…" at bounding box center [495, 213] width 990 height 426
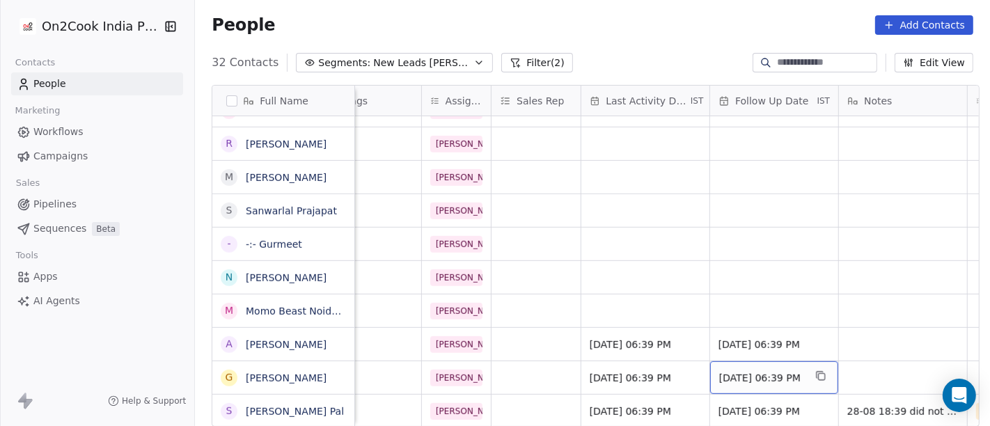
click at [755, 371] on span "28/08/2025 06:39 PM" at bounding box center [761, 378] width 85 height 14
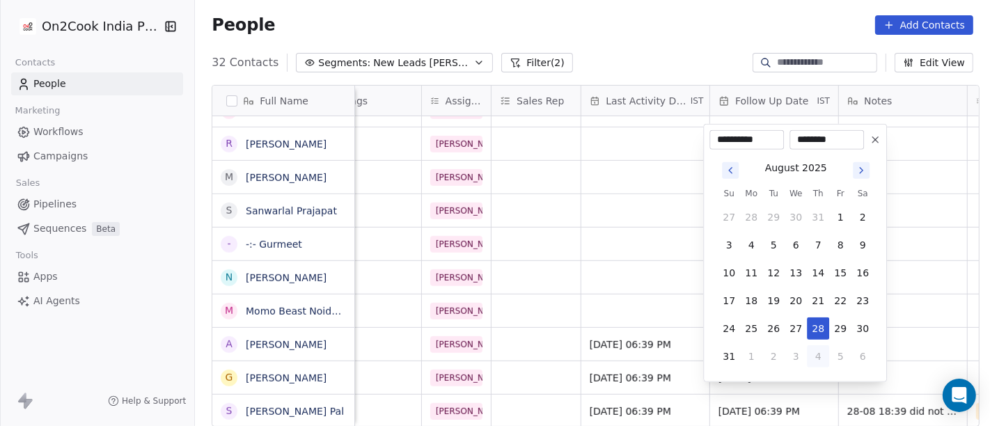
click at [820, 349] on button "4" at bounding box center [818, 356] width 22 height 22
type input "**********"
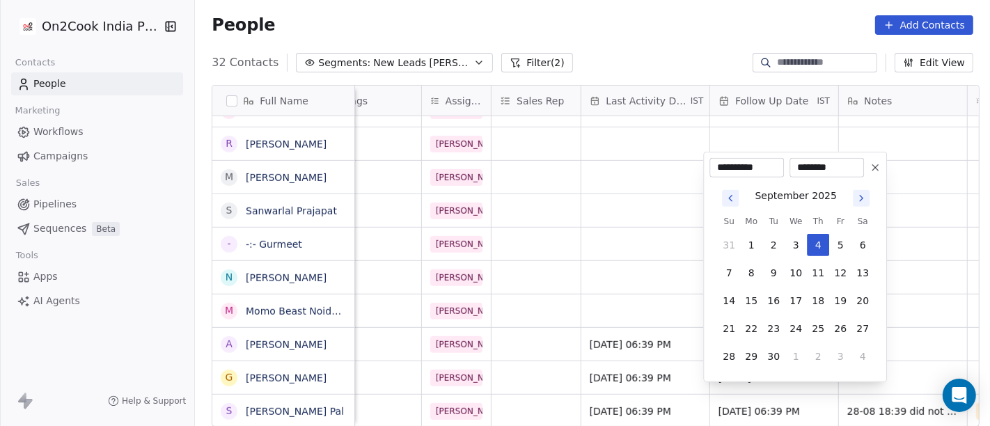
click at [936, 334] on html "On2Cook India Pvt. Ltd. Contacts People Marketing Workflows Campaigns Sales Pip…" at bounding box center [495, 213] width 990 height 426
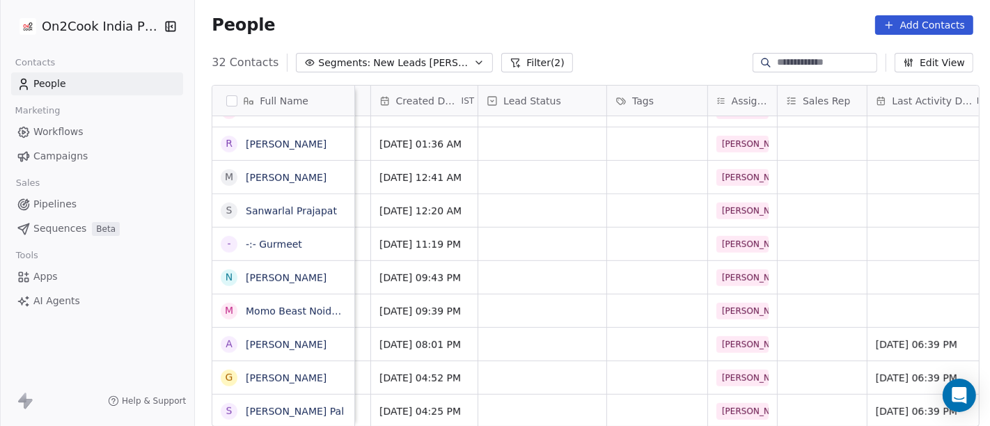
scroll to position [12, 366]
click at [548, 395] on div "grid" at bounding box center [546, 411] width 128 height 33
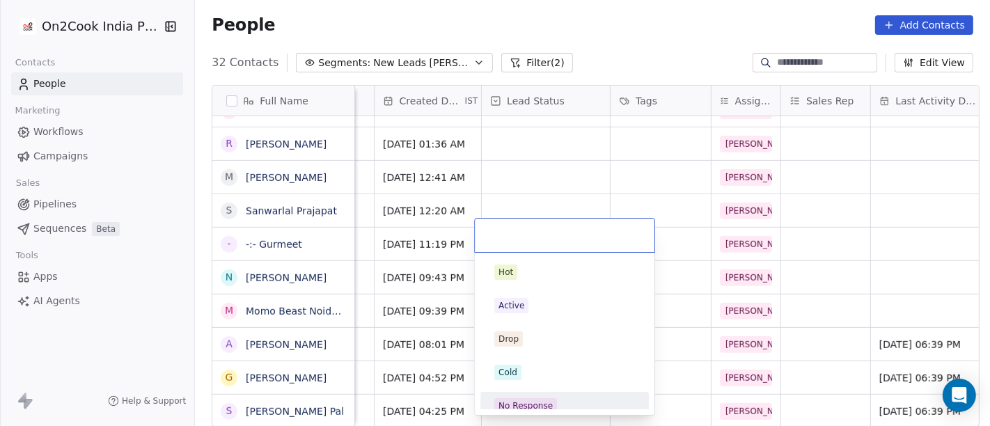
click at [555, 395] on div "No Response" at bounding box center [564, 406] width 157 height 22
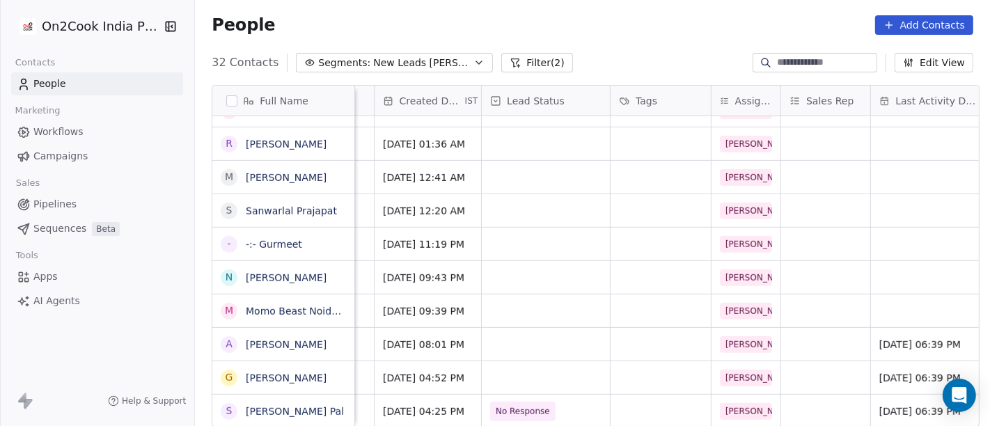
scroll to position [12, 0]
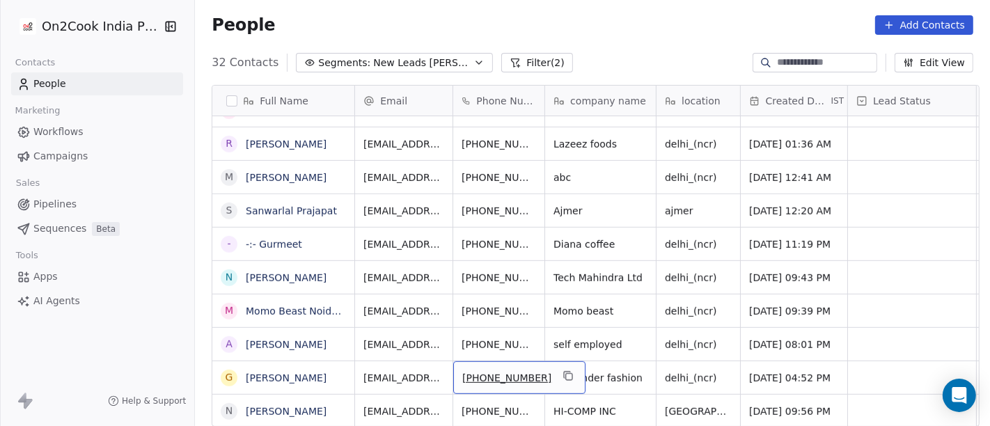
click at [553, 361] on div "+919990804342" at bounding box center [519, 377] width 132 height 33
click at [563, 370] on icon "grid" at bounding box center [568, 375] width 11 height 11
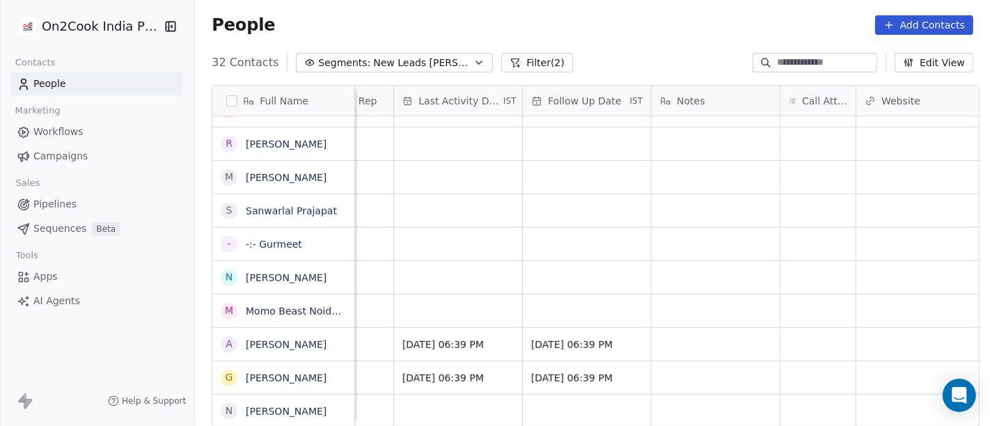
scroll to position [12, 845]
click at [782, 373] on div "grid" at bounding box center [816, 377] width 75 height 33
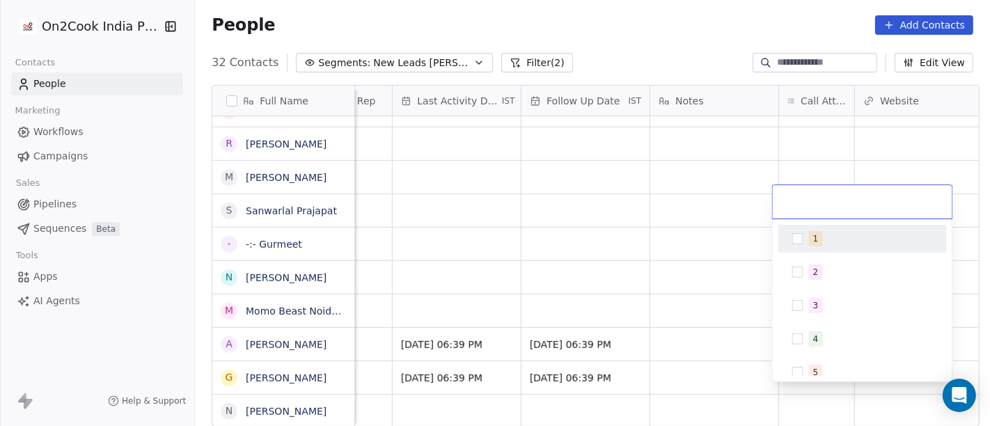
click at [815, 244] on div "1" at bounding box center [816, 239] width 6 height 13
click at [687, 264] on html "On2Cook India Pvt. Ltd. Contacts People Marketing Workflows Campaigns Sales Pip…" at bounding box center [495, 213] width 990 height 426
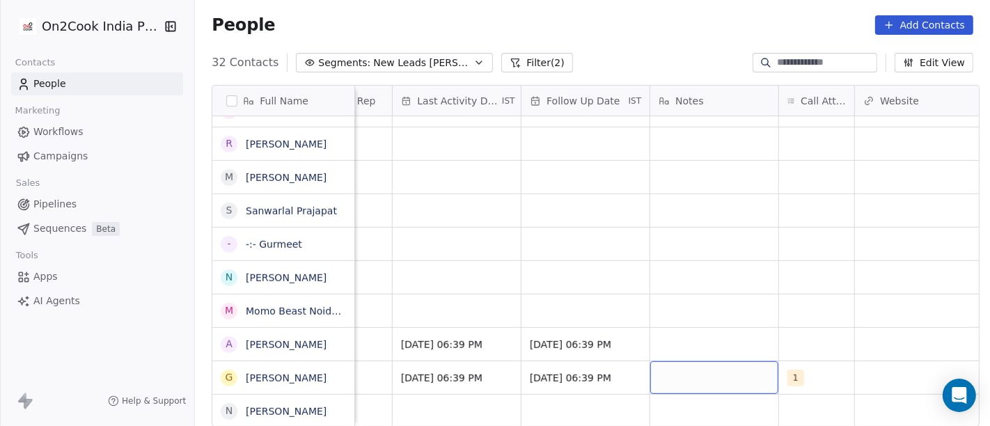
click at [713, 374] on div "grid" at bounding box center [714, 377] width 128 height 33
type textarea "**********"
click at [717, 316] on html "On2Cook India Pvt. Ltd. Contacts People Marketing Workflows Campaigns Sales Pip…" at bounding box center [495, 213] width 990 height 426
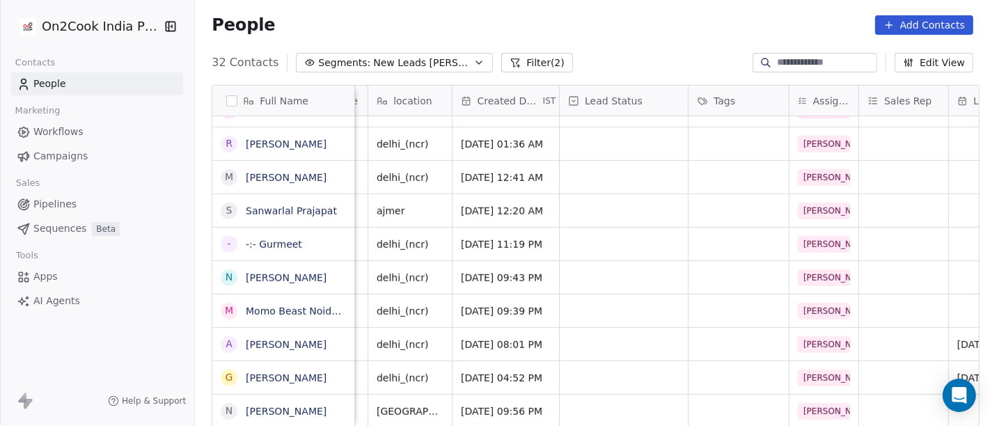
scroll to position [12, 283]
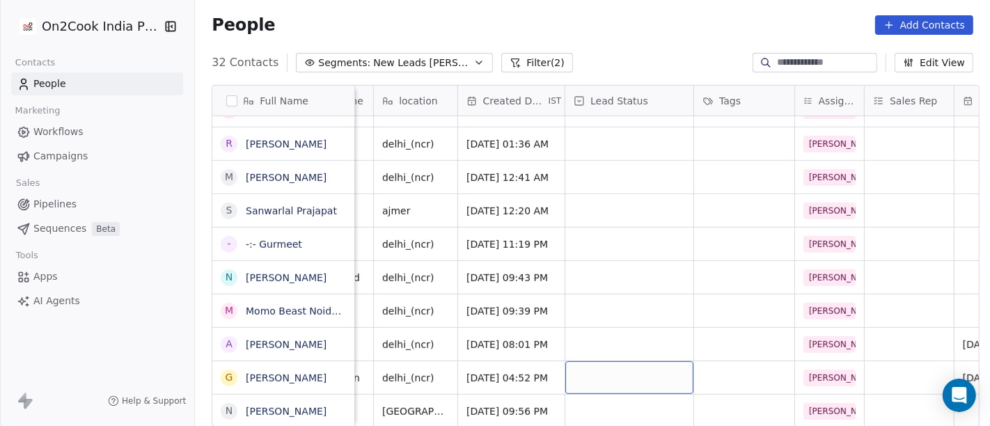
click at [583, 361] on div "grid" at bounding box center [629, 377] width 128 height 33
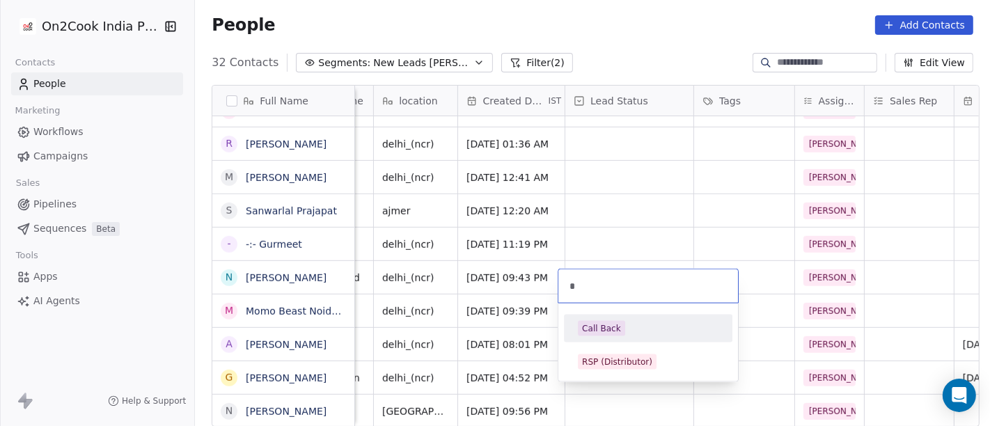
type input "*"
click at [628, 327] on div "Call Back" at bounding box center [648, 328] width 141 height 15
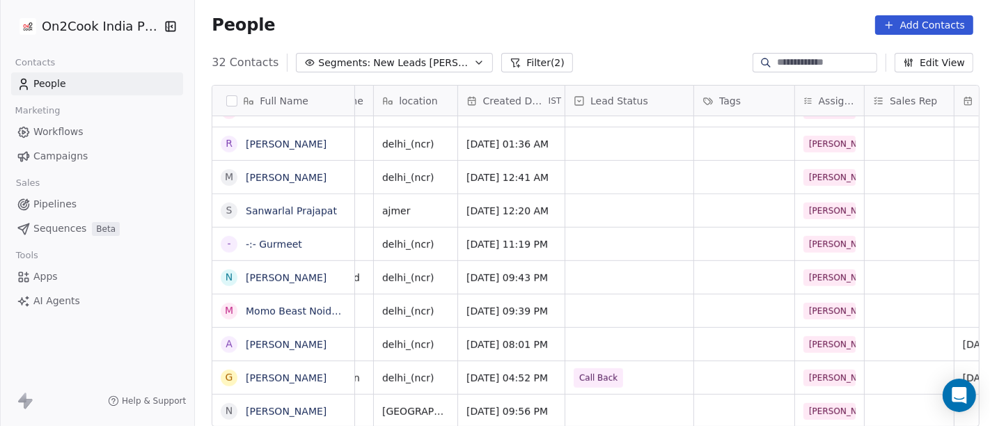
scroll to position [12, 0]
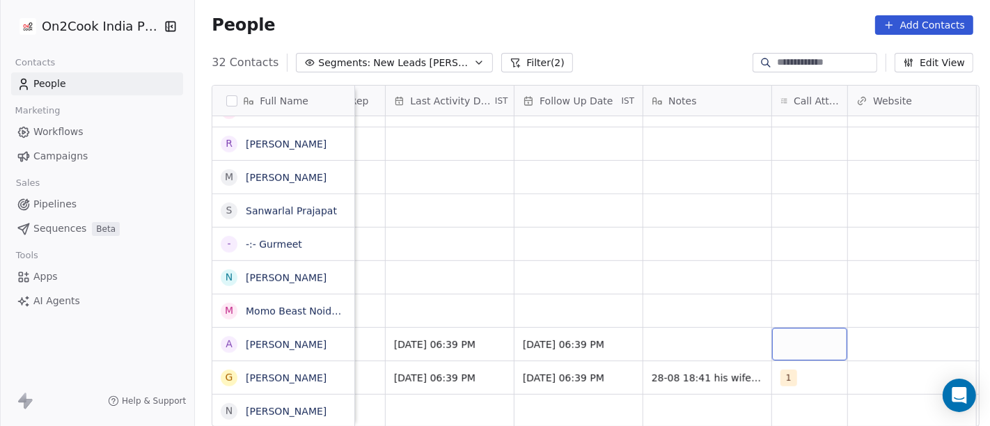
click at [780, 335] on div "grid" at bounding box center [809, 344] width 75 height 33
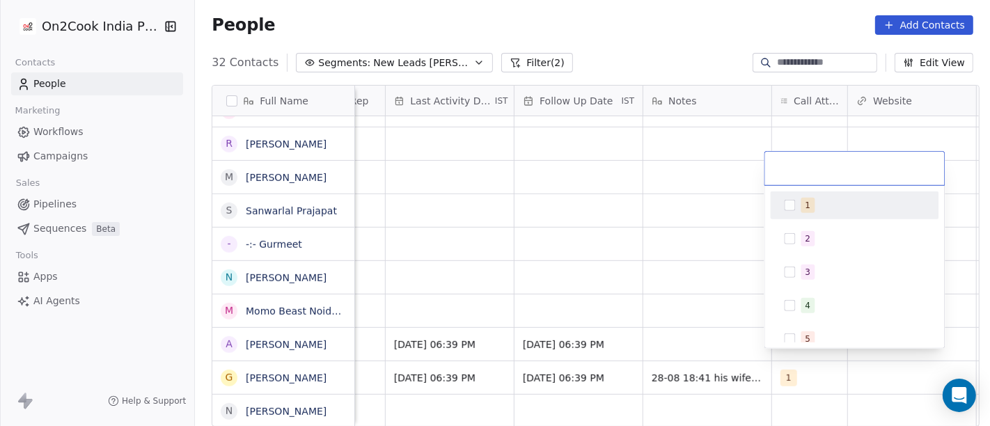
scroll to position [12, 852]
click at [785, 216] on div "1" at bounding box center [855, 205] width 168 height 28
click at [699, 215] on html "On2Cook India Pvt. Ltd. Contacts People Marketing Workflows Campaigns Sales Pip…" at bounding box center [495, 213] width 990 height 426
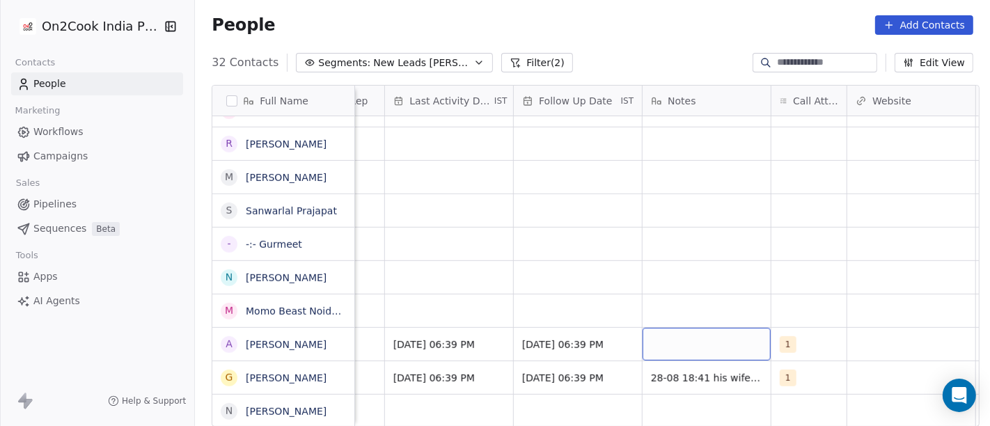
click at [688, 328] on div "grid" at bounding box center [707, 344] width 128 height 33
type textarea "**"
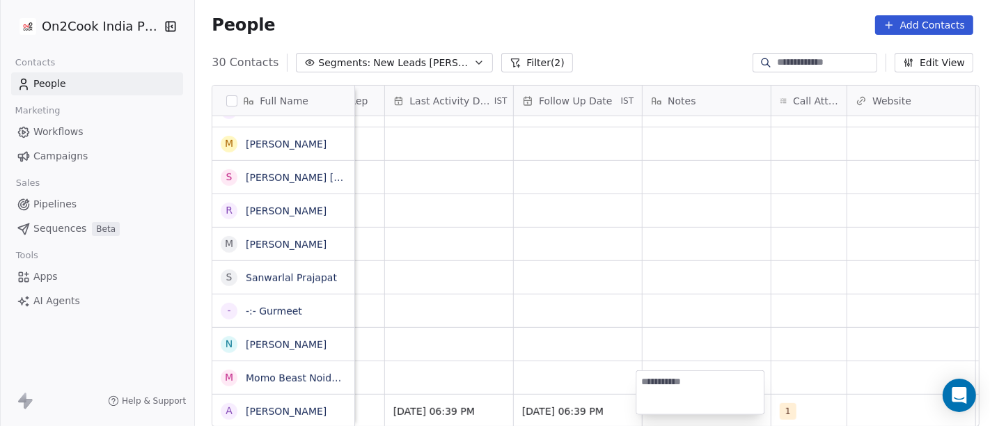
scroll to position [691, 0]
type textarea "**********"
click at [688, 325] on html "On2Cook India Pvt. Ltd. Contacts People Marketing Workflows Campaigns Sales Pip…" at bounding box center [495, 213] width 990 height 426
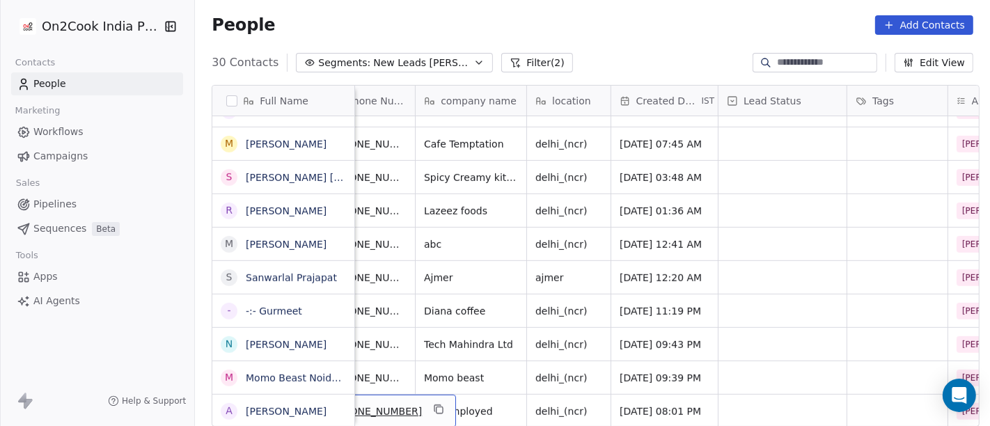
scroll to position [12, 97]
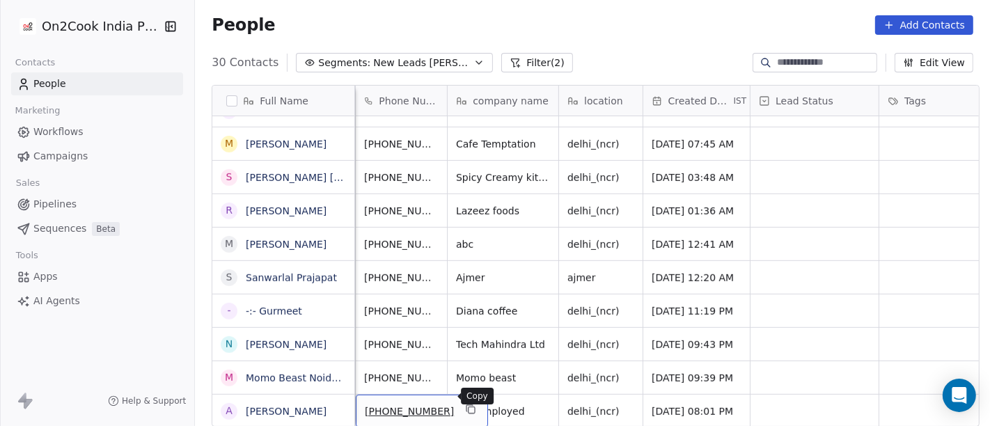
click at [465, 404] on icon "grid" at bounding box center [470, 409] width 11 height 11
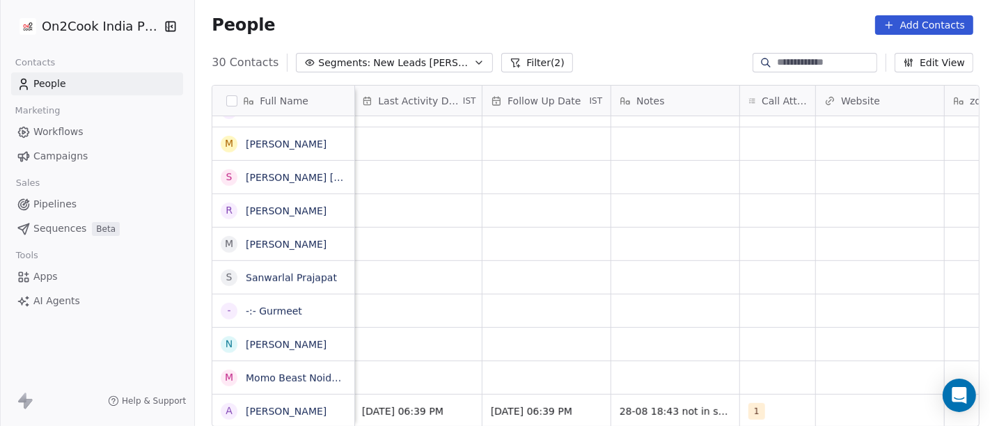
scroll to position [12, 885]
click at [687, 405] on span "28-08 18:43 not in service" at bounding box center [683, 412] width 129 height 14
type textarea "**********"
click at [670, 367] on html "On2Cook India Pvt. Ltd. Contacts People Marketing Workflows Campaigns Sales Pip…" at bounding box center [495, 213] width 990 height 426
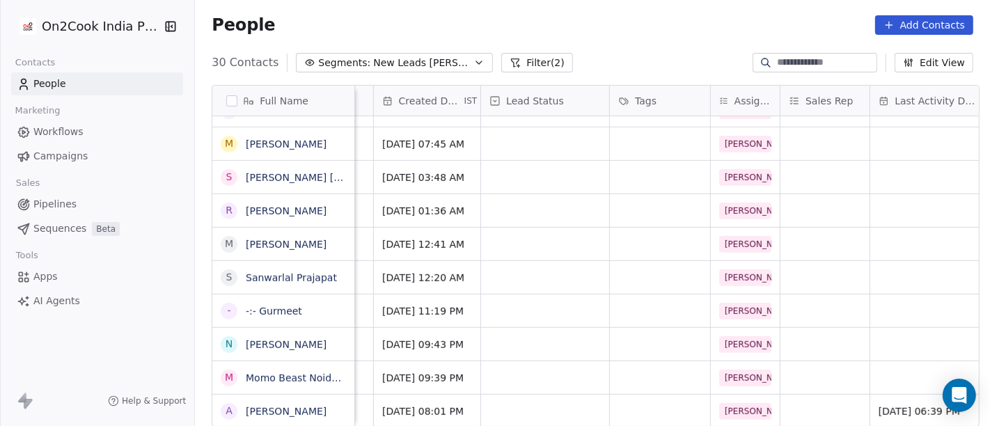
scroll to position [12, 368]
click at [533, 398] on div "grid" at bounding box center [544, 411] width 128 height 33
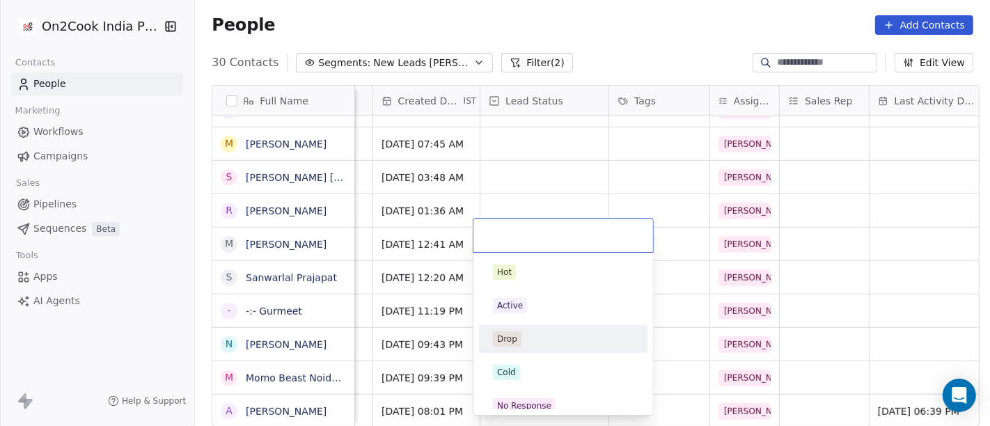
click at [514, 339] on div "Drop" at bounding box center [507, 339] width 20 height 13
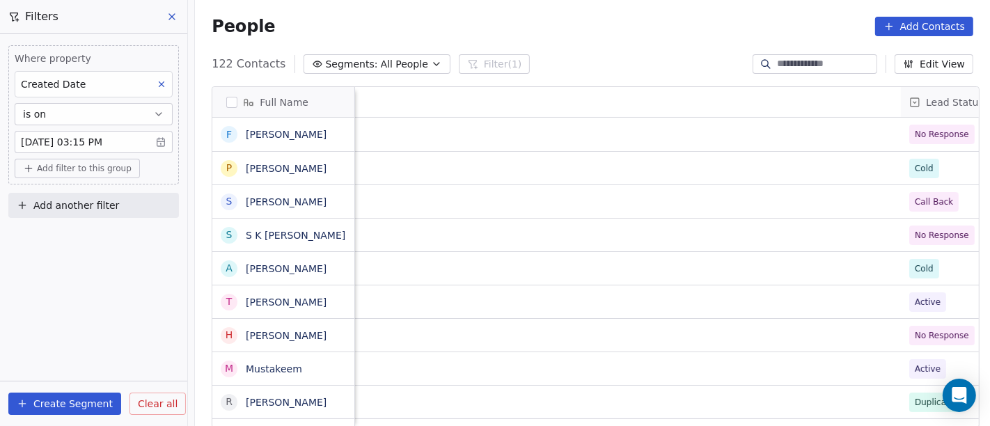
click at [777, 65] on input at bounding box center [825, 64] width 97 height 14
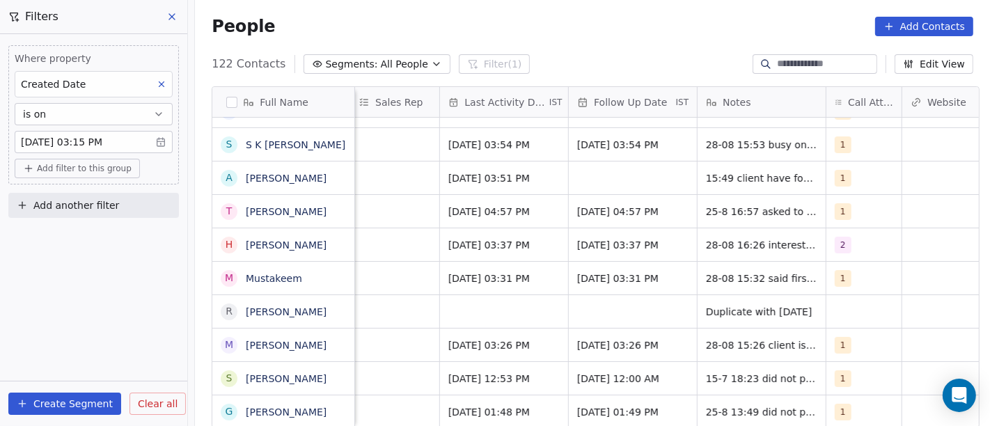
paste input "**********"
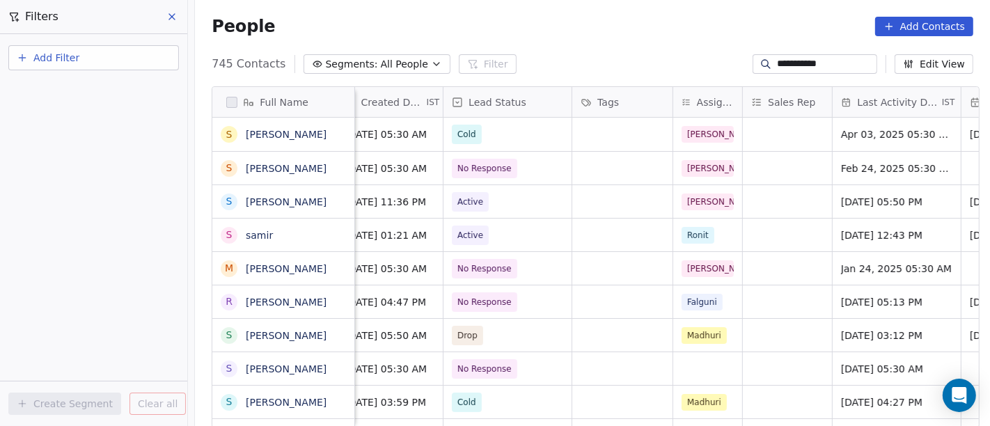
scroll to position [0, 460]
type input "**********"
click at [491, 196] on span "Active" at bounding box center [492, 201] width 85 height 19
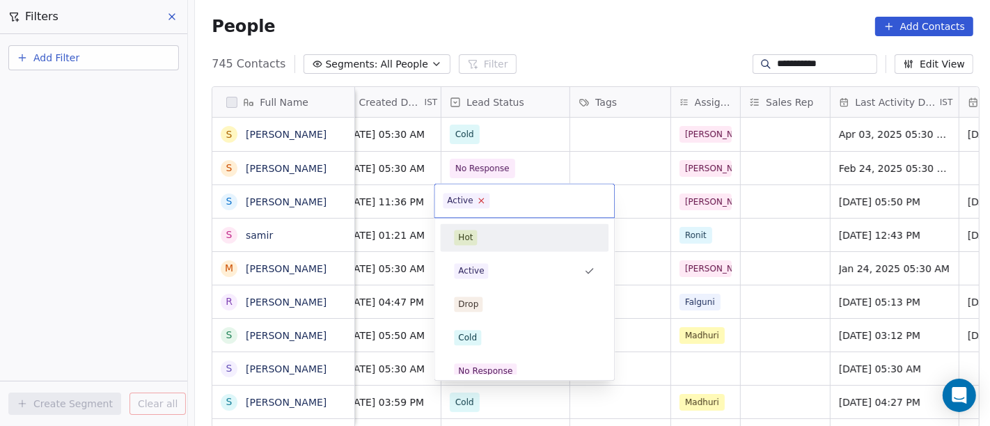
click at [477, 201] on icon at bounding box center [481, 200] width 9 height 9
click at [744, 207] on html "**********" at bounding box center [495, 213] width 990 height 426
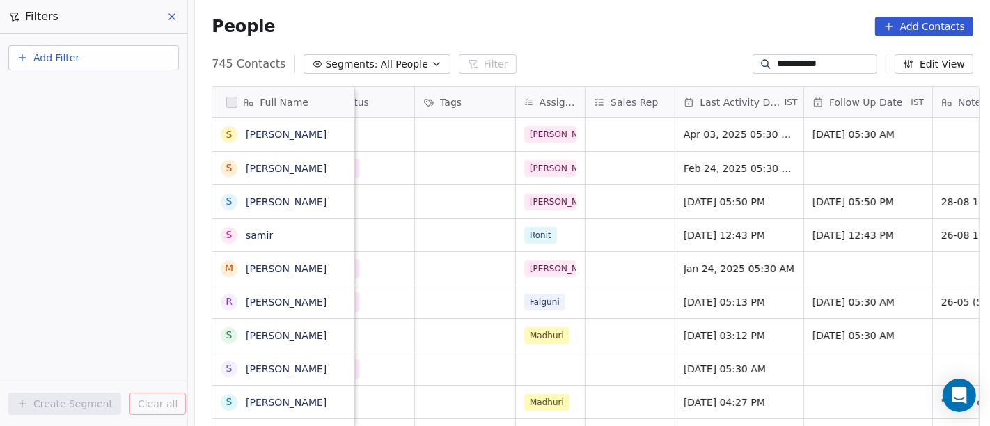
scroll to position [0, 616]
click at [753, 202] on span "[DATE] 05:50 PM" at bounding box center [726, 202] width 85 height 14
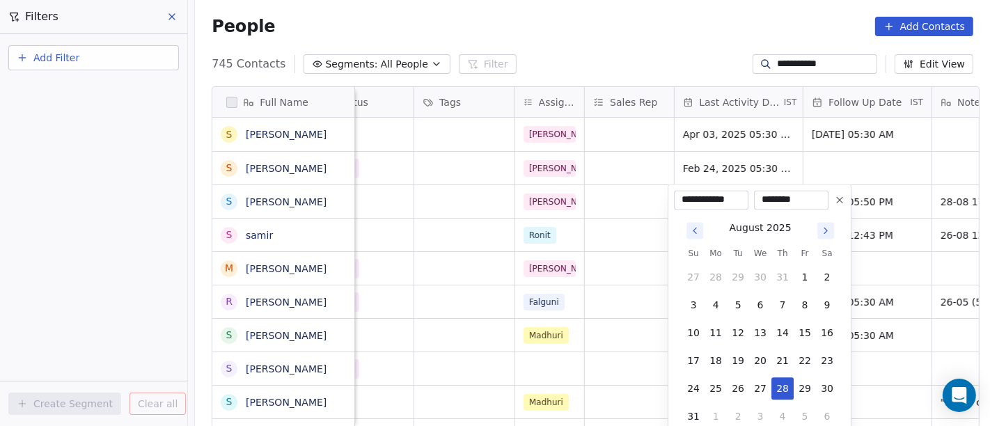
click at [837, 199] on icon at bounding box center [839, 199] width 11 height 11
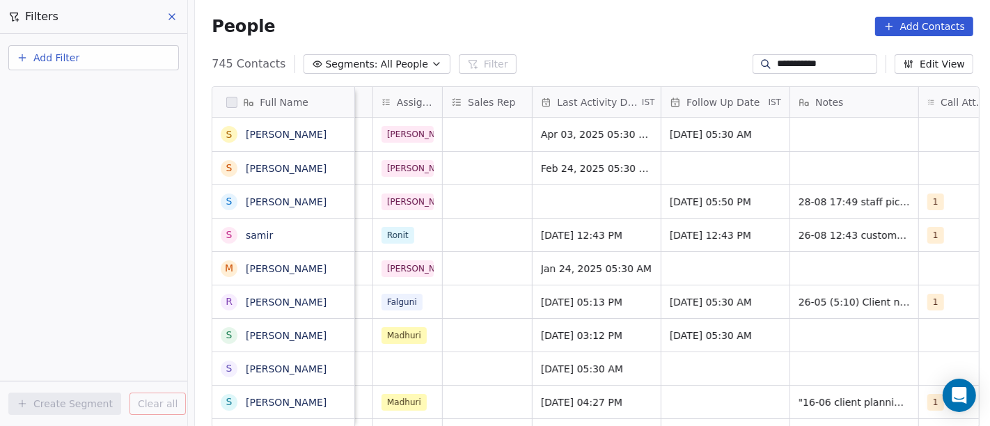
scroll to position [0, 766]
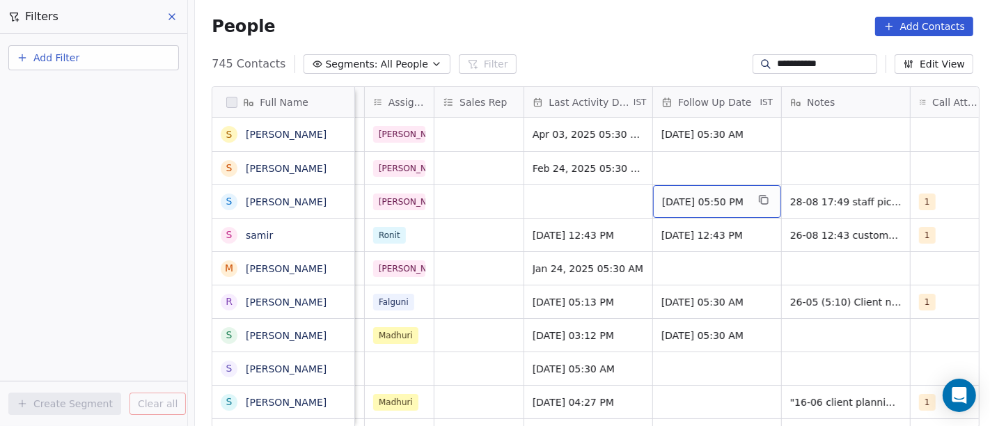
click at [704, 197] on span "[DATE] 05:50 PM" at bounding box center [704, 202] width 85 height 14
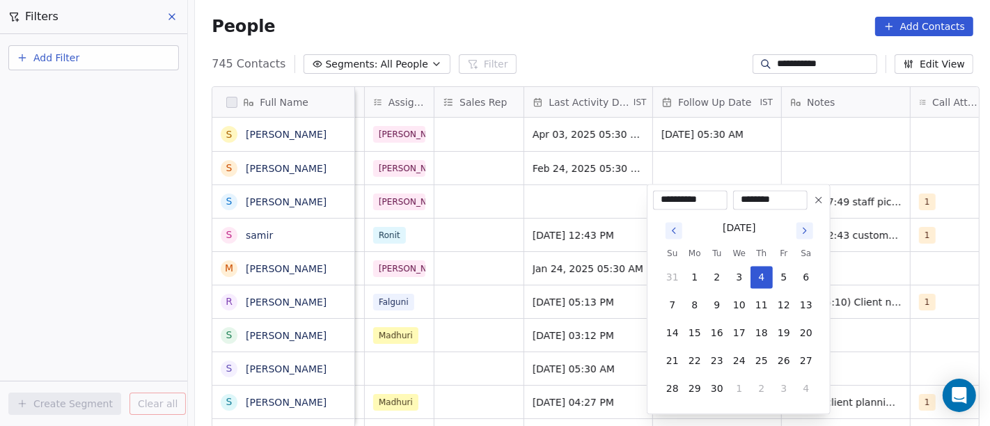
click at [822, 201] on icon at bounding box center [818, 199] width 11 height 11
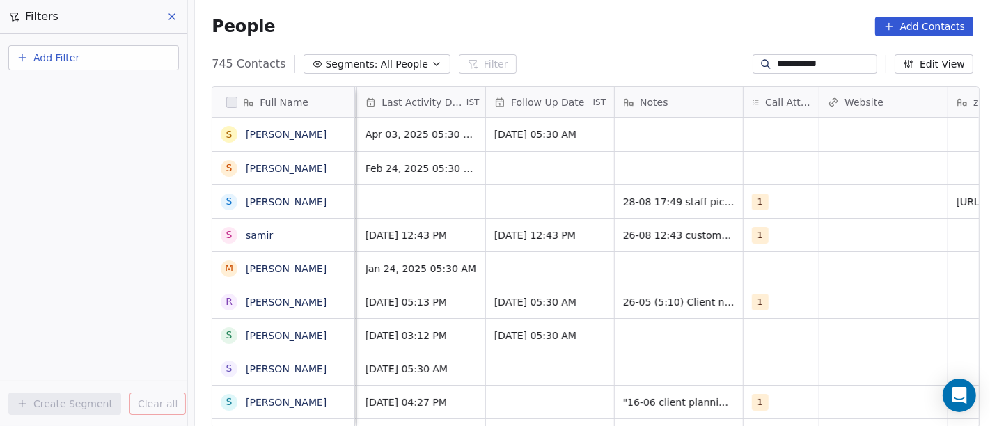
scroll to position [0, 945]
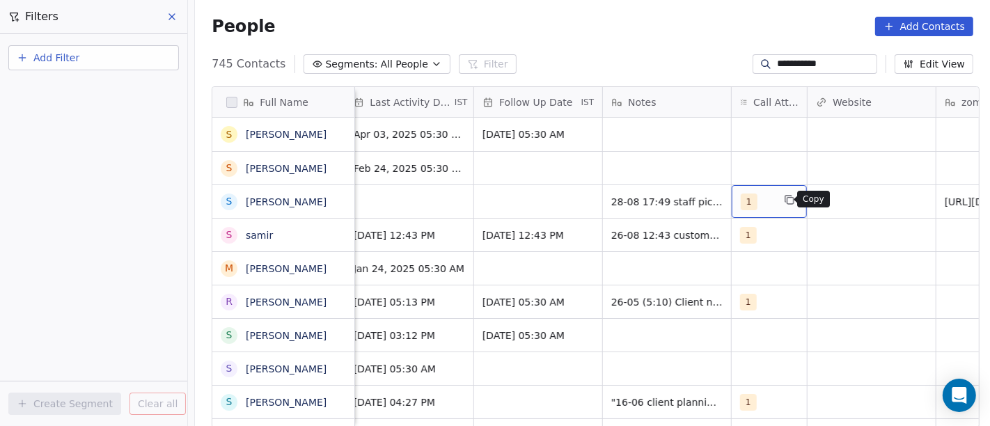
click at [784, 204] on icon "grid" at bounding box center [789, 199] width 11 height 11
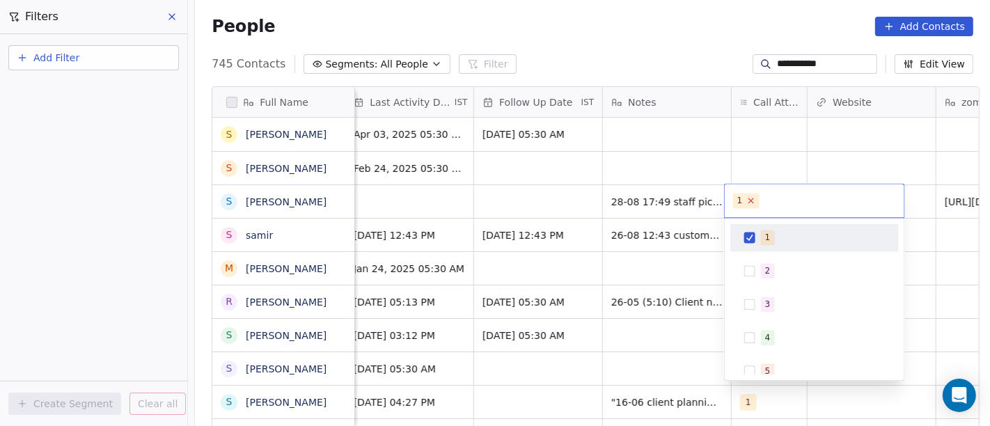
click at [752, 203] on icon at bounding box center [750, 200] width 9 height 9
click at [755, 138] on html "**********" at bounding box center [495, 213] width 990 height 426
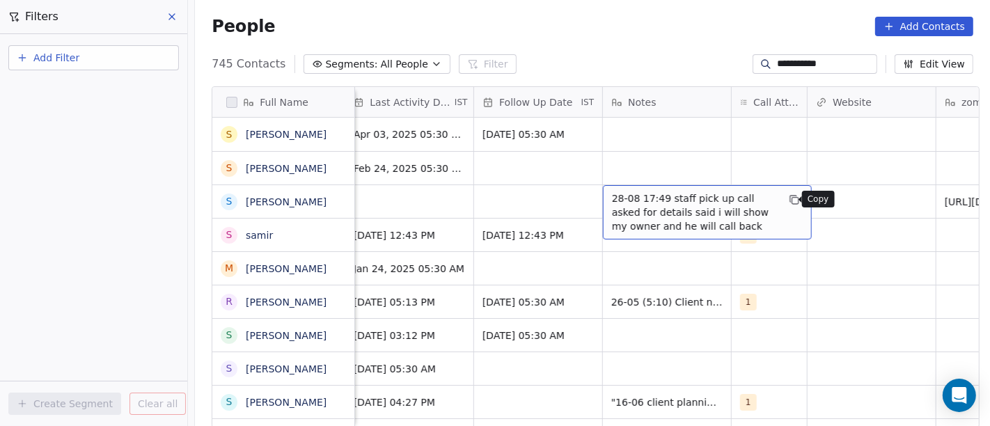
click at [786, 203] on button "grid" at bounding box center [794, 199] width 17 height 17
click at [686, 220] on span "28-08 17:49 staff pick up call asked for details said i will show my owner and …" at bounding box center [695, 212] width 166 height 42
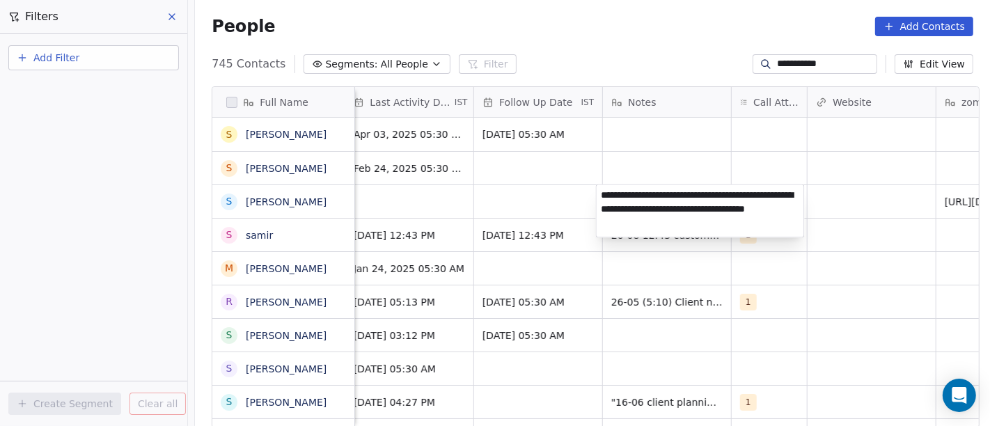
click at [686, 220] on textarea "**********" at bounding box center [700, 211] width 207 height 52
click at [675, 162] on html "**********" at bounding box center [495, 213] width 990 height 426
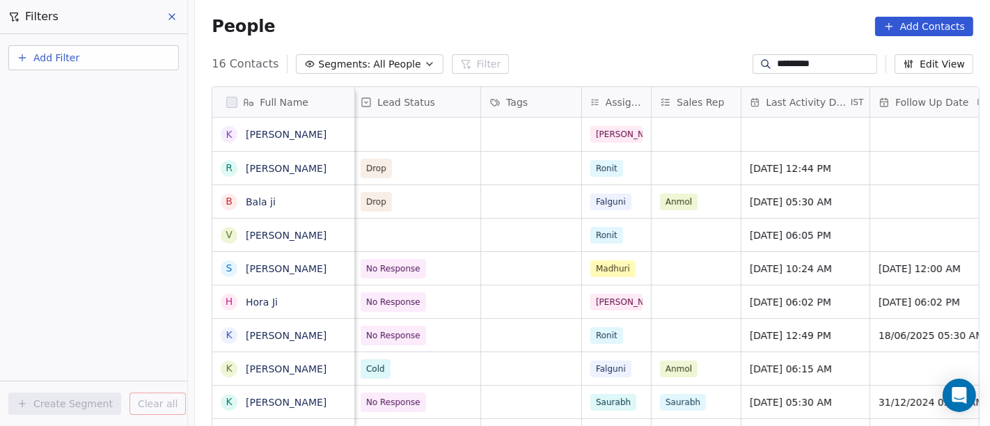
scroll to position [0, 755]
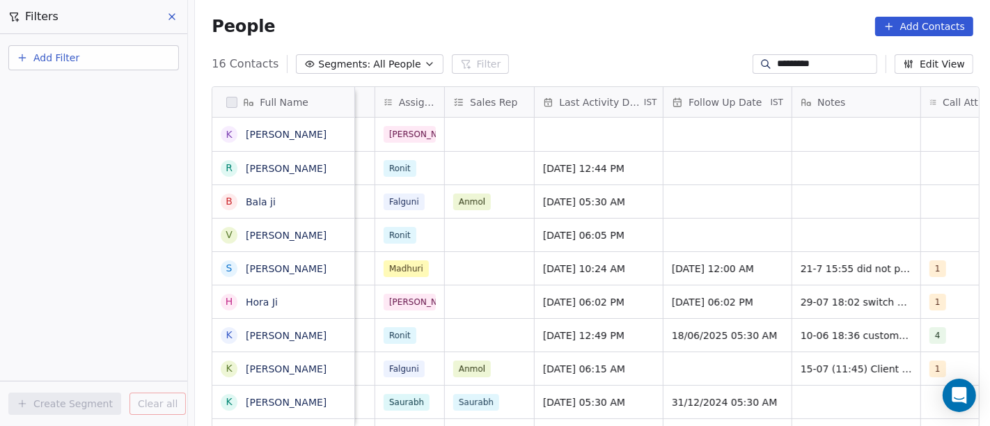
type input "*********"
click at [594, 137] on div "grid" at bounding box center [599, 134] width 128 height 33
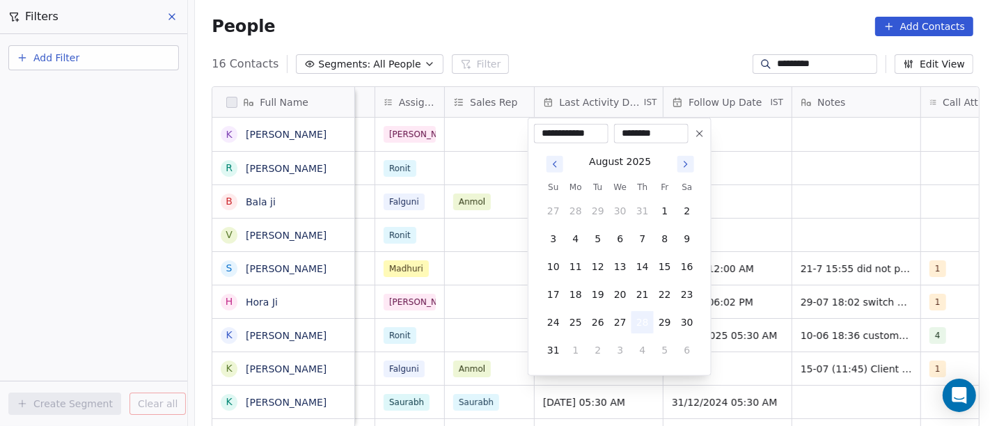
click at [643, 325] on button "28" at bounding box center [643, 322] width 22 height 22
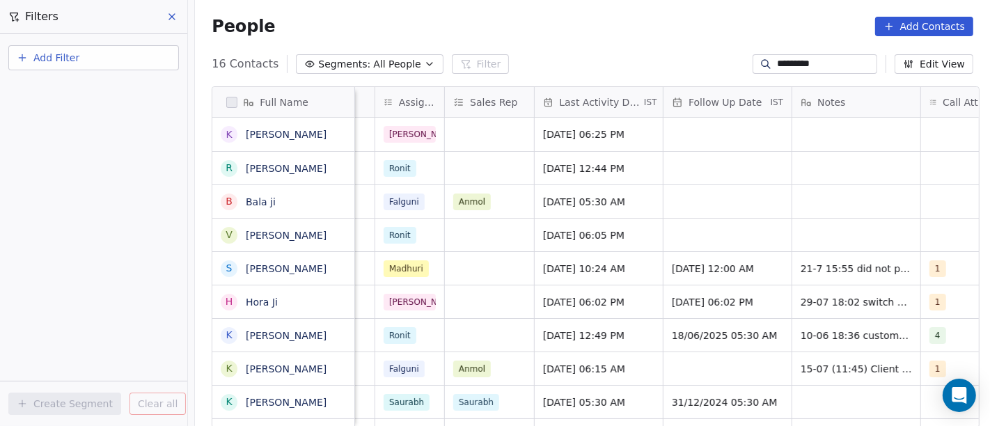
click at [589, 43] on html "On2Cook India Pvt. Ltd. Contacts People Marketing Workflows Campaigns Sales Pip…" at bounding box center [495, 213] width 990 height 426
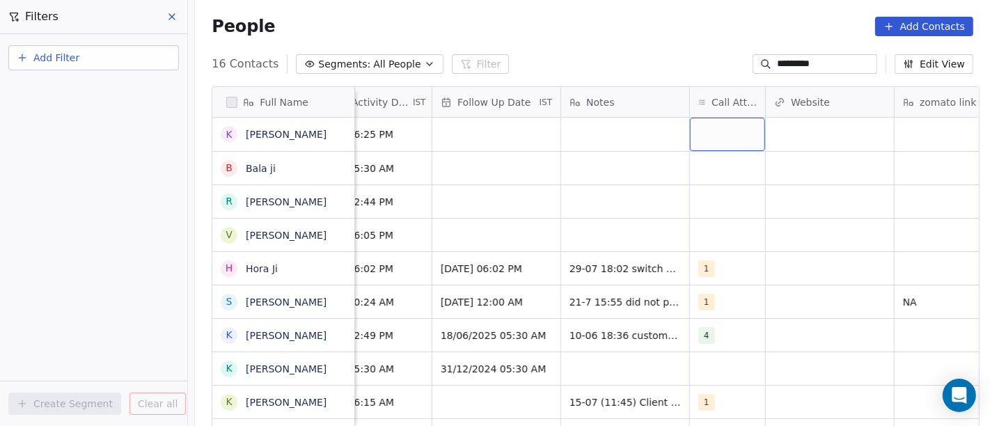
click at [720, 136] on div "grid" at bounding box center [727, 134] width 75 height 33
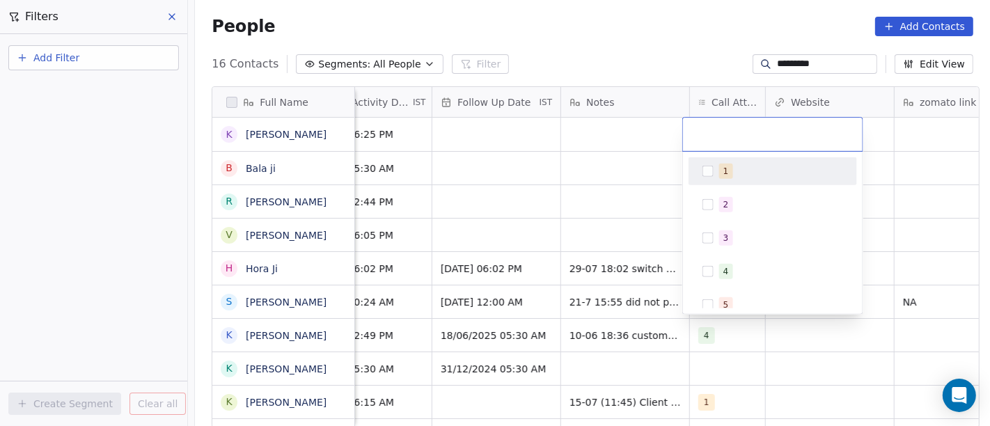
click at [722, 175] on span "1" at bounding box center [726, 171] width 14 height 15
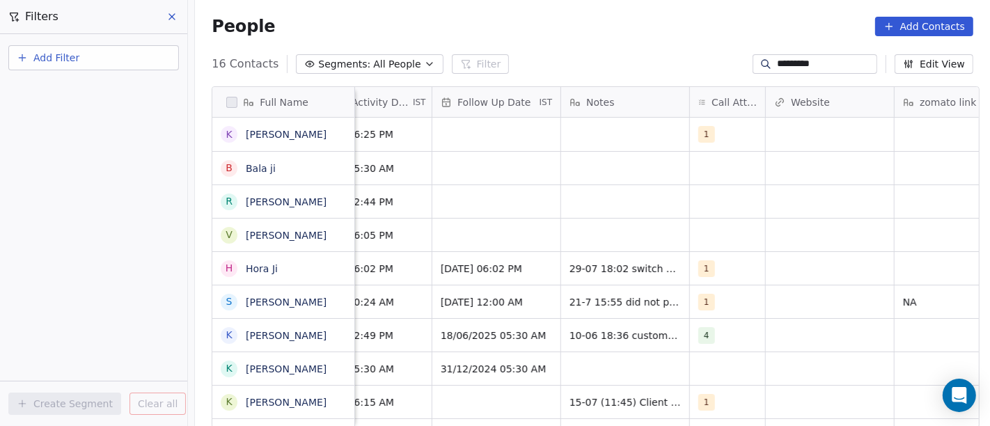
click at [615, 29] on html "On2Cook India Pvt. Ltd. Contacts People Marketing Workflows Campaigns Sales Pip…" at bounding box center [495, 213] width 990 height 426
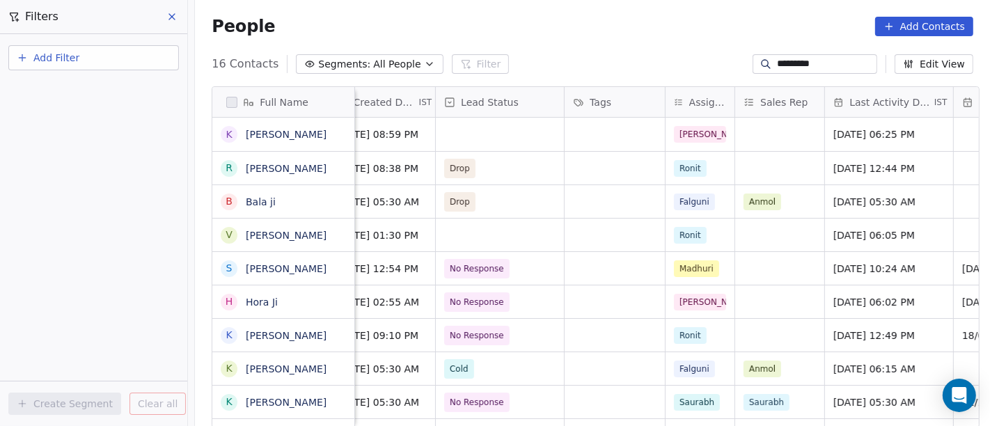
scroll to position [8, 464]
click at [502, 125] on div "grid" at bounding box center [501, 134] width 128 height 33
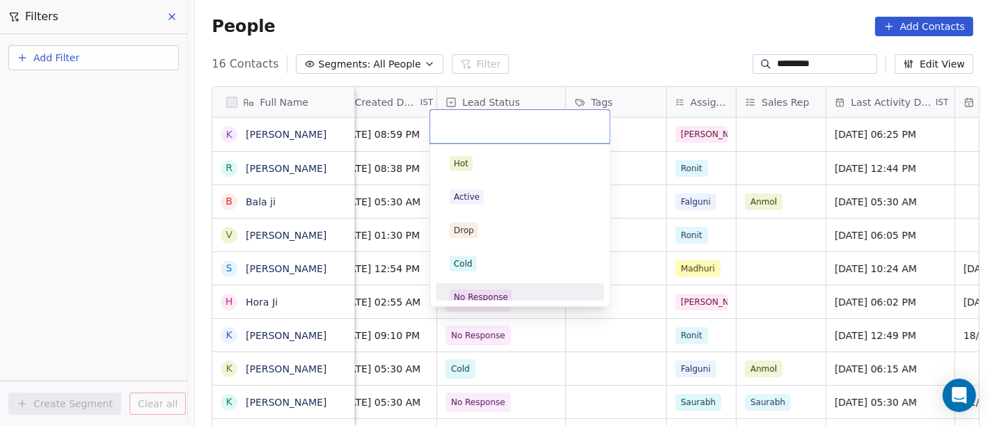
click at [512, 303] on div "Hot Active Drop Cold No Response Onsite Demo RSP (Distributor) Converted Duplic…" at bounding box center [520, 225] width 180 height 162
click at [508, 286] on div "No Response" at bounding box center [519, 297] width 157 height 22
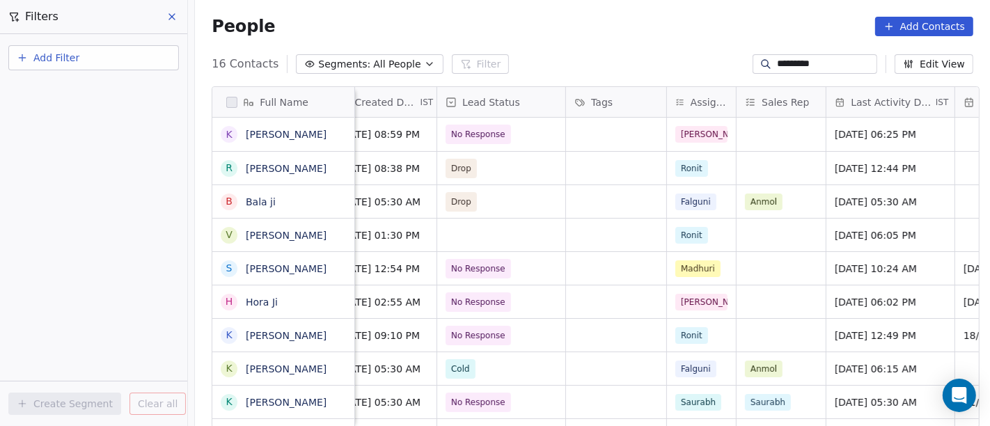
click at [554, 41] on div "People Add Contacts" at bounding box center [592, 26] width 795 height 53
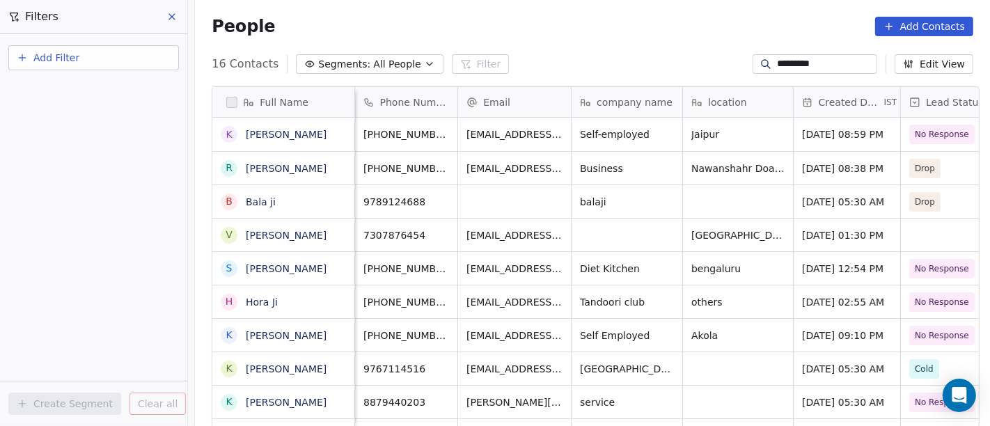
scroll to position [1, 0]
click at [455, 138] on div "[PHONE_NUMBER]" at bounding box center [421, 134] width 132 height 33
click at [467, 131] on icon "grid" at bounding box center [470, 131] width 6 height 6
click at [614, 46] on div "People Add Contacts" at bounding box center [592, 26] width 795 height 53
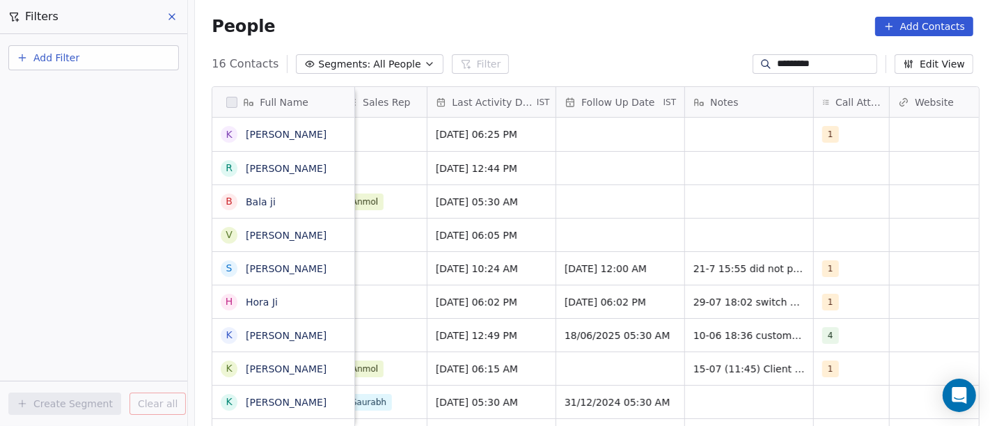
scroll to position [1, 863]
click at [599, 130] on div "grid" at bounding box center [620, 134] width 128 height 33
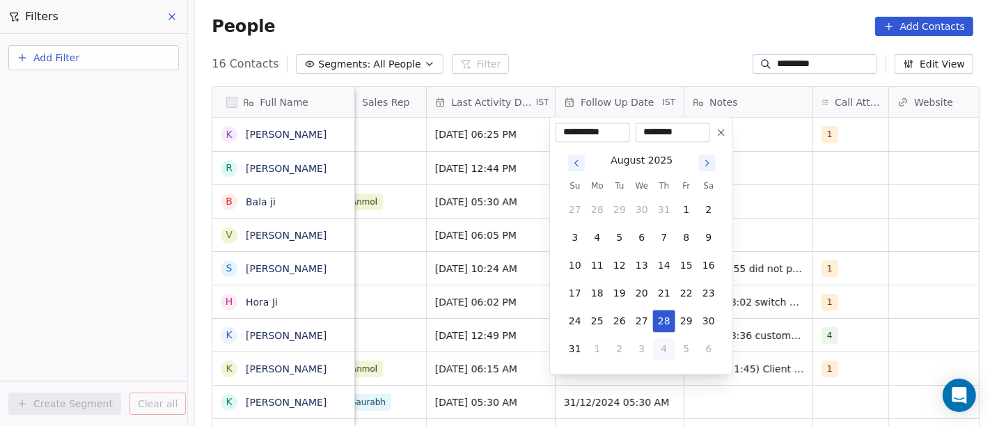
click at [659, 345] on button "4" at bounding box center [664, 349] width 22 height 22
type input "**********"
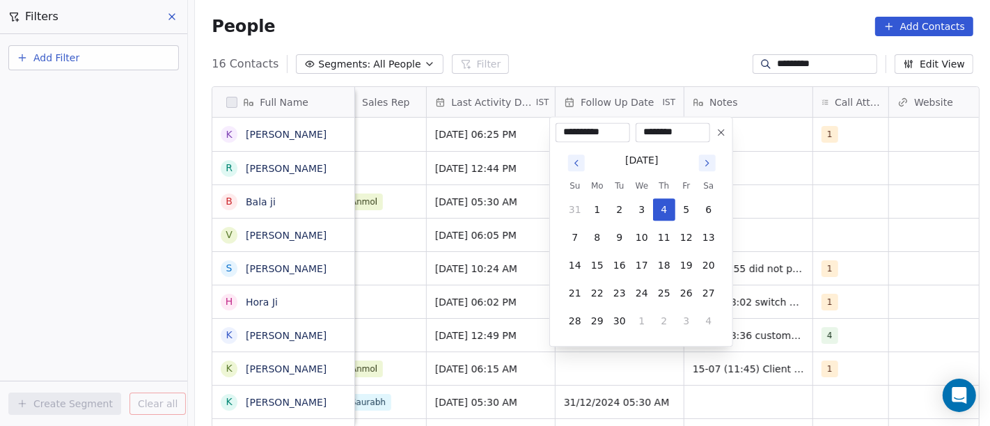
click at [645, 42] on html "On2Cook India Pvt. Ltd. Contacts People Marketing Workflows Campaigns Sales Pip…" at bounding box center [495, 213] width 990 height 426
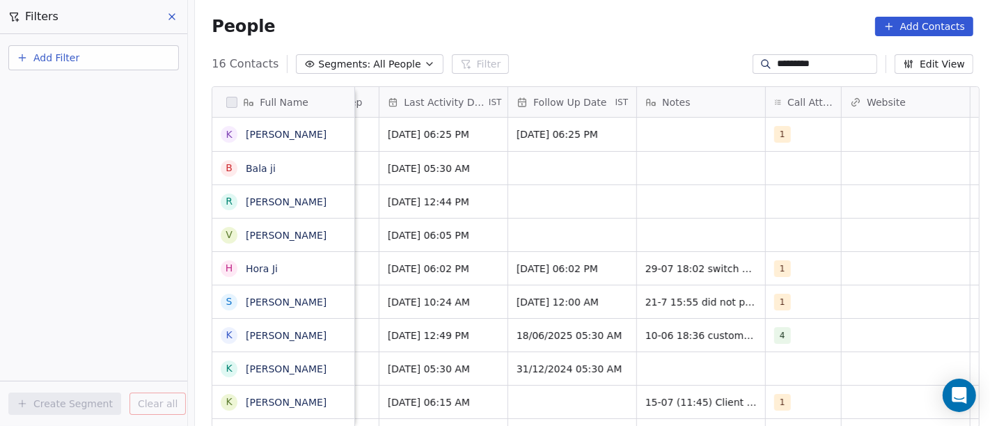
scroll to position [1, 909]
click at [682, 137] on div "grid" at bounding box center [702, 134] width 128 height 33
type textarea "**********"
click at [641, 38] on html "On2Cook India Pvt. Ltd. Contacts People Marketing Workflows Campaigns Sales Pip…" at bounding box center [495, 213] width 990 height 426
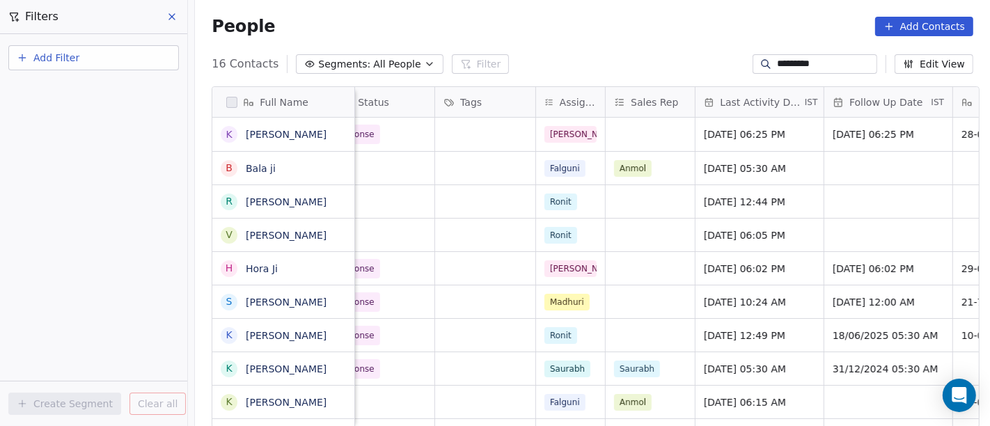
scroll to position [1, 595]
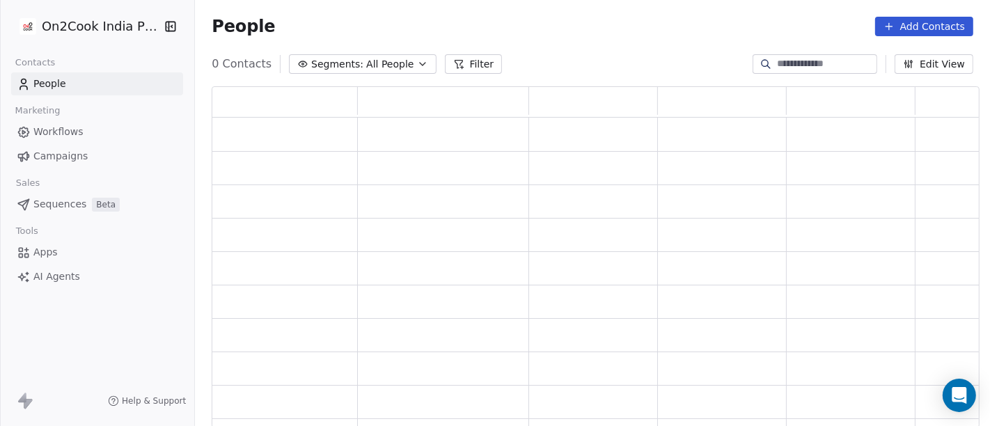
scroll to position [330, 756]
click at [398, 46] on div "People Add Contacts" at bounding box center [592, 26] width 795 height 53
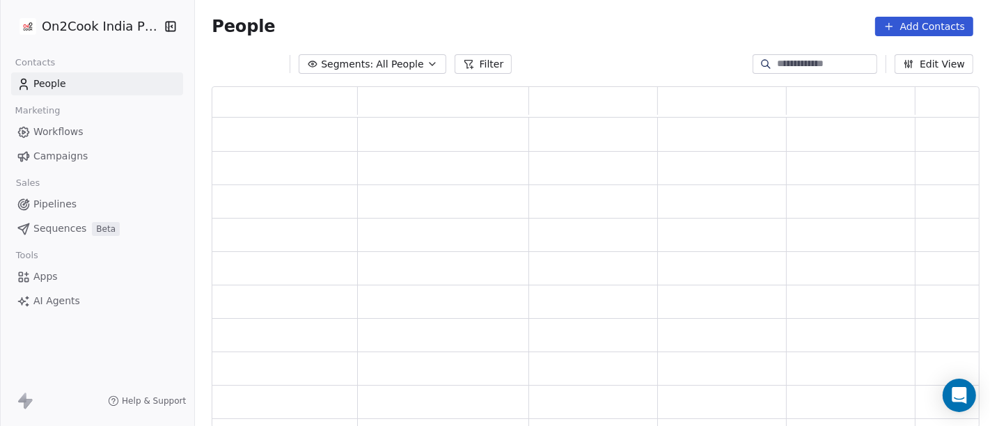
click at [403, 69] on span "All People" at bounding box center [399, 64] width 47 height 15
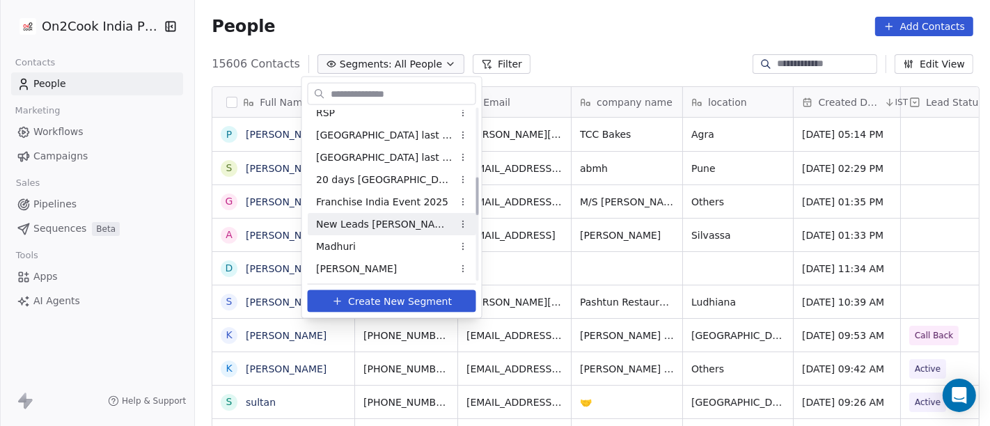
scroll to position [386, 0]
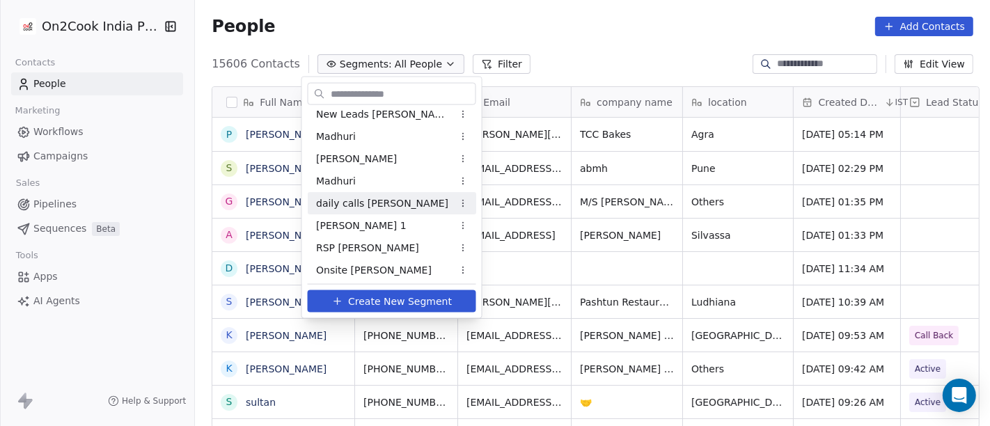
click at [389, 209] on div "daily calls salim" at bounding box center [392, 203] width 168 height 22
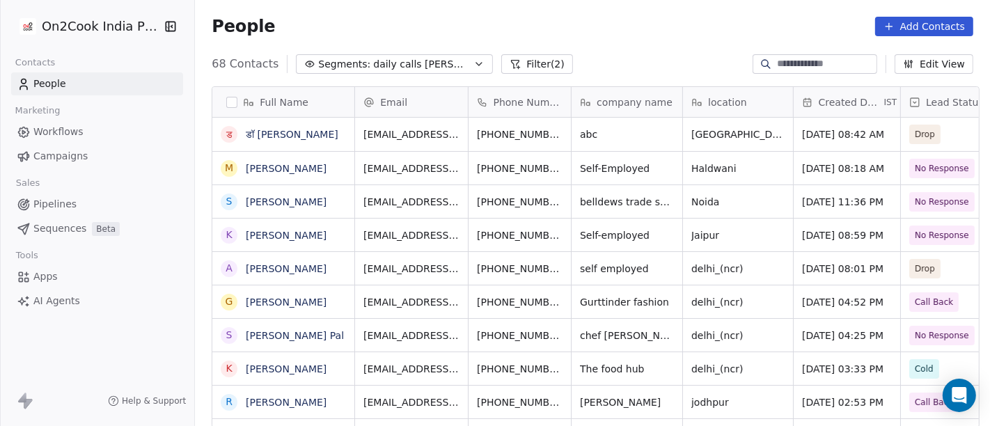
scroll to position [363, 790]
click at [510, 66] on icon at bounding box center [515, 63] width 11 height 11
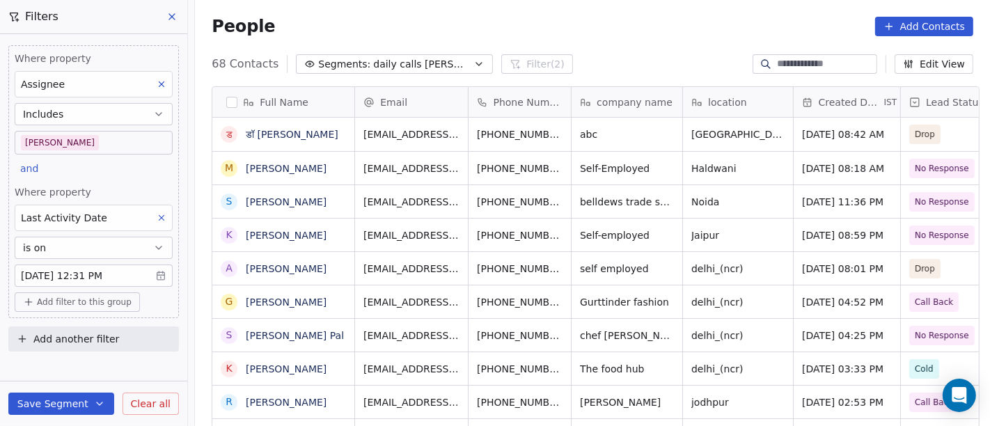
click at [151, 404] on span "Clear all" at bounding box center [151, 404] width 40 height 15
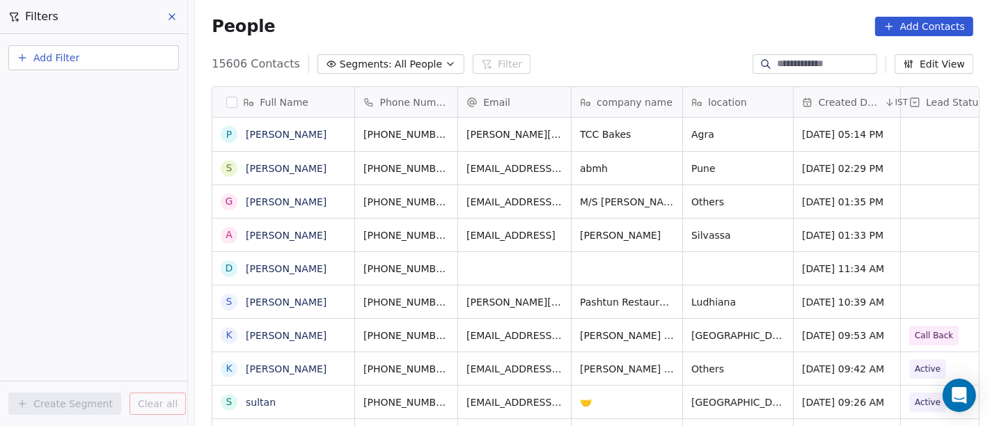
click at [395, 50] on div "People Add Contacts" at bounding box center [592, 26] width 795 height 53
click at [400, 73] on button "Segments: All People" at bounding box center [391, 63] width 147 height 19
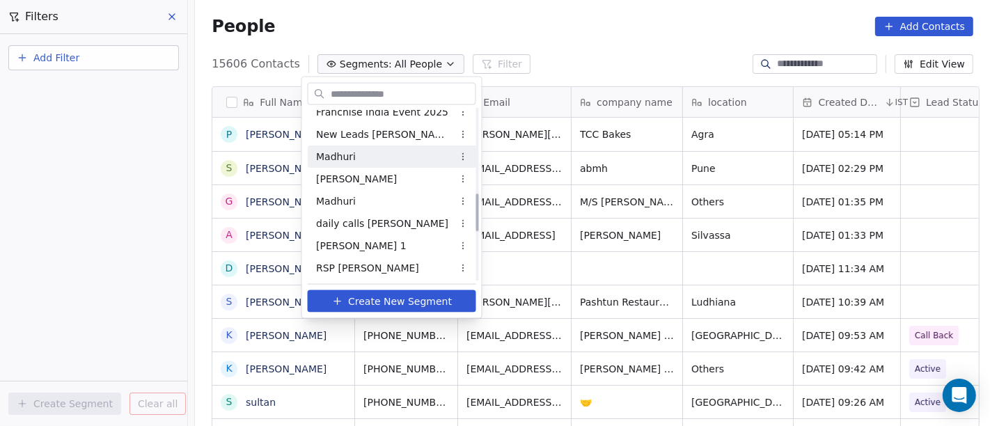
scroll to position [386, 0]
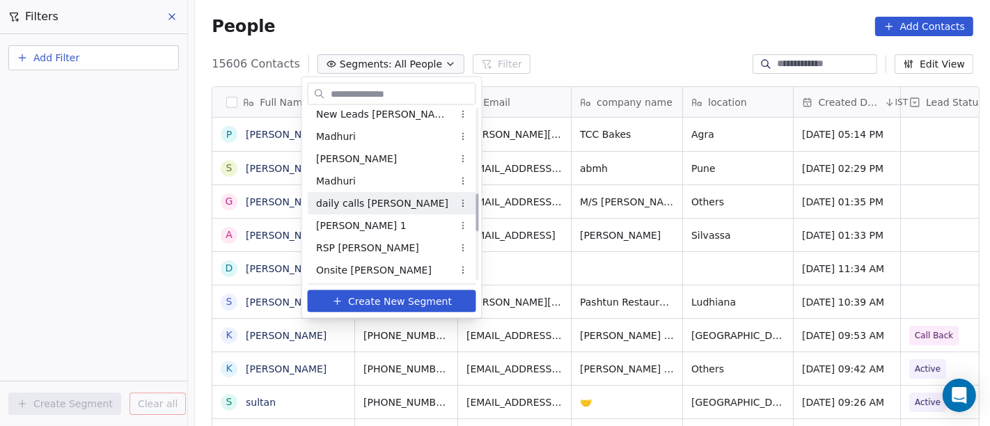
click at [372, 198] on span "daily calls salim" at bounding box center [382, 203] width 132 height 15
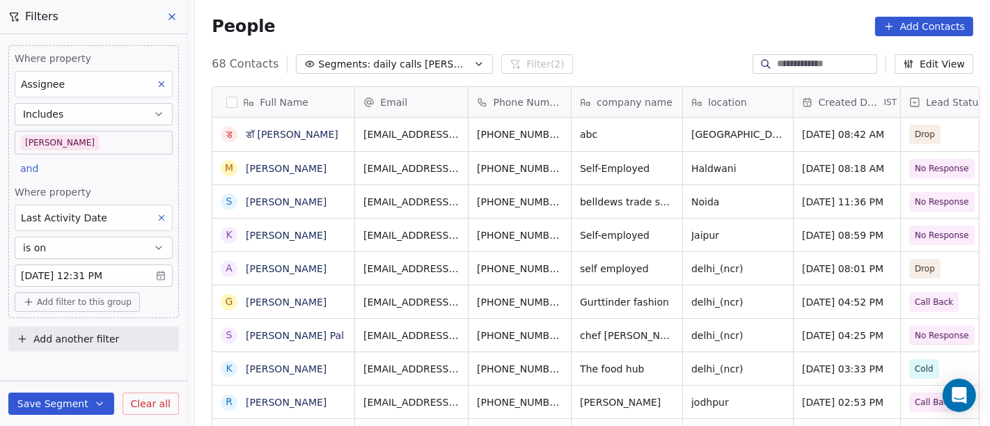
click at [88, 306] on span "Add filter to this group" at bounding box center [84, 302] width 95 height 11
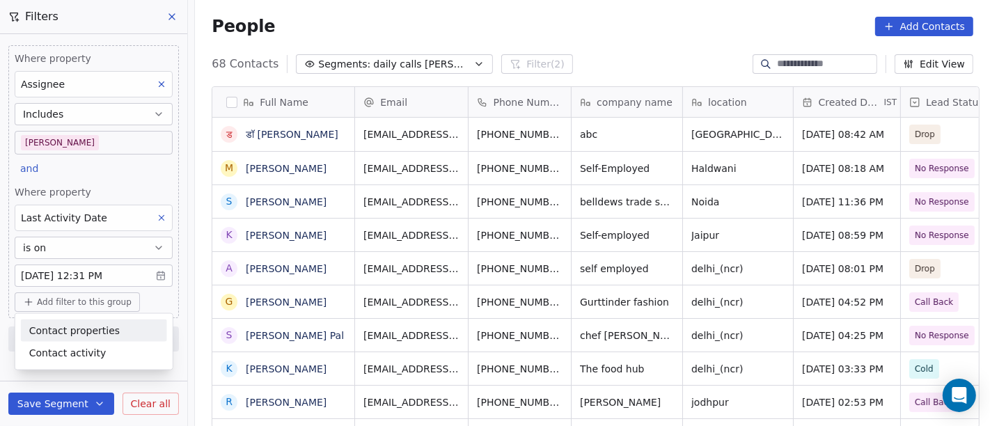
click at [102, 334] on span "Contact properties" at bounding box center [74, 330] width 91 height 15
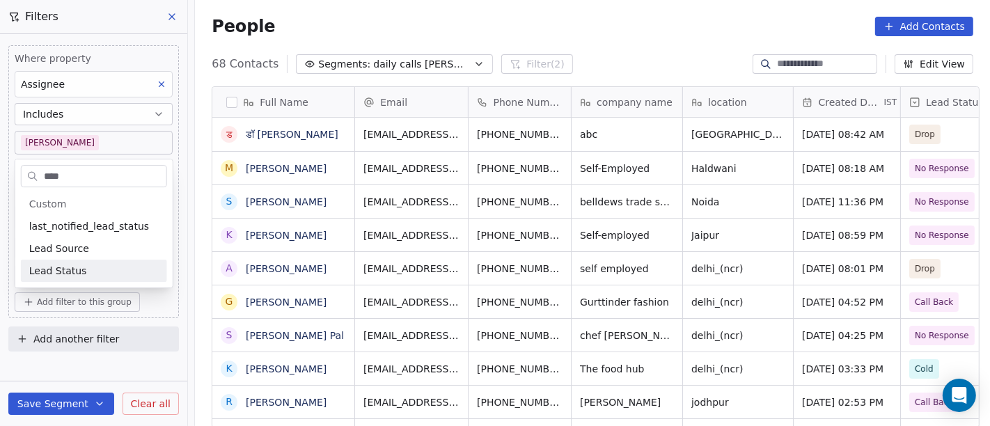
type input "****"
click at [84, 270] on div "Lead Status" at bounding box center [94, 271] width 130 height 14
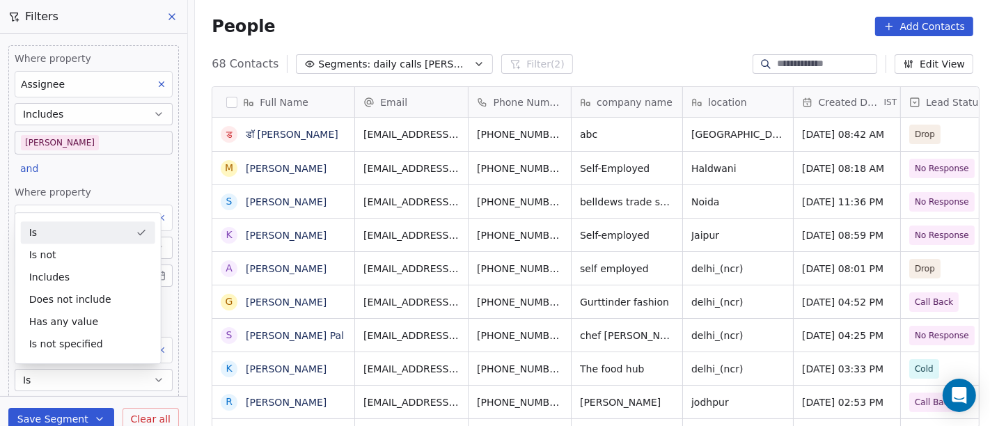
click at [84, 227] on div "Is" at bounding box center [88, 232] width 134 height 22
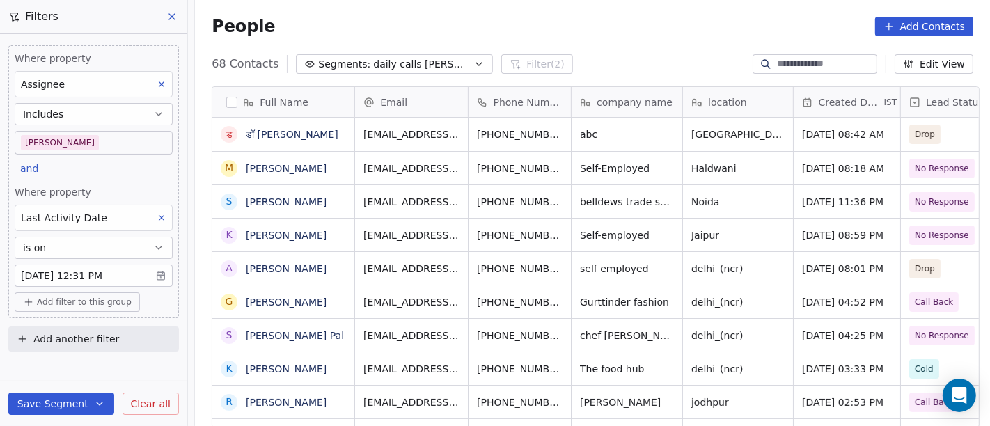
click at [647, 40] on div "People Add Contacts" at bounding box center [592, 26] width 795 height 53
click at [630, 8] on div "People Add Contacts" at bounding box center [592, 26] width 795 height 53
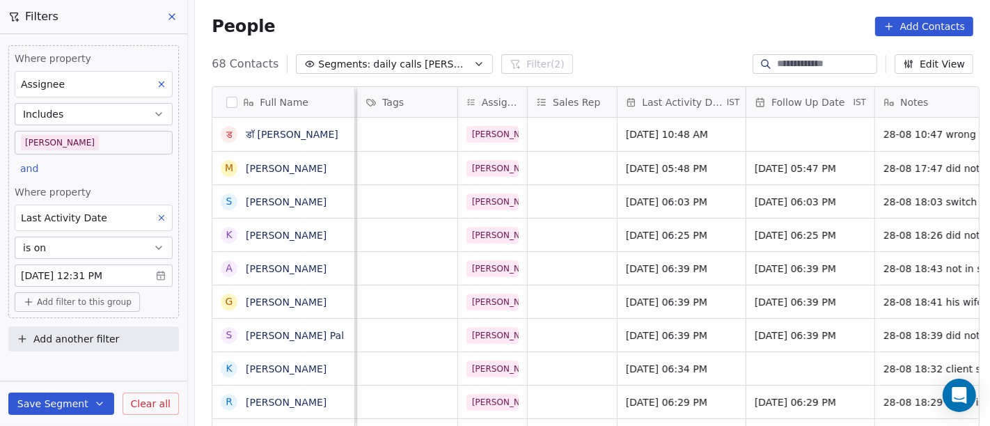
scroll to position [0, 674]
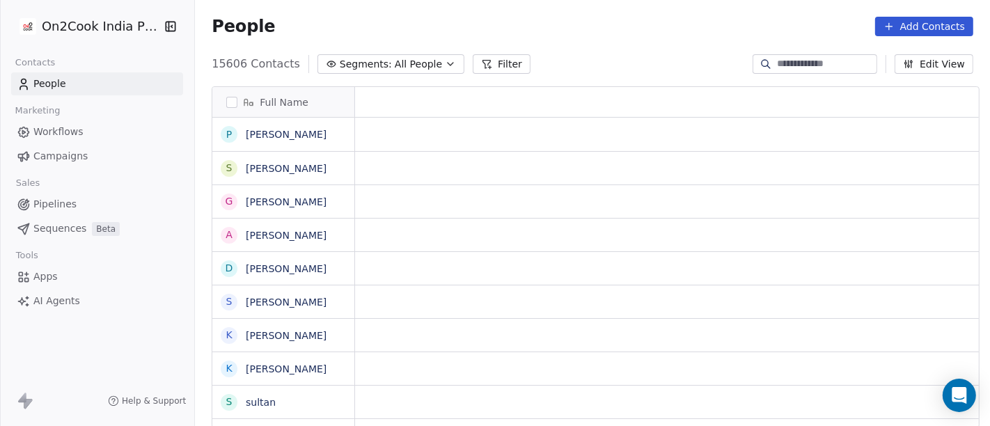
scroll to position [12, 12]
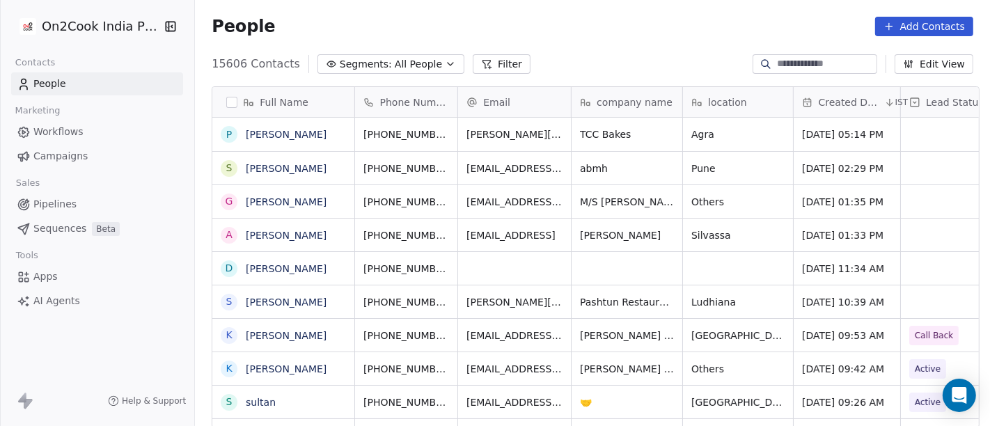
click at [815, 66] on input at bounding box center [825, 64] width 97 height 14
paste input "**********"
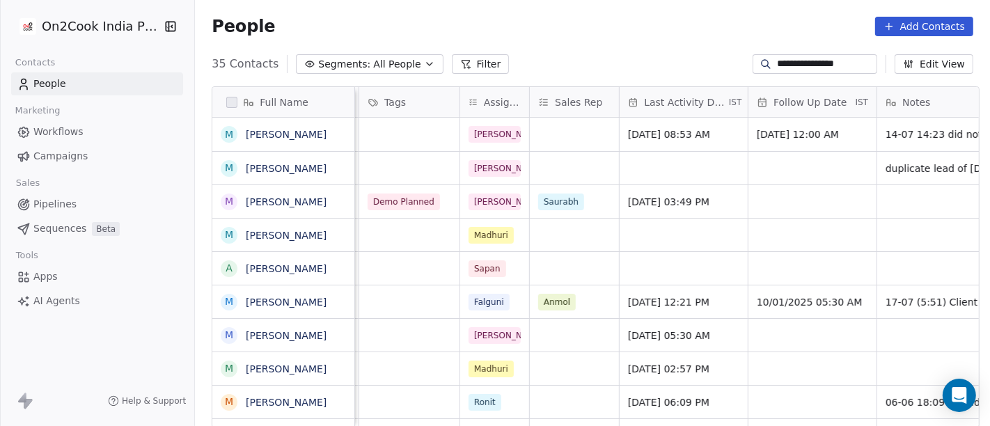
scroll to position [0, 731]
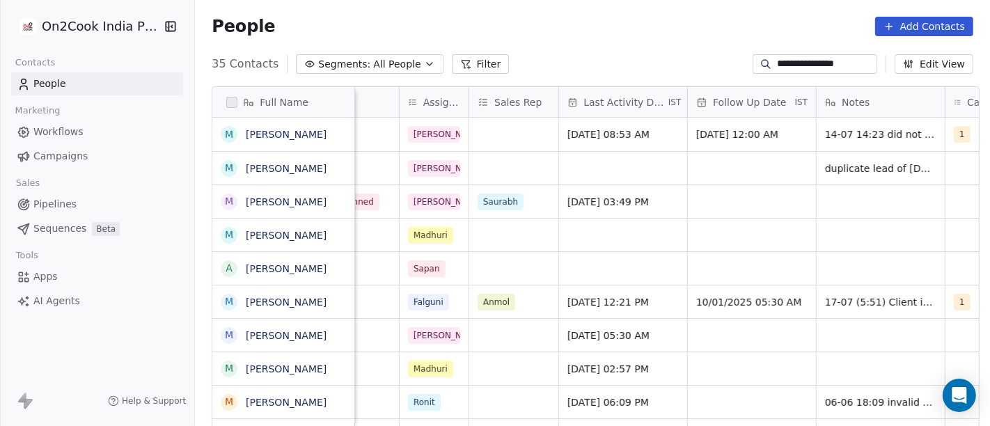
type input "**********"
click at [620, 130] on span "[DATE] 08:53 AM" at bounding box center [610, 134] width 85 height 14
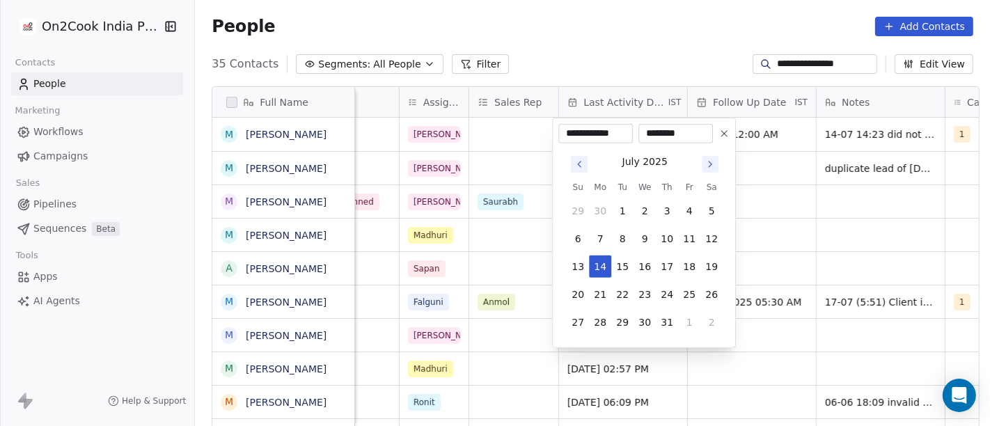
click at [712, 173] on button "Go to next month" at bounding box center [709, 164] width 19 height 19
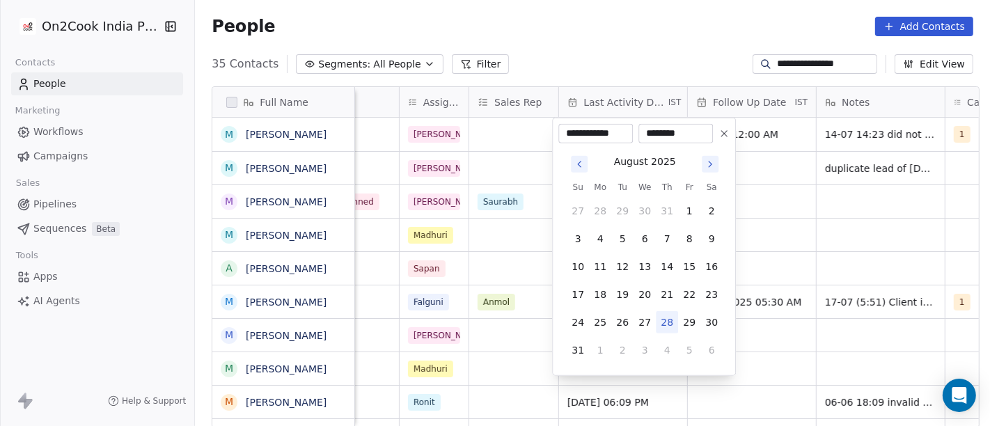
click at [665, 323] on button "28" at bounding box center [667, 322] width 22 height 22
type input "**********"
click at [645, 60] on html "**********" at bounding box center [495, 213] width 990 height 426
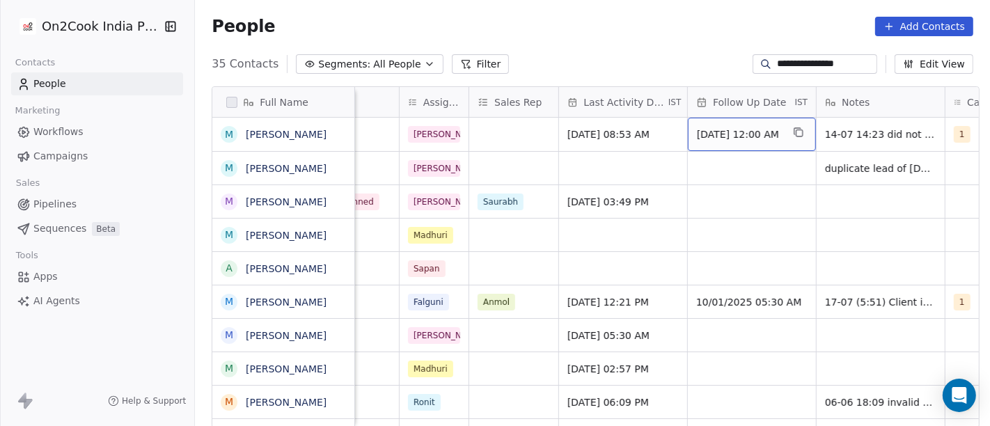
click at [735, 134] on span "[DATE] 12:00 AM" at bounding box center [739, 134] width 85 height 14
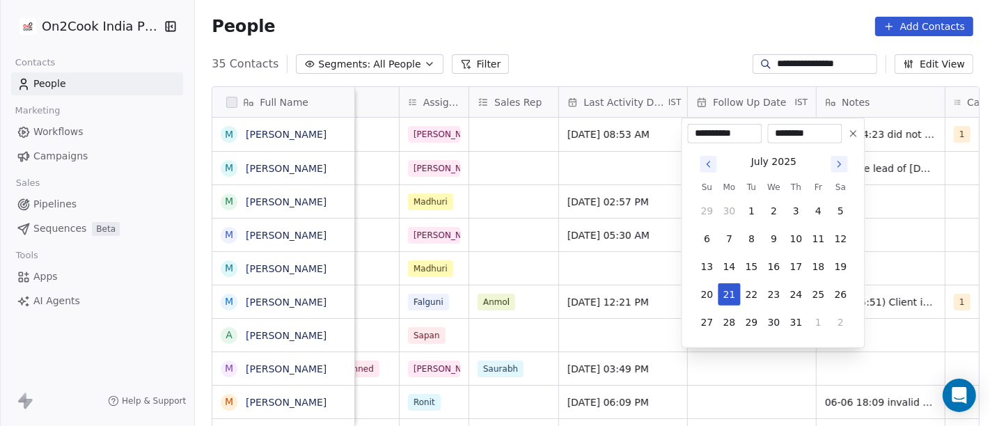
click at [834, 163] on icon "Go to next month" at bounding box center [839, 164] width 11 height 11
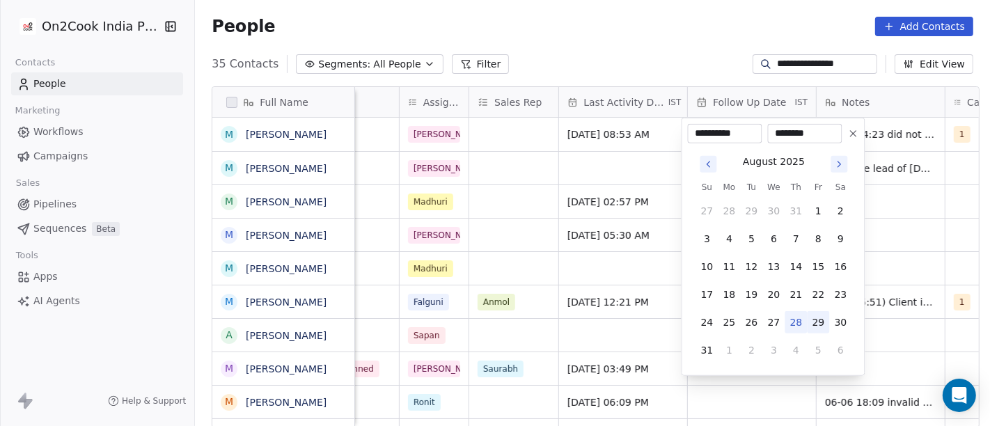
click at [820, 322] on button "29" at bounding box center [819, 322] width 22 height 22
type input "**********"
click at [654, 21] on html "**********" at bounding box center [495, 213] width 990 height 426
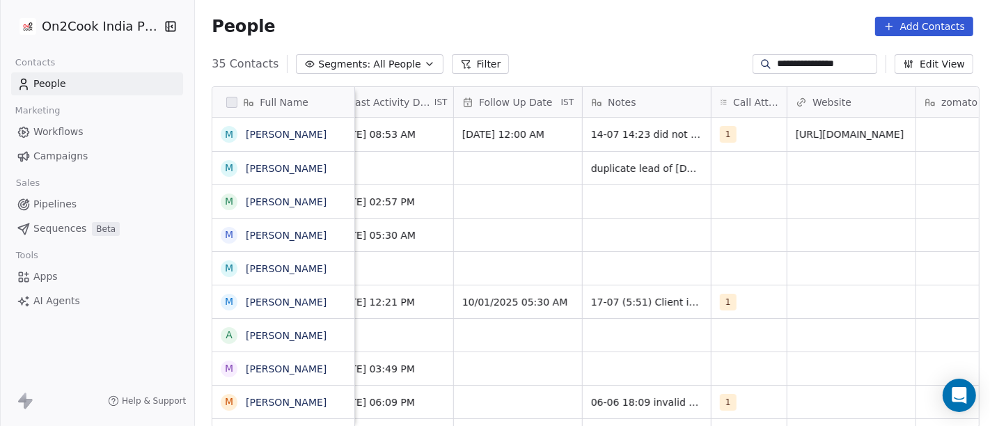
scroll to position [0, 966]
click at [719, 128] on span "1" at bounding box center [727, 134] width 17 height 17
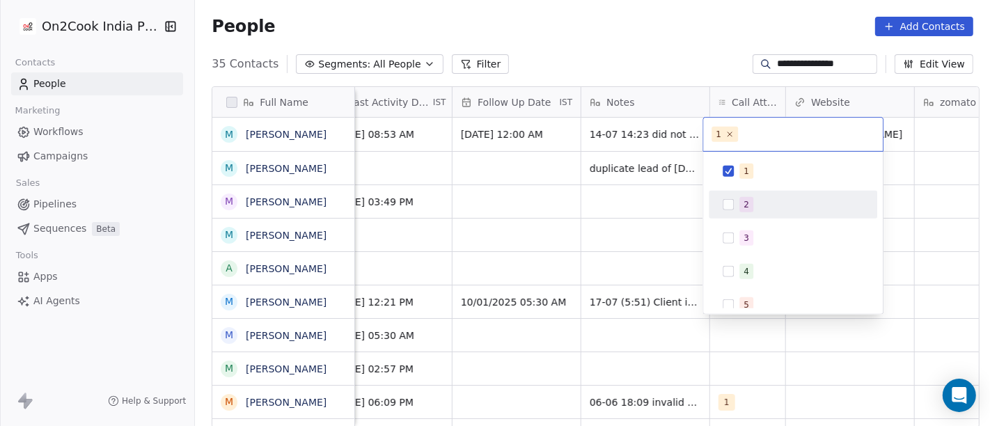
click at [746, 216] on div "2" at bounding box center [793, 205] width 168 height 28
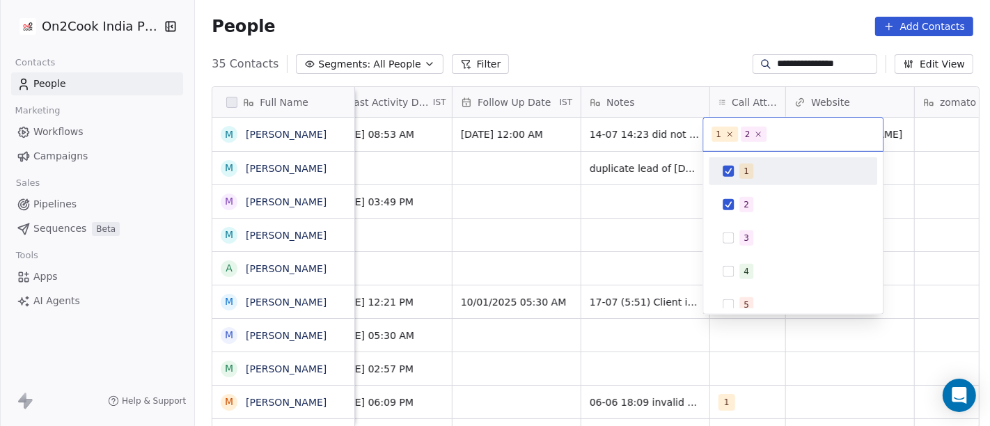
click at [744, 152] on div "1 2 3 4 5 6 7 8 9 10" at bounding box center [793, 233] width 180 height 162
click at [732, 168] on button "Suggestions" at bounding box center [728, 171] width 11 height 11
click at [638, 52] on html "**********" at bounding box center [495, 213] width 990 height 426
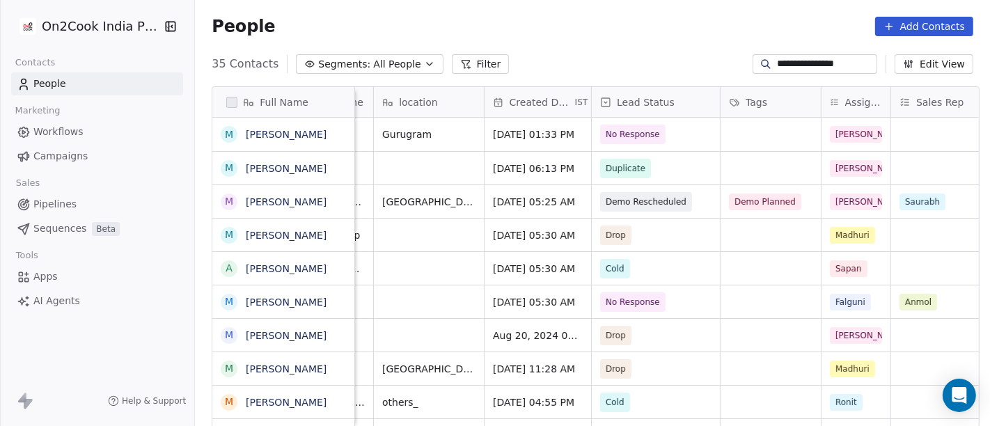
scroll to position [0, 308]
click at [681, 138] on div "No Response" at bounding box center [657, 134] width 128 height 33
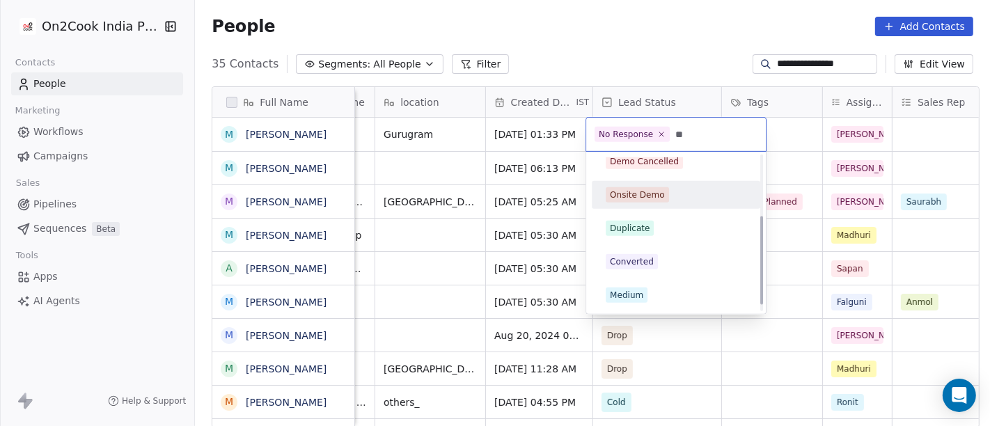
scroll to position [0, 0]
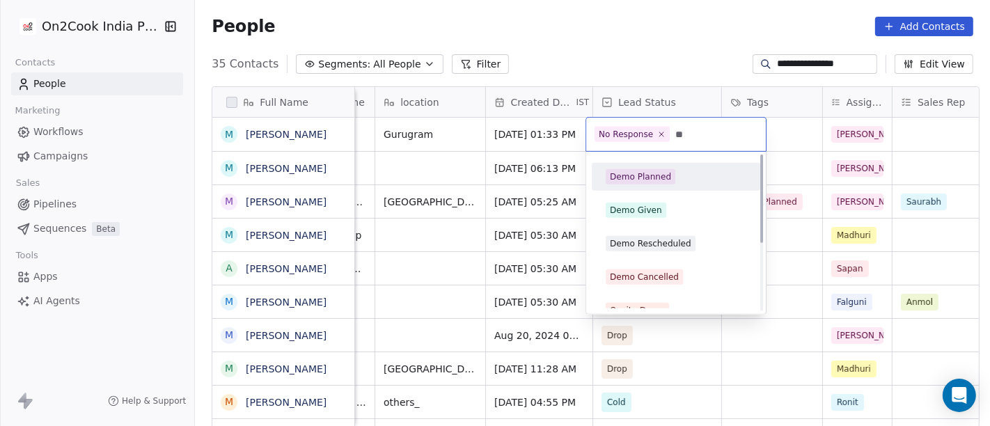
type input "**"
click at [659, 185] on div "Demo Planned" at bounding box center [675, 177] width 157 height 22
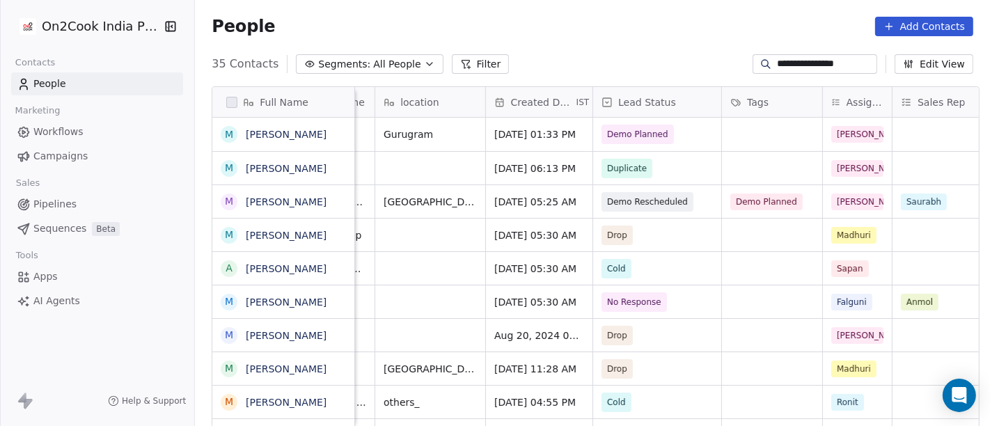
click at [645, 38] on div "People Add Contacts" at bounding box center [592, 26] width 795 height 53
click at [752, 120] on div "grid" at bounding box center [772, 134] width 100 height 33
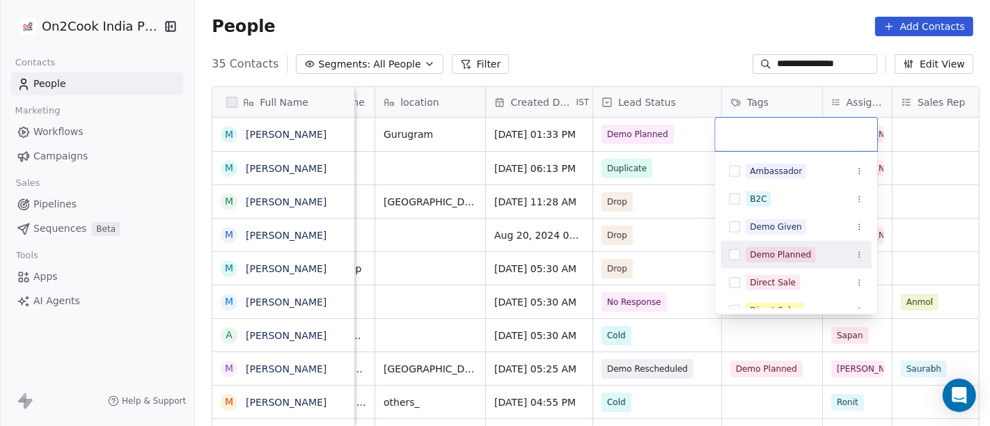
click at [766, 255] on div "Demo Planned" at bounding box center [780, 255] width 61 height 13
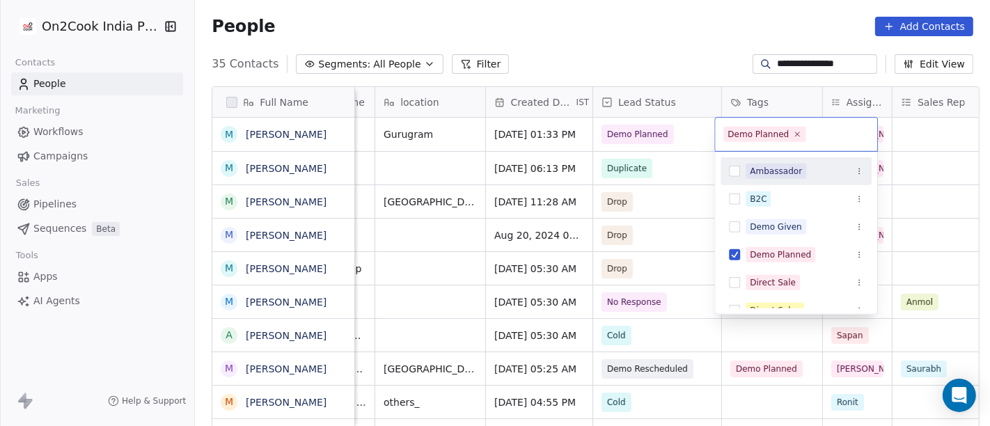
click at [660, 48] on html "**********" at bounding box center [495, 213] width 990 height 426
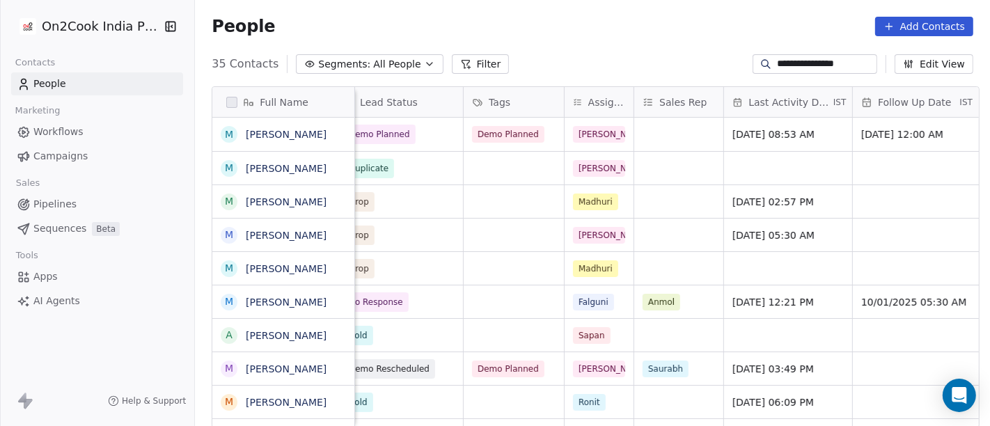
scroll to position [0, 565]
click at [649, 136] on div "grid" at bounding box center [679, 134] width 89 height 33
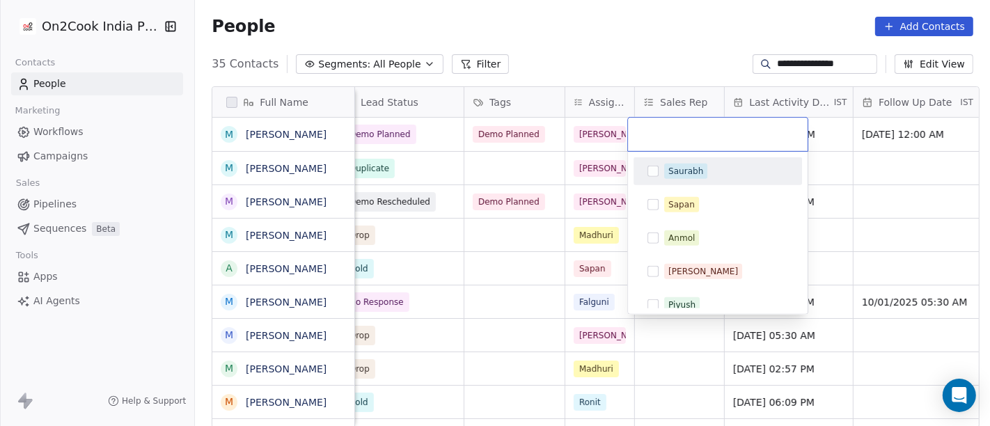
click at [672, 173] on div "Saurabh" at bounding box center [685, 171] width 35 height 13
click at [611, 54] on html "**********" at bounding box center [495, 213] width 990 height 426
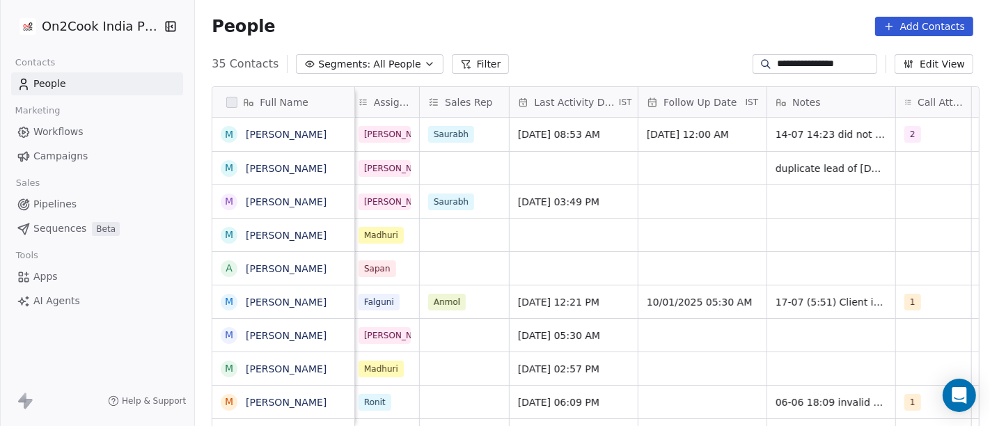
scroll to position [0, 781]
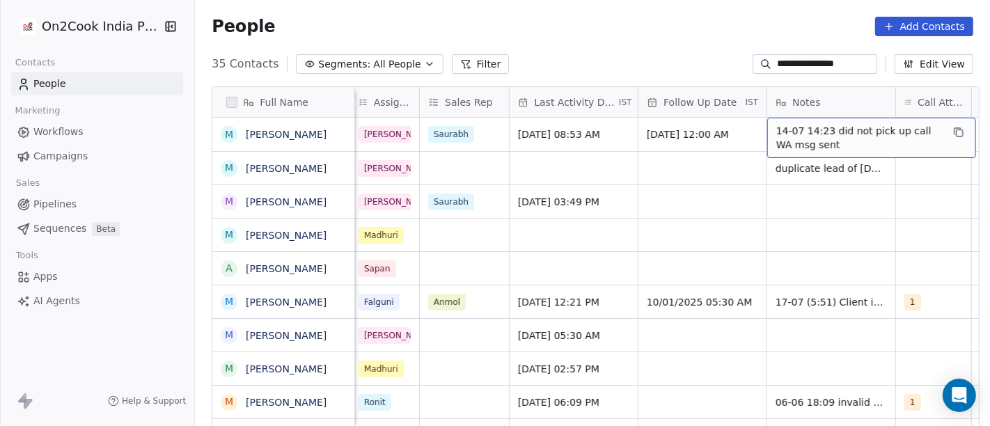
click at [829, 143] on span "14-07 14:23 did not pick up call WA msg sent" at bounding box center [859, 138] width 166 height 28
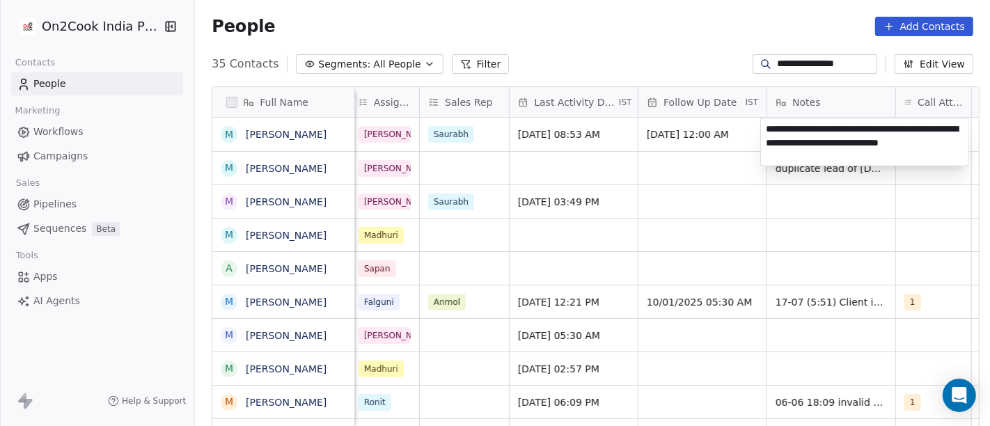
type textarea "**********"
click at [739, 253] on html "**********" at bounding box center [495, 213] width 990 height 426
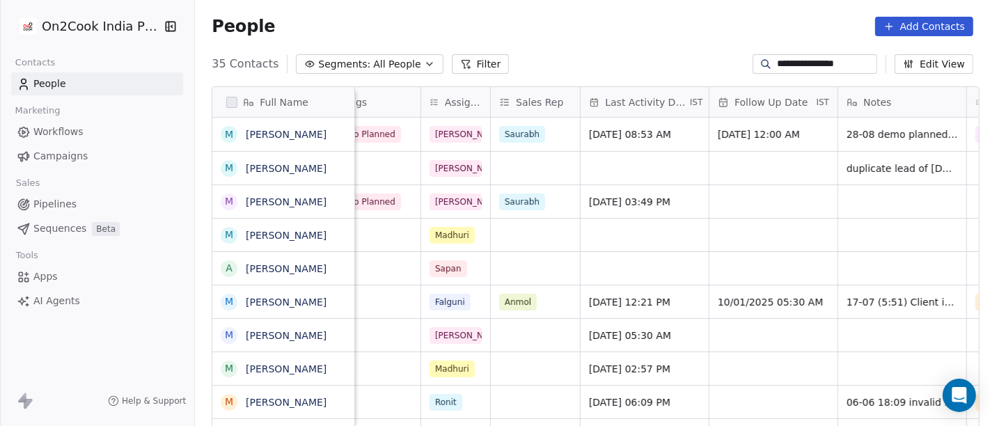
scroll to position [1, 710]
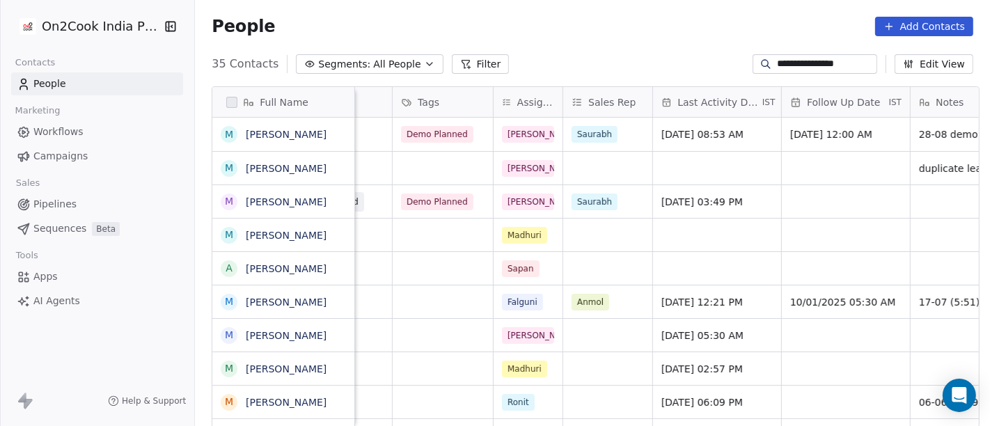
click at [611, 33] on div "People Add Contacts" at bounding box center [593, 26] width 762 height 19
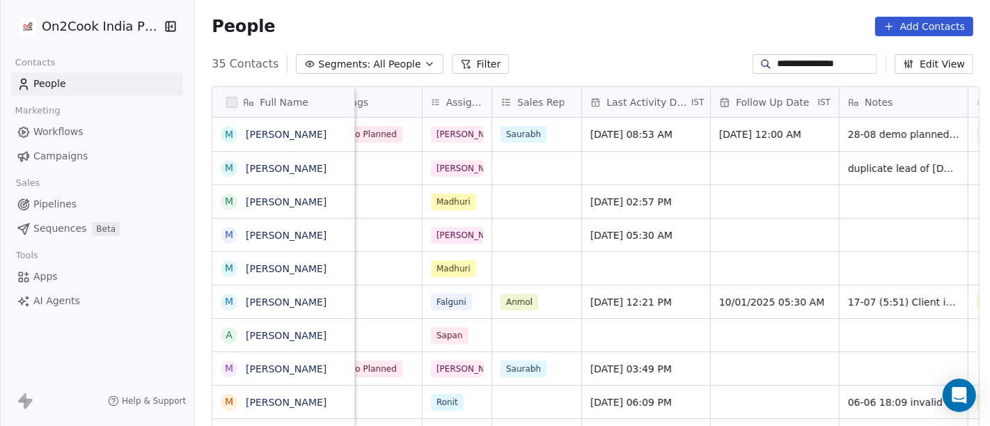
scroll to position [0, 710]
click at [658, 54] on div "**********" at bounding box center [592, 64] width 795 height 22
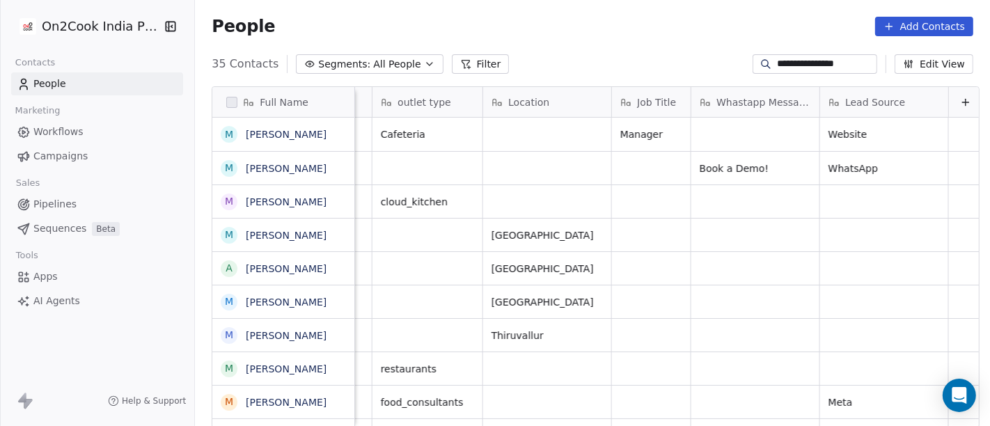
scroll to position [0, 1613]
